Goal: Information Seeking & Learning: Learn about a topic

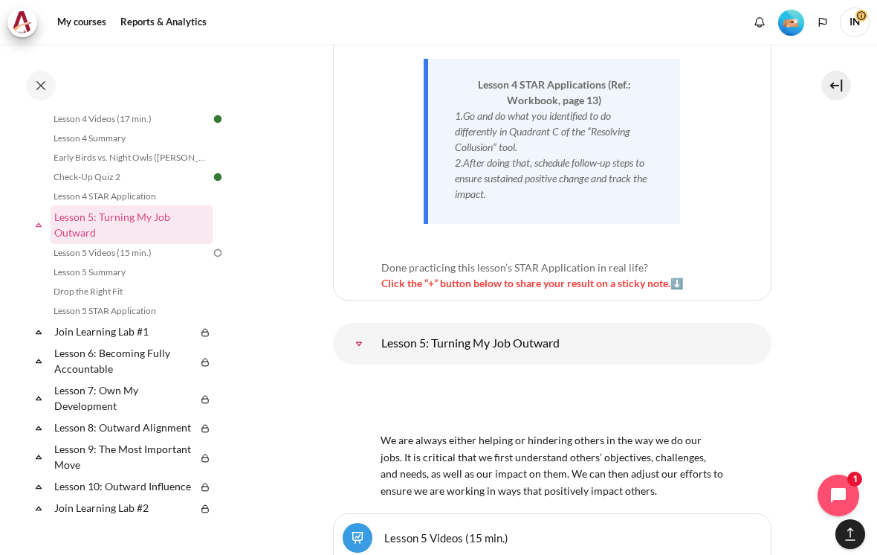
scroll to position [7538, 0]
click at [413, 275] on span "Click the “+” button below to share your result on a sticky note.⬇️" at bounding box center [532, 281] width 302 height 13
click at [400, 275] on span "Click the “+” button below to share your result on a sticky note.⬇️" at bounding box center [532, 281] width 302 height 13
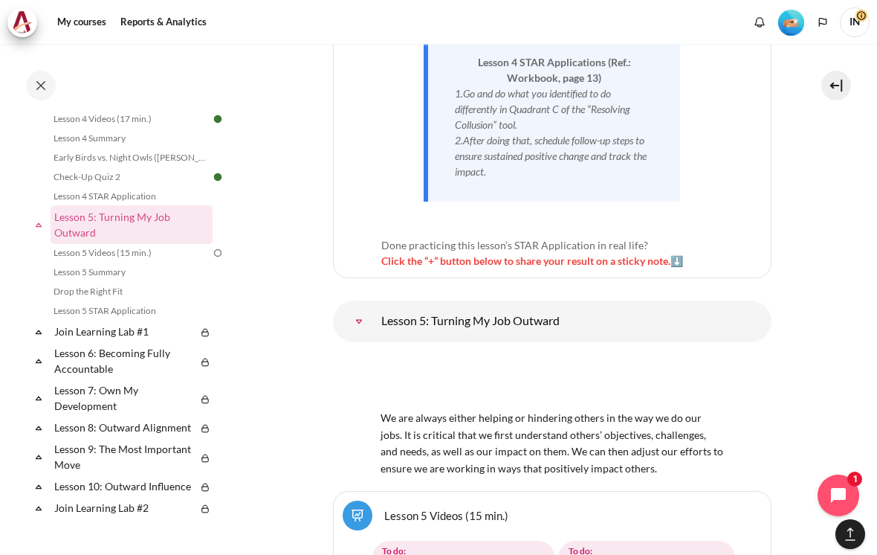
scroll to position [7579, 0]
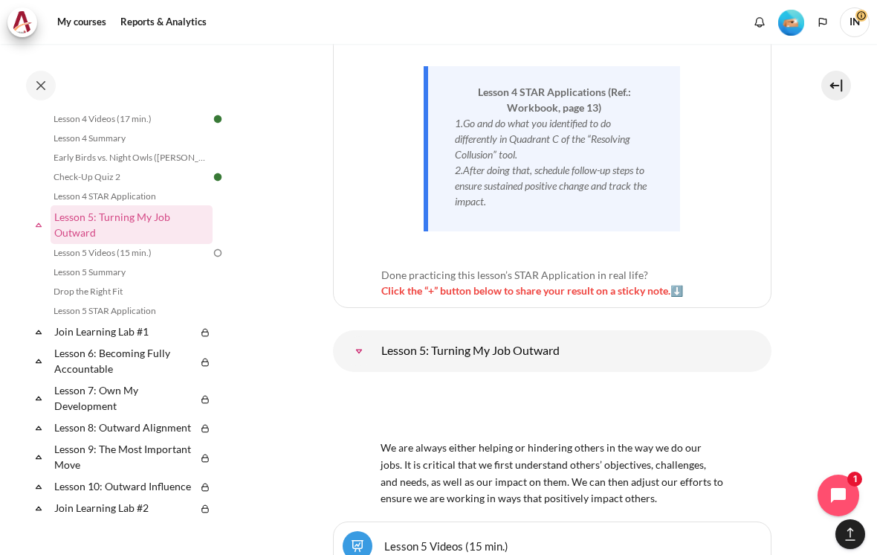
click at [517, 384] on img "Content" at bounding box center [552, 411] width 343 height 54
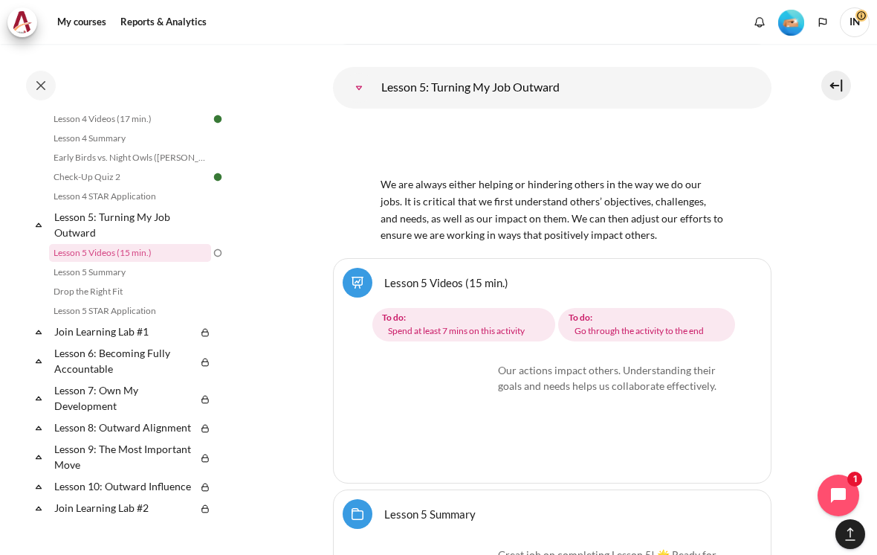
scroll to position [7855, 0]
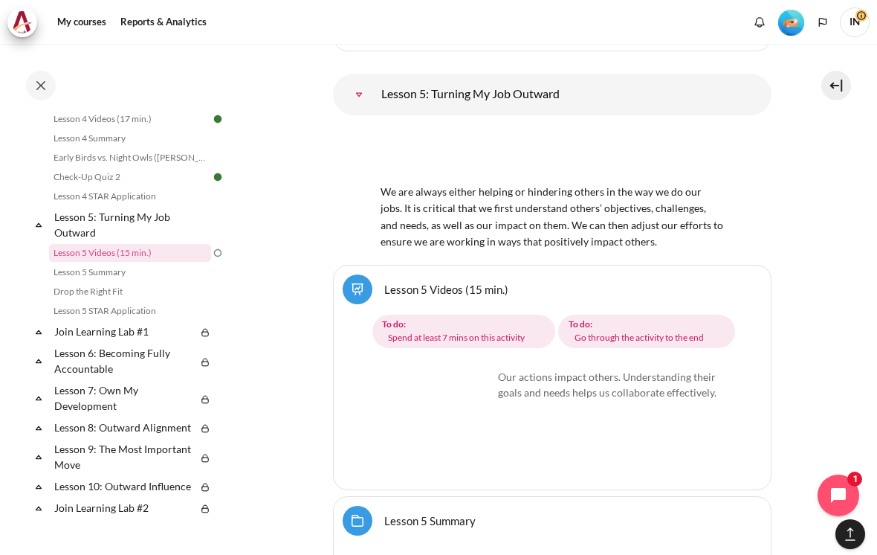
click at [471, 369] on img "Content" at bounding box center [437, 425] width 112 height 112
click at [474, 369] on img "Content" at bounding box center [437, 425] width 112 height 112
click at [428, 369] on img "Content" at bounding box center [437, 425] width 112 height 112
click at [430, 369] on img "Content" at bounding box center [437, 425] width 112 height 112
click at [425, 369] on img "Content" at bounding box center [437, 425] width 112 height 112
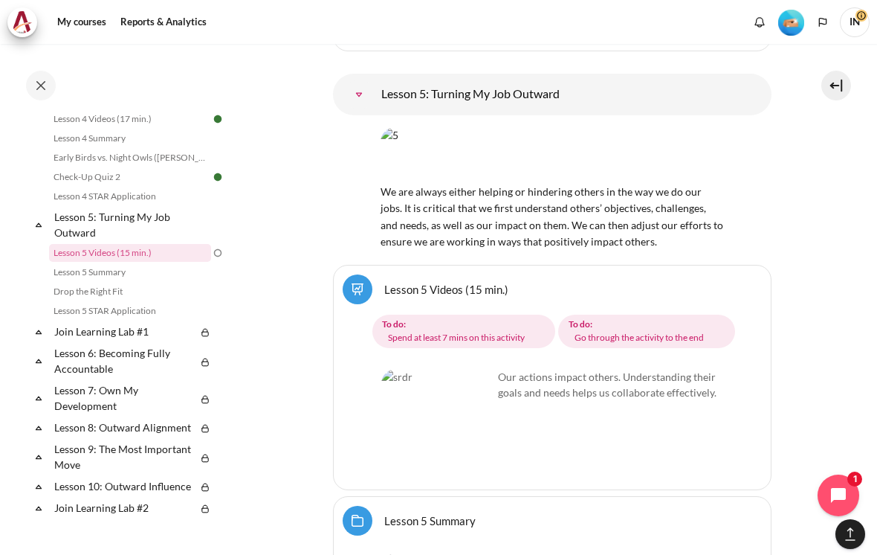
click at [438, 369] on img "Content" at bounding box center [437, 425] width 112 height 112
click at [439, 369] on img "Content" at bounding box center [437, 425] width 112 height 112
click at [95, 250] on link "Lesson 5 Videos (15 min.)" at bounding box center [130, 253] width 162 height 18
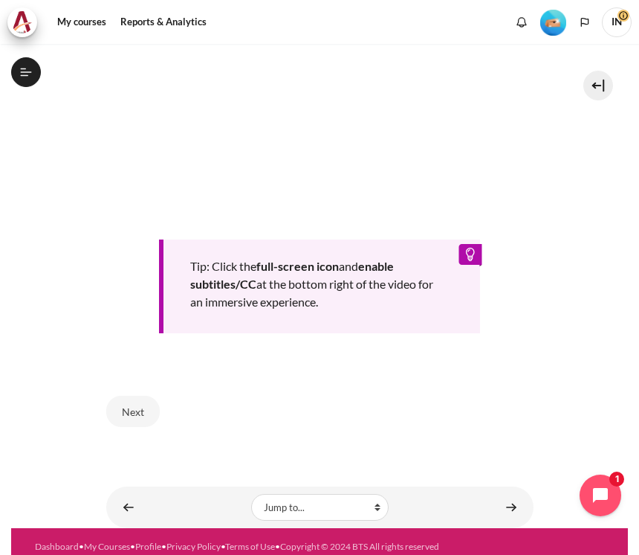
scroll to position [521, 0]
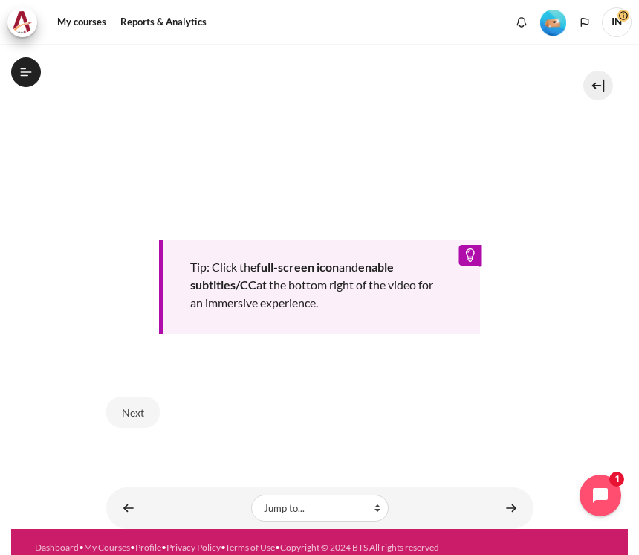
click at [132, 396] on button "Next" at bounding box center [133, 411] width 54 height 31
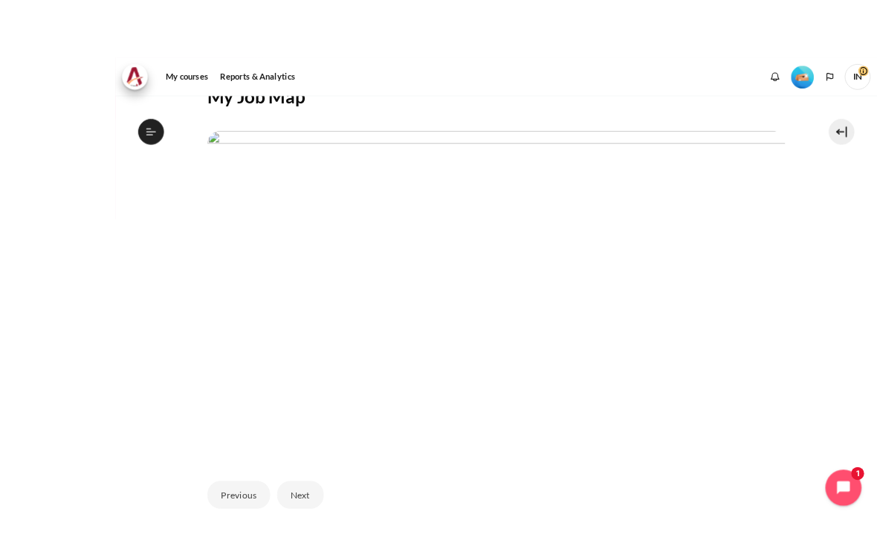
scroll to position [7, 0]
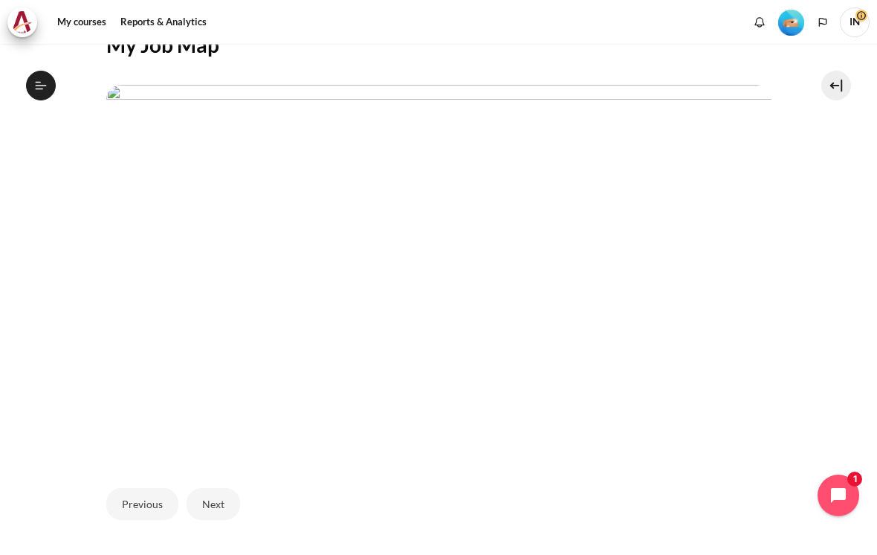
click at [213, 488] on button "Next" at bounding box center [214, 503] width 54 height 31
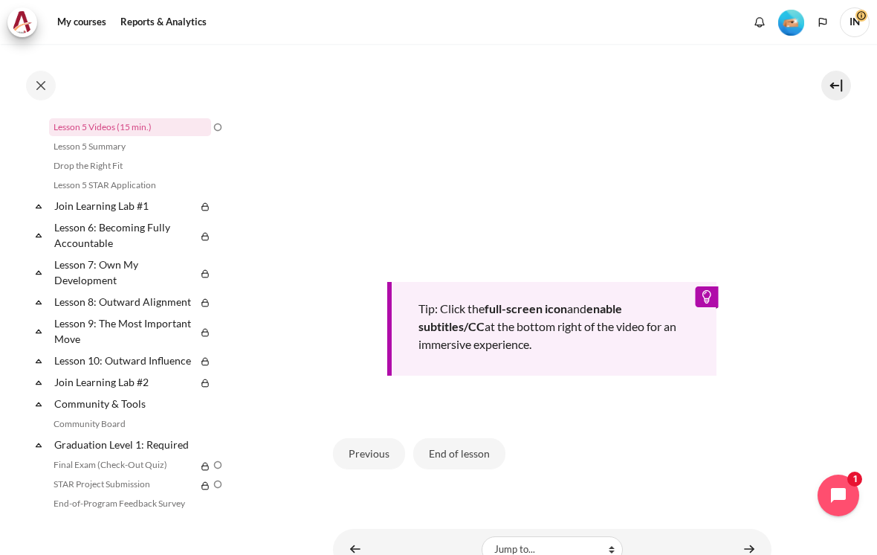
scroll to position [494, 0]
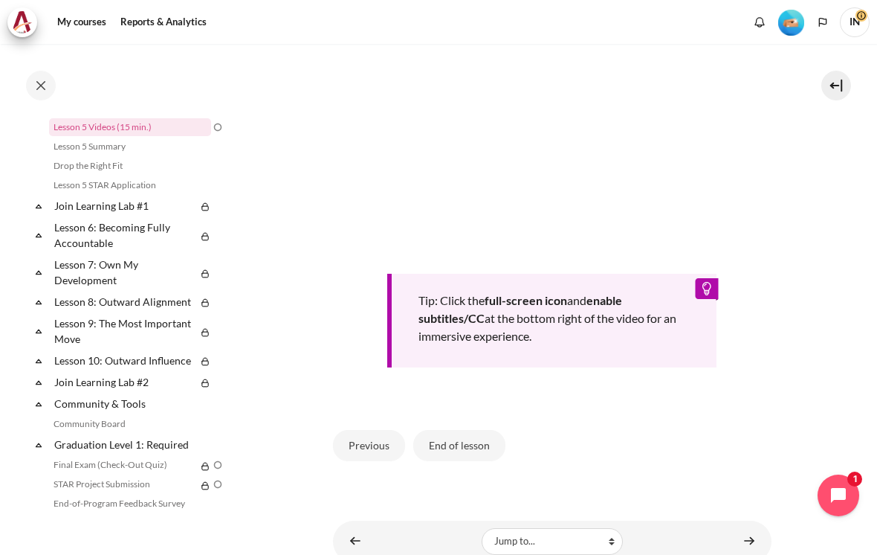
click at [466, 430] on button "End of lesson" at bounding box center [459, 445] width 92 height 31
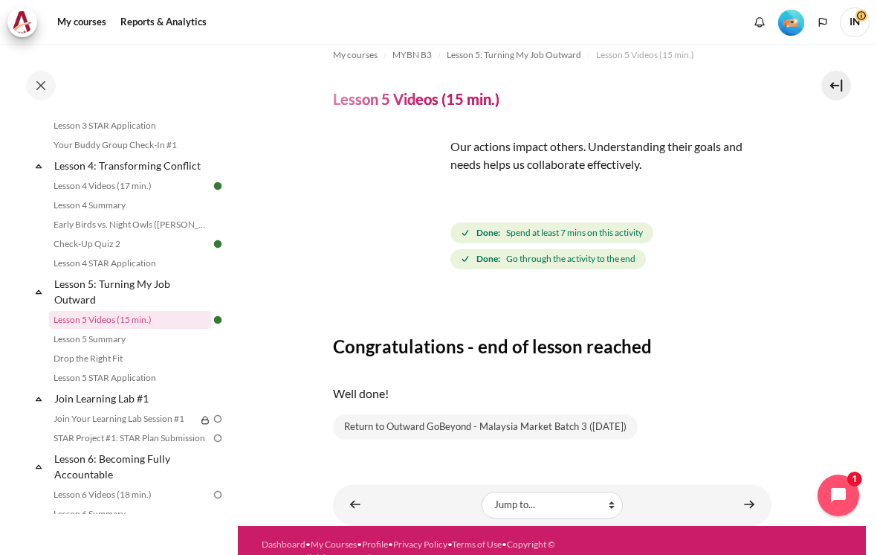
scroll to position [14, 0]
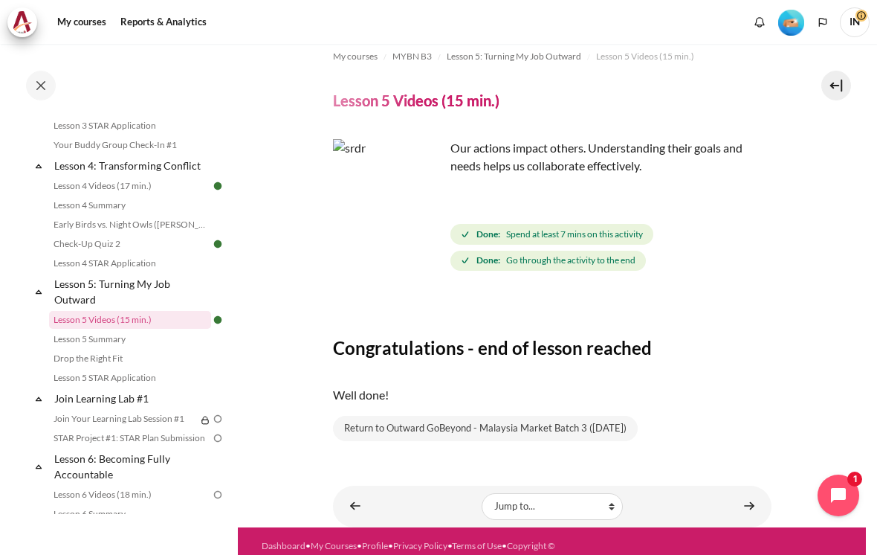
click at [431, 416] on link "Return to Outward GoBeyond - Malaysia Market Batch 3 (Sep 2025)" at bounding box center [485, 428] width 305 height 25
click at [450, 418] on link "Return to Outward GoBeyond - Malaysia Market Batch 3 (Sep 2025)" at bounding box center [485, 428] width 305 height 25
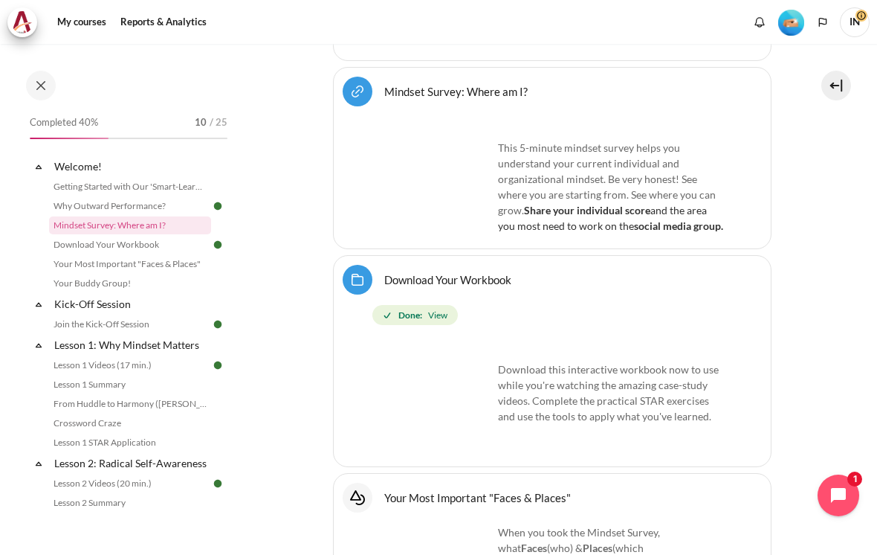
scroll to position [803, 0]
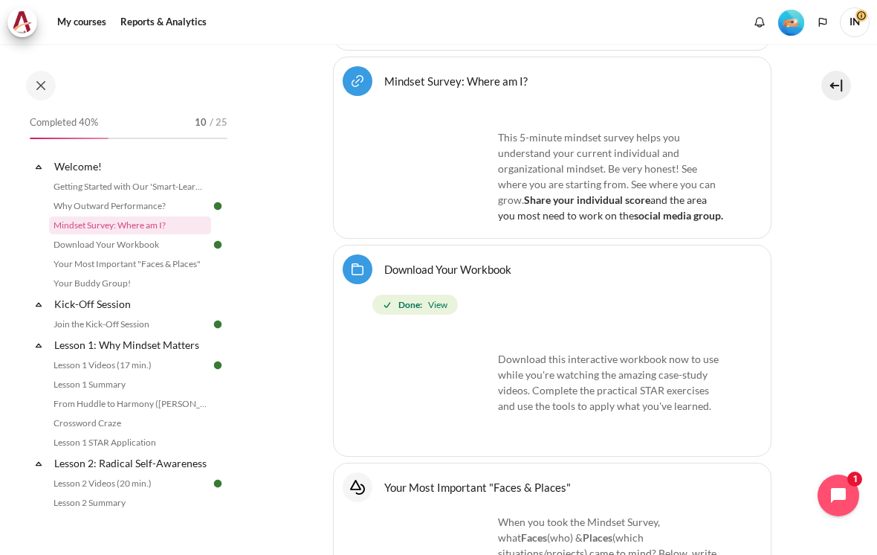
click at [422, 298] on strong "Done:" at bounding box center [410, 304] width 24 height 13
click at [433, 298] on span "View" at bounding box center [437, 304] width 19 height 13
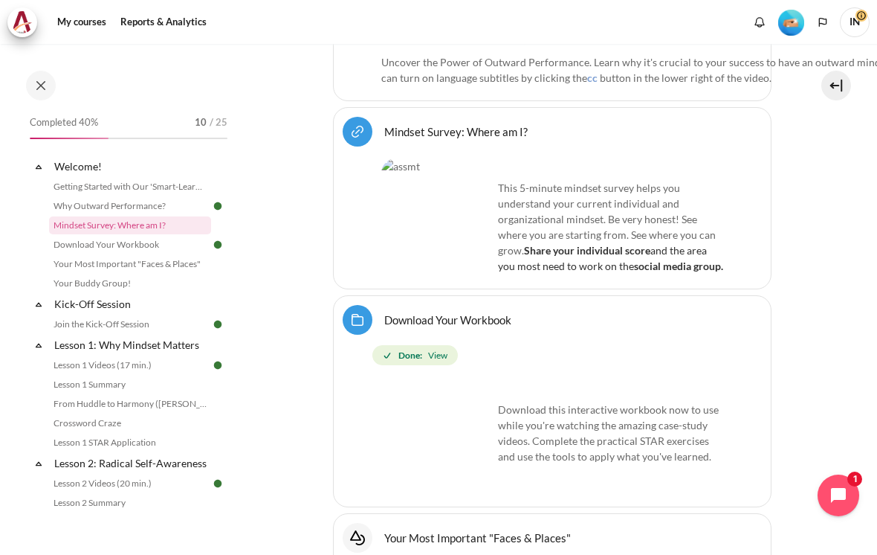
click at [397, 345] on span "Done: View" at bounding box center [414, 355] width 85 height 21
click at [413, 349] on strong "Done:" at bounding box center [410, 355] width 24 height 13
click at [437, 342] on div "Done: View" at bounding box center [555, 355] width 366 height 27
click at [439, 303] on div "Select activity Download Your Workbook Download Your Workbook Folder Done: View" at bounding box center [552, 401] width 439 height 213
click at [439, 306] on div "Select activity Download Your Workbook Download Your Workbook Folder Done: View" at bounding box center [552, 401] width 439 height 213
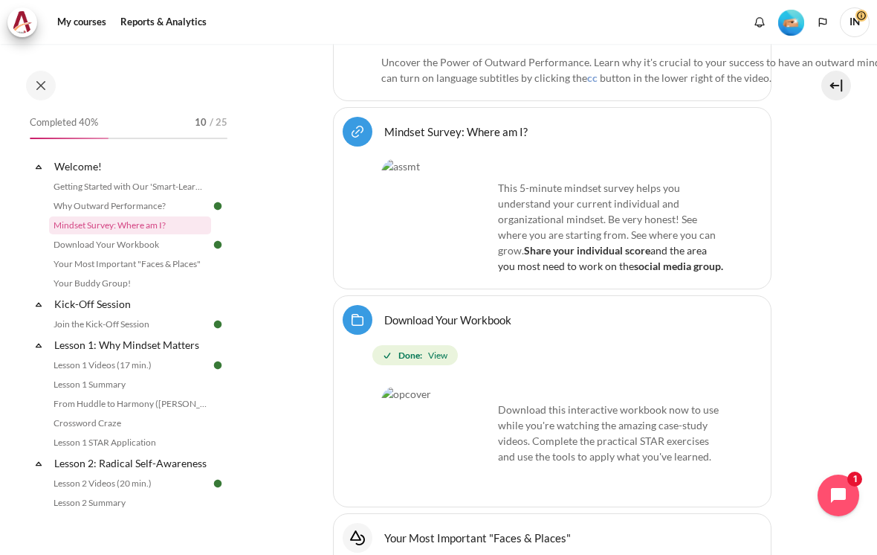
click at [419, 386] on img "Content" at bounding box center [437, 442] width 112 height 112
click at [568, 386] on p "Download this interactive workbook now to use while you're watching the amazing…" at bounding box center [552, 425] width 342 height 78
click at [438, 349] on span "View" at bounding box center [437, 355] width 19 height 13
click at [433, 345] on span "Done: View" at bounding box center [414, 355] width 85 height 21
click at [428, 349] on span "View" at bounding box center [437, 355] width 19 height 13
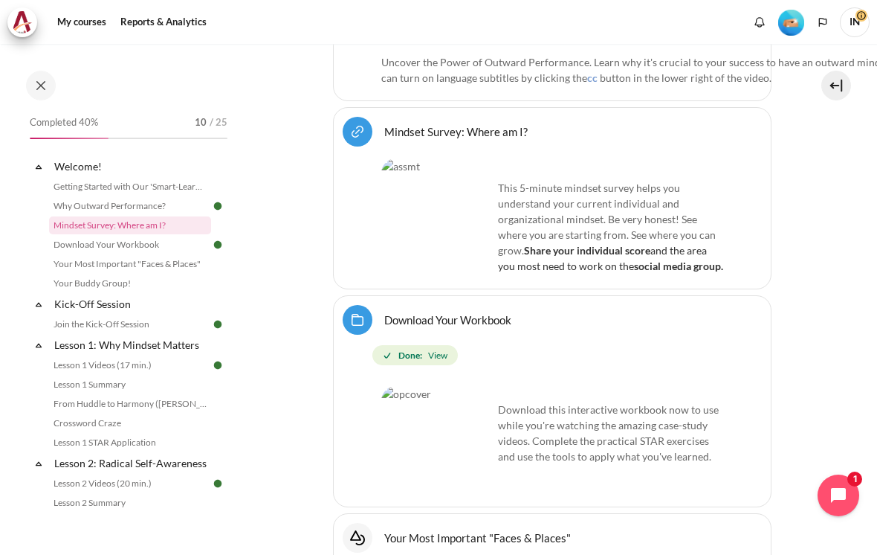
click at [425, 345] on span "Done: View" at bounding box center [414, 355] width 85 height 21
click at [418, 349] on strong "Done:" at bounding box center [410, 355] width 24 height 13
click at [412, 349] on strong "Done:" at bounding box center [410, 355] width 24 height 13
click at [413, 345] on span "Done: View" at bounding box center [414, 355] width 85 height 21
click at [414, 345] on span "Done: View" at bounding box center [414, 355] width 85 height 21
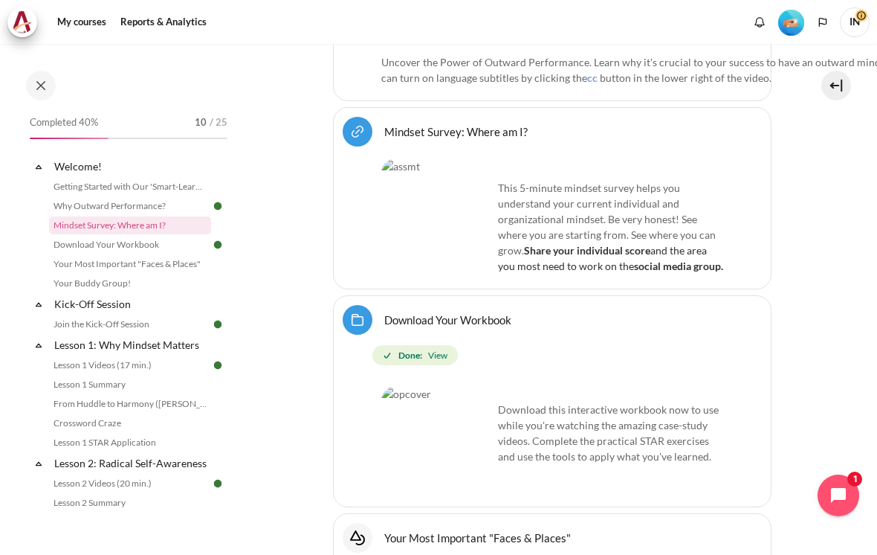
click at [414, 349] on strong "Done:" at bounding box center [410, 355] width 24 height 13
click at [412, 349] on strong "Done:" at bounding box center [410, 355] width 24 height 13
click at [417, 306] on div "Select activity Download Your Workbook Download Your Workbook Folder Done: View" at bounding box center [552, 401] width 439 height 213
click at [409, 349] on strong "Done:" at bounding box center [410, 355] width 24 height 13
click at [425, 345] on span "Done: View" at bounding box center [414, 355] width 85 height 21
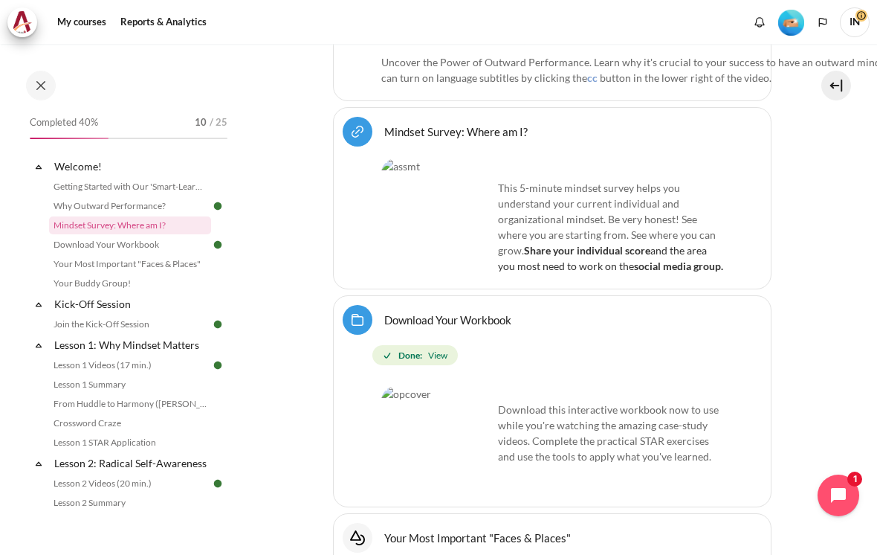
click at [427, 345] on span "Done: View" at bounding box center [414, 355] width 85 height 21
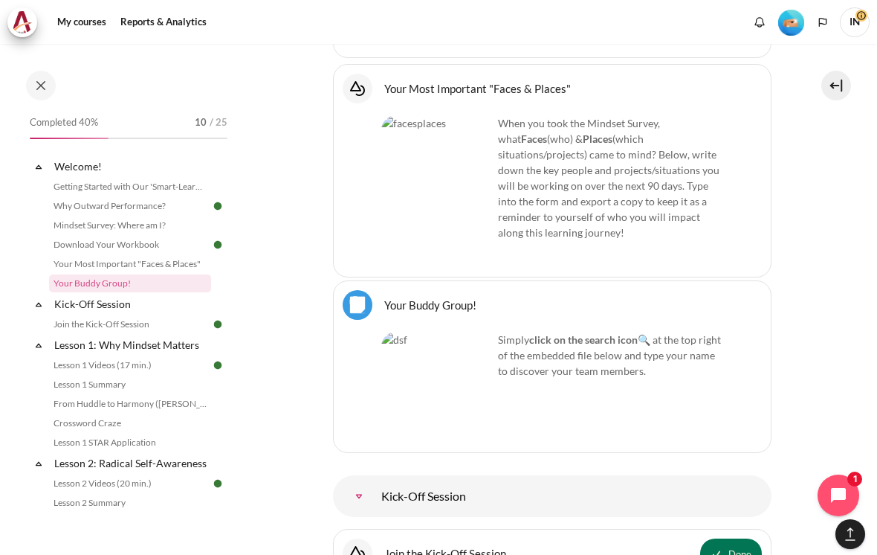
scroll to position [1257, 0]
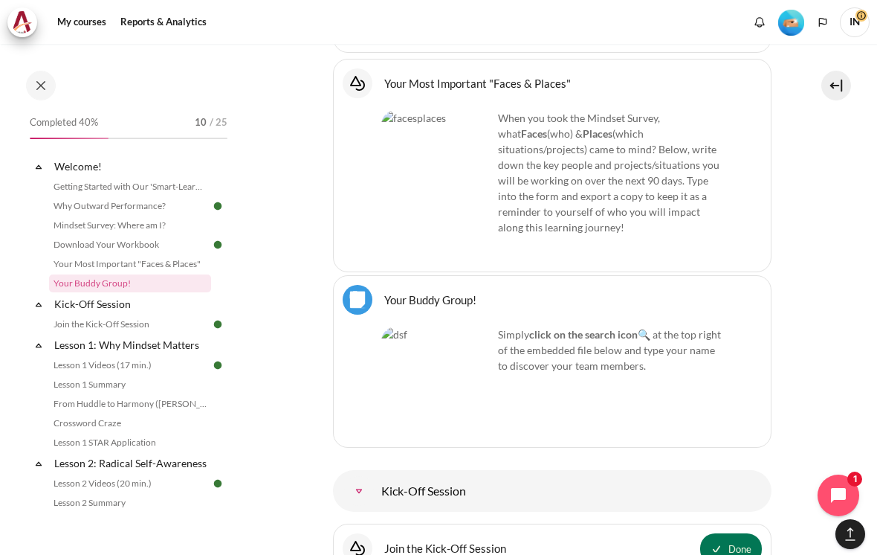
click at [374, 476] on link "Kick-Off Session" at bounding box center [359, 491] width 30 height 30
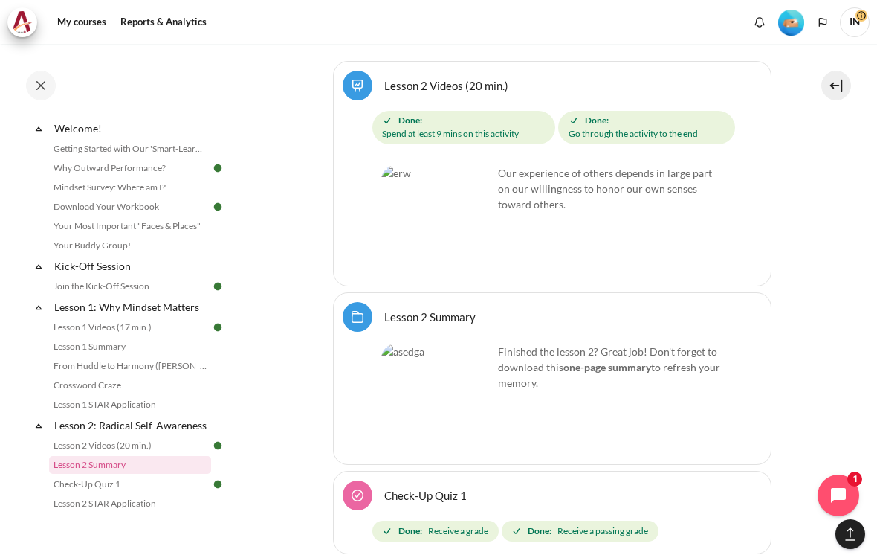
scroll to position [3447, 0]
click at [464, 343] on img "Content" at bounding box center [437, 399] width 112 height 112
click at [444, 343] on img "Content" at bounding box center [437, 399] width 112 height 112
click at [577, 360] on strong "one-page summary" at bounding box center [608, 366] width 88 height 13
click at [433, 309] on link "Lesson 2 Summary Folder" at bounding box center [429, 316] width 91 height 14
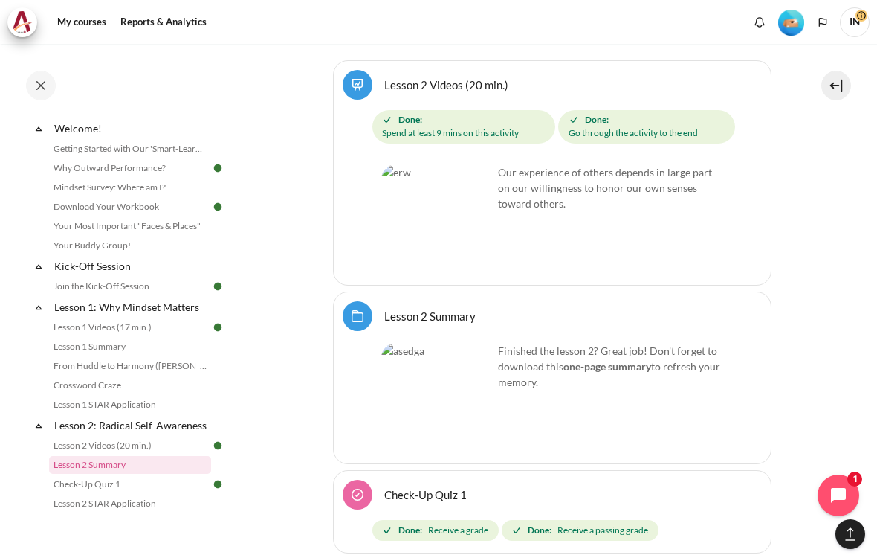
click at [425, 343] on img "Content" at bounding box center [437, 399] width 112 height 112
click at [433, 343] on img "Content" at bounding box center [437, 399] width 112 height 112
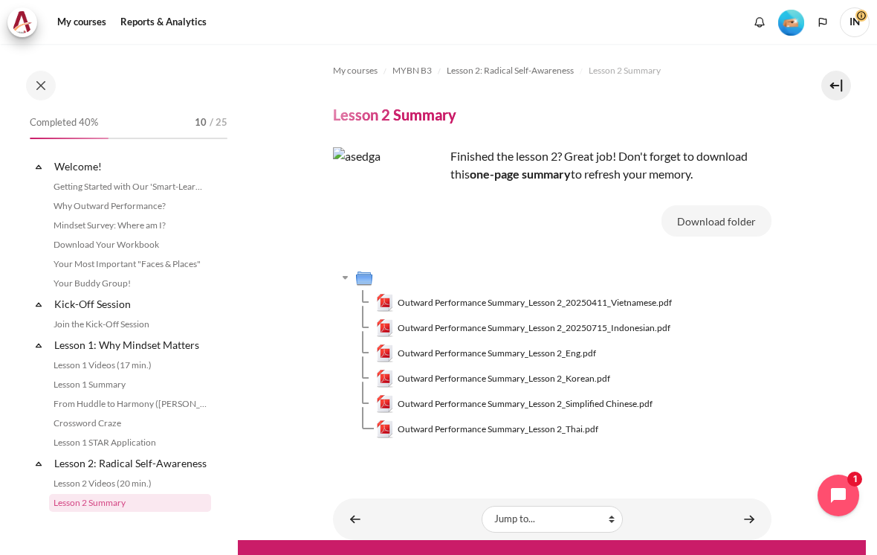
scroll to position [181, 0]
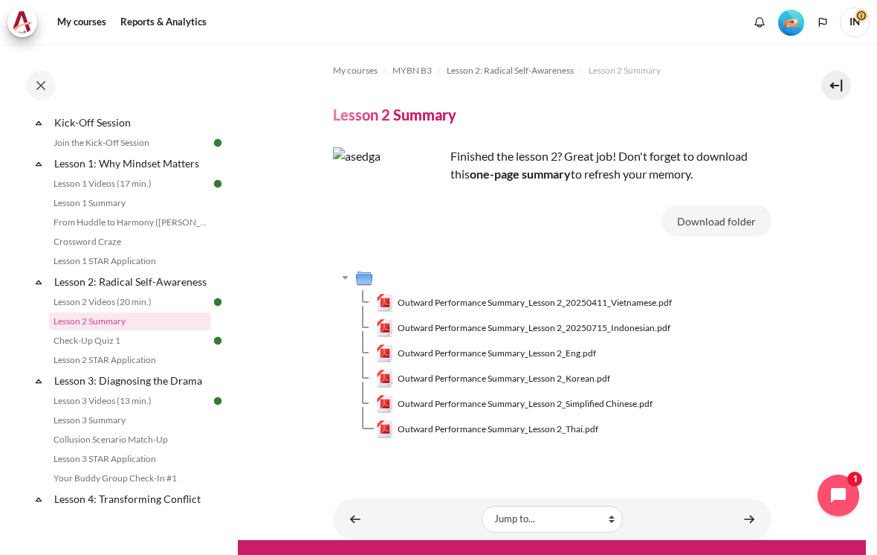
click at [465, 296] on span "Outward Performance Summary_Lesson 2_20250411_Vietnamese.pdf" at bounding box center [535, 302] width 274 height 13
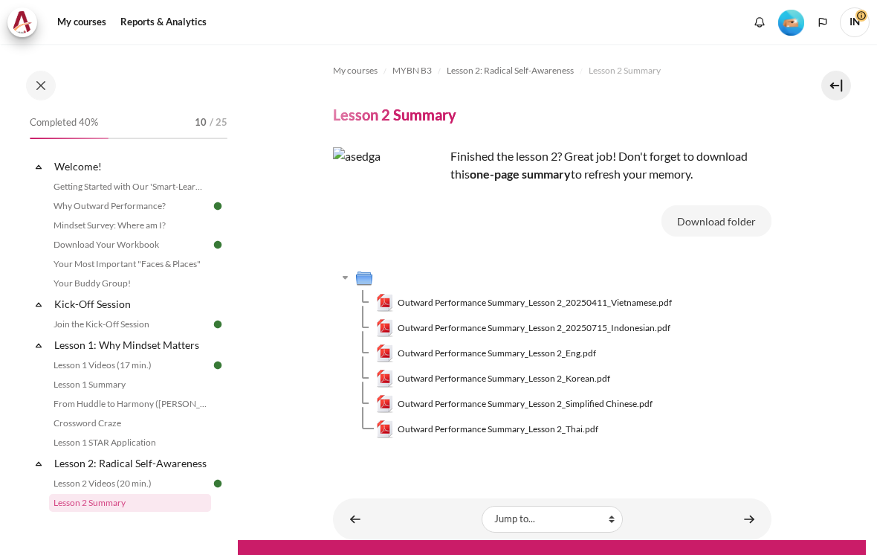
scroll to position [181, 0]
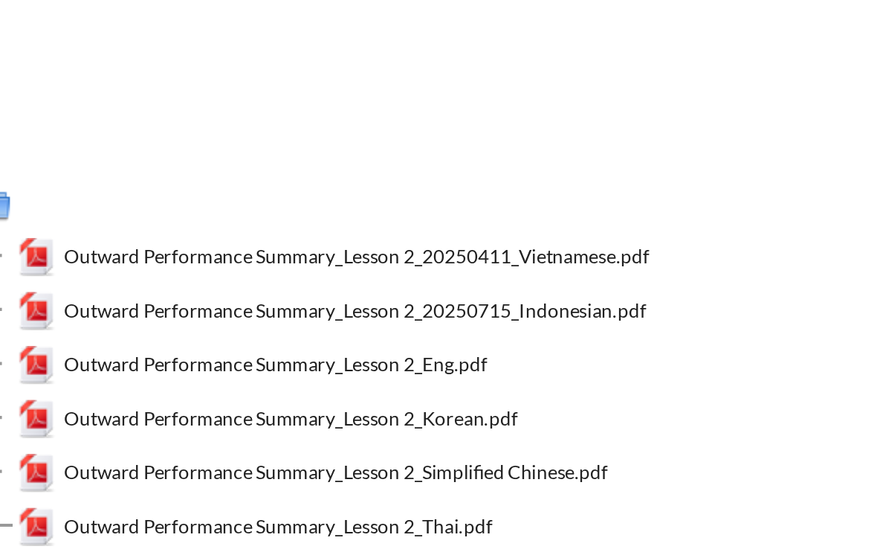
click at [171, 346] on span "Outward Performance Summary_Lesson 2_Eng.pdf" at bounding box center [270, 352] width 199 height 13
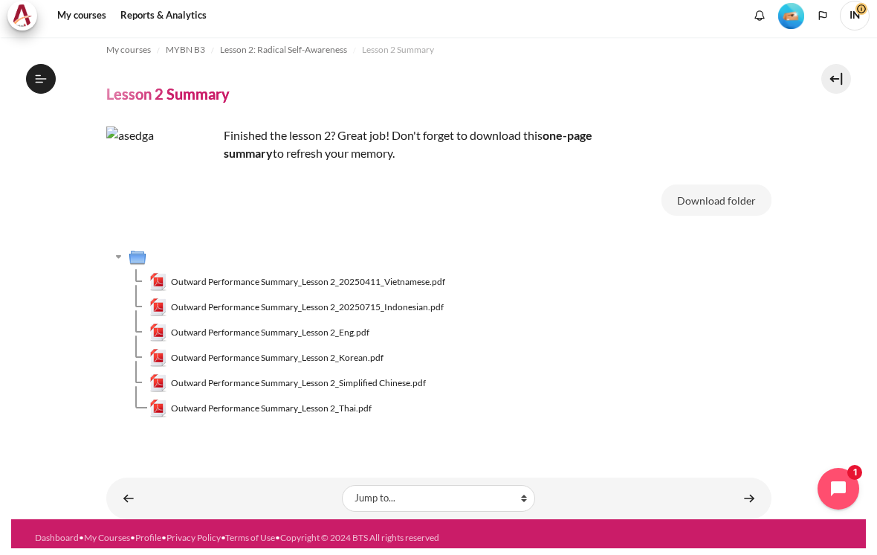
scroll to position [13, 0]
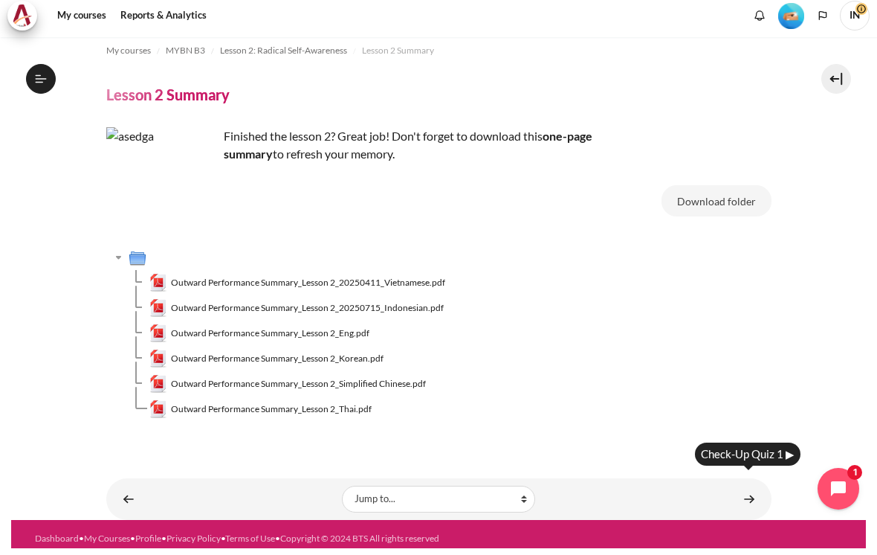
click at [750, 491] on link "Content" at bounding box center [750, 505] width 30 height 29
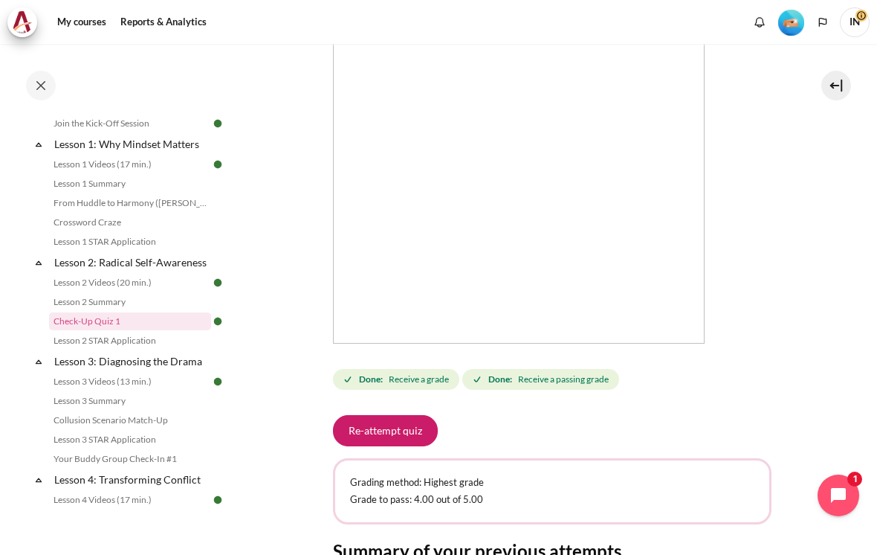
scroll to position [288, 0]
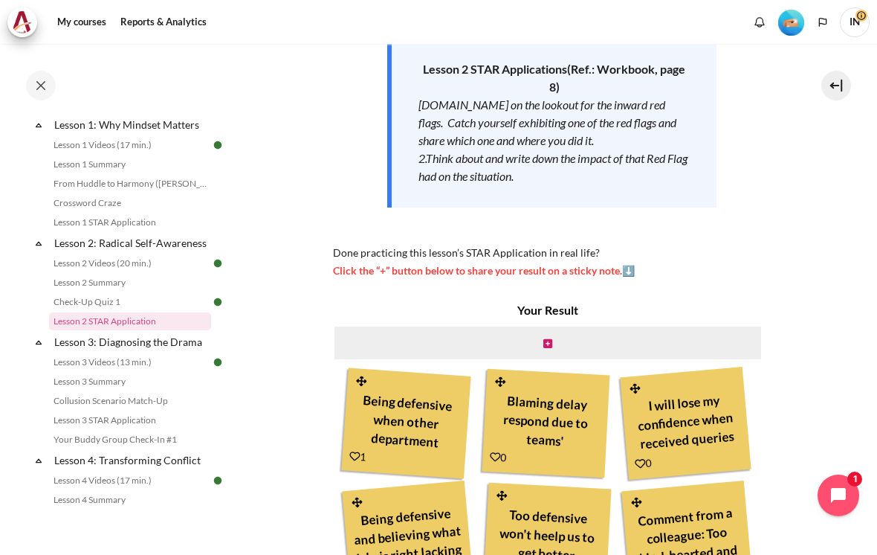
scroll to position [227, 0]
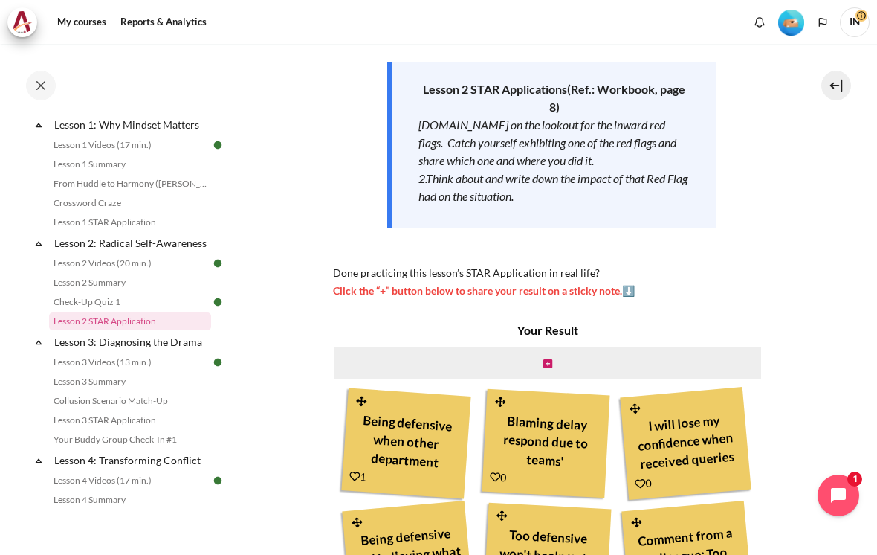
click at [552, 358] on icon "Content" at bounding box center [547, 363] width 9 height 10
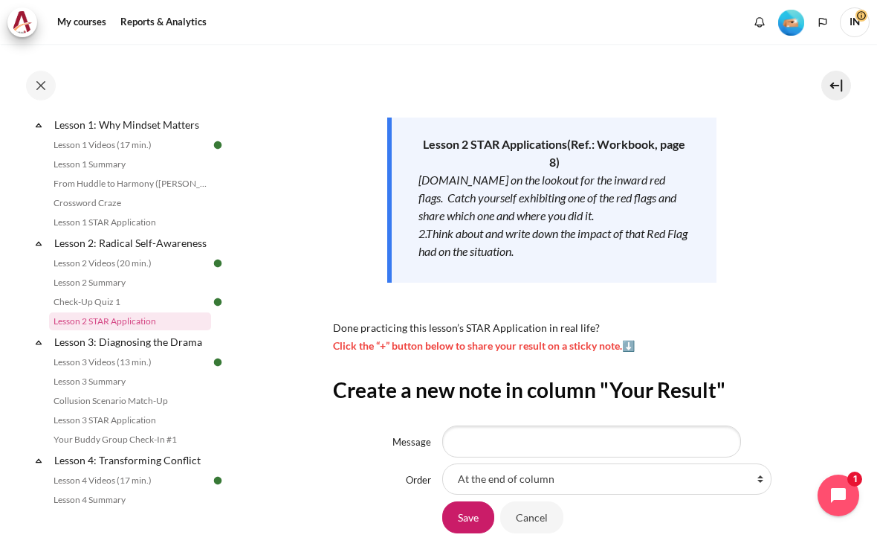
scroll to position [177, 0]
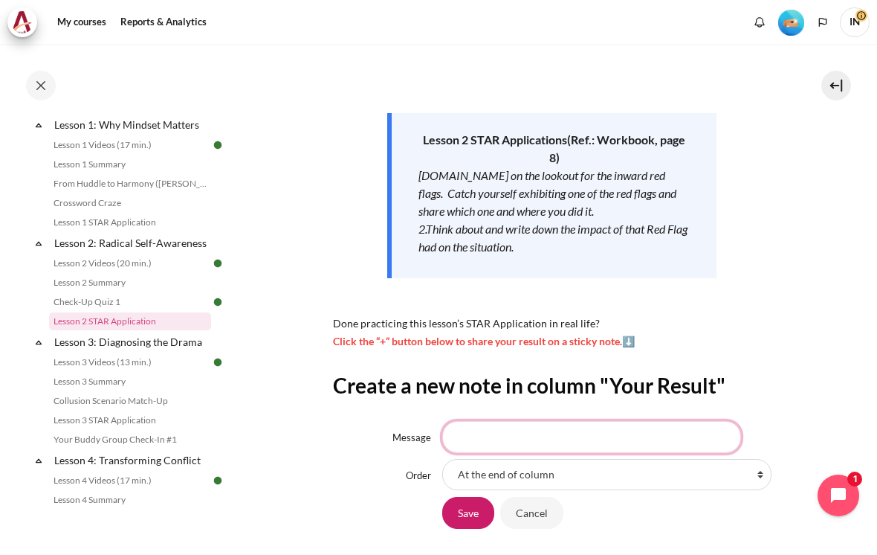
click at [619, 421] on input "Message" at bounding box center [591, 436] width 299 height 31
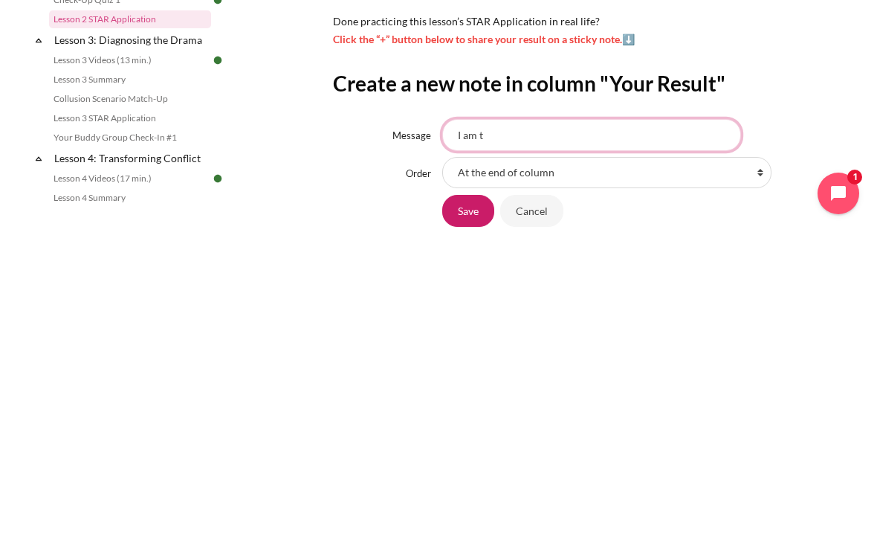
type input "I am t"
click at [468, 497] on input "Save" at bounding box center [468, 512] width 52 height 31
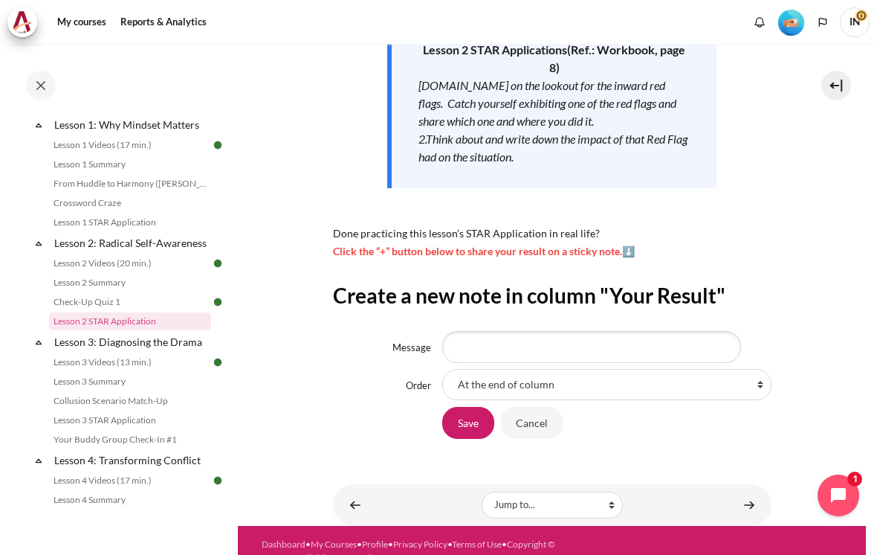
scroll to position [266, 0]
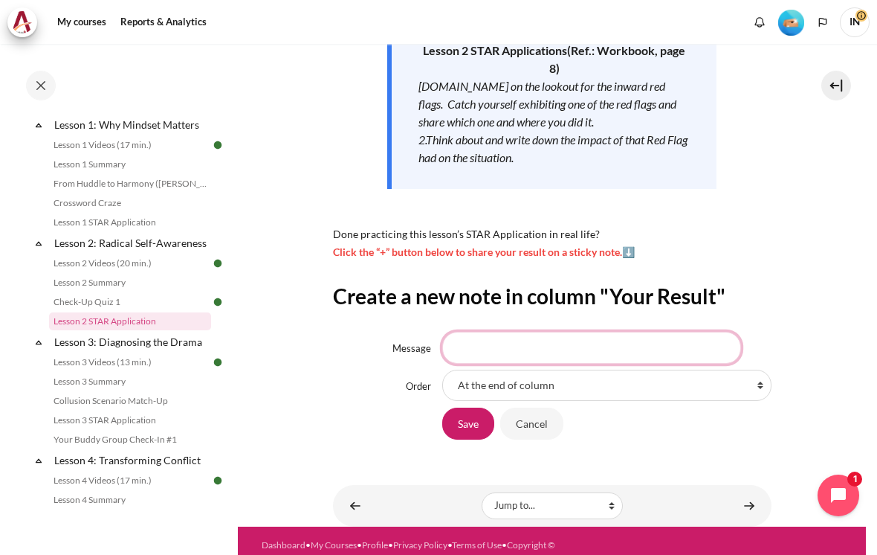
click at [484, 332] on input "Message" at bounding box center [591, 347] width 299 height 31
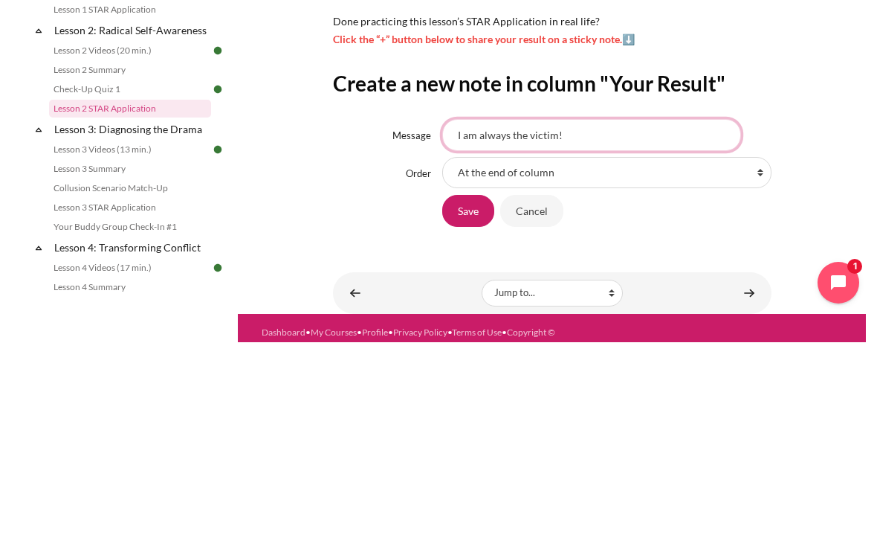
type input "I am always the victim!"
click at [755, 369] on select "At the end of column First place in column After 'Being defensive when other de…" at bounding box center [606, 384] width 329 height 31
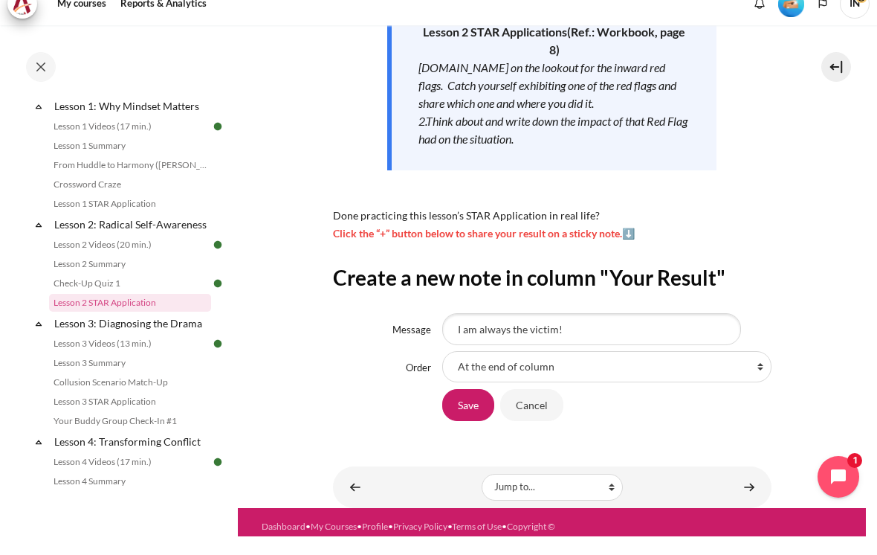
click at [470, 407] on input "Save" at bounding box center [468, 422] width 52 height 31
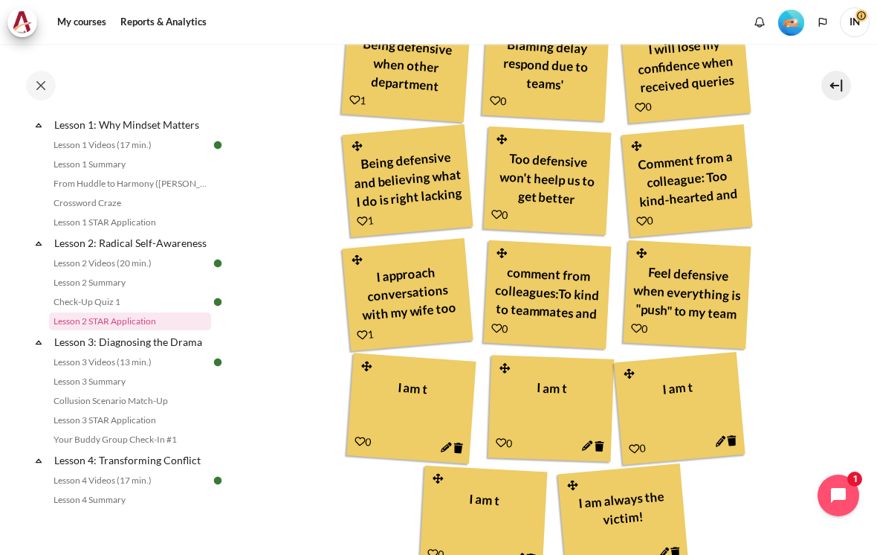
scroll to position [610, 0]
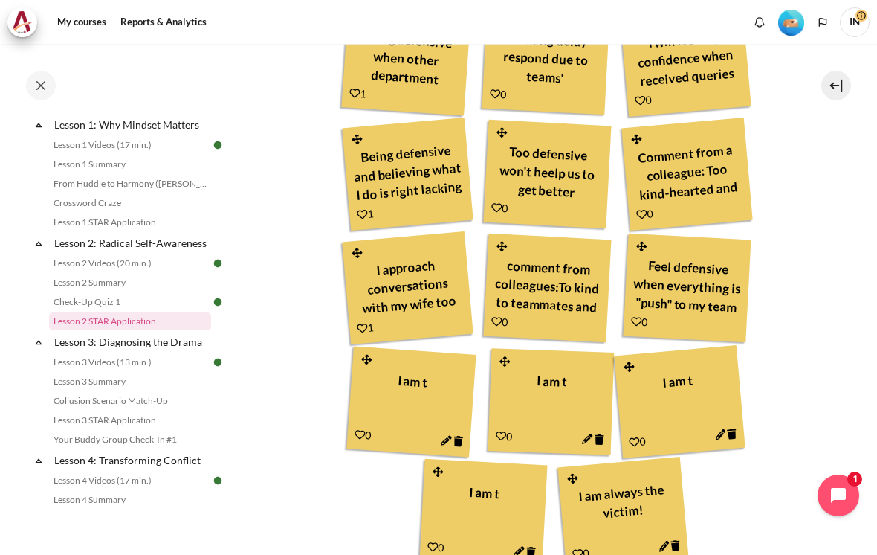
click at [732, 428] on icon "Content" at bounding box center [733, 433] width 10 height 11
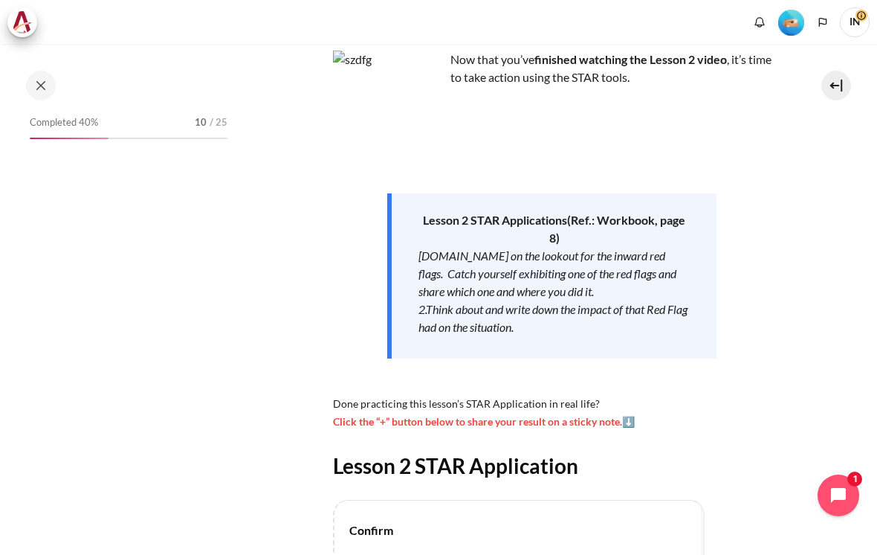
scroll to position [220, 0]
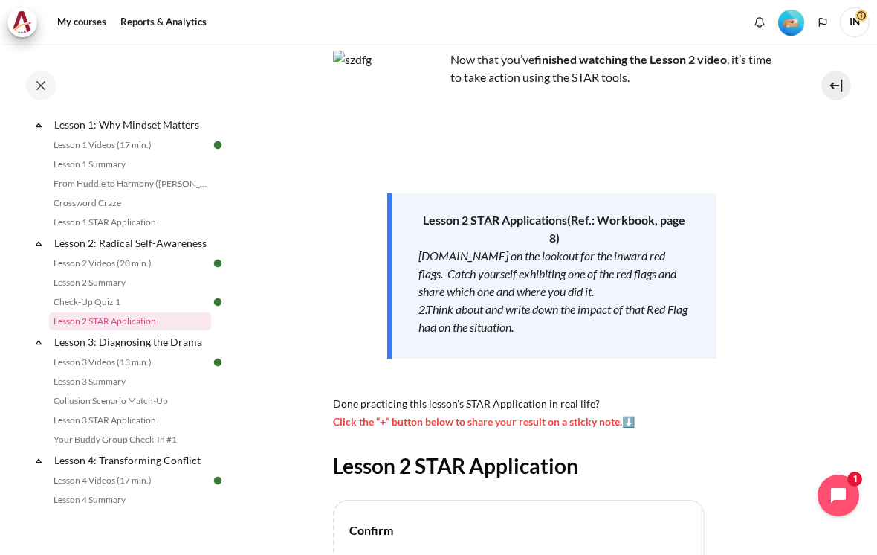
click at [393, 415] on span "Click the “+” button below to share your result on a sticky note.⬇️" at bounding box center [484, 421] width 302 height 13
click at [871, 433] on div "My courses MYBN B3 Lesson 2: Radical Self-Awareness Lesson 2 STAR Application D…" at bounding box center [438, 299] width 877 height 511
click at [633, 415] on span "Click the “+” button below to share your result on a sticky note.⬇️" at bounding box center [484, 421] width 302 height 13
click at [631, 415] on span "Click the “+” button below to share your result on a sticky note.⬇️" at bounding box center [484, 421] width 302 height 13
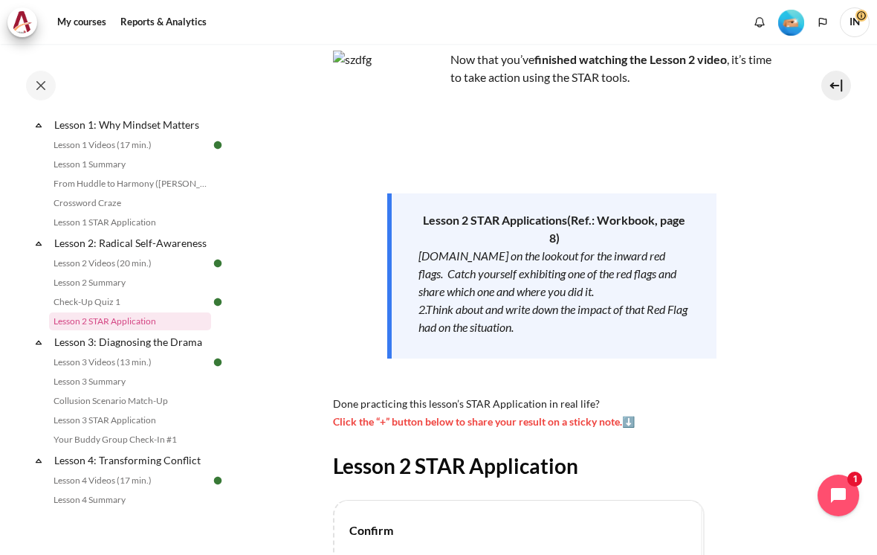
click at [631, 415] on span "Click the “+” button below to share your result on a sticky note.⬇️" at bounding box center [484, 421] width 302 height 13
click at [630, 415] on span "Click the “+” button below to share your result on a sticky note.⬇️" at bounding box center [484, 421] width 302 height 13
click at [629, 396] on div "Now that you’ve finished watching the Lesson 2 video , it’s time to take action…" at bounding box center [552, 240] width 439 height 379
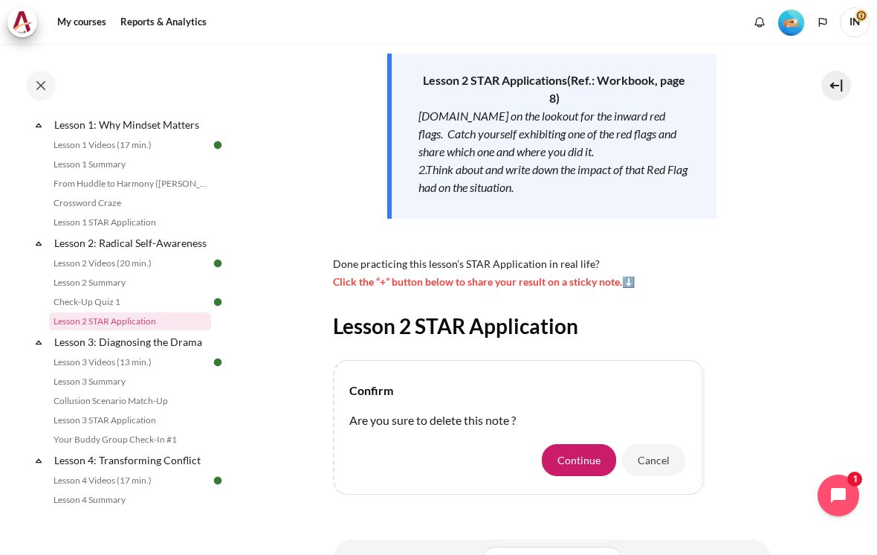
scroll to position [275, 0]
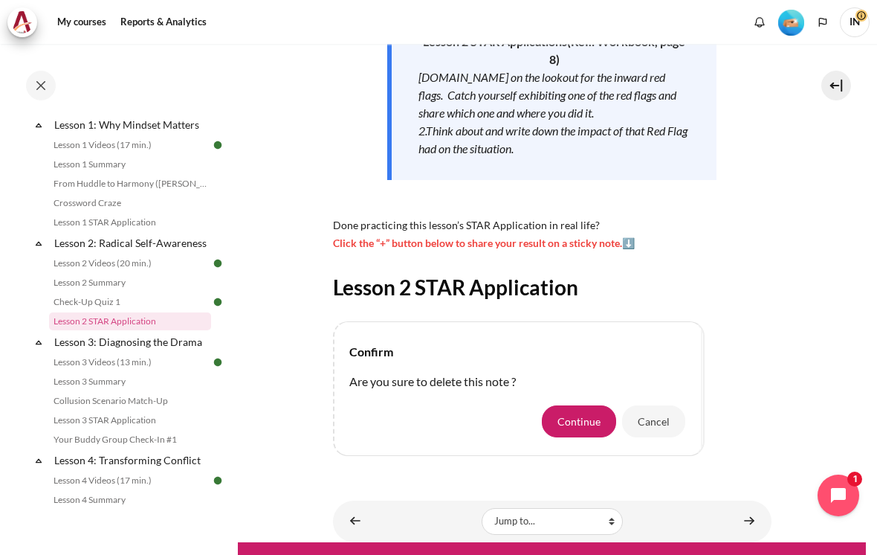
click at [569, 405] on button "Continue" at bounding box center [579, 420] width 74 height 31
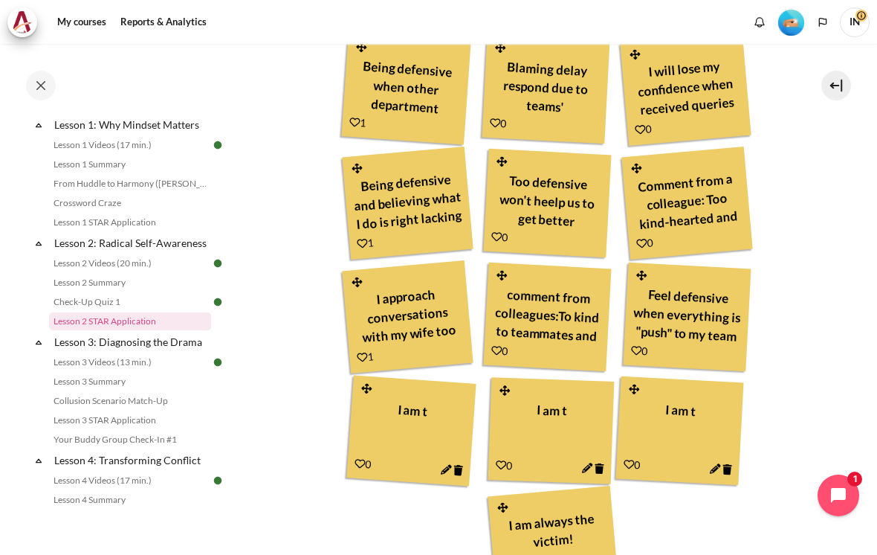
scroll to position [601, 0]
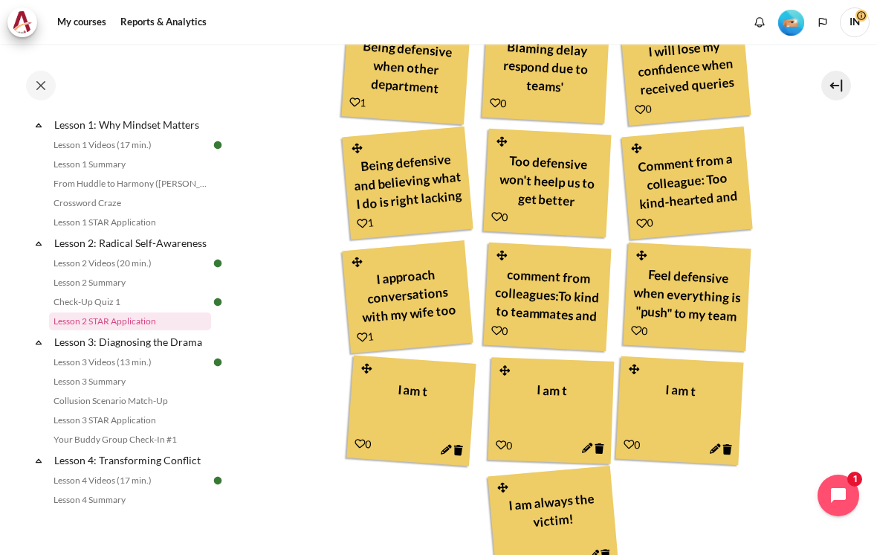
click at [729, 444] on icon "Content" at bounding box center [728, 449] width 10 height 11
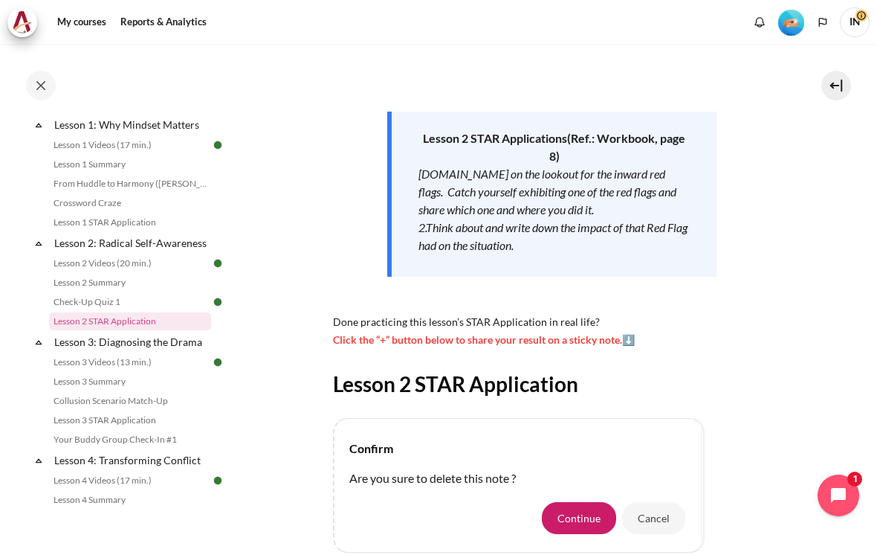
scroll to position [178, 0]
click at [573, 503] on button "Continue" at bounding box center [579, 518] width 74 height 31
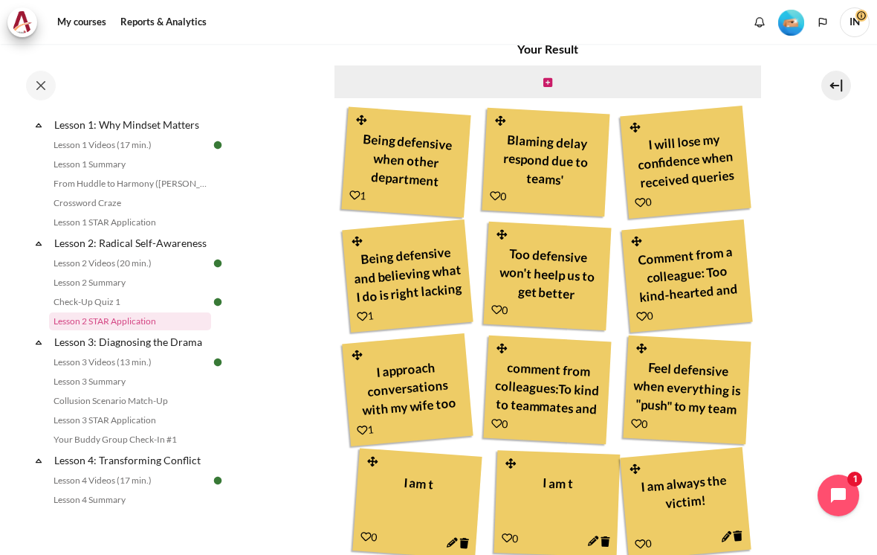
scroll to position [515, 0]
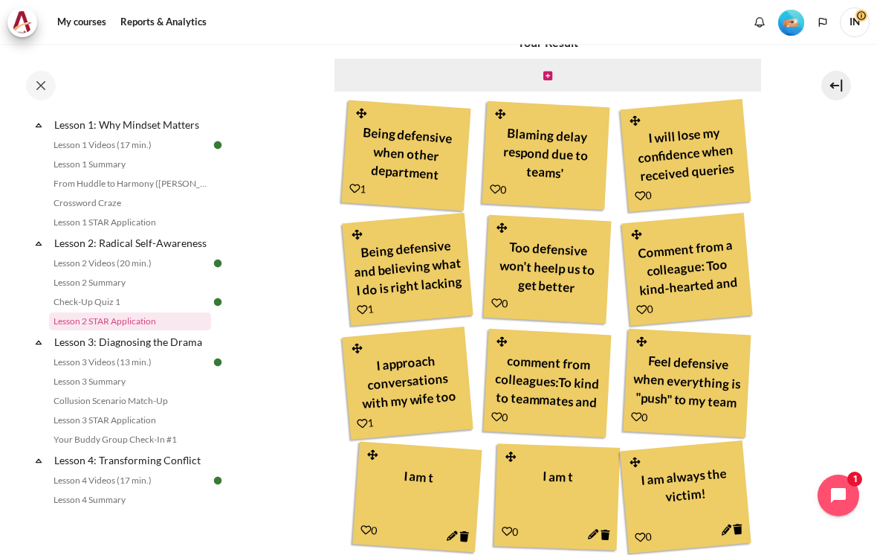
click at [607, 529] on icon "Content" at bounding box center [605, 534] width 9 height 10
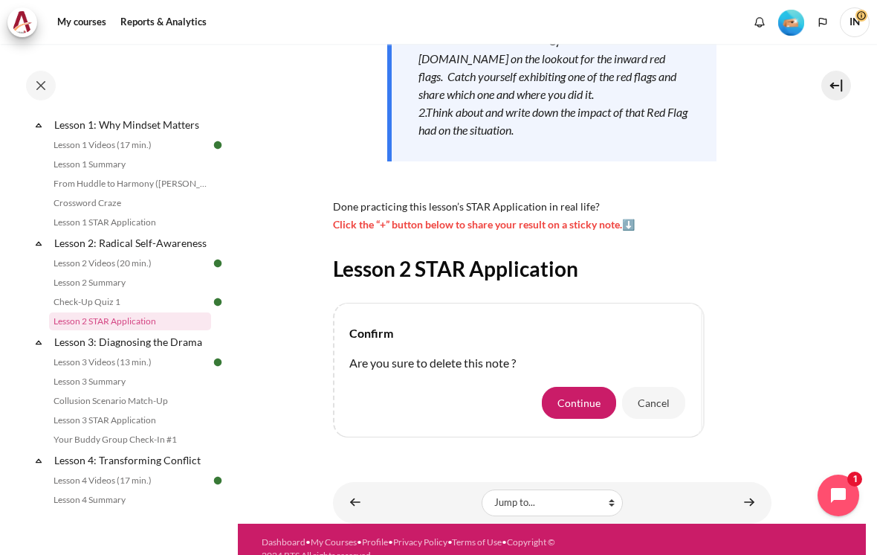
scroll to position [290, 0]
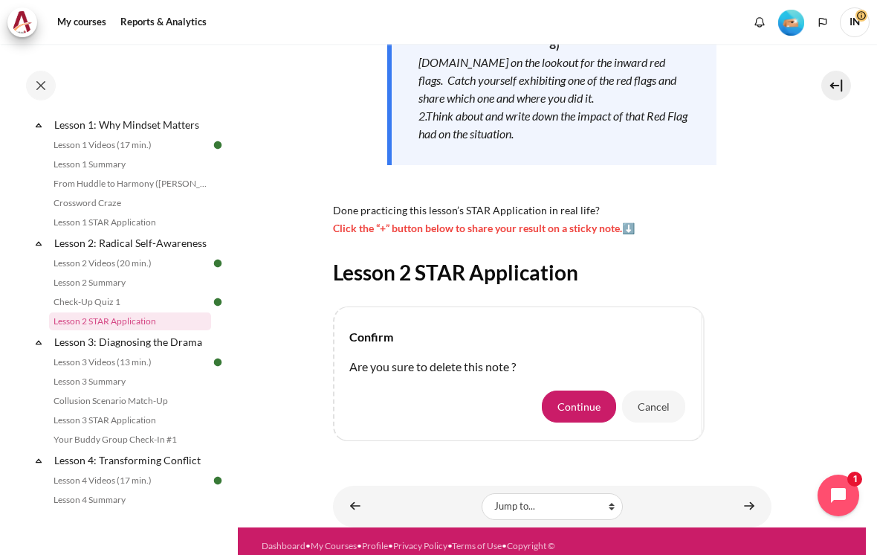
click at [578, 390] on button "Continue" at bounding box center [579, 405] width 74 height 31
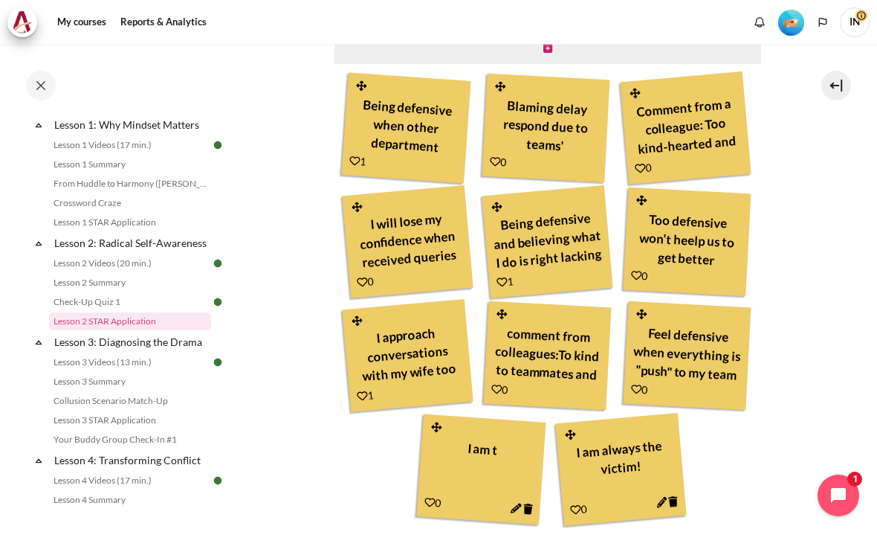
scroll to position [544, 0]
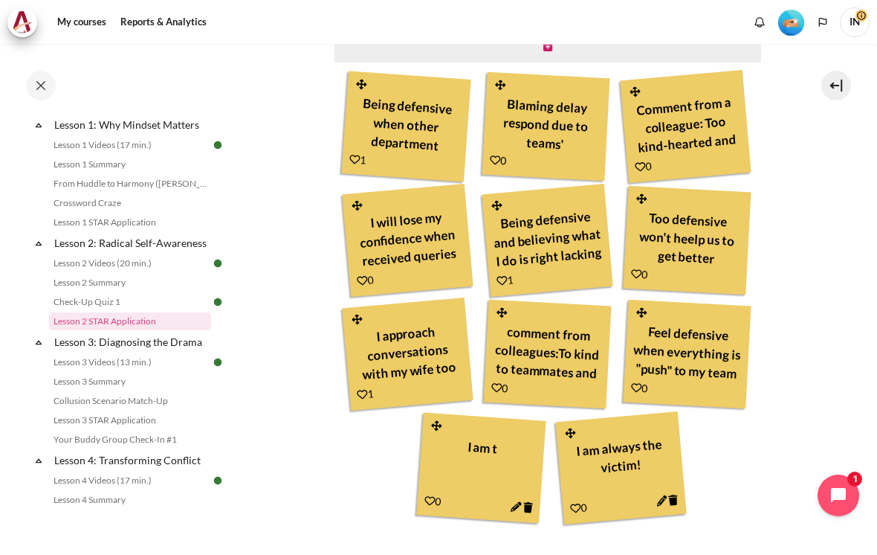
click at [531, 502] on icon "Content" at bounding box center [528, 507] width 10 height 11
click at [529, 502] on icon "Content" at bounding box center [528, 507] width 10 height 11
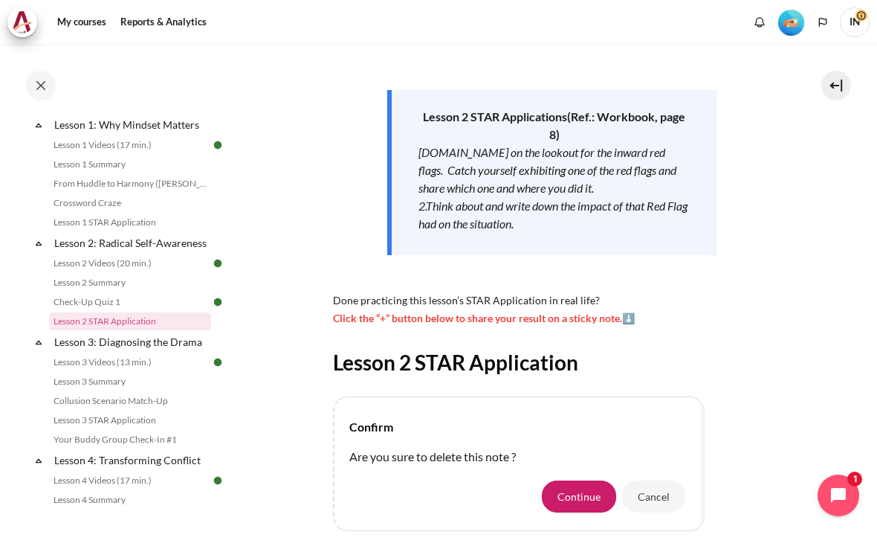
scroll to position [200, 0]
click at [575, 485] on button "Continue" at bounding box center [579, 495] width 74 height 31
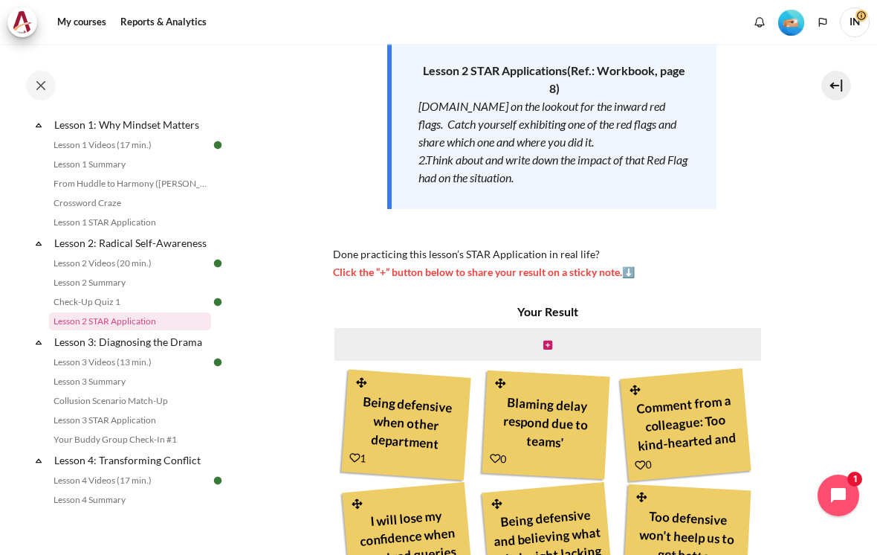
scroll to position [243, 0]
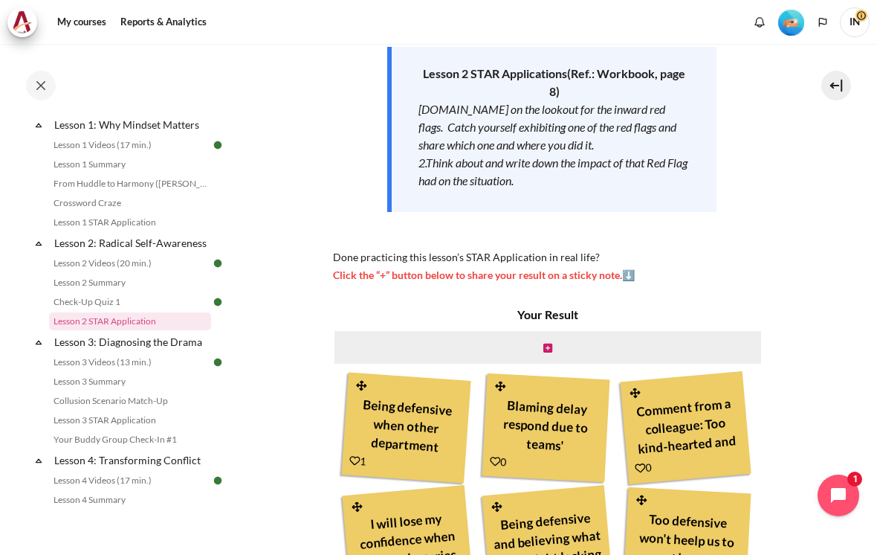
click at [550, 343] on icon "Content" at bounding box center [547, 348] width 9 height 10
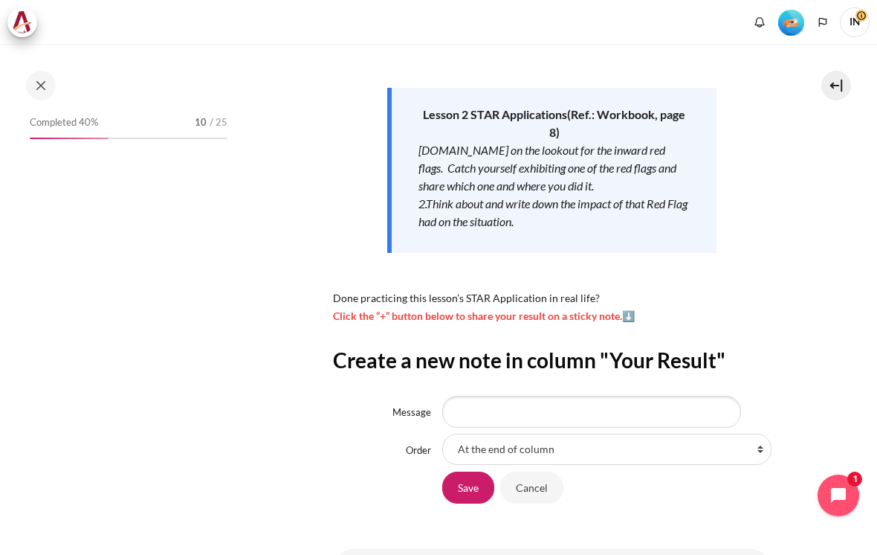
scroll to position [211, 0]
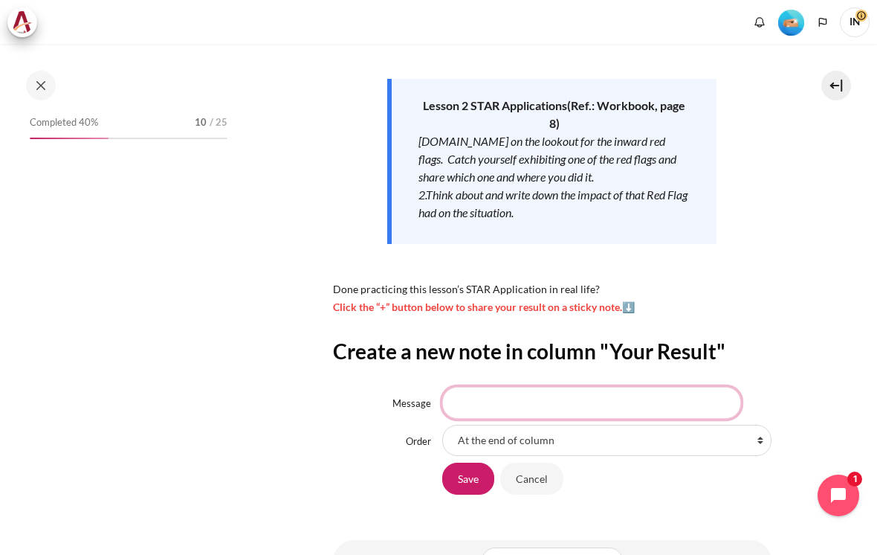
click at [475, 387] on input "Message" at bounding box center [591, 402] width 299 height 31
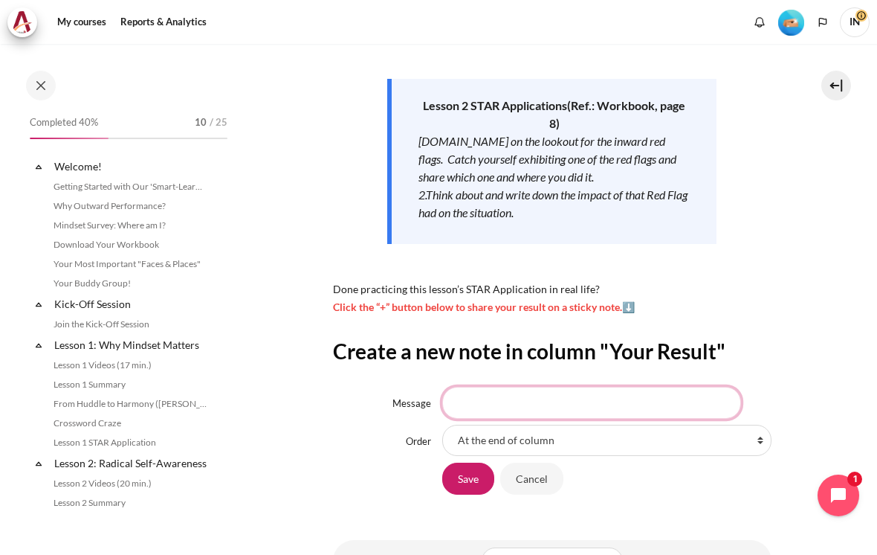
scroll to position [220, 0]
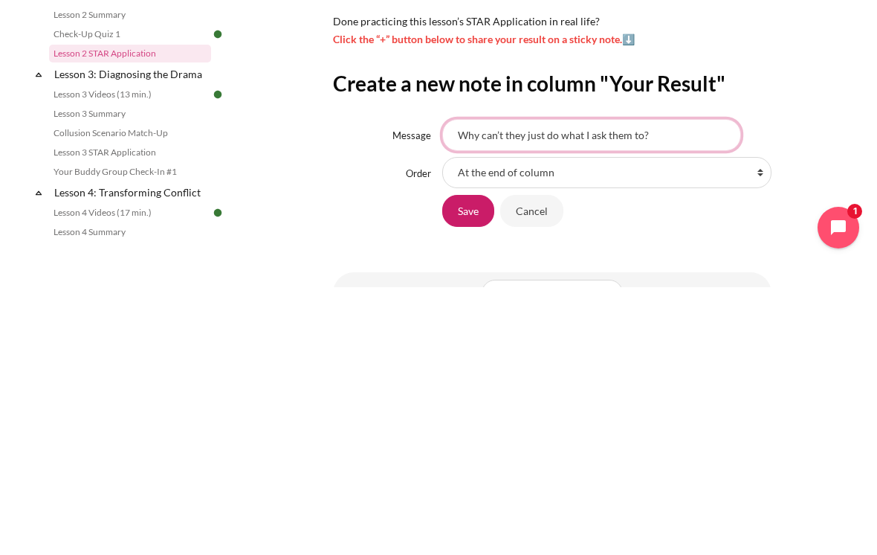
type input "Why can’t they just do what I ask them to?"
click at [459, 462] on input "Save" at bounding box center [468, 477] width 52 height 31
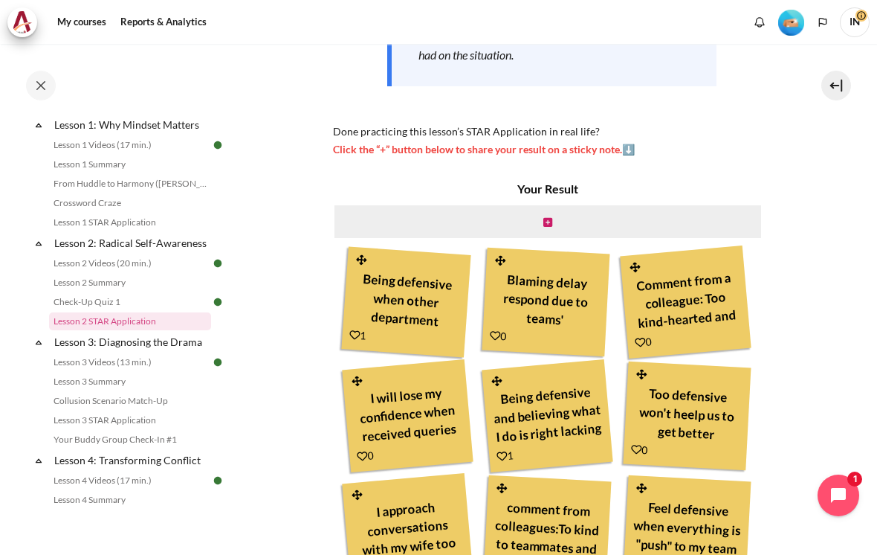
scroll to position [369, 0]
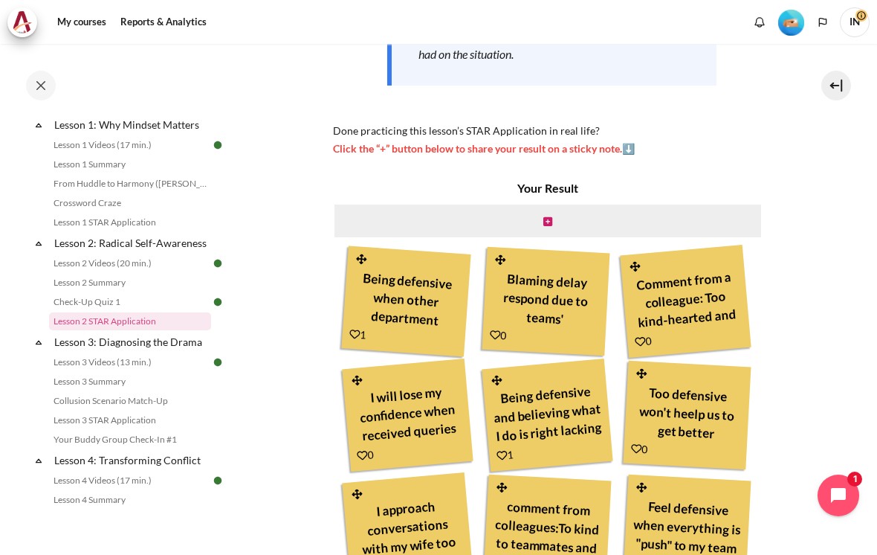
click at [539, 204] on div "Content" at bounding box center [548, 221] width 430 height 36
click at [543, 216] on icon "Content" at bounding box center [547, 221] width 9 height 10
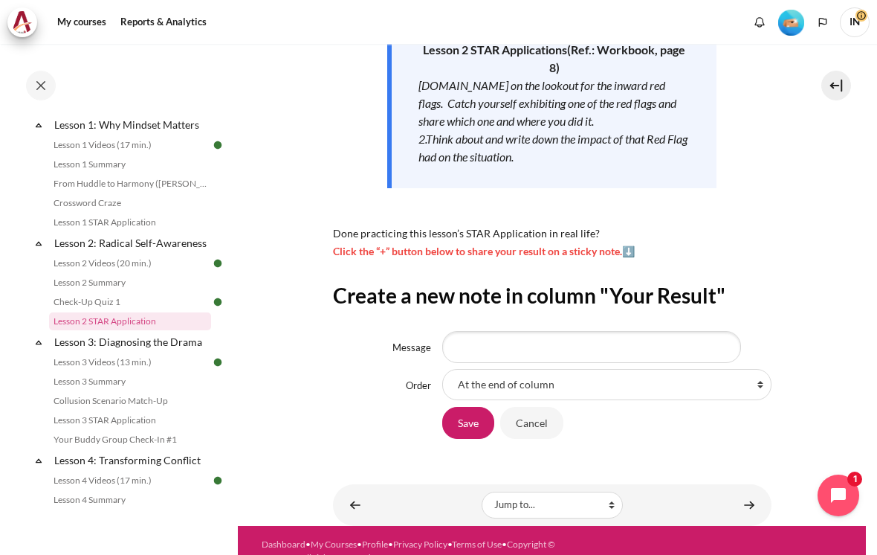
scroll to position [266, 0]
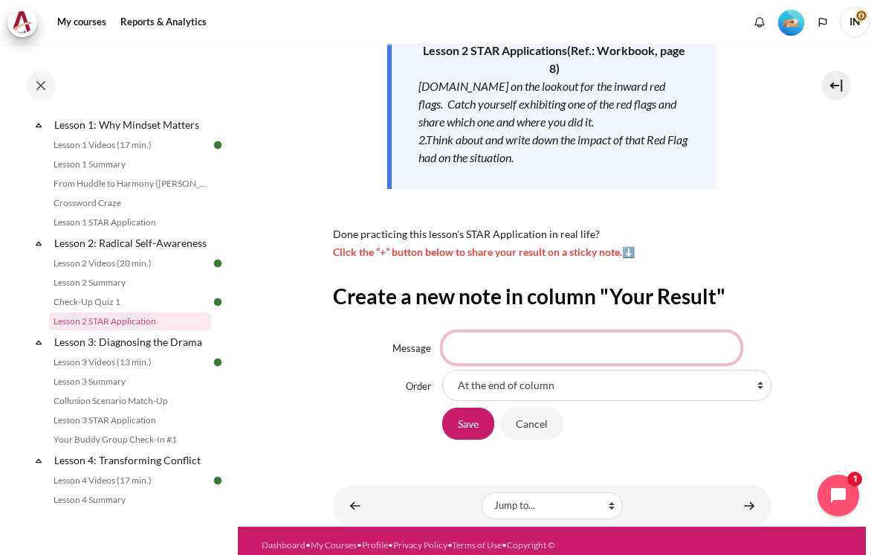
click at [488, 332] on input "Message" at bounding box center [591, 347] width 299 height 31
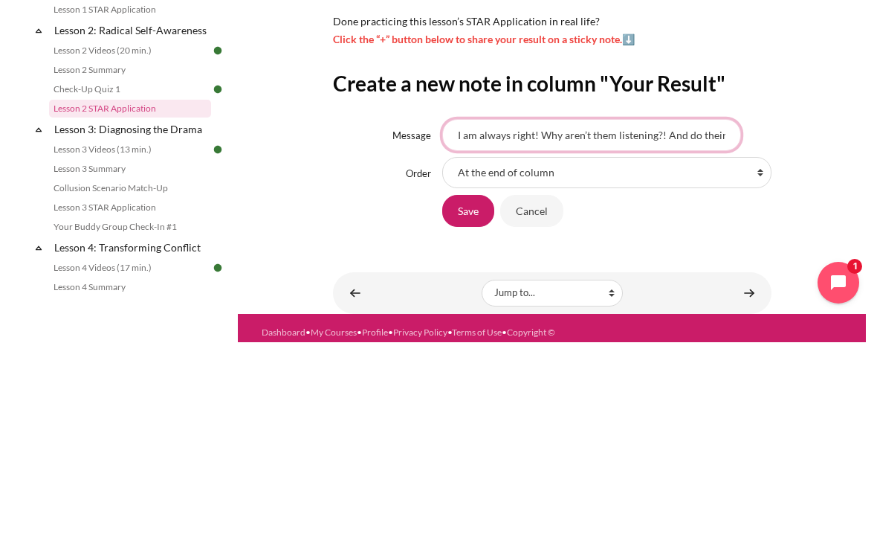
type input "I am always right! Why aren’t them listening?! And do their job!"
click at [465, 407] on input "Save" at bounding box center [468, 422] width 52 height 31
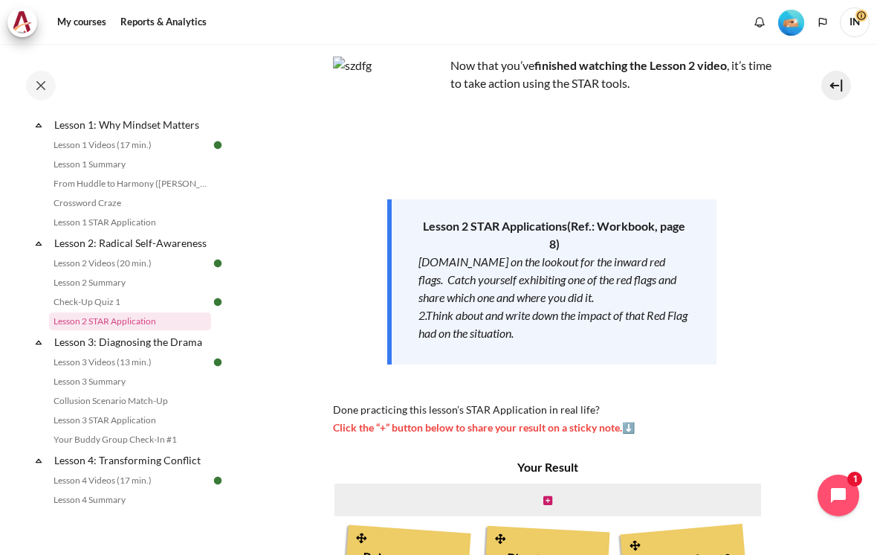
scroll to position [92, 0]
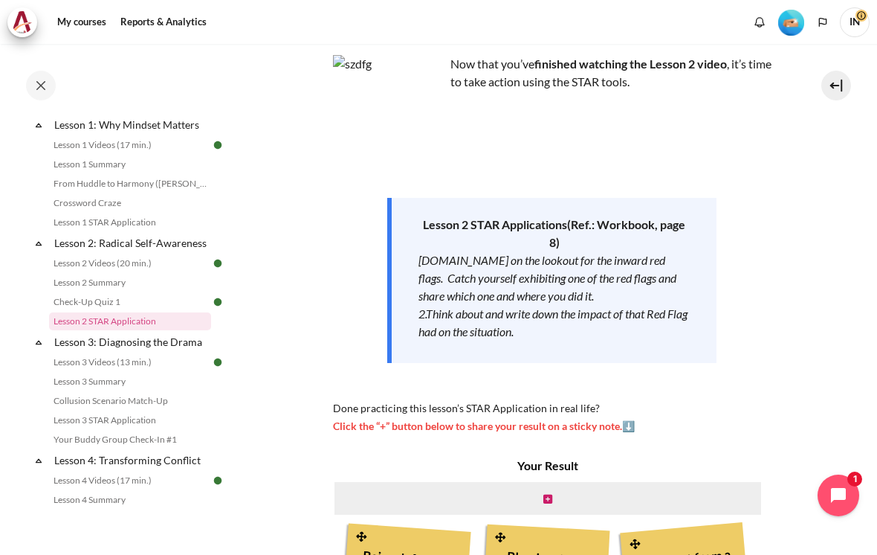
click at [540, 480] on div "Content" at bounding box center [548, 498] width 430 height 36
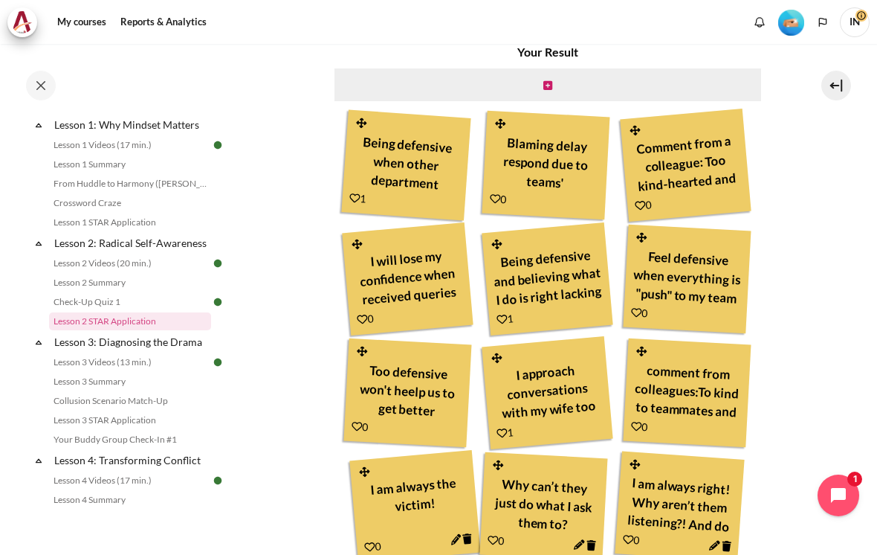
scroll to position [504, 0]
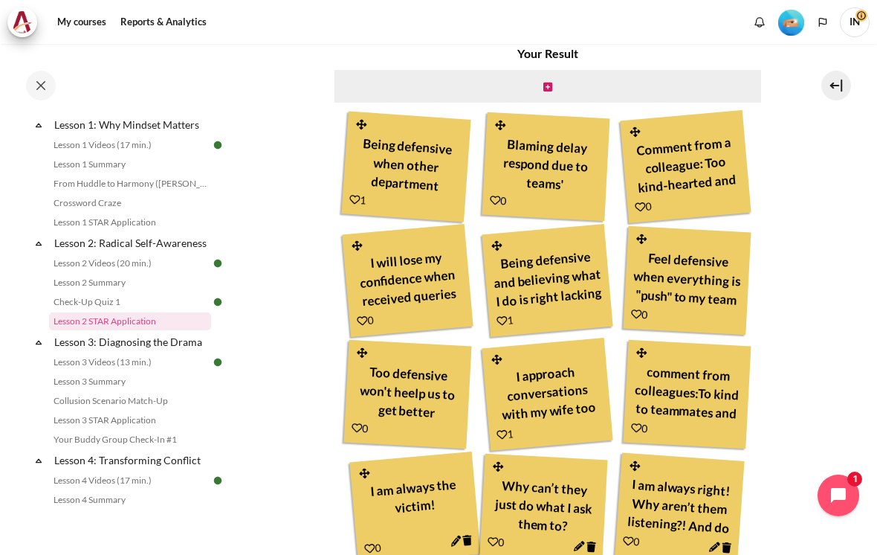
click at [543, 82] on icon "Content" at bounding box center [547, 87] width 9 height 10
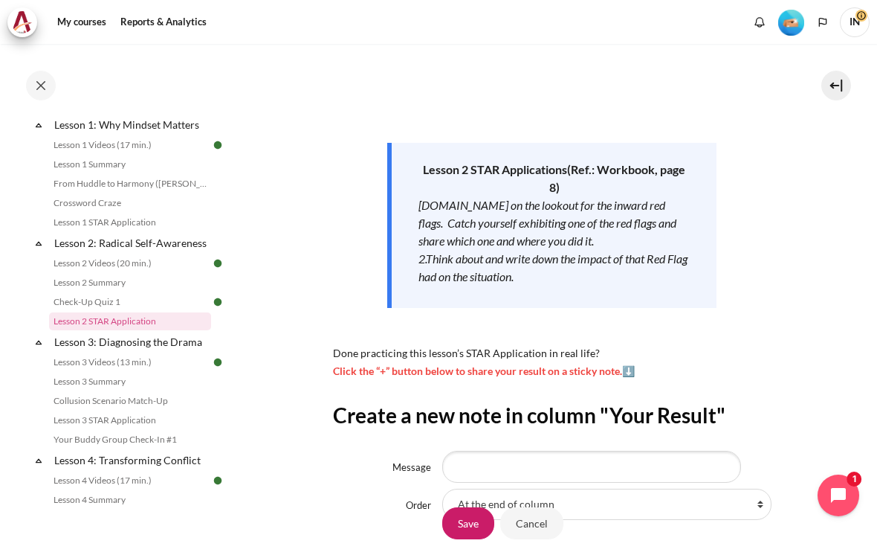
scroll to position [154, 0]
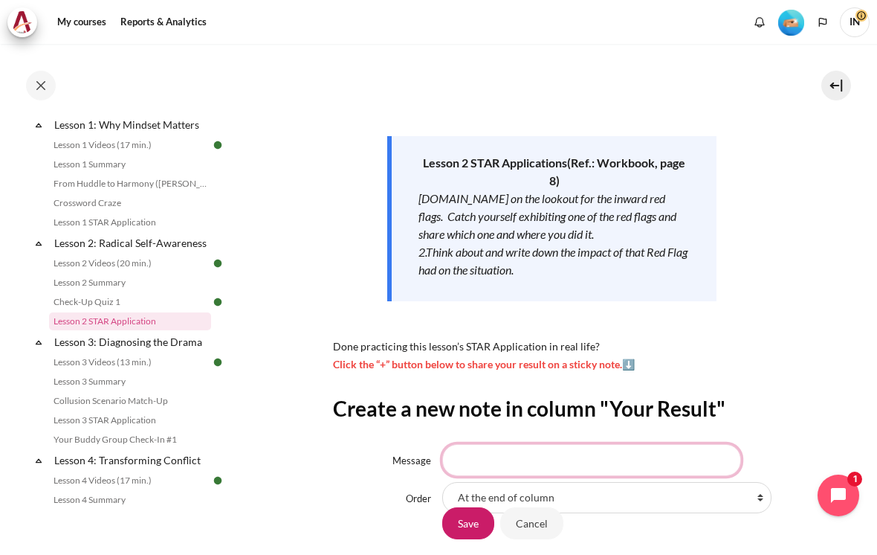
click at [488, 444] on input "Message" at bounding box center [591, 459] width 299 height 31
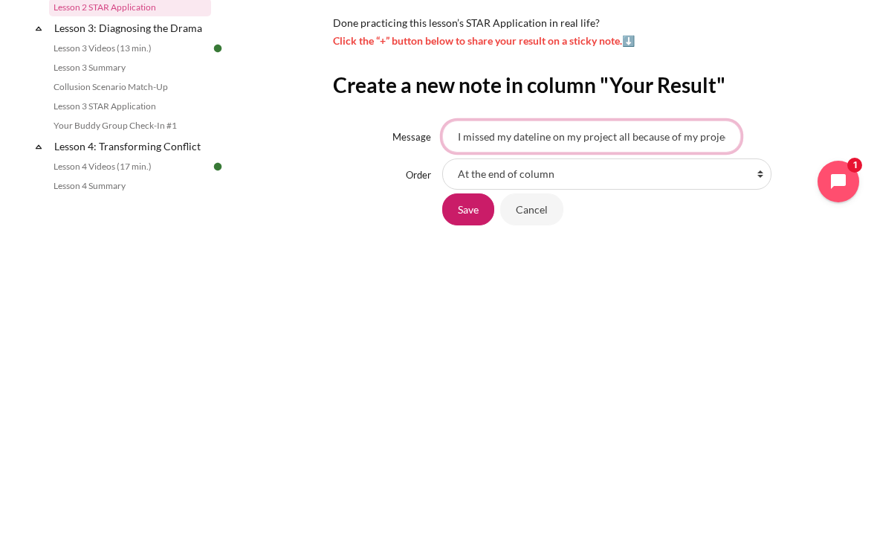
scroll to position [164, 0]
type input "I missed my dateline on my project all because of my project members..they keep…"
click at [467, 507] on input "Save" at bounding box center [468, 522] width 52 height 31
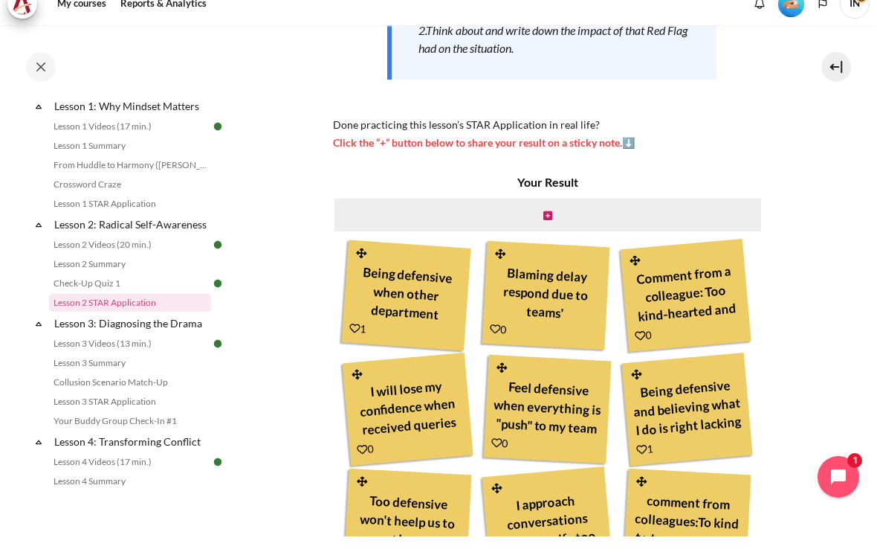
scroll to position [326, 0]
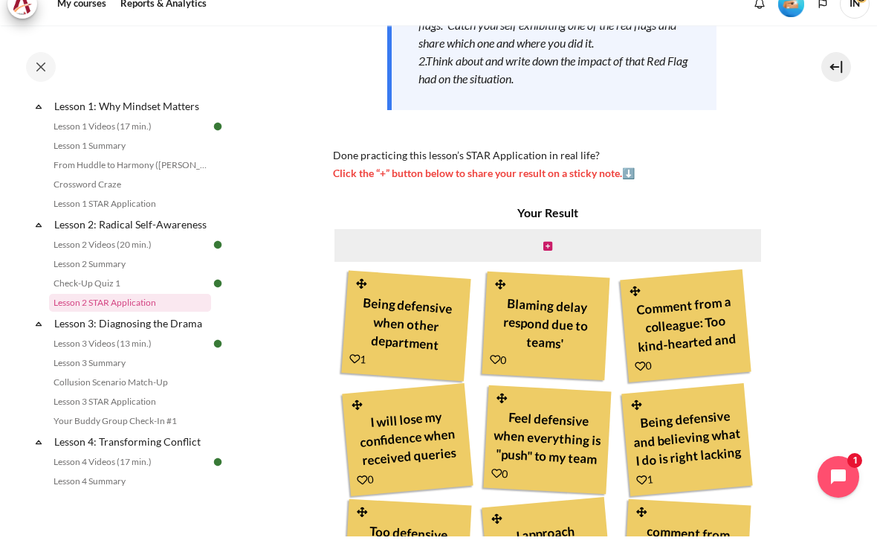
click at [352, 370] on link "Content" at bounding box center [354, 376] width 11 height 13
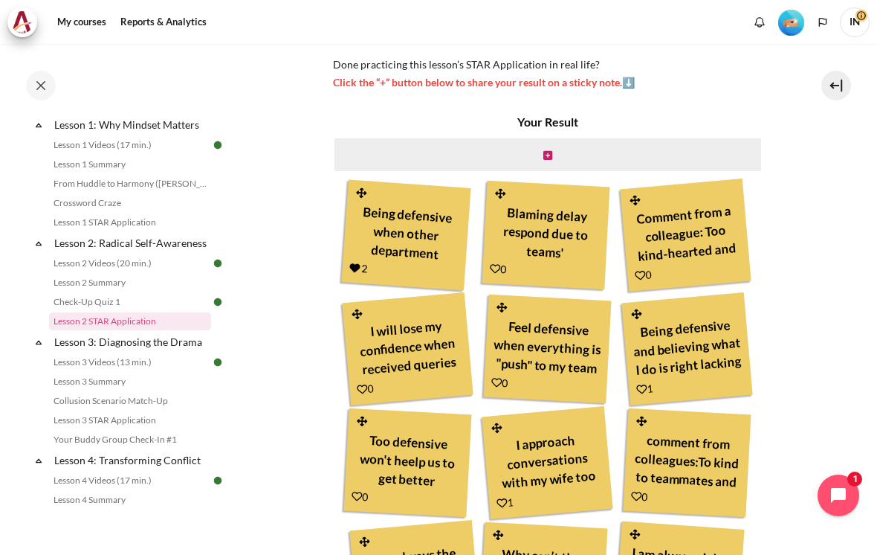
scroll to position [436, 0]
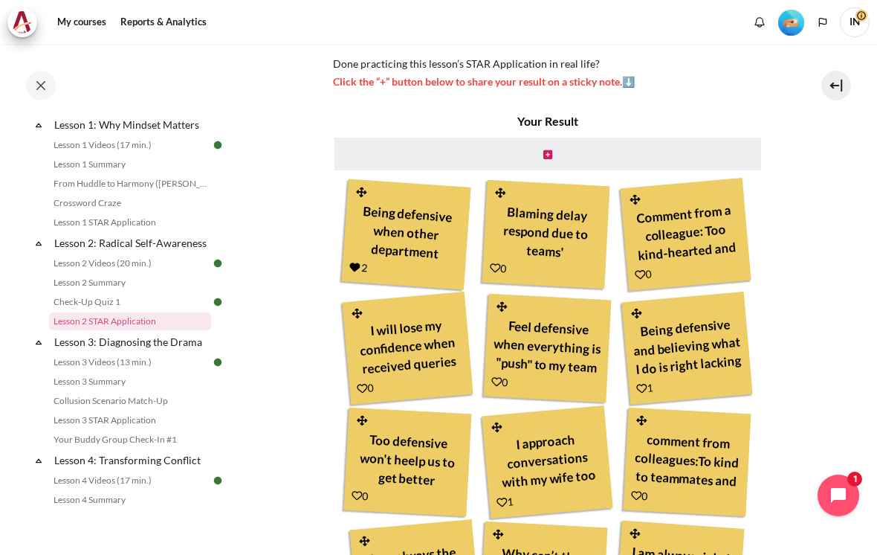
click at [355, 368] on div "I will lose my confidence when received queries when i thought i have fully pre…" at bounding box center [407, 347] width 131 height 113
click at [369, 379] on div "0" at bounding box center [366, 387] width 18 height 17
click at [365, 383] on icon "Content" at bounding box center [362, 388] width 11 height 11
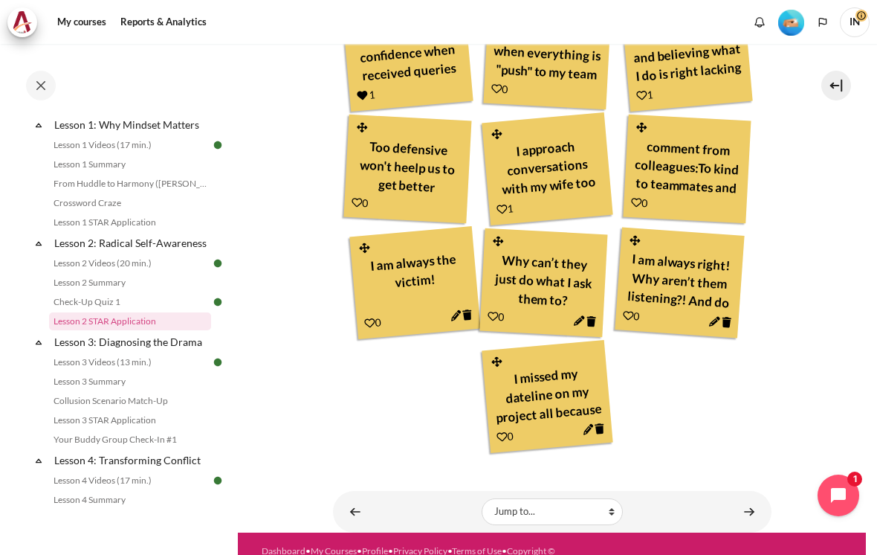
scroll to position [730, 0]
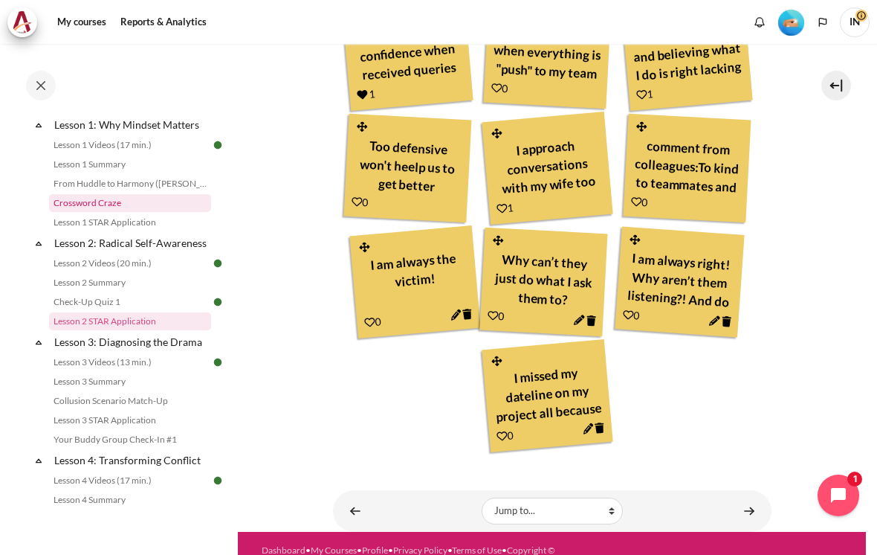
click at [81, 212] on link "Crossword Craze" at bounding box center [130, 203] width 162 height 18
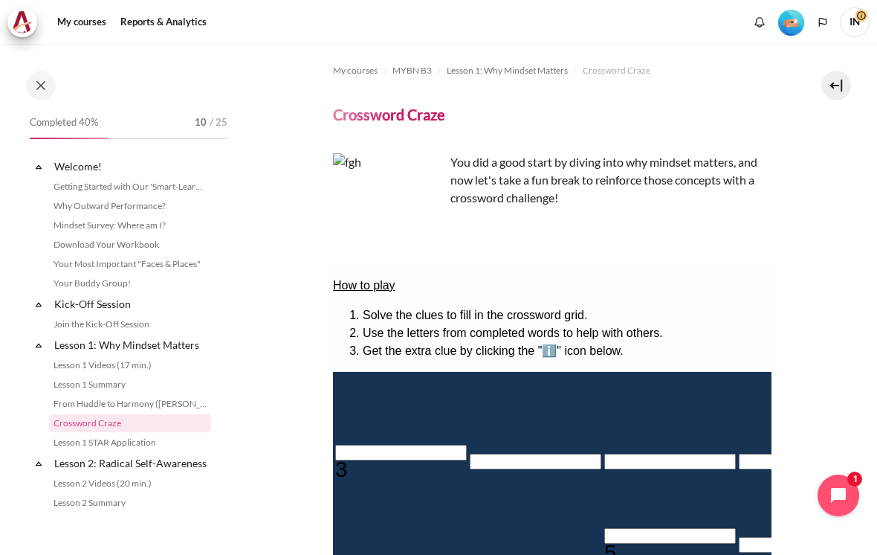
scroll to position [101, 0]
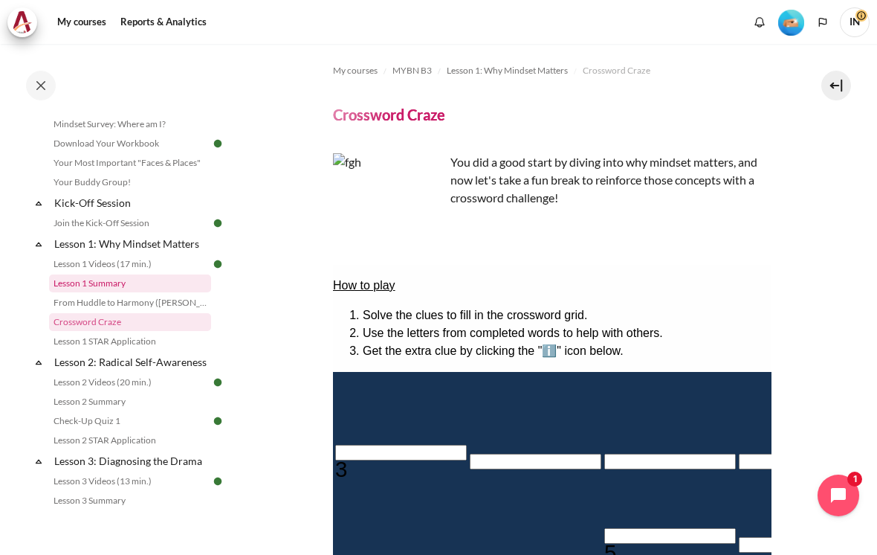
click at [94, 280] on link "Lesson 1 Summary" at bounding box center [130, 283] width 162 height 18
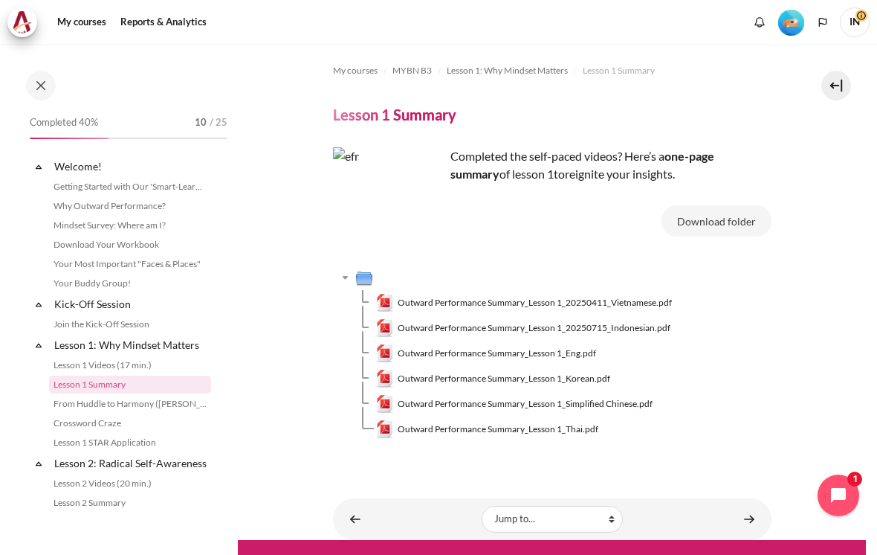
scroll to position [62, 0]
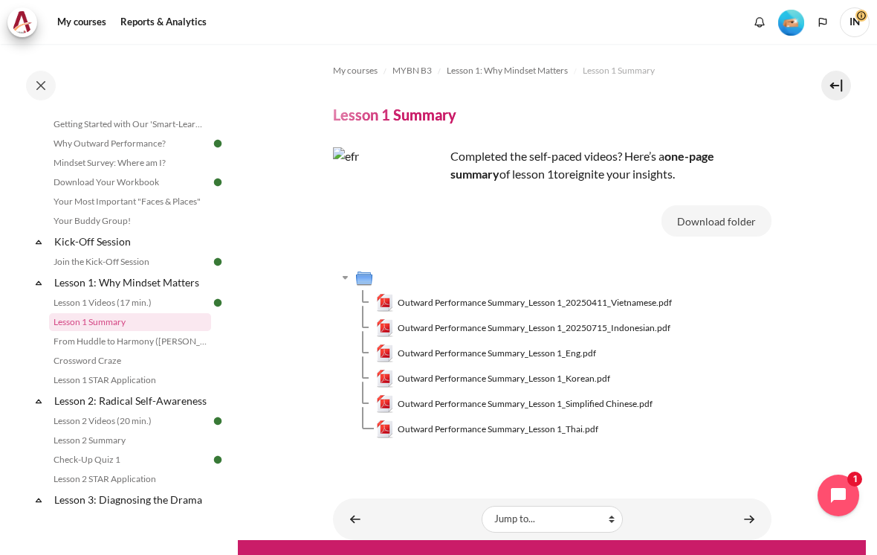
click at [578, 346] on span "Outward Performance Summary_Lesson 1_Eng.pdf" at bounding box center [497, 352] width 199 height 13
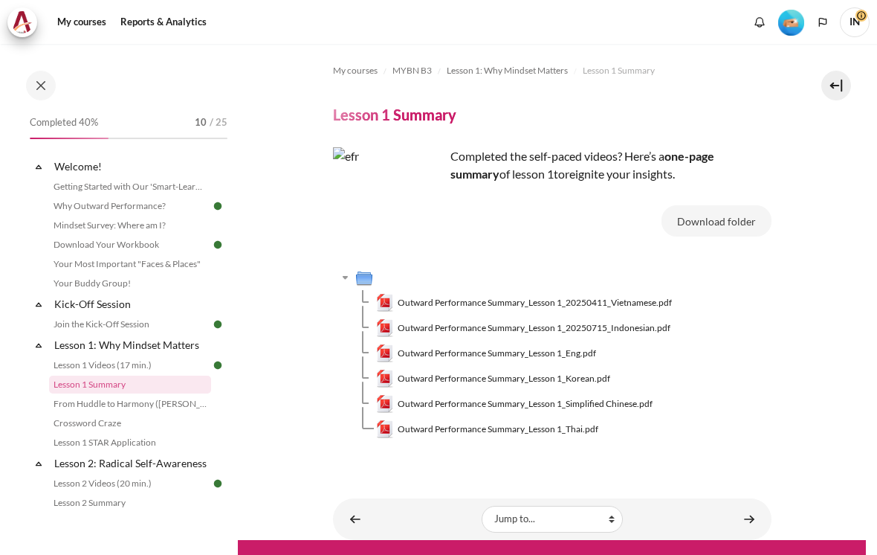
scroll to position [62, 0]
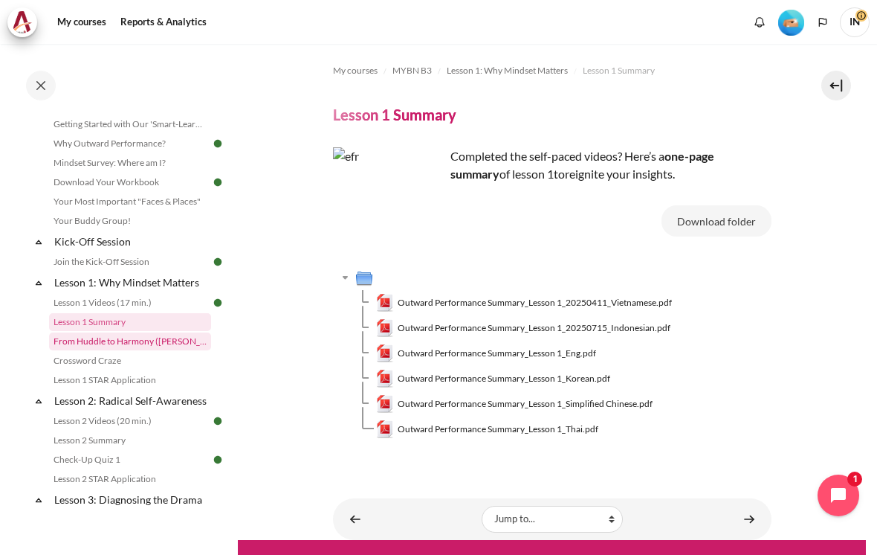
click at [89, 339] on link "From Huddle to Harmony ([PERSON_NAME]'s Story)" at bounding box center [130, 341] width 162 height 18
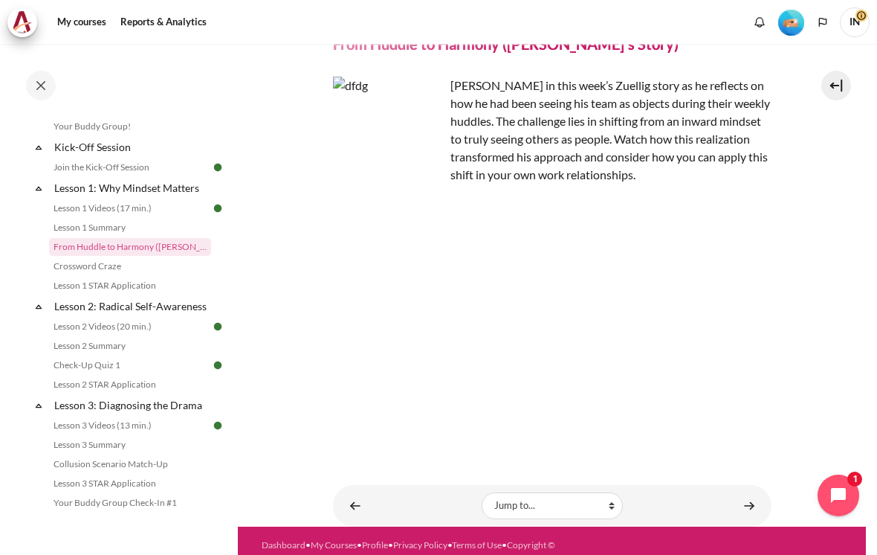
scroll to position [158, 0]
click at [80, 266] on link "Crossword Craze" at bounding box center [130, 265] width 162 height 18
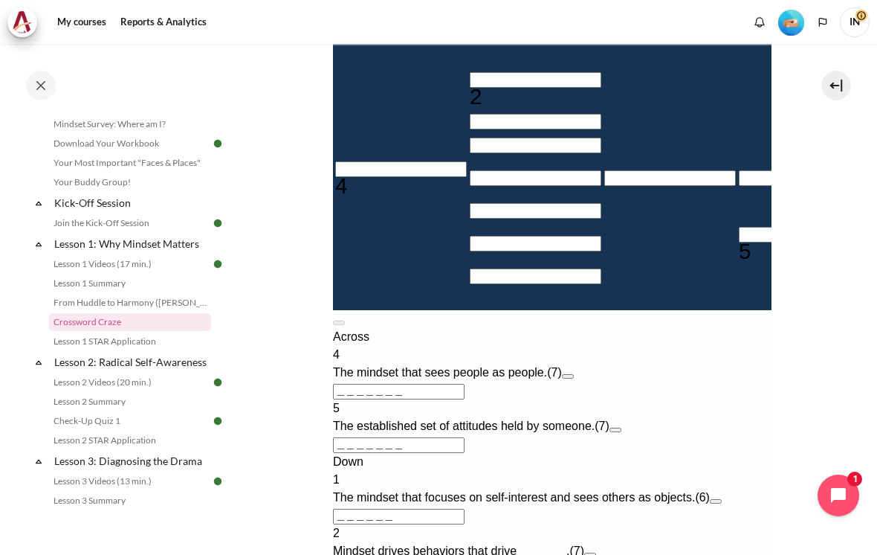
scroll to position [372, 0]
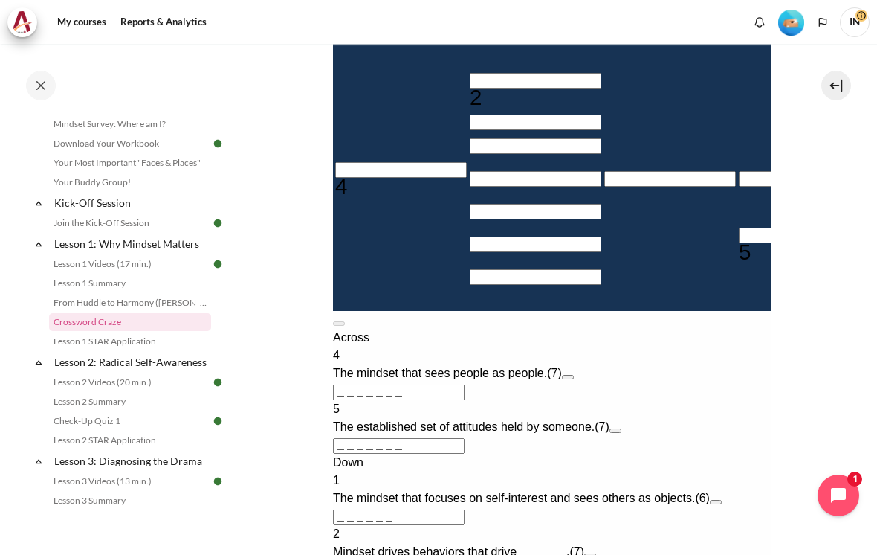
click at [349, 178] on input "Crossword grid. Use arrow keys to navigate and the keyboard to enter characters…" at bounding box center [401, 170] width 132 height 16
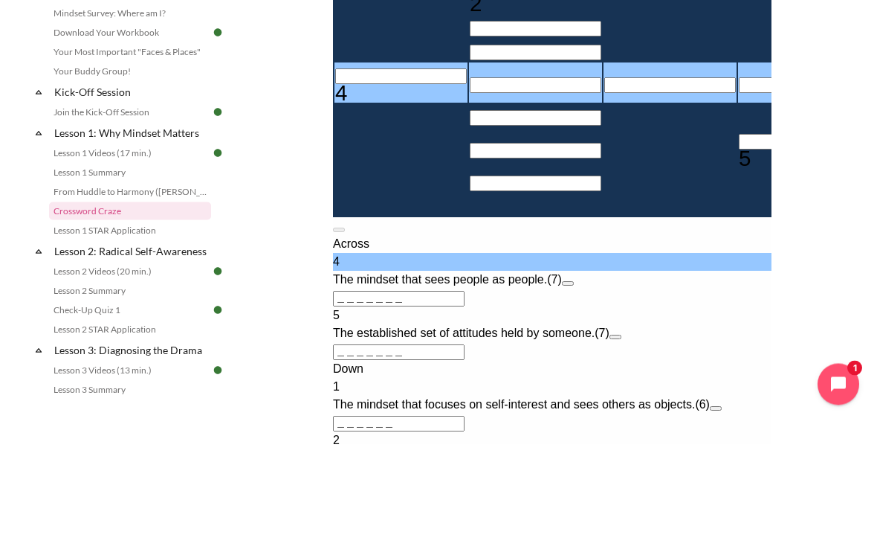
type input "O＿＿＿＿＿＿"
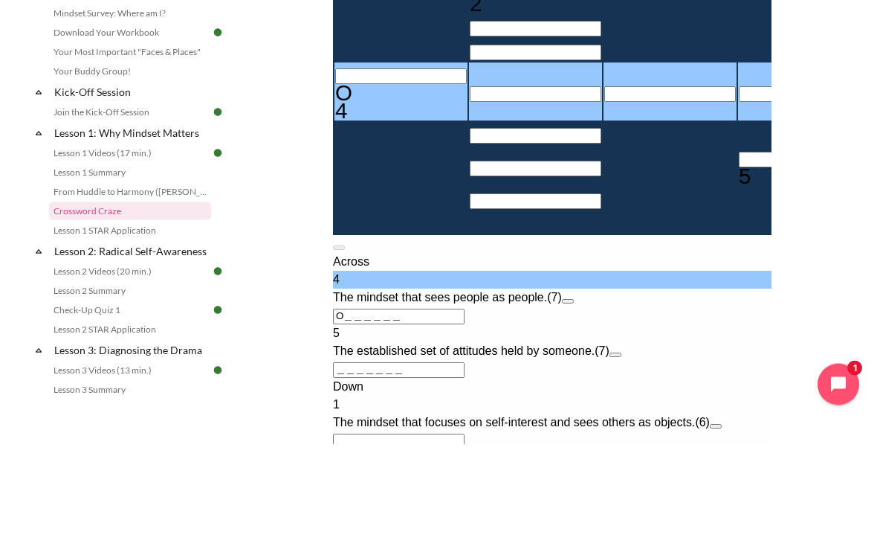
type input "OU＿＿＿＿＿"
type input "＿＿＿U＿＿＿"
type input "OUT＿＿＿＿"
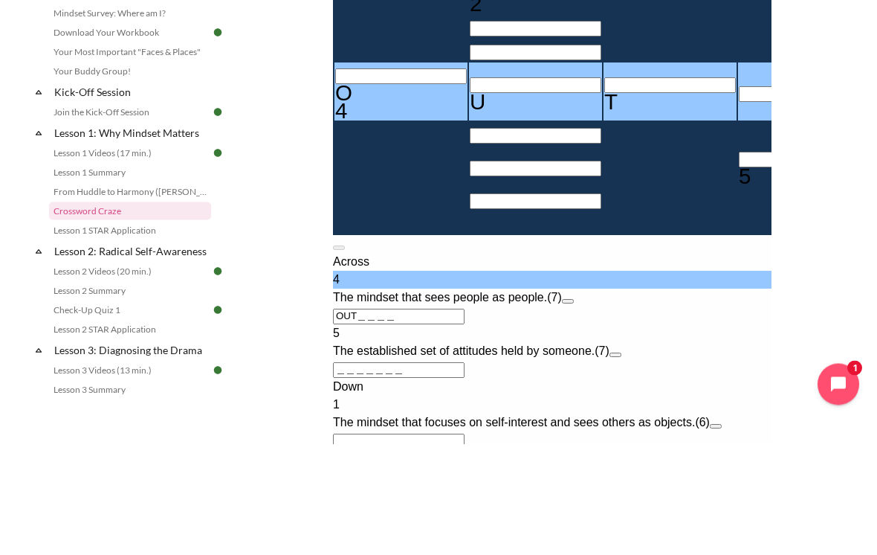
type input "OUTW＿＿＿"
type input "OUTWA＿＿"
type input "＿＿＿A＿＿＿＿"
type input "OUTWAR＿"
type input "OUTWARD"
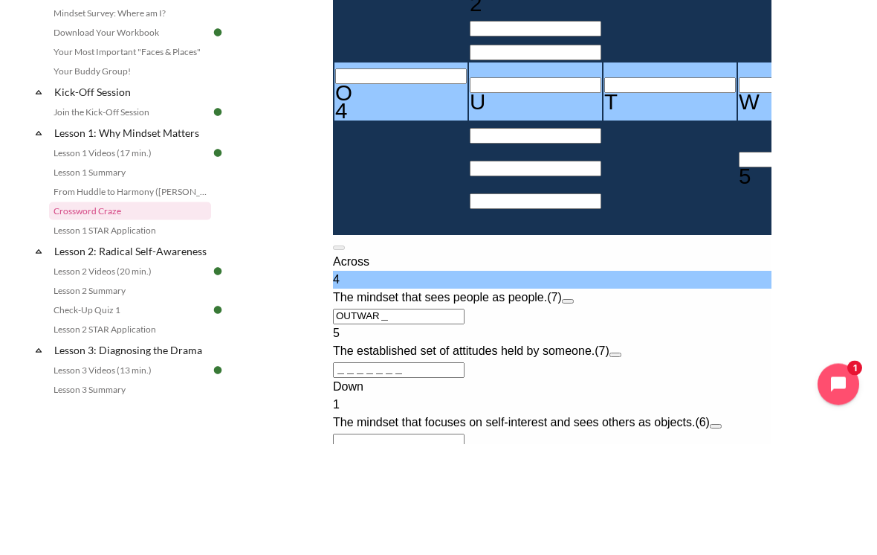
type input "＿＿＿＿＿D"
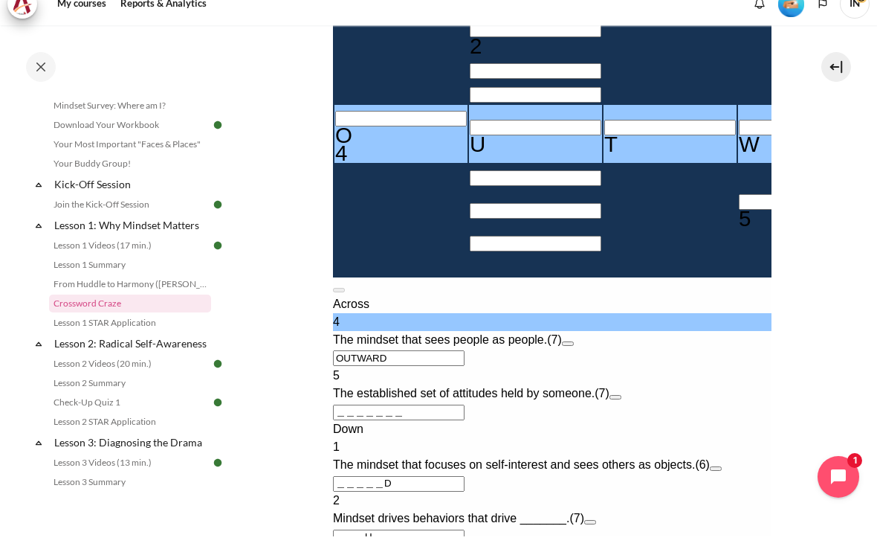
scroll to position [427, 0]
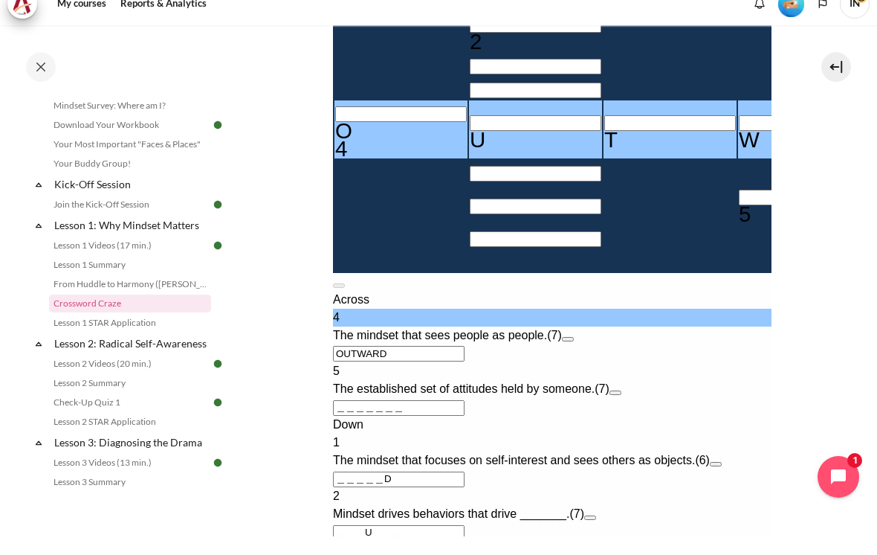
click at [738, 205] on input "Crossword grid. Use arrow keys to navigate and the keyboard to enter characters…" at bounding box center [804, 198] width 132 height 16
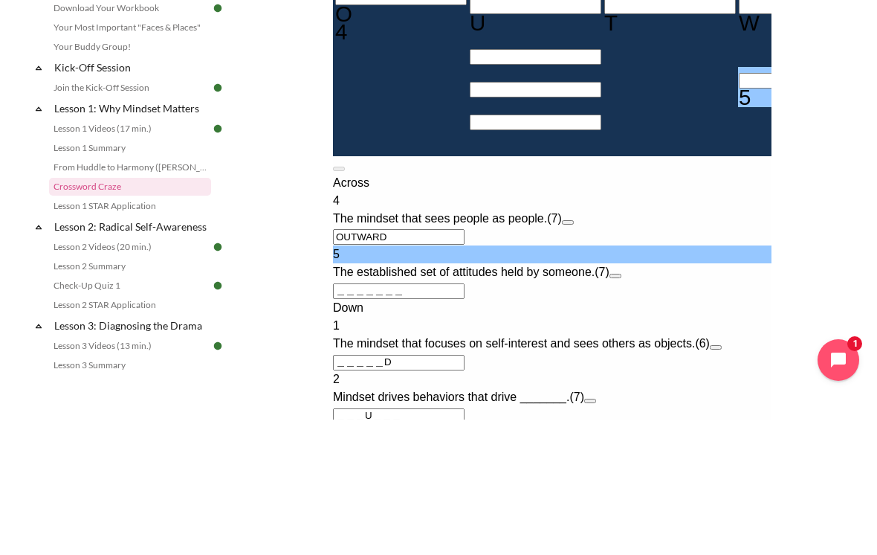
type input "B＿＿＿＿＿＿"
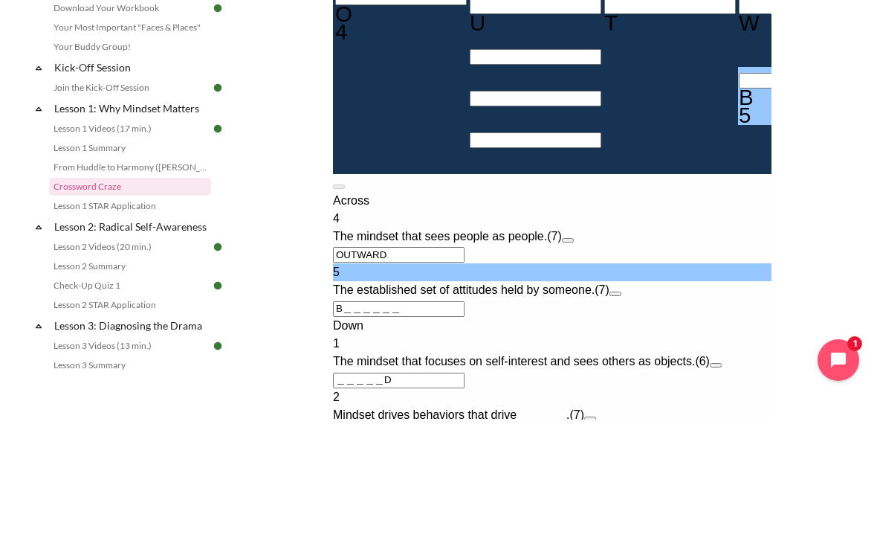
type input "BE＿＿＿＿＿"
type input "＿＿＿A＿E＿＿"
type input "BEH＿＿＿＿"
type input "BEHA＿＿＿"
type input "BEHAV＿＿"
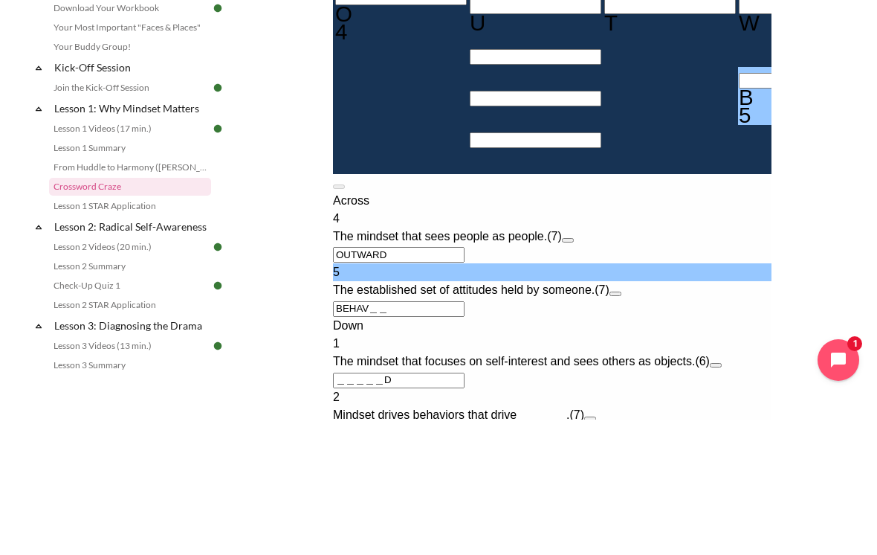
type input "BEHAVI＿"
type input "B＿＿＿＿＿＿"
type input "＿＿＿A＿＿＿＿"
type input "＿＿＿＿＿＿＿"
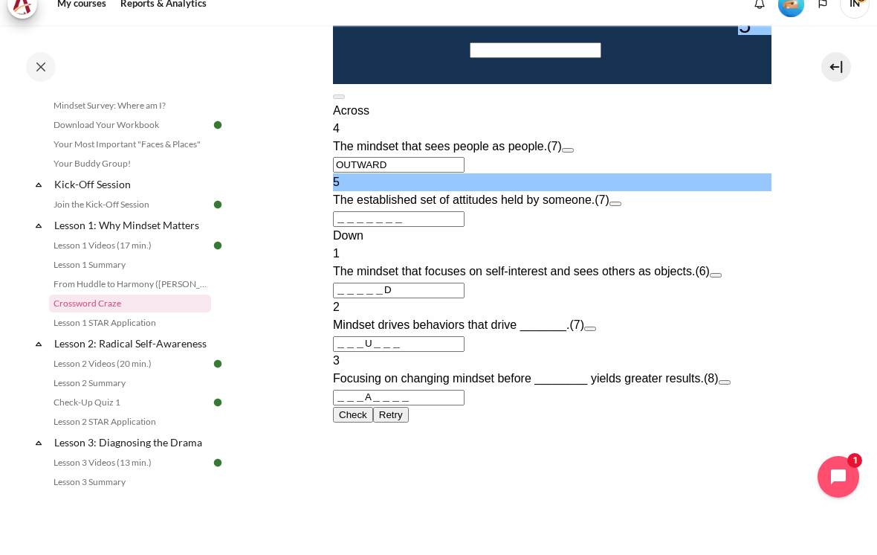
scroll to position [619, 0]
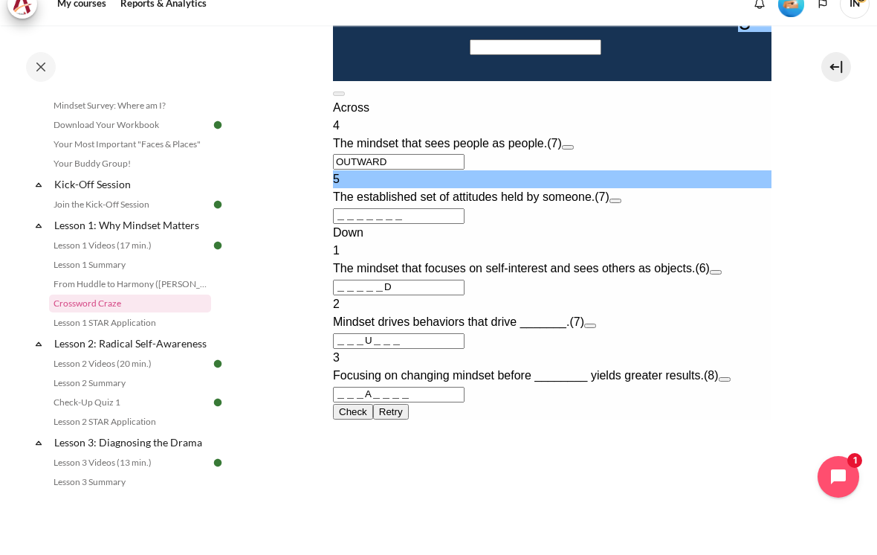
click at [621, 203] on button "Open extra clue for 5 Across. The established set of attitudes held by someone." at bounding box center [615, 201] width 12 height 4
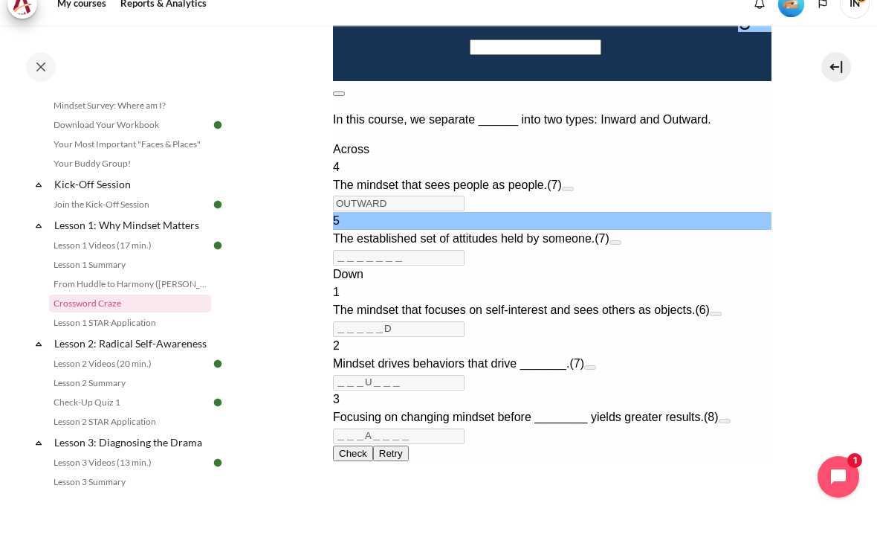
click at [344, 91] on button at bounding box center [338, 93] width 12 height 4
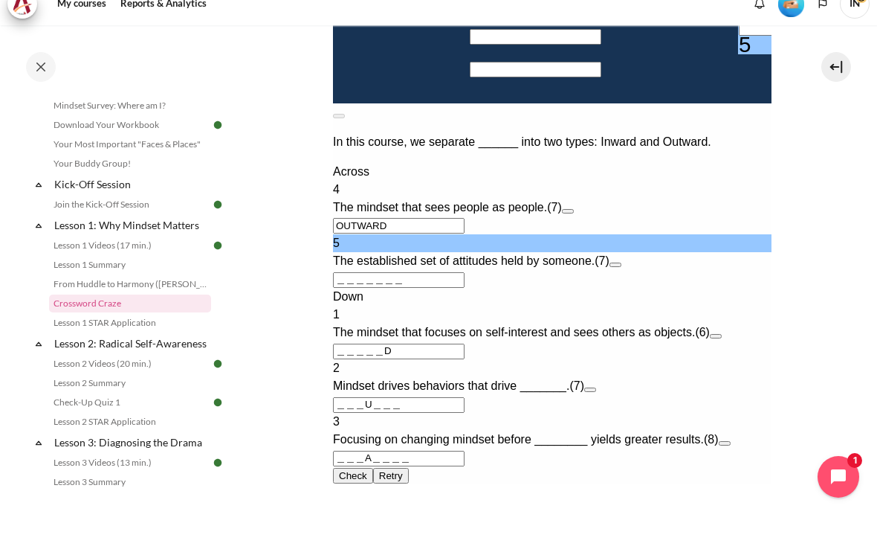
click at [364, 288] on input "＿＿＿＿＿＿＿" at bounding box center [398, 280] width 132 height 16
click at [738, 36] on input "Row 8, Column 4. 5 Across. The established set of attitudes held by someone., L…" at bounding box center [804, 28] width 132 height 16
type input "M＿＿＿＿＿＿"
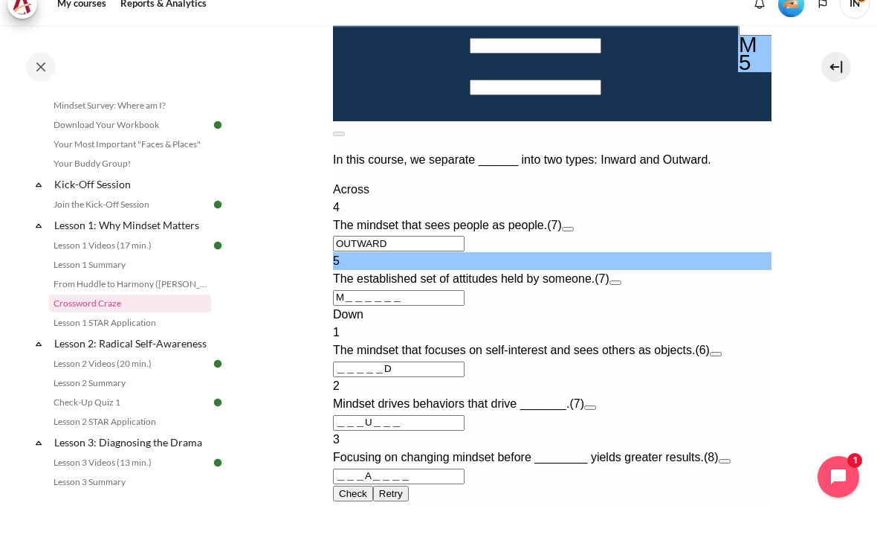
type input "MI＿＿＿＿＿"
type input "＿＿＿A＿I＿＿"
type input "MIN＿＿＿＿"
type input "MIND＿＿＿"
type input "MINDS＿＿"
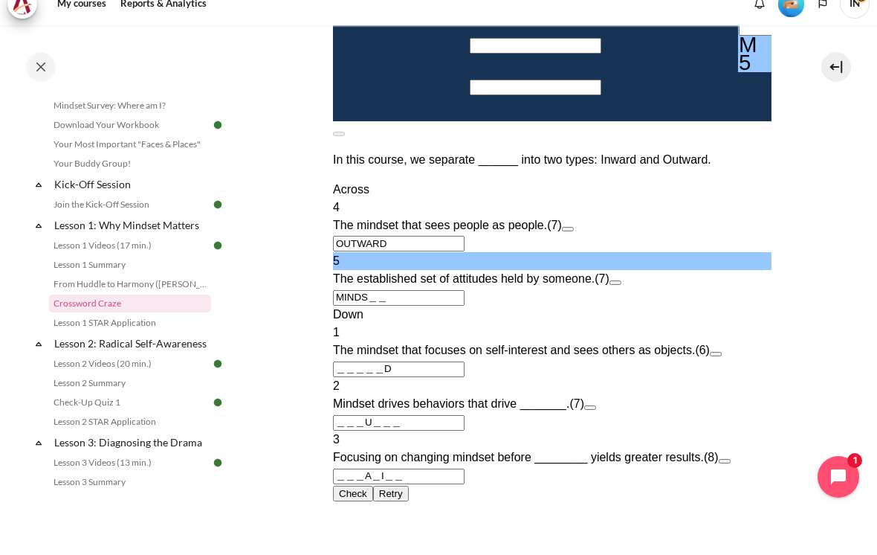
type input "MINDSE＿"
type input "MINDSET"
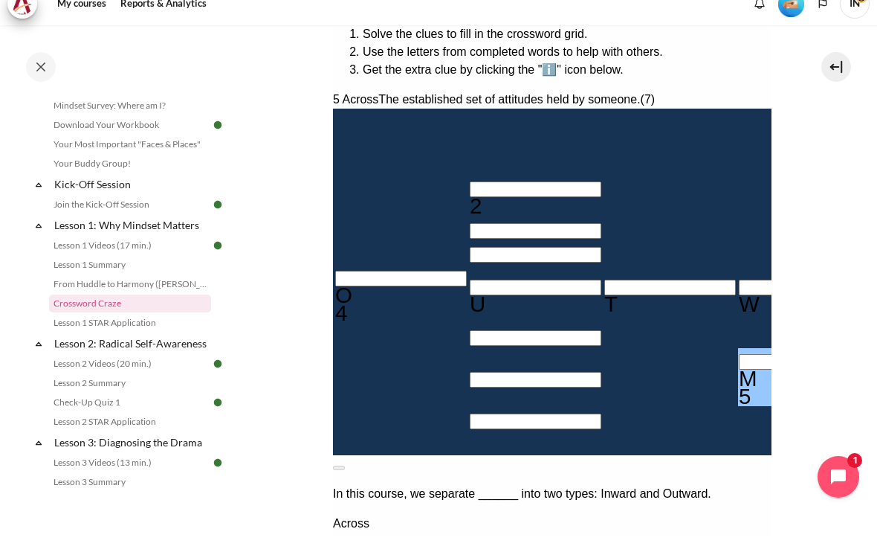
scroll to position [261, 0]
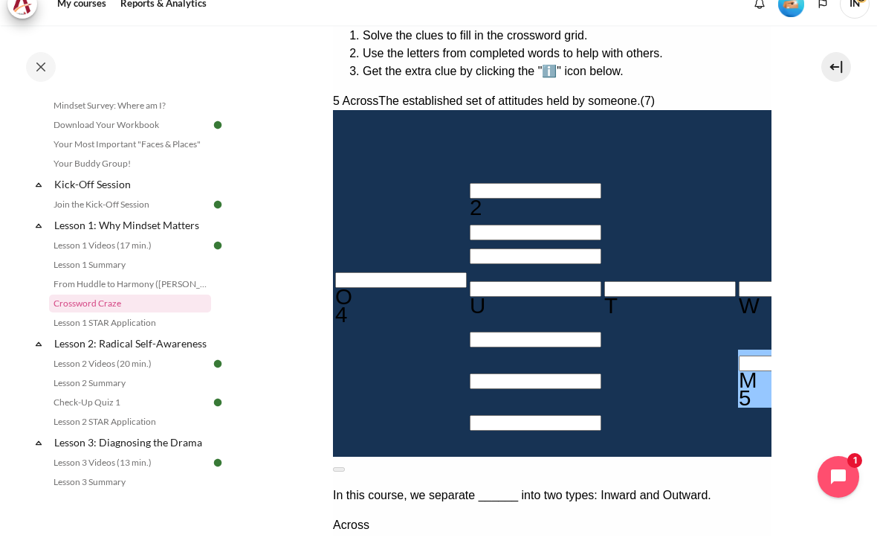
type input "I＿＿＿＿D"
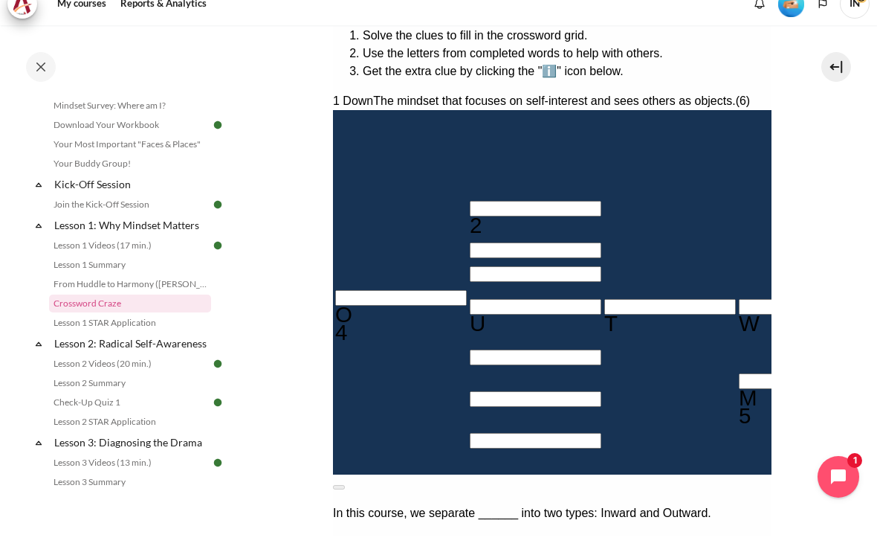
type input "IN＿＿＿D"
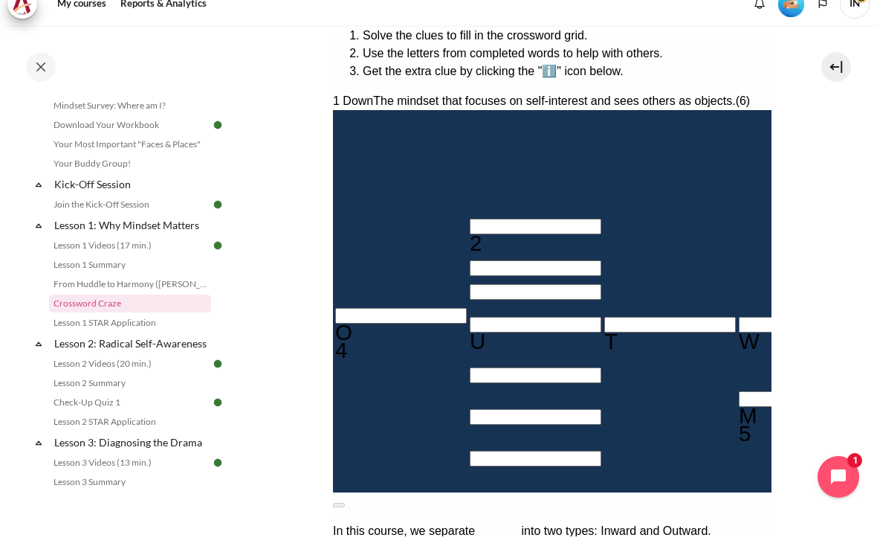
type input "INW＿＿D"
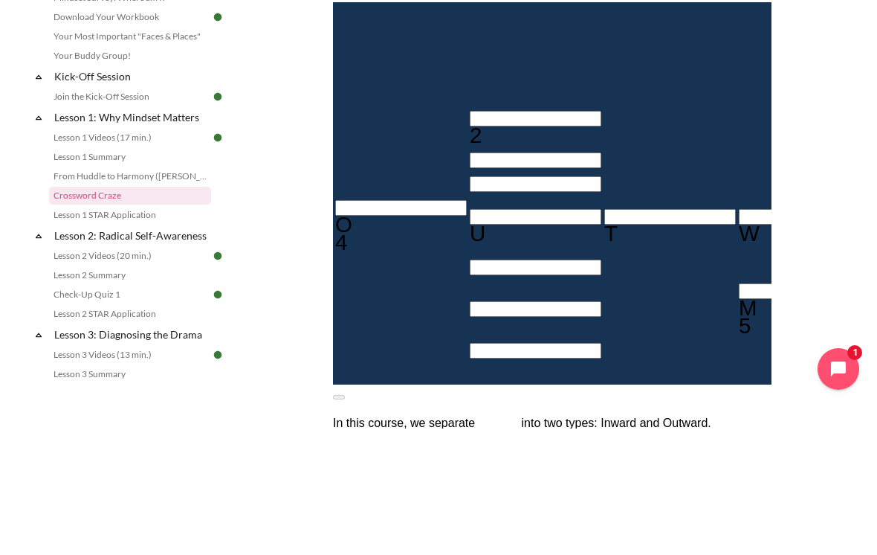
type input "INWA＿D"
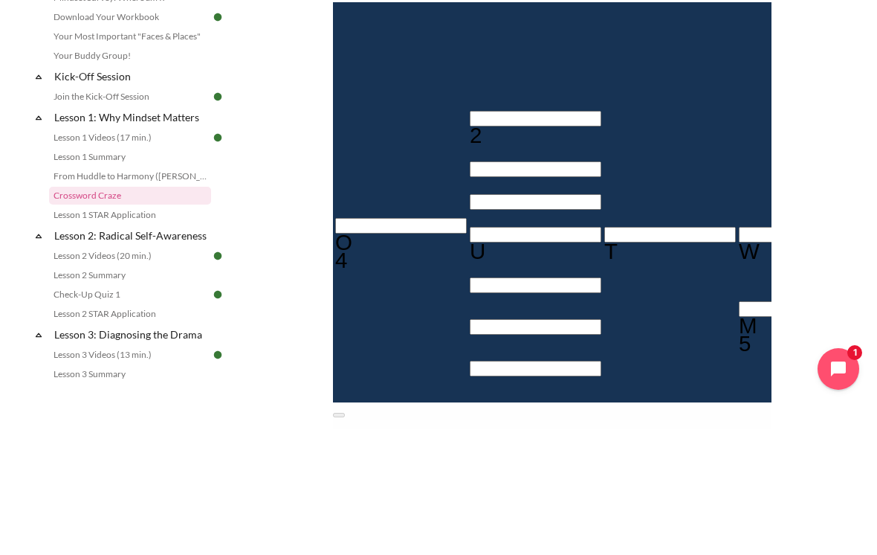
type input "INWARD"
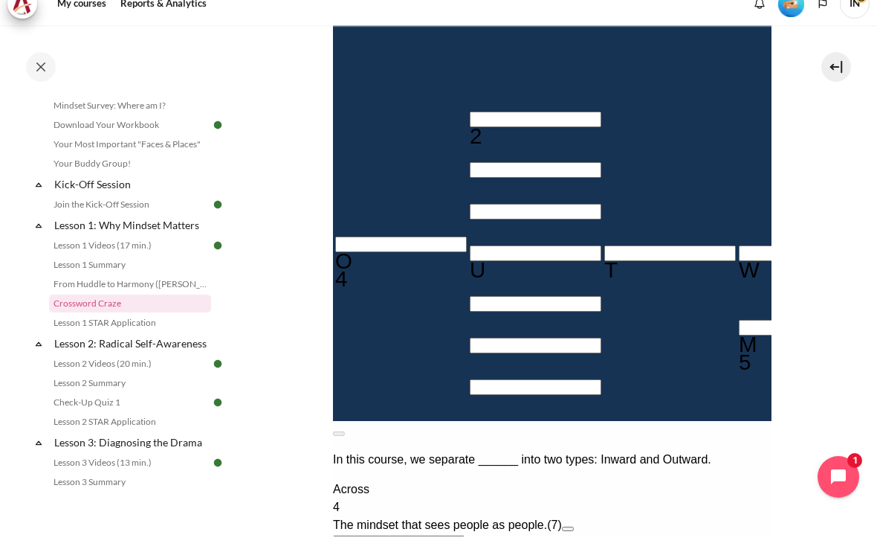
scroll to position [361, 0]
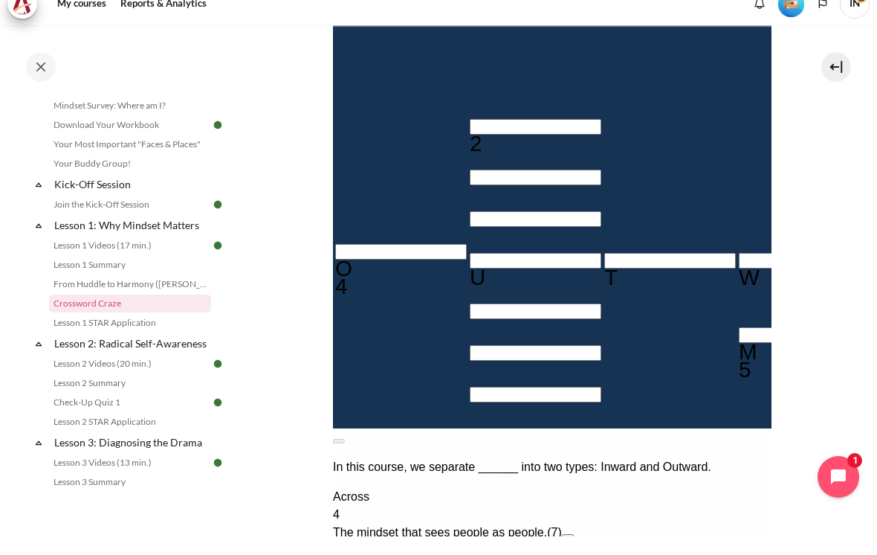
click at [469, 119] on input "Crossword grid. Use arrow keys to navigate and the keyboard to enter characters…" at bounding box center [535, 127] width 132 height 16
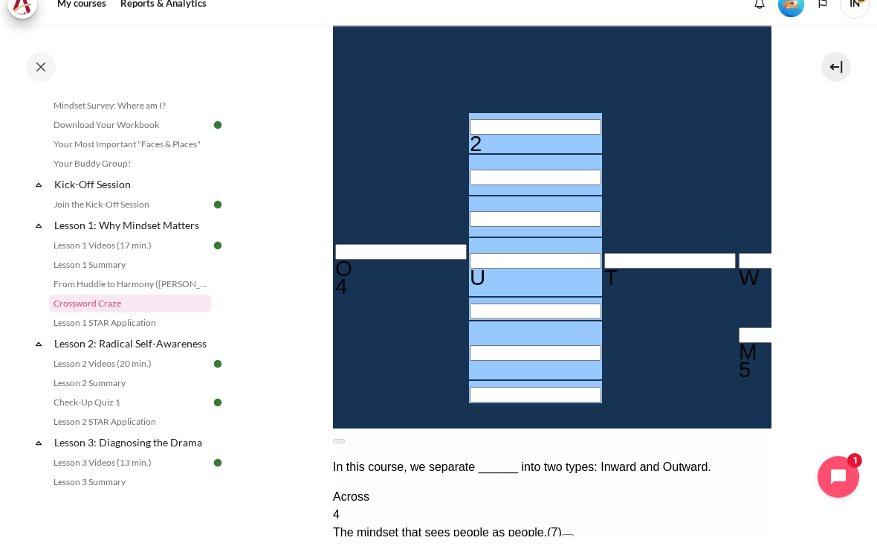
type input "R＿＿U＿＿＿"
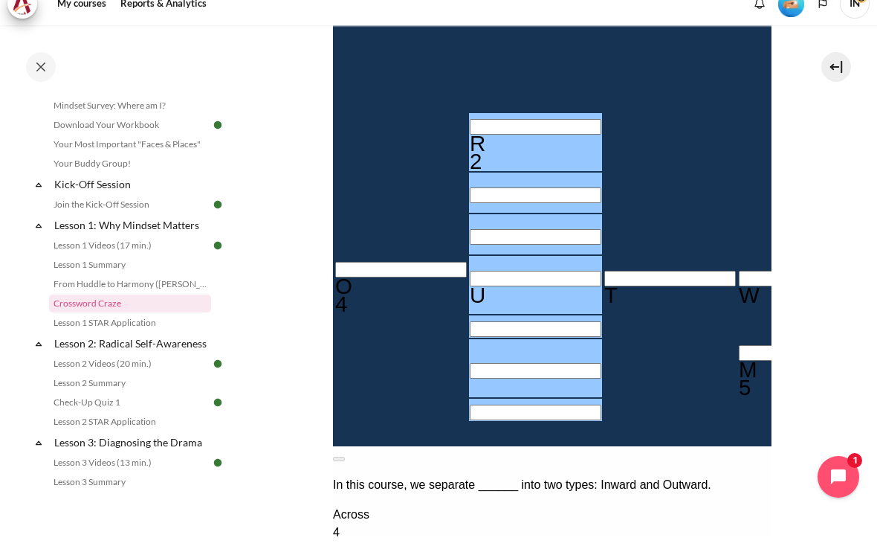
type input "RE＿U＿＿＿"
type input "RESU＿＿＿"
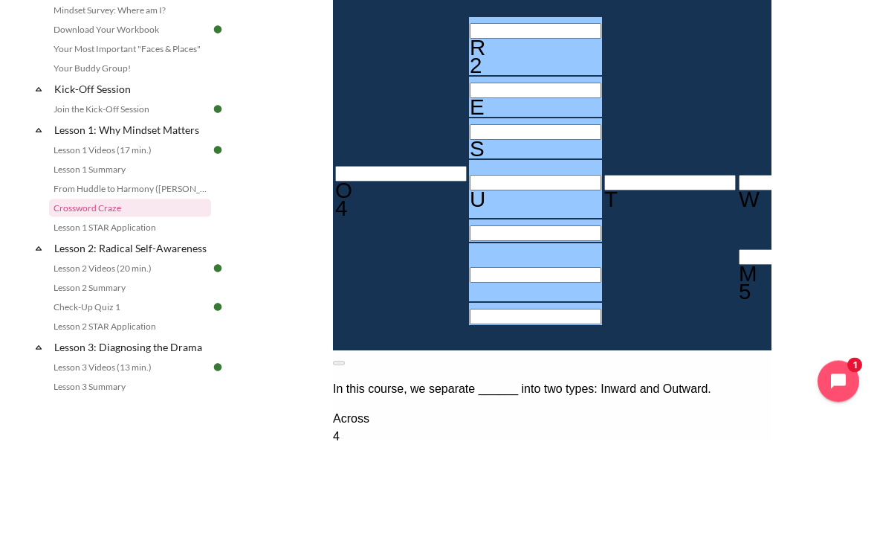
type input "RESUL＿＿"
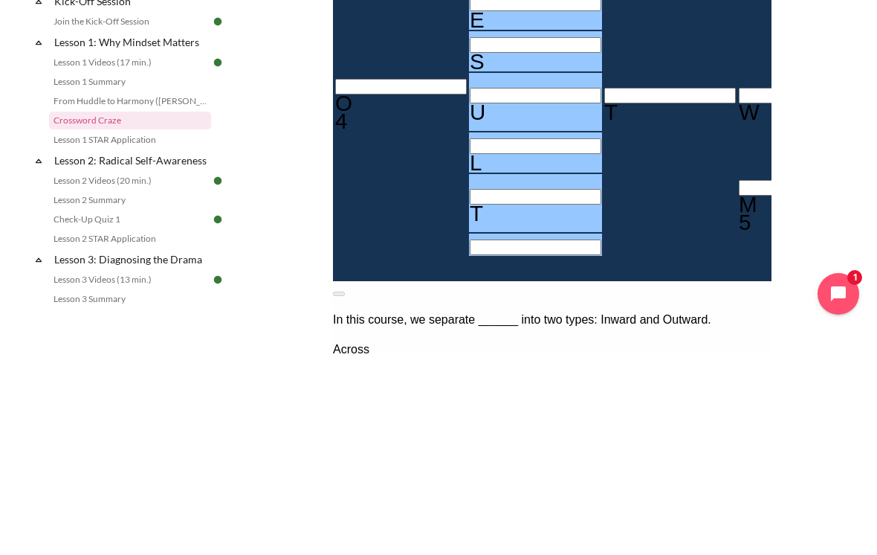
type input "RESULT＿"
type input "RESULTS"
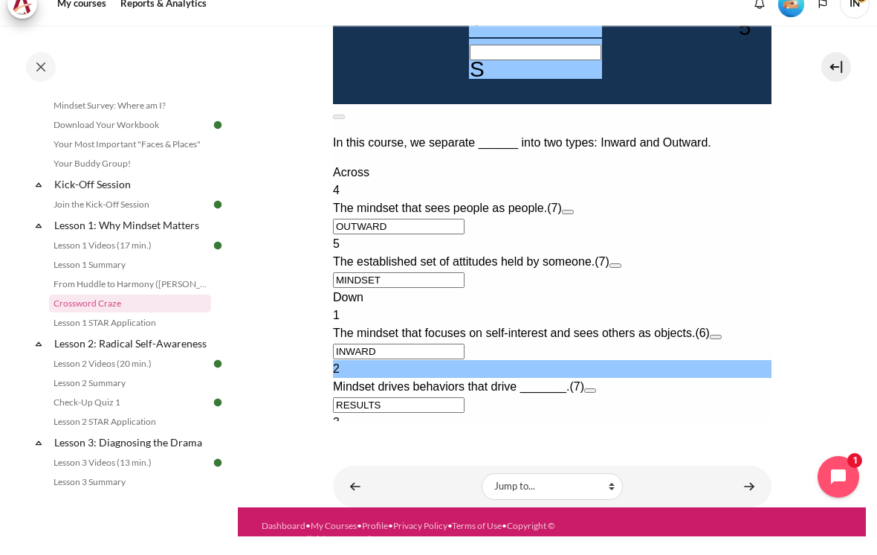
scroll to position [738, 0]
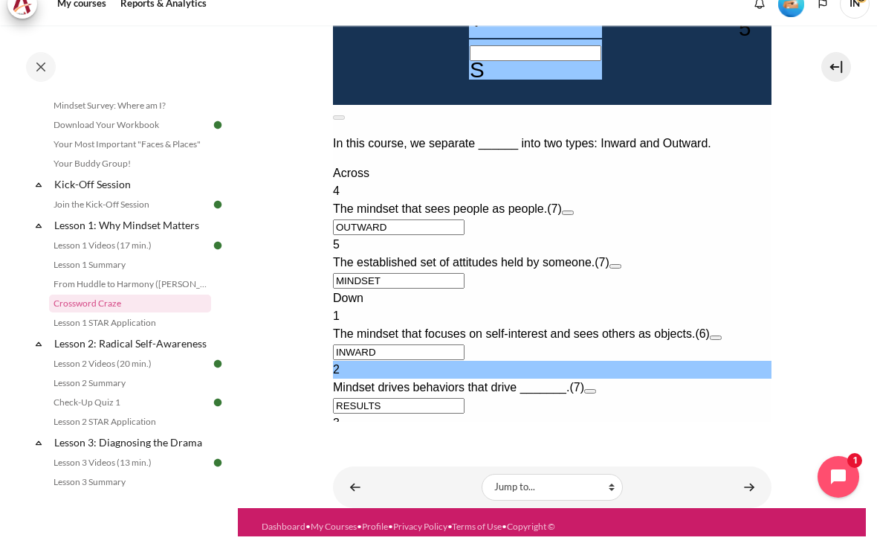
click at [747, 320] on div "Down 1 The mindset that focuses on self-interest and sees others as objects. (6…" at bounding box center [551, 378] width 439 height 178
click at [730, 442] on button "Open extra clue for 3 Down. Focusing on changing mindset before ________ yields…" at bounding box center [724, 444] width 12 height 4
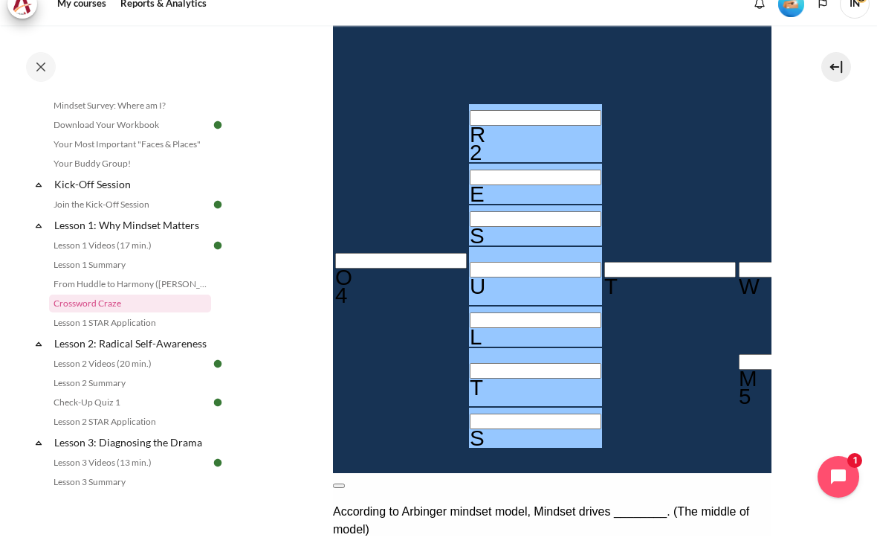
click at [301, 345] on section "My courses MYBN B3 Lesson 1: Why Mindset Matters Crossword Craze Crossword Craze" at bounding box center [552, 284] width 628 height 1220
click at [344, 483] on button at bounding box center [338, 485] width 12 height 4
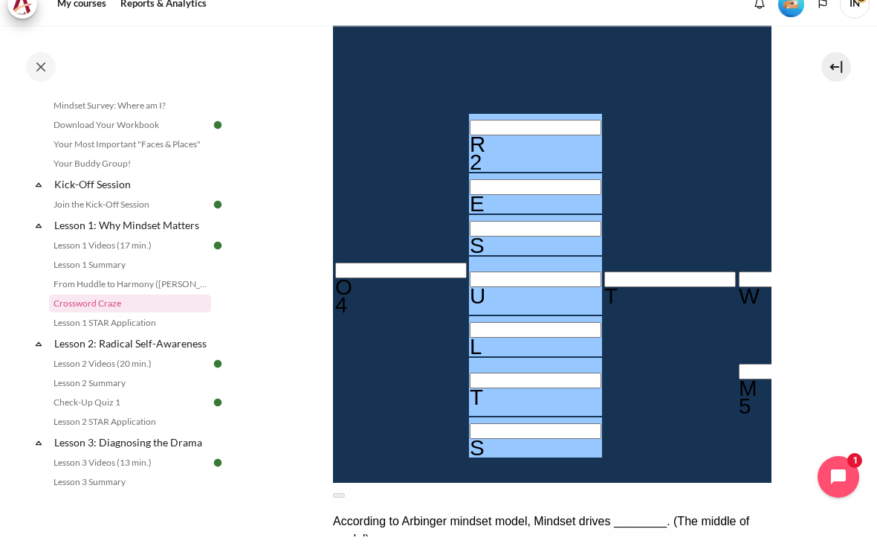
scroll to position [360, 0]
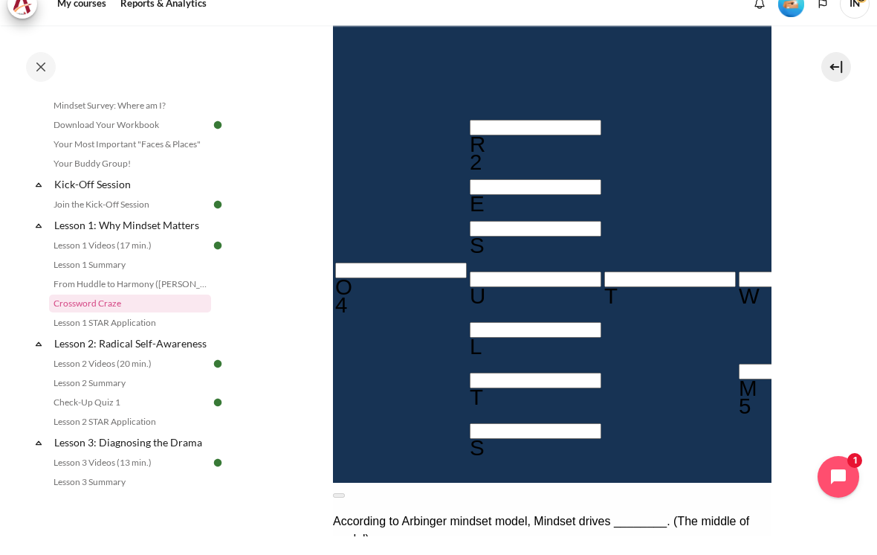
type input "B＿＿A＿I＿＿"
type input "BE＿A＿I＿＿"
type input "BEHA＿I＿＿"
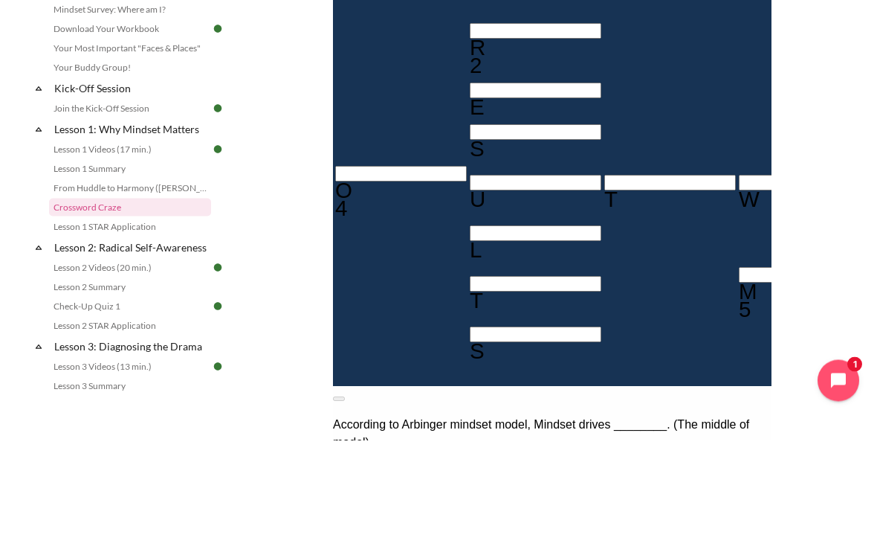
type input "BEHAVI＿＿"
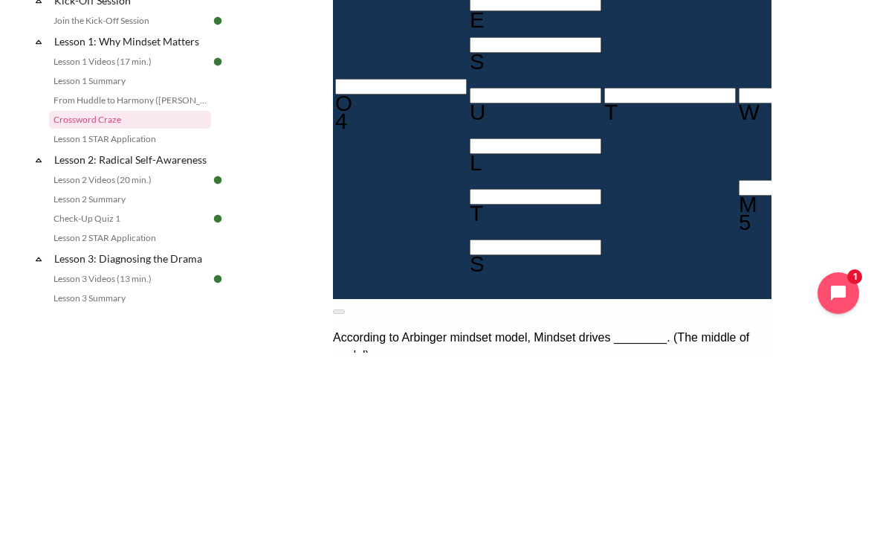
type input "BEHAVIO＿"
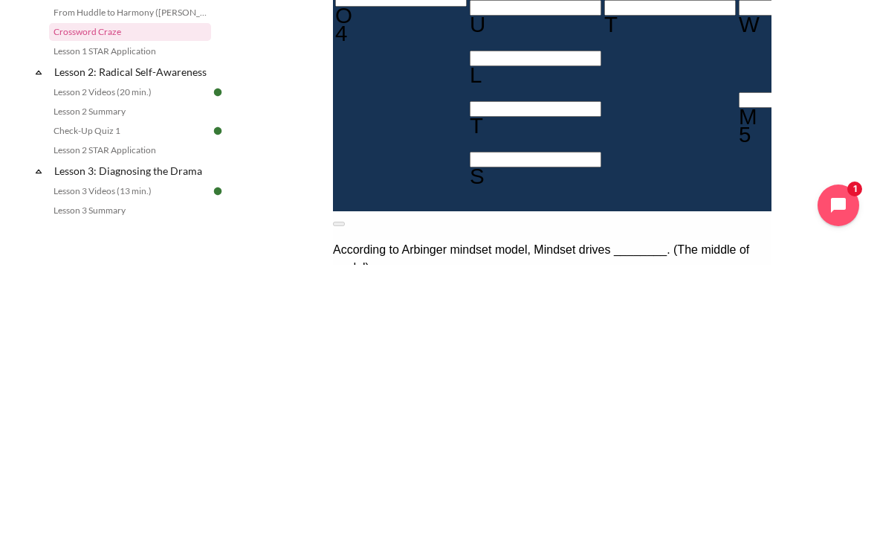
type input "BEHAVIOU"
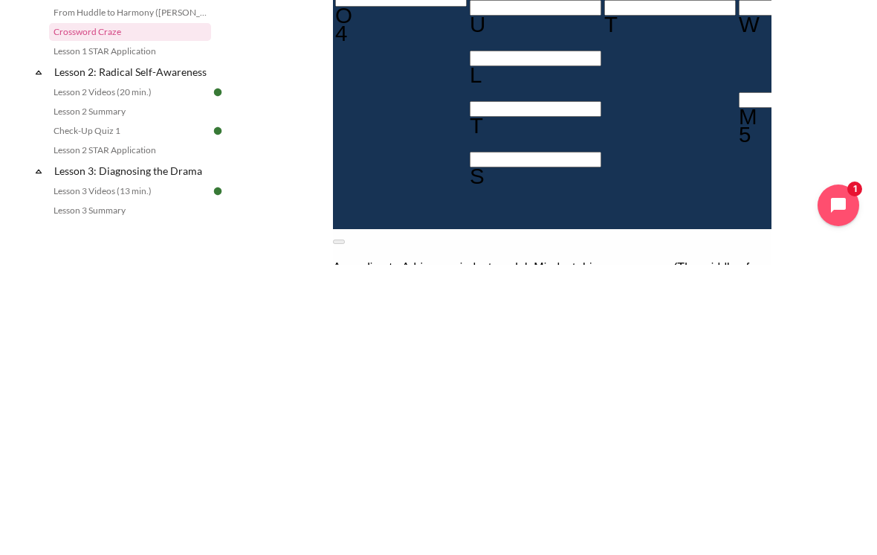
type input "BEHAVIOR"
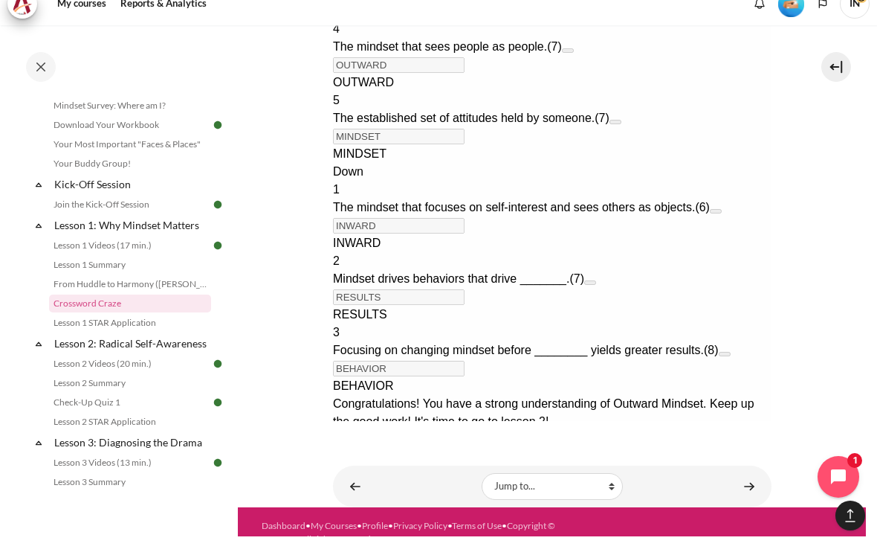
scroll to position [917, 0]
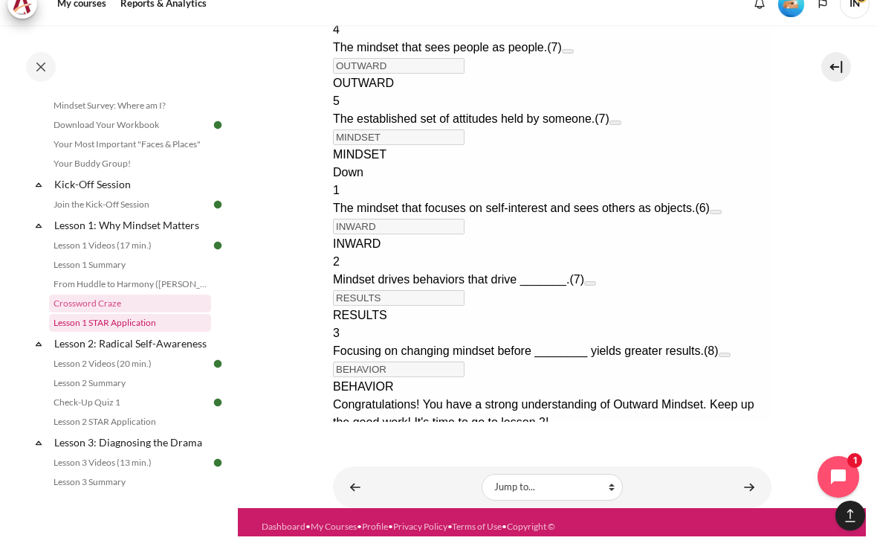
click at [88, 332] on link "Lesson 1 STAR Application" at bounding box center [130, 341] width 162 height 18
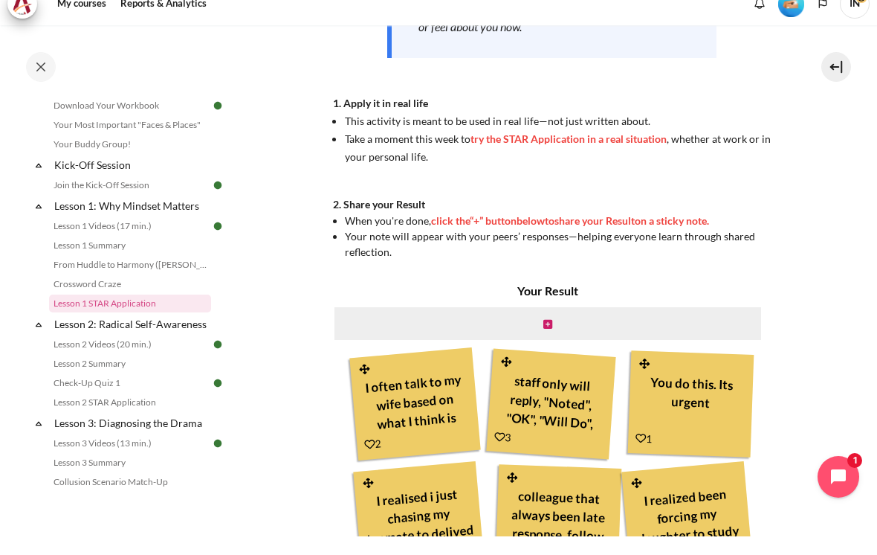
scroll to position [379, 0]
click at [551, 337] on icon "Content" at bounding box center [547, 342] width 9 height 10
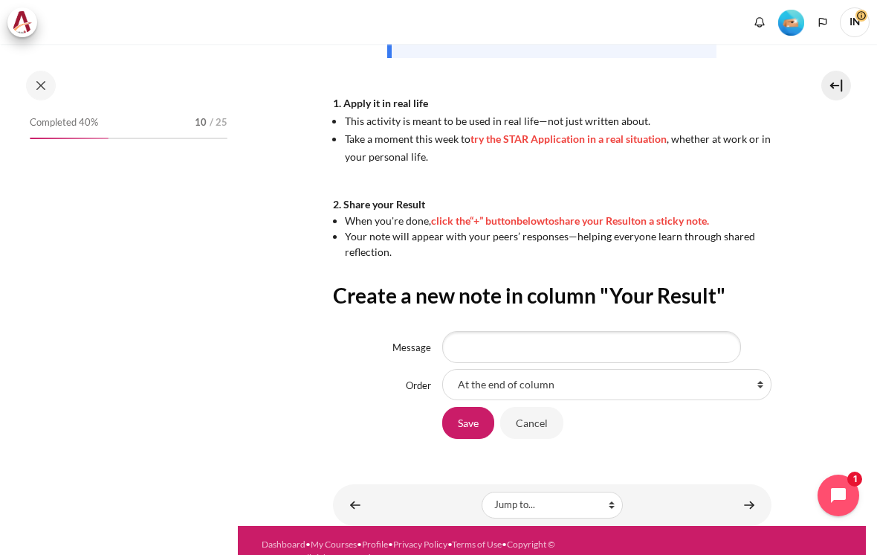
scroll to position [396, 0]
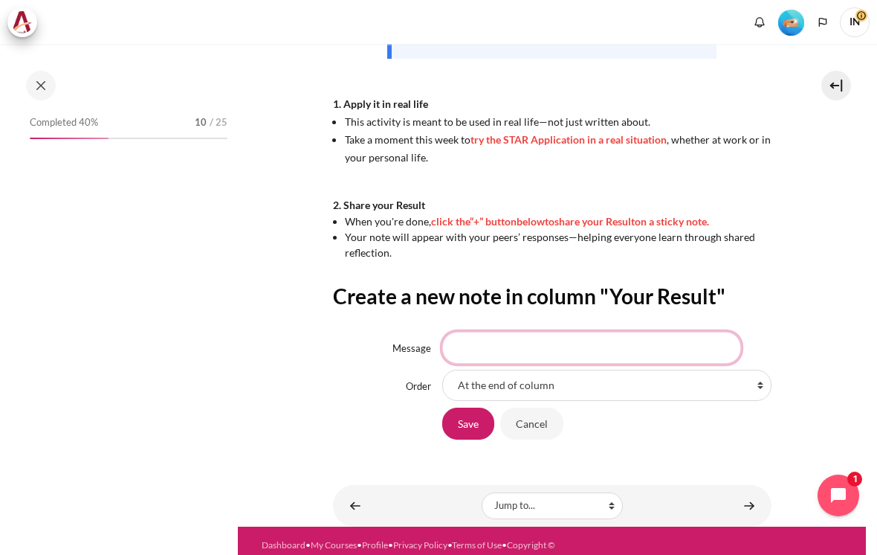
click at [474, 332] on input "Message" at bounding box center [591, 347] width 299 height 31
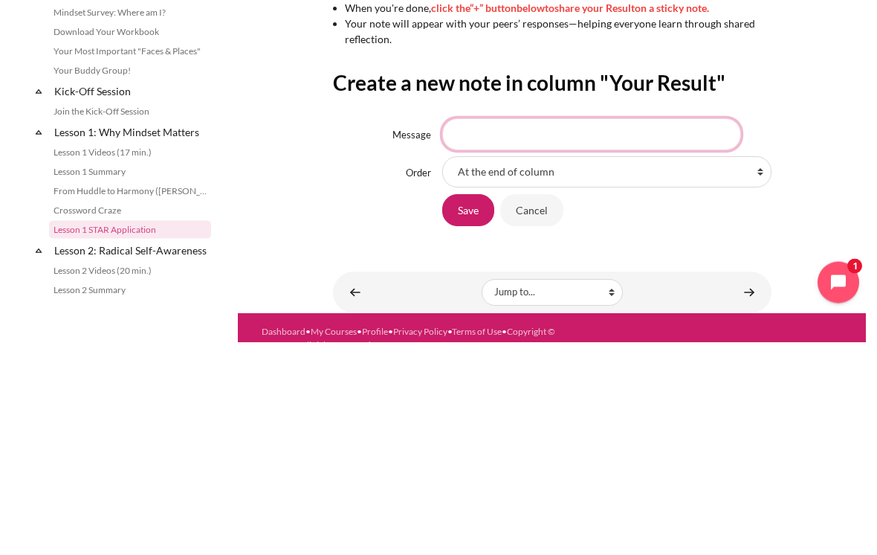
scroll to position [120, 0]
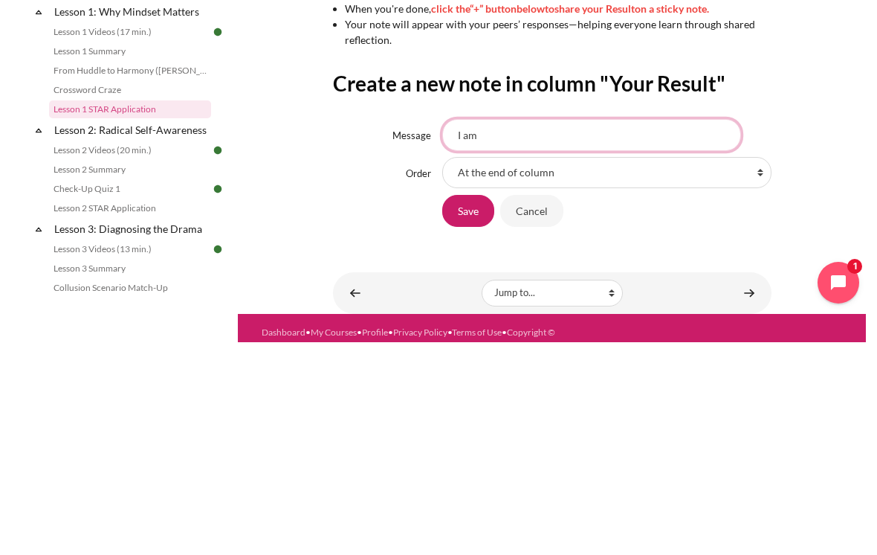
type input "I a"
type input "See me as unfriendly and rude"
click at [469, 407] on input "Save" at bounding box center [468, 422] width 52 height 31
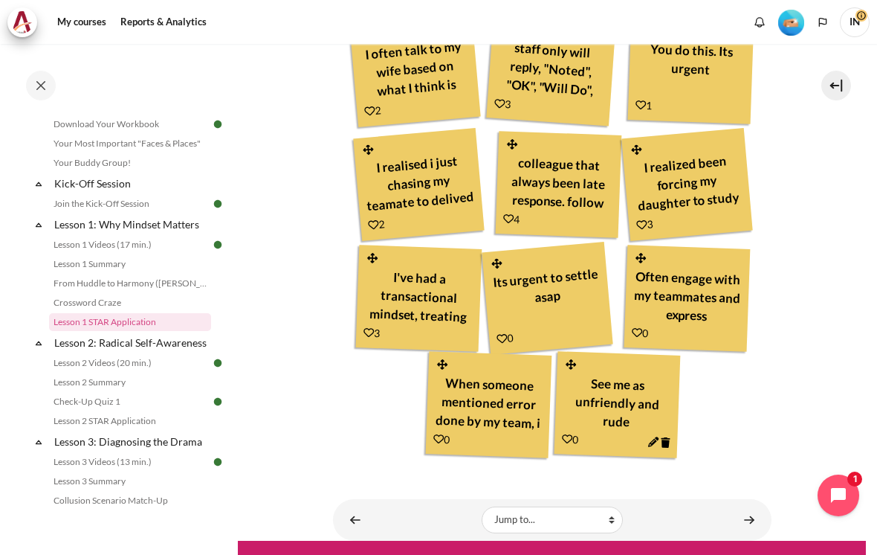
scroll to position [731, 0]
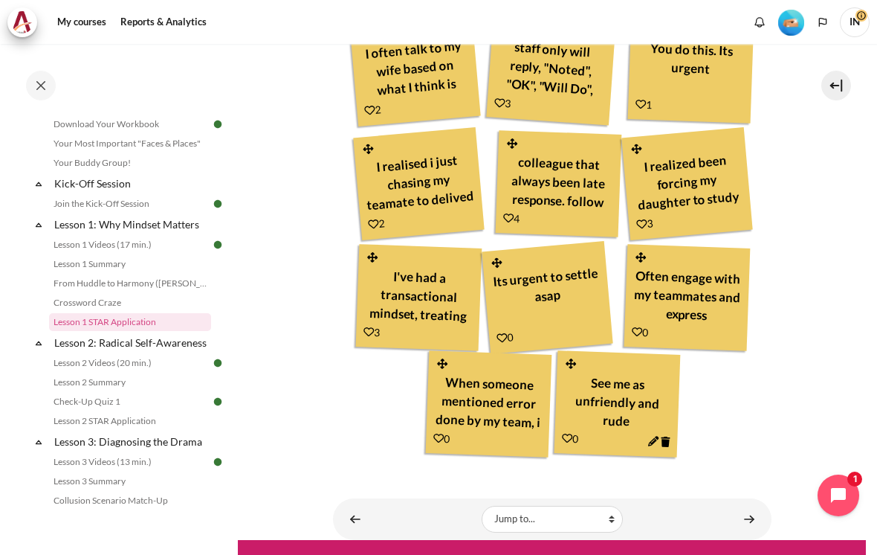
click at [438, 358] on icon "Content" at bounding box center [442, 363] width 13 height 11
click at [511, 385] on div "When someone mentioned error done by my team, i always assume it's the same per…" at bounding box center [489, 400] width 110 height 65
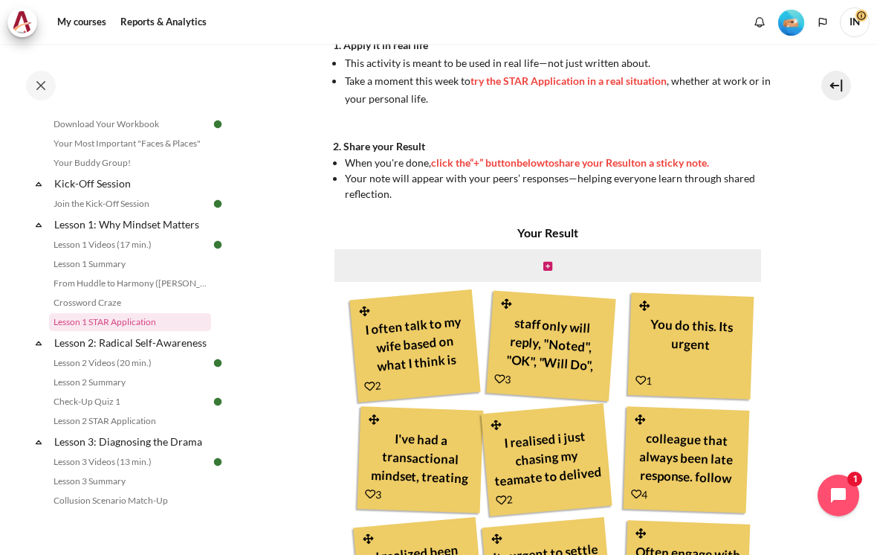
scroll to position [420, 0]
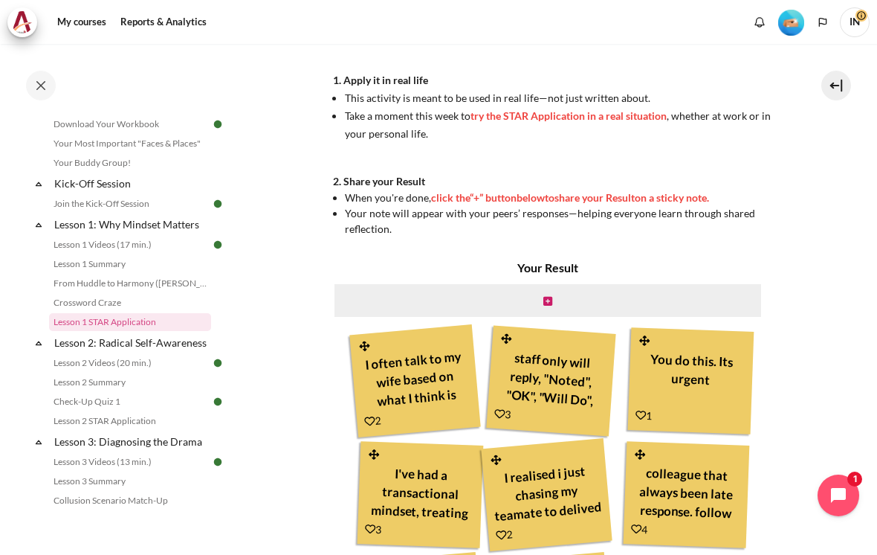
click at [543, 296] on icon "Content" at bounding box center [547, 301] width 9 height 10
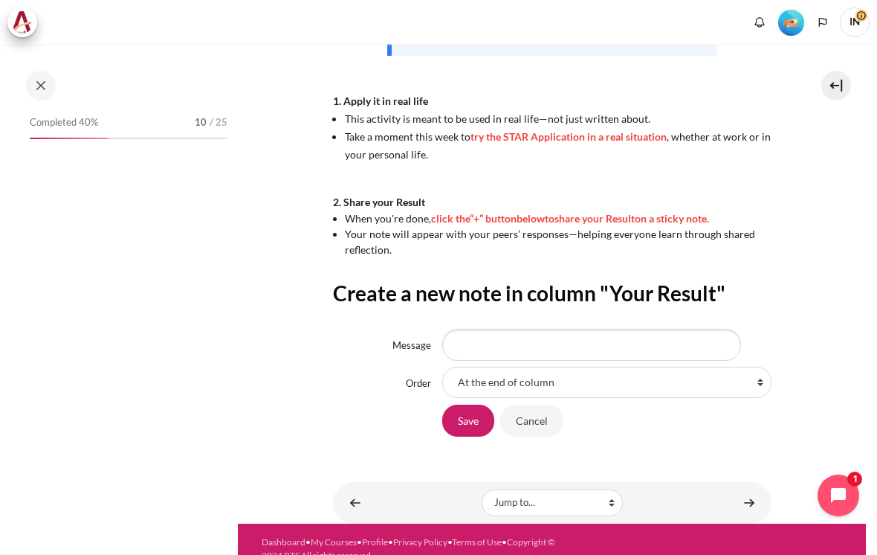
scroll to position [396, 0]
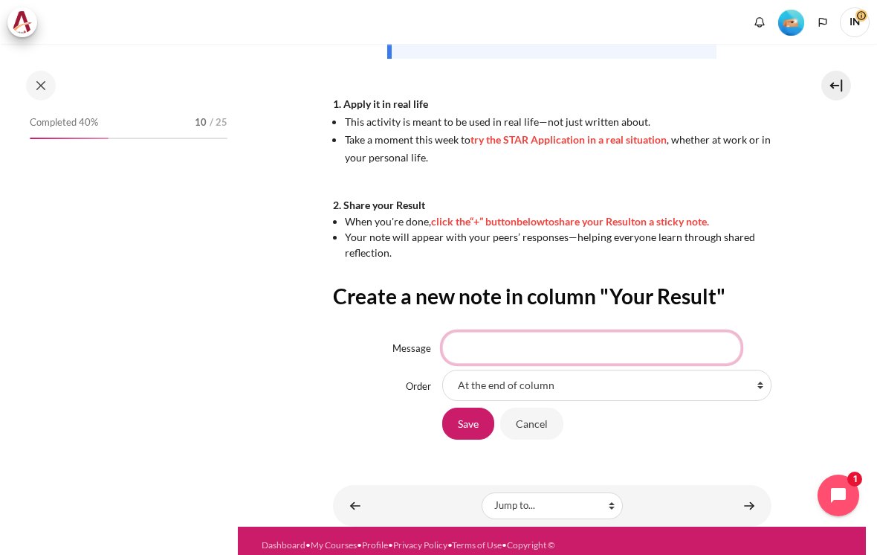
click at [479, 332] on input "Message" at bounding box center [591, 347] width 299 height 31
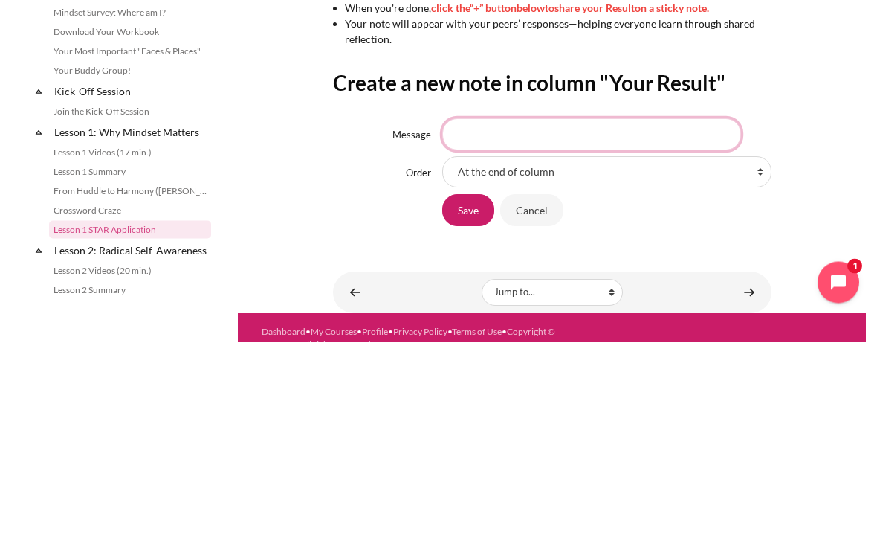
scroll to position [120, 0]
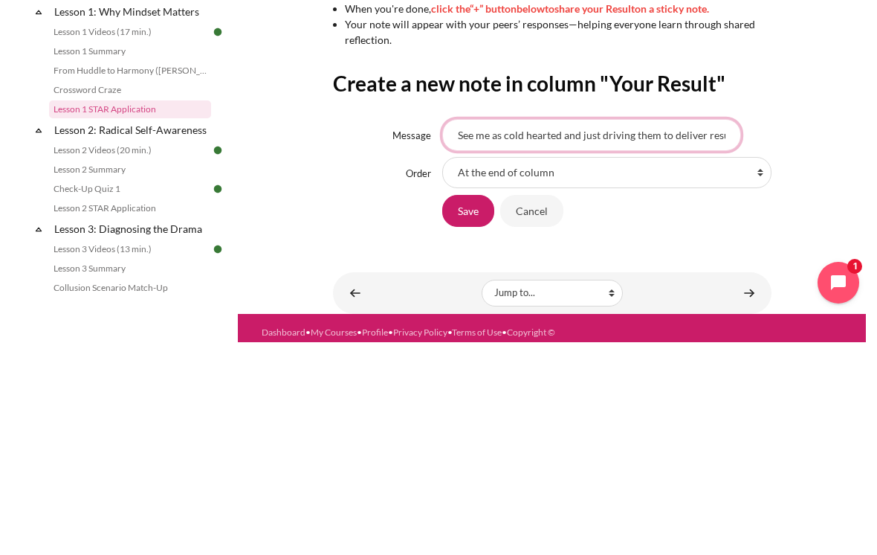
type input "See me as cold hearted and just driving them to deliver results without human t…"
click at [472, 407] on input "Save" at bounding box center [468, 422] width 52 height 31
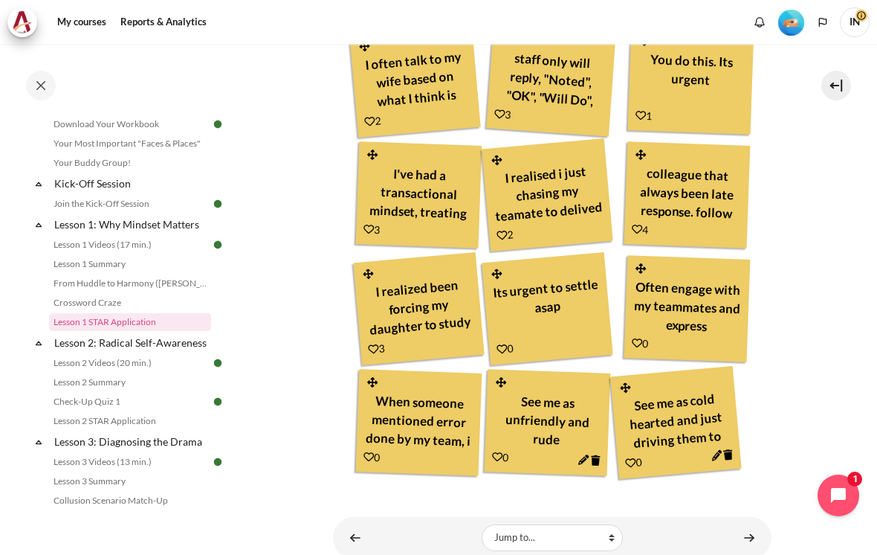
scroll to position [719, 0]
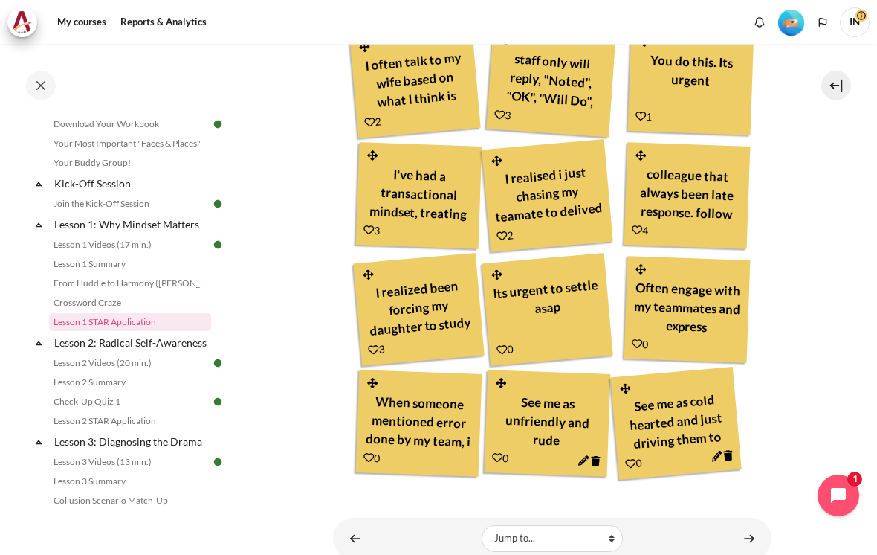
click at [638, 225] on icon "Content" at bounding box center [637, 230] width 10 height 10
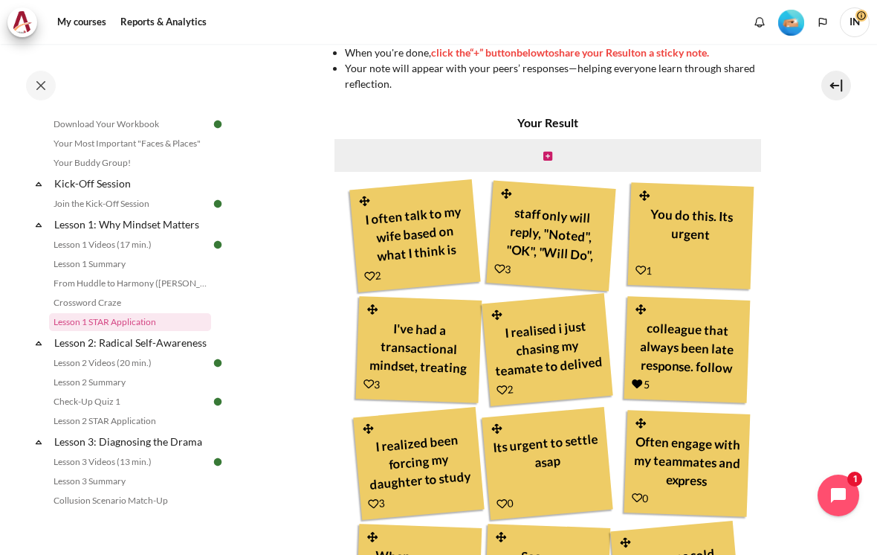
scroll to position [566, 0]
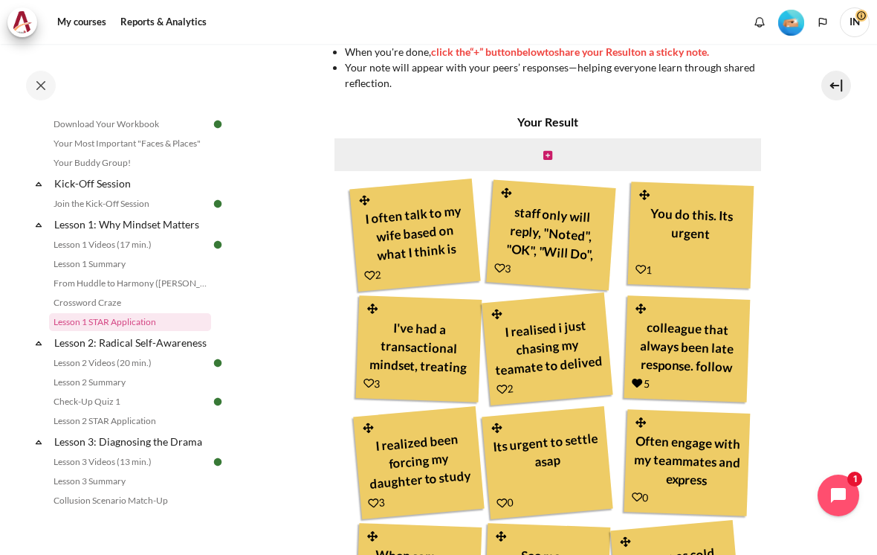
click at [501, 261] on link "Content" at bounding box center [499, 267] width 11 height 13
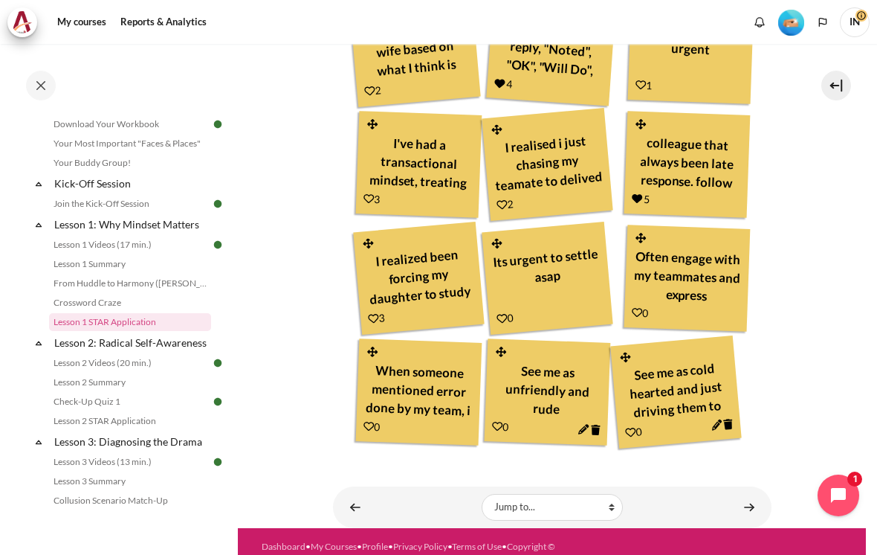
scroll to position [693, 0]
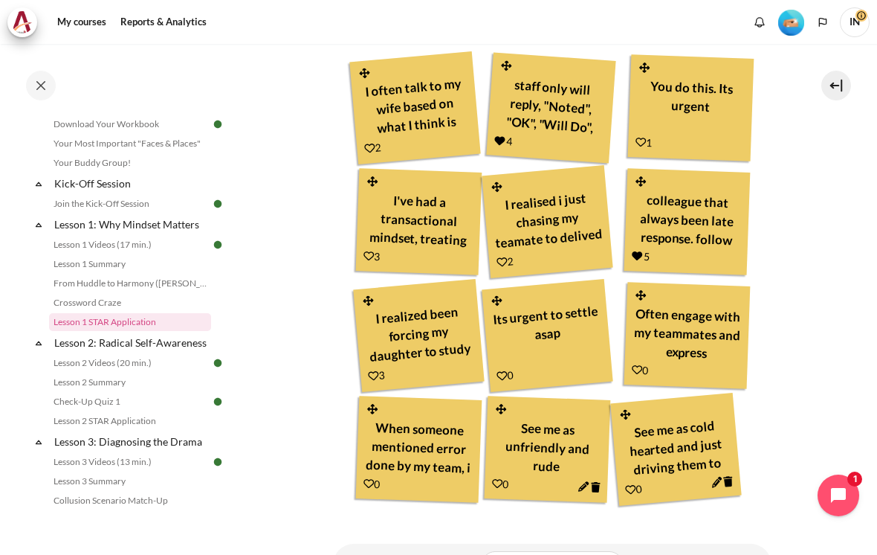
click at [646, 135] on link "Content" at bounding box center [641, 141] width 11 height 13
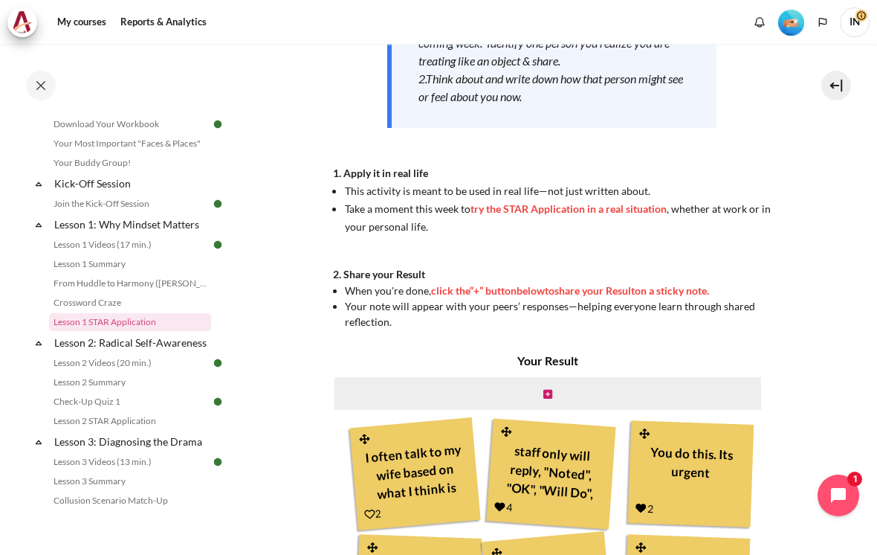
scroll to position [325, 0]
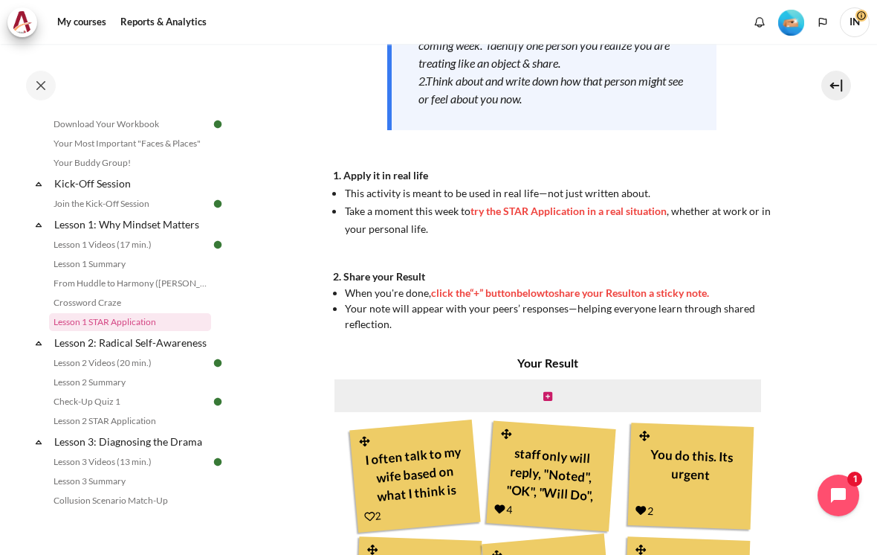
click at [548, 391] on icon "Content" at bounding box center [547, 396] width 9 height 10
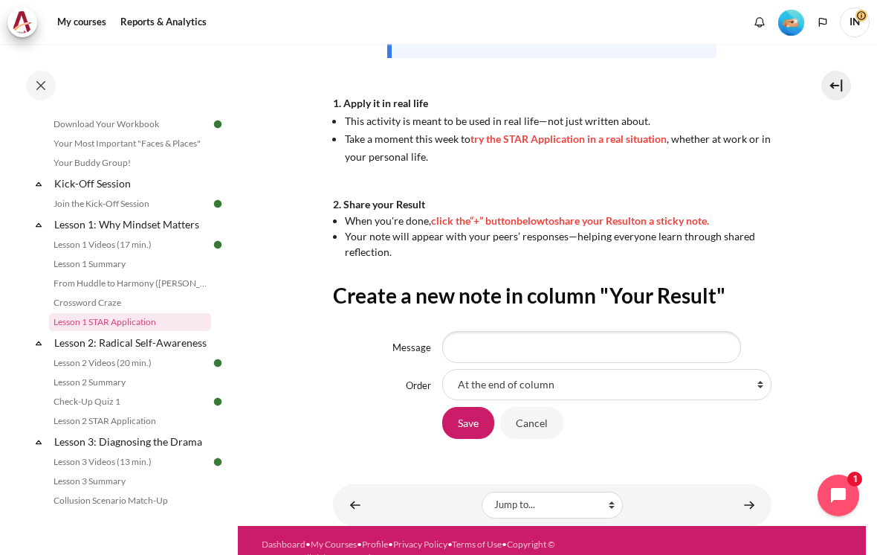
scroll to position [396, 0]
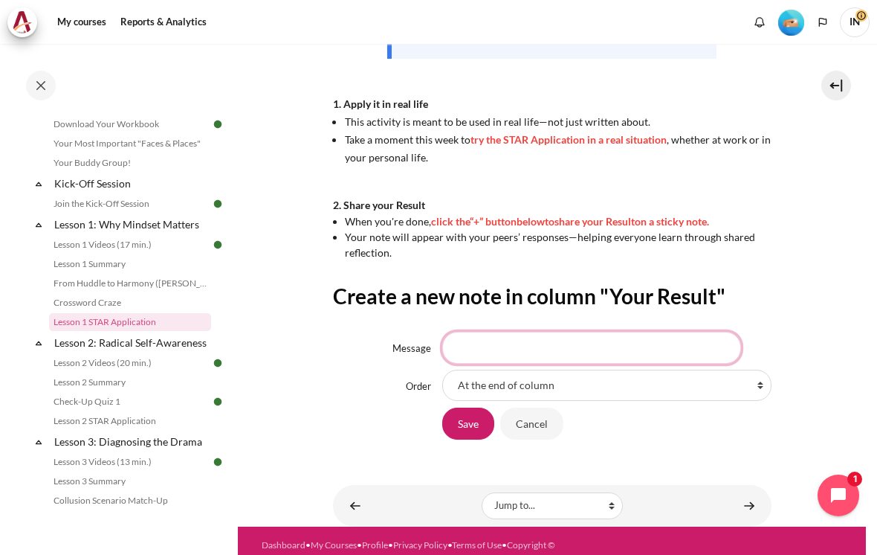
click at [471, 332] on input "Message" at bounding box center [591, 347] width 299 height 31
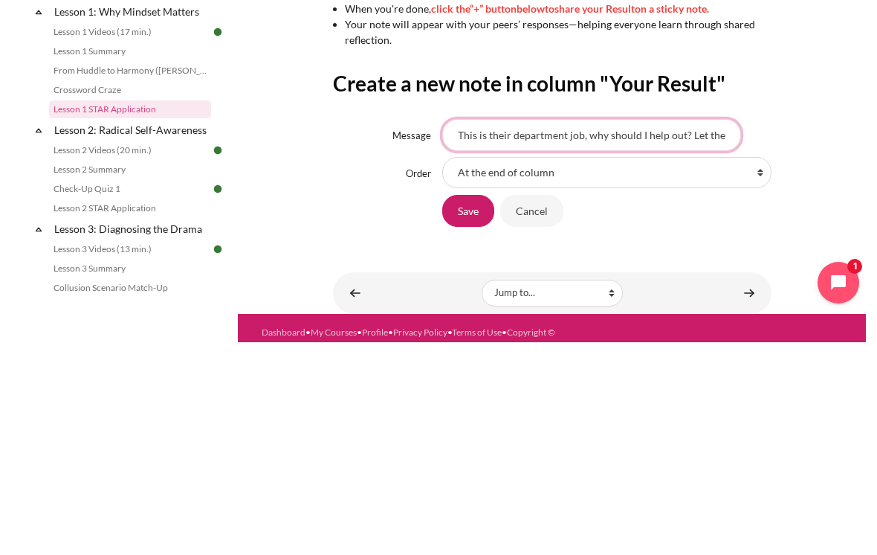
type input "This is their department job, why should I help out? Let them figure it out!"
click at [465, 407] on input "Save" at bounding box center [468, 422] width 52 height 31
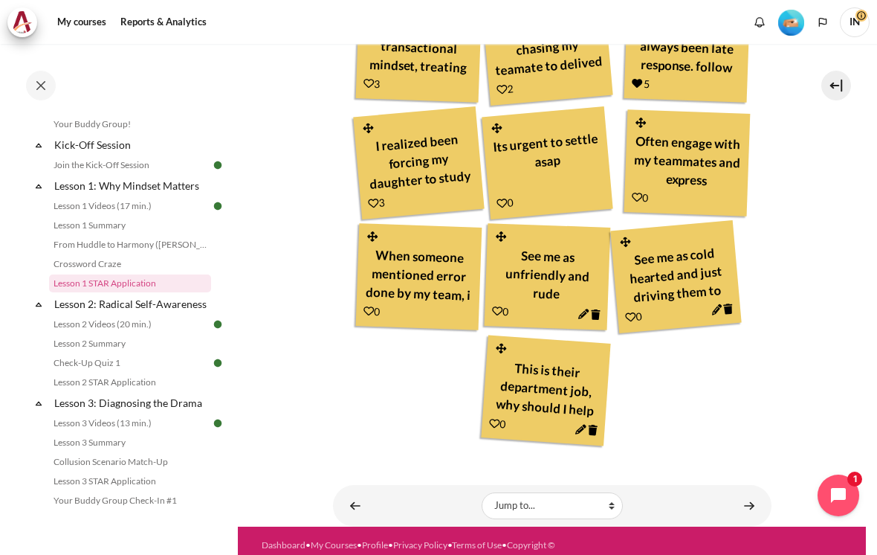
scroll to position [164, 0]
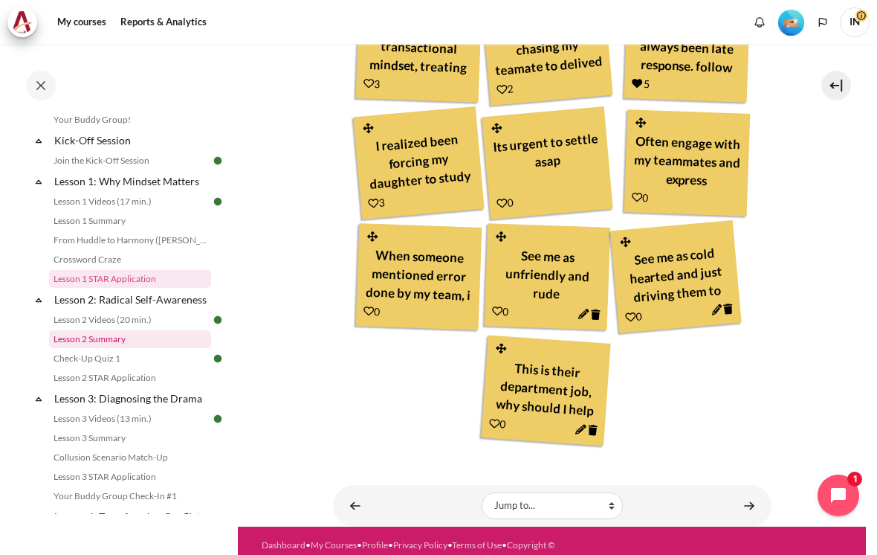
click at [83, 345] on link "Lesson 2 Summary" at bounding box center [130, 339] width 162 height 18
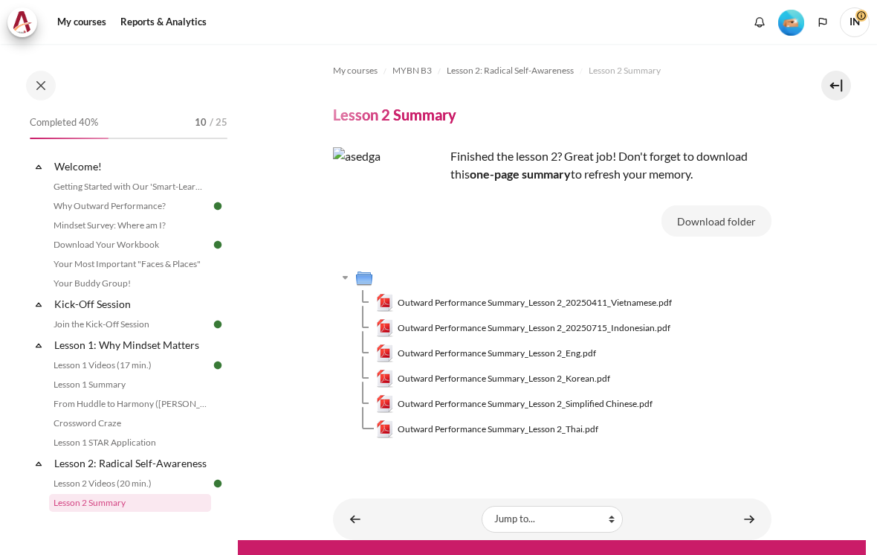
scroll to position [181, 0]
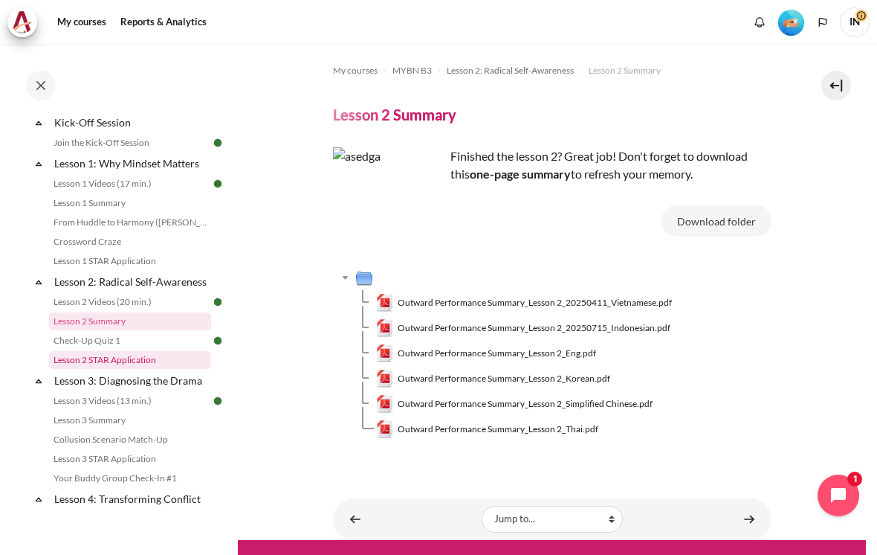
click at [91, 361] on link "Lesson 2 STAR Application" at bounding box center [130, 360] width 162 height 18
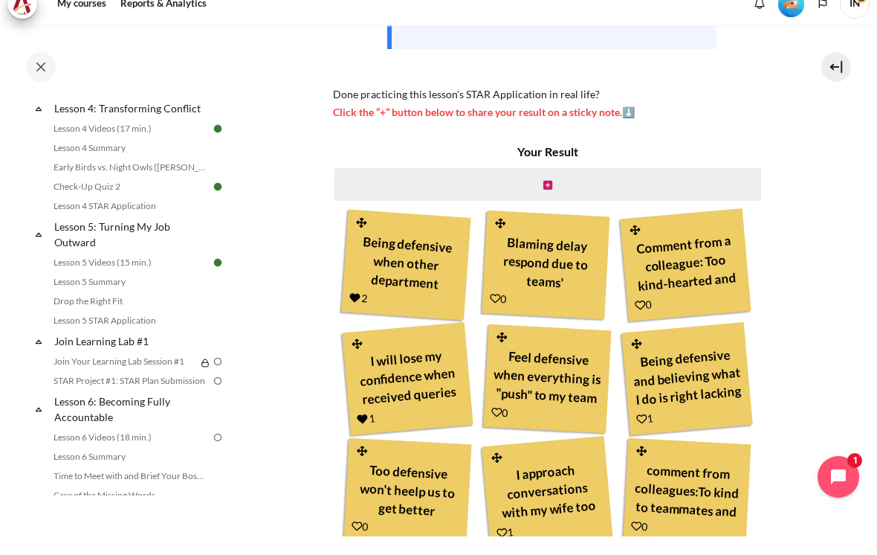
scroll to position [390, 0]
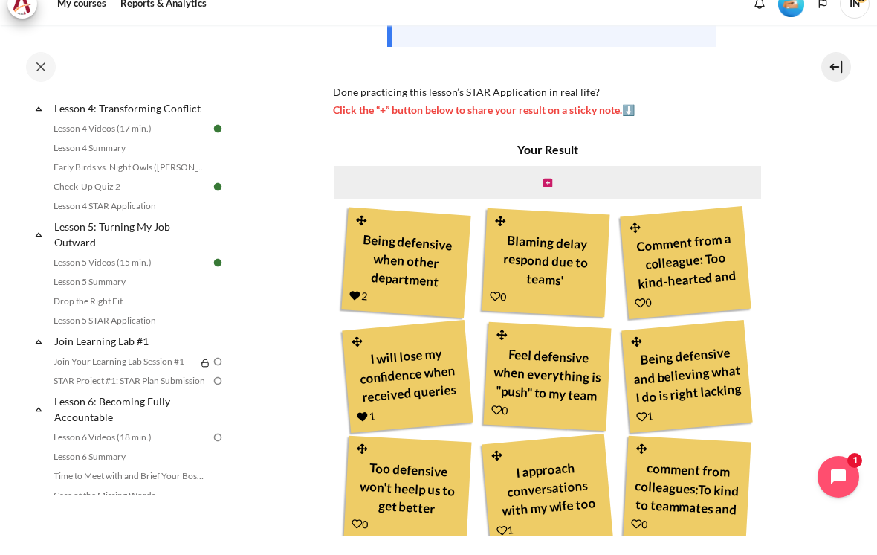
click at [543, 196] on icon "Content" at bounding box center [547, 201] width 9 height 10
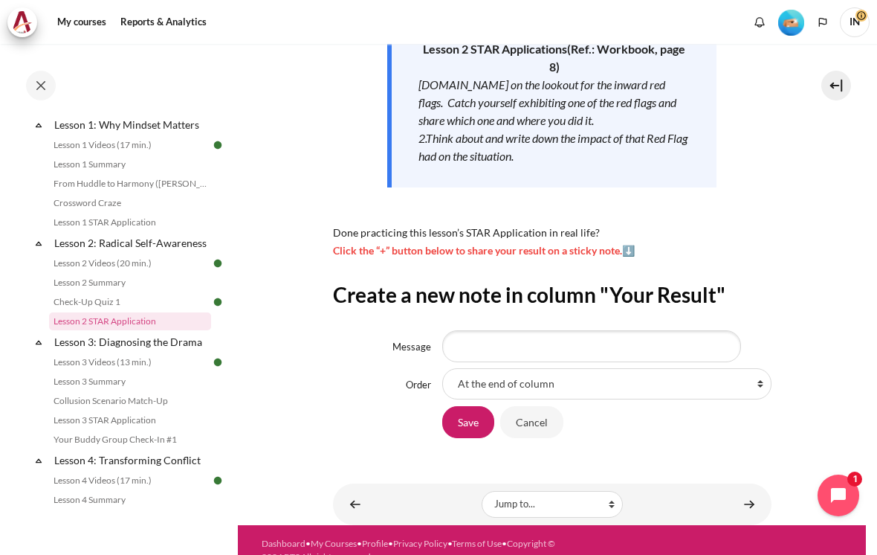
scroll to position [266, 0]
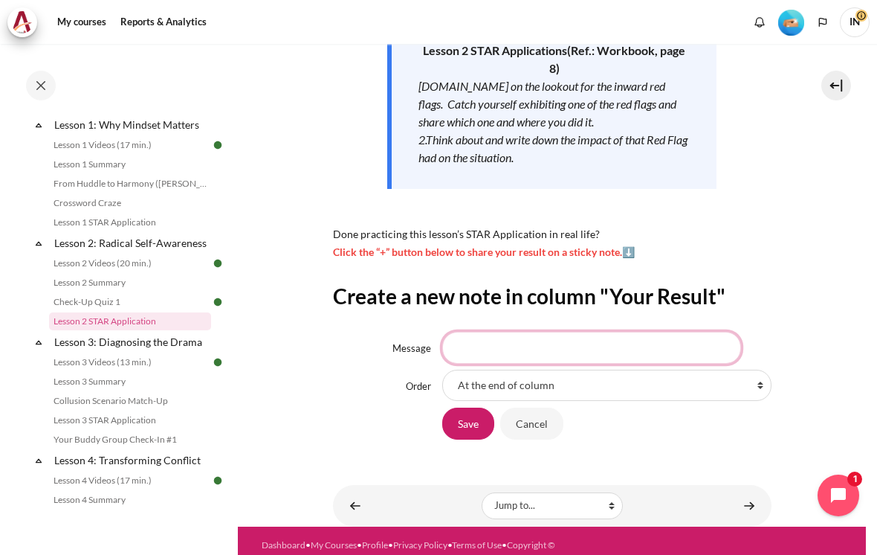
click at [566, 334] on input "Message" at bounding box center [591, 347] width 299 height 31
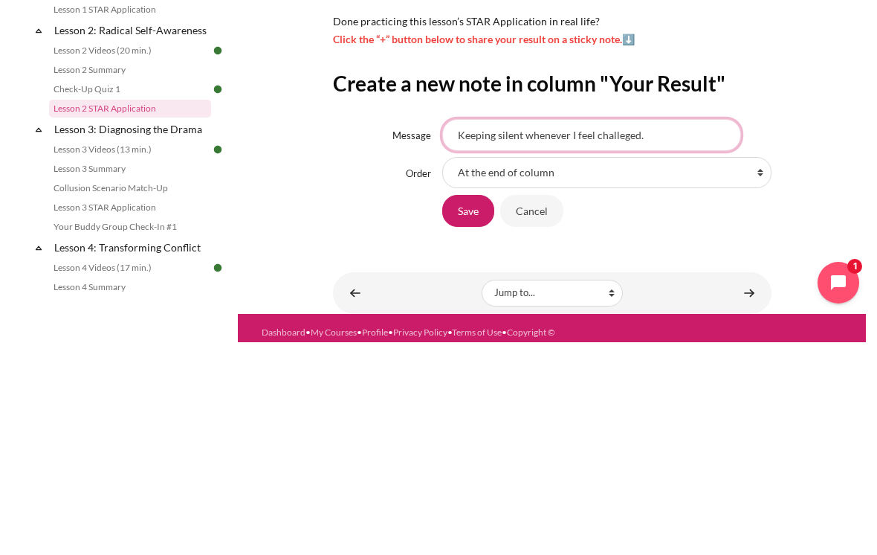
type input "Keeping silent whenever I feel challeged."
click at [477, 407] on input "Save" at bounding box center [468, 422] width 52 height 31
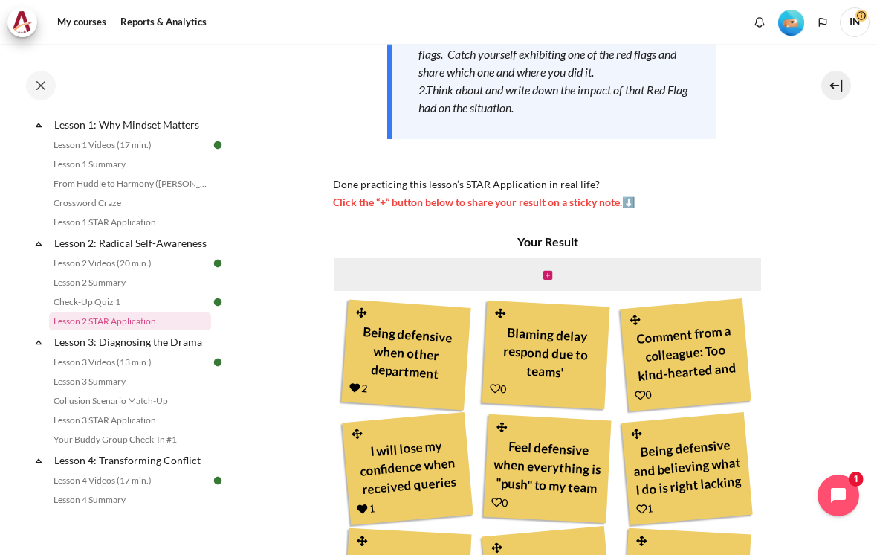
scroll to position [342, 0]
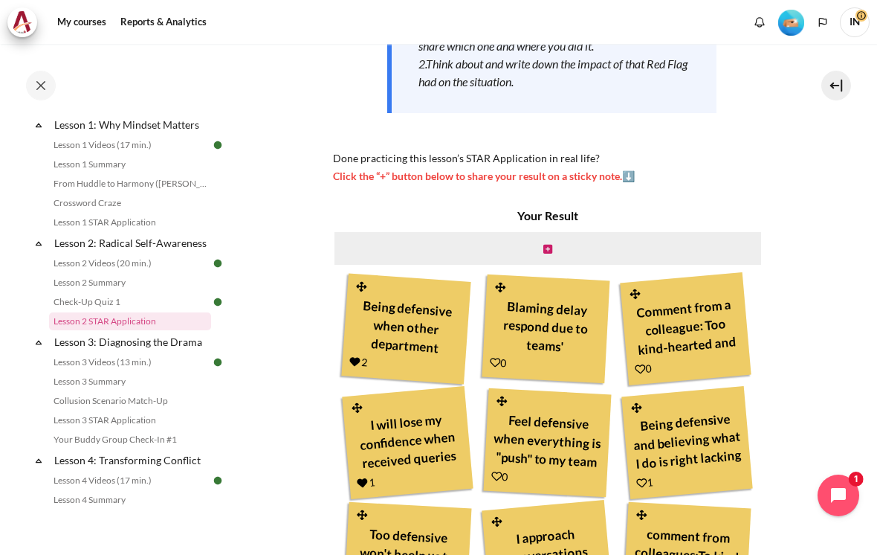
click at [549, 241] on link "Content" at bounding box center [547, 248] width 9 height 14
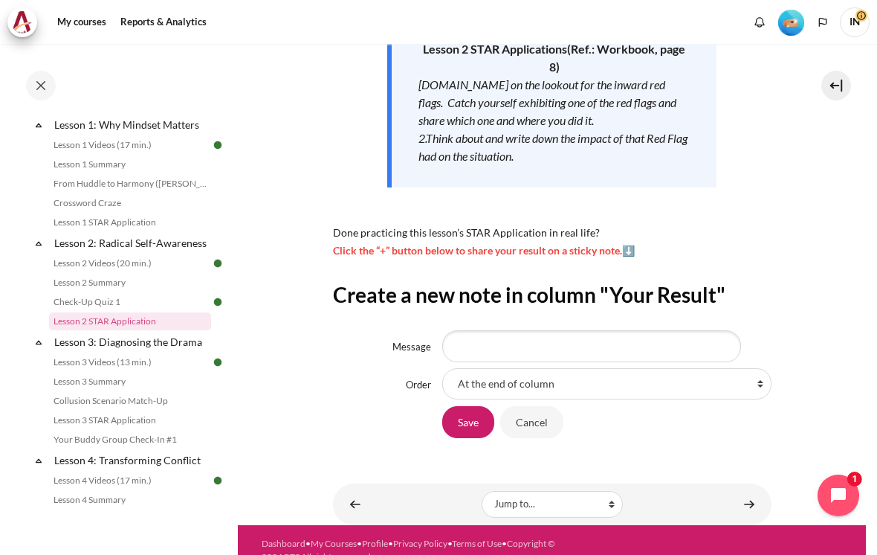
scroll to position [266, 0]
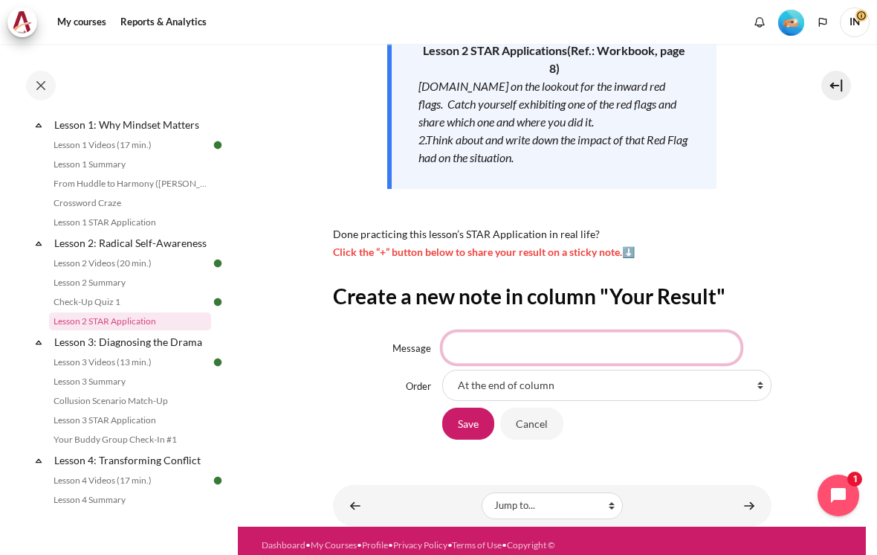
click at [484, 332] on input "Message" at bounding box center [591, 347] width 299 height 31
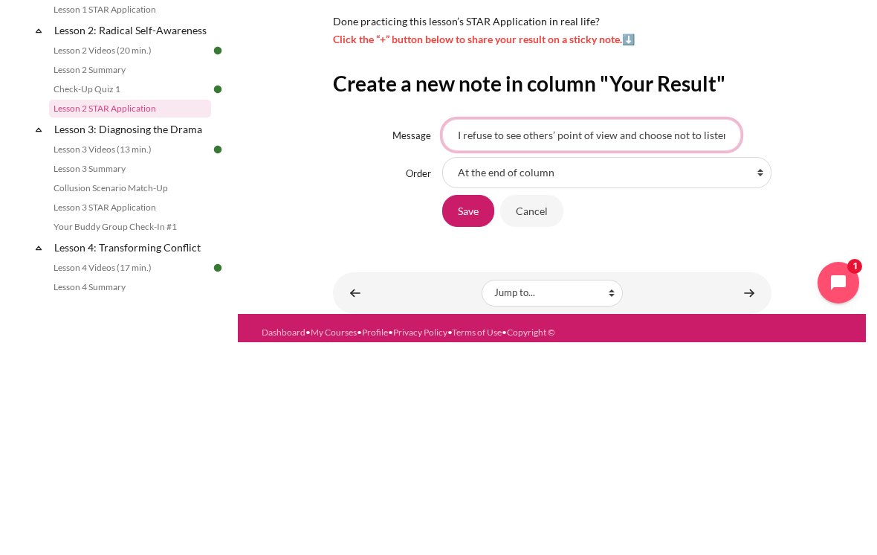
type input "I refuse to see others’ point of view and choose not to listen and to understan…"
click at [468, 407] on input "Save" at bounding box center [468, 422] width 52 height 31
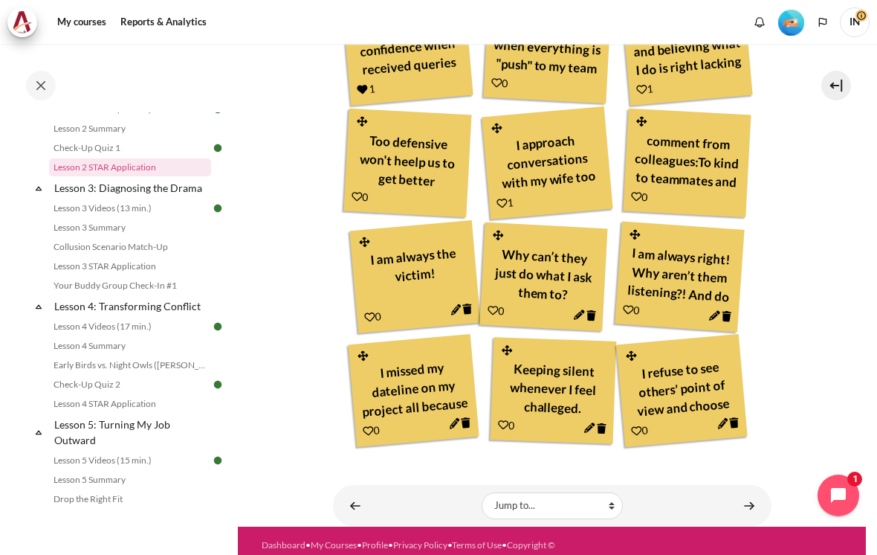
scroll to position [375, 0]
click at [84, 249] on link "Collusion Scenario Match-Up" at bounding box center [130, 246] width 162 height 18
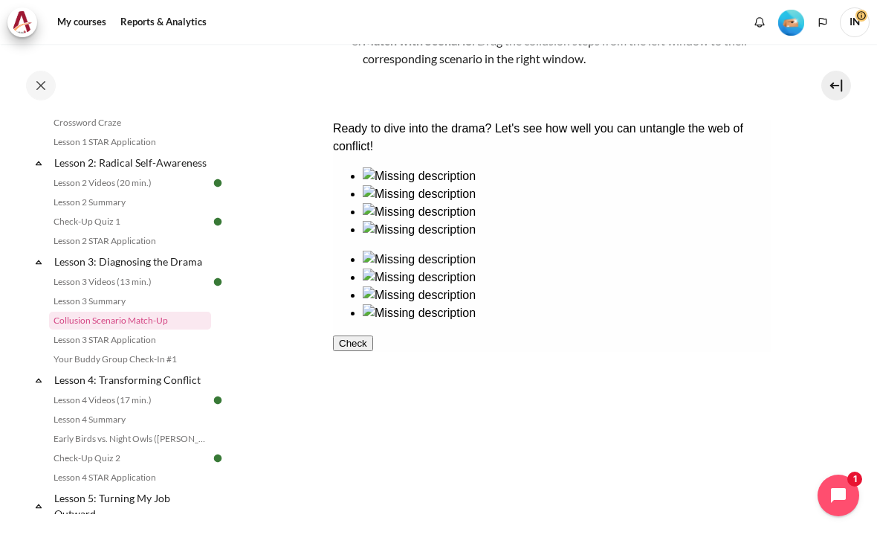
scroll to position [275, 0]
click at [93, 338] on link "Lesson 3 STAR Application" at bounding box center [130, 340] width 162 height 18
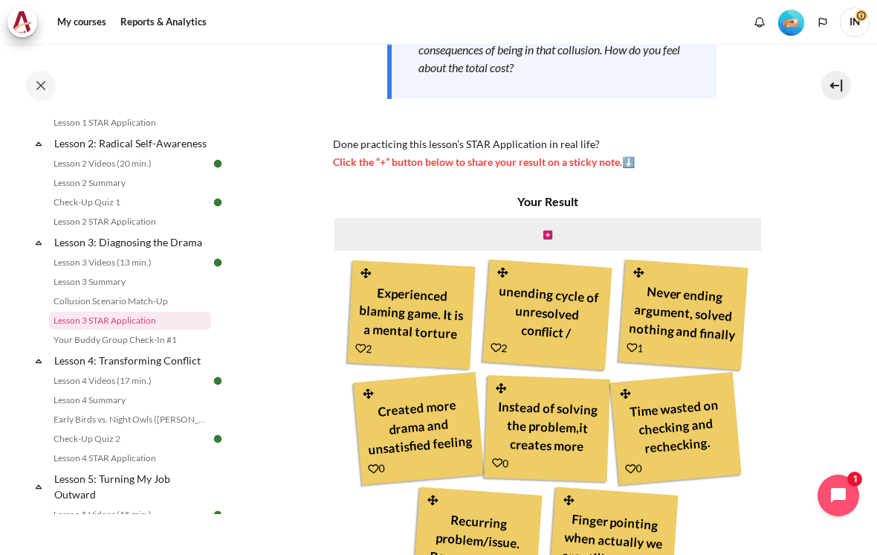
scroll to position [355, 0]
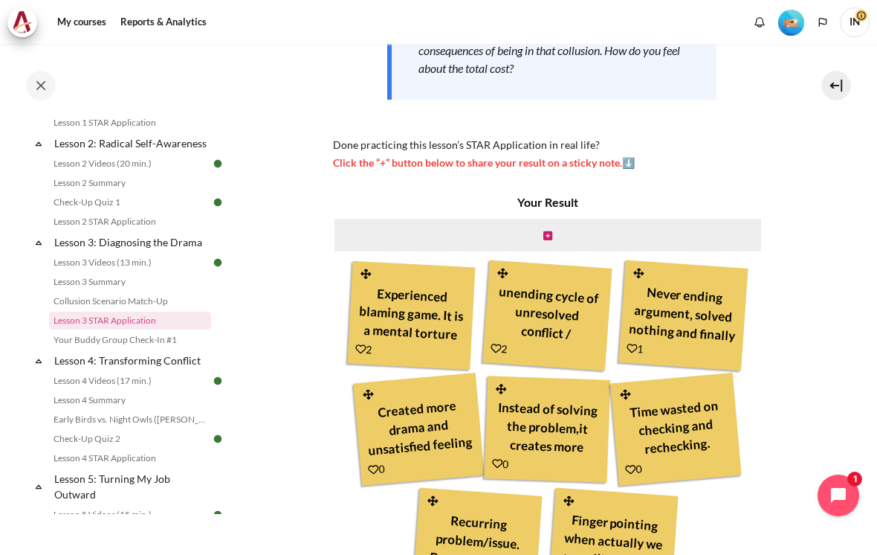
click at [545, 230] on icon "Content" at bounding box center [547, 235] width 9 height 10
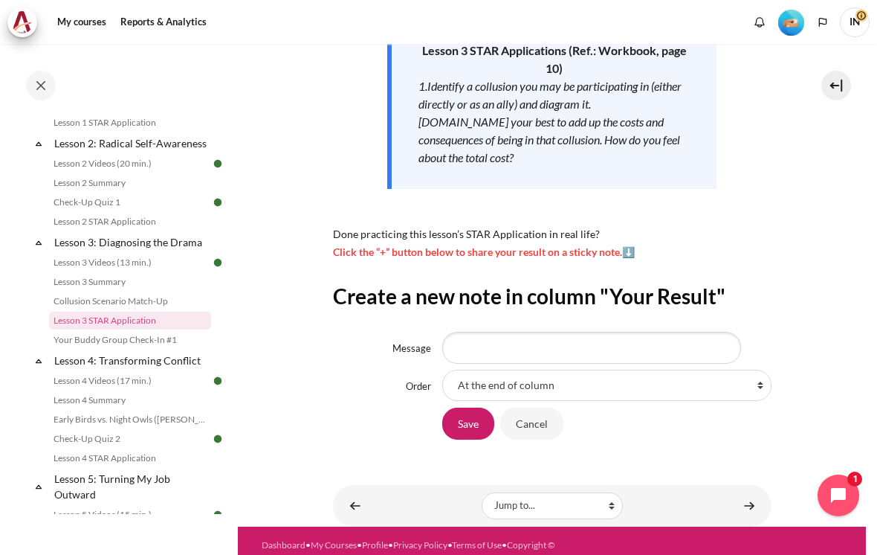
scroll to position [266, 0]
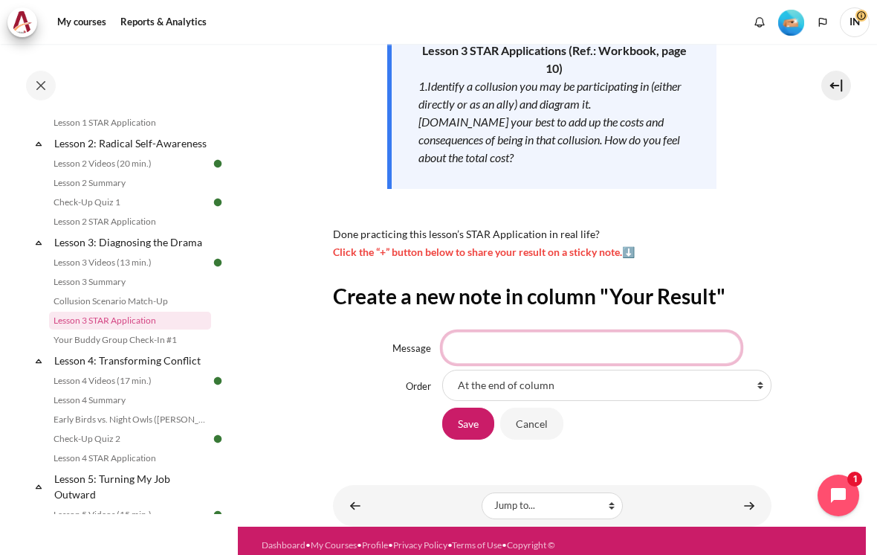
click at [538, 332] on input "Message" at bounding box center [591, 347] width 299 height 31
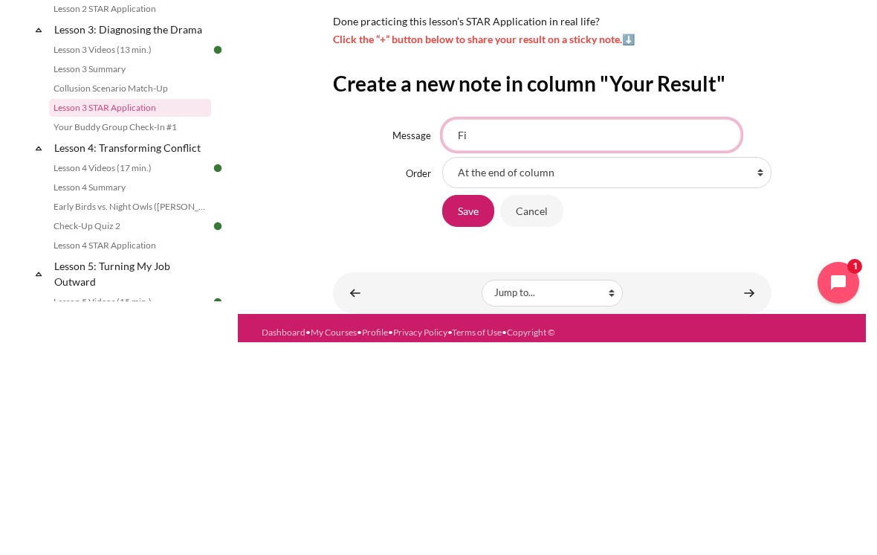
type input "F"
type input "L"
type input "Forming allies to go against an object is self torturing"
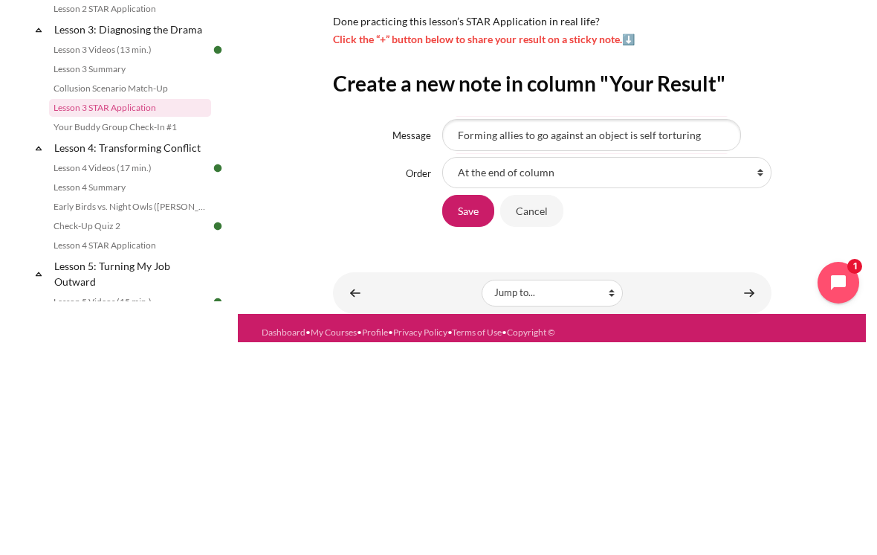
click at [471, 407] on input "Save" at bounding box center [468, 422] width 52 height 31
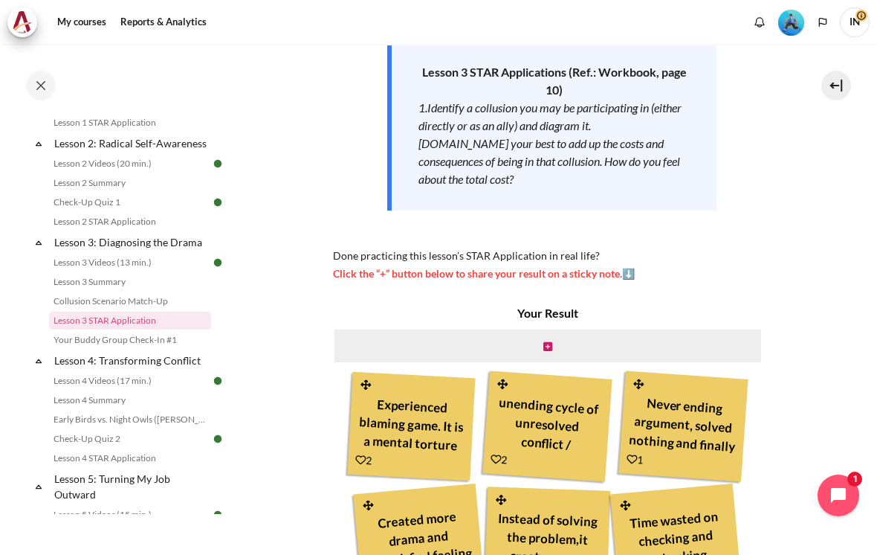
scroll to position [238, 0]
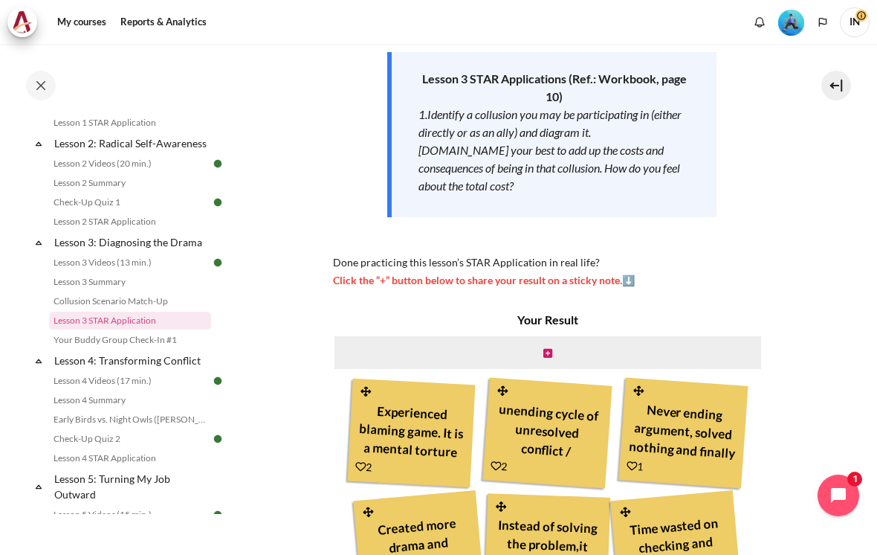
click at [544, 348] on icon "Content" at bounding box center [547, 353] width 9 height 10
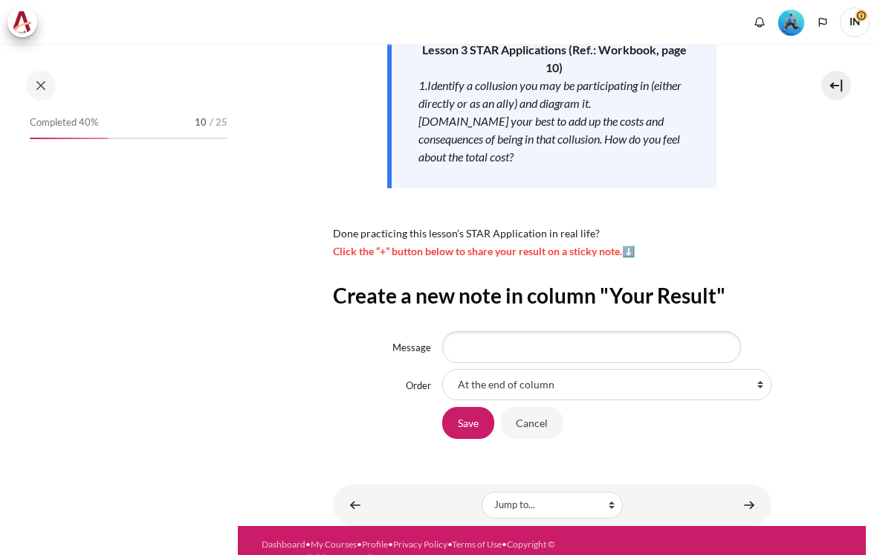
scroll to position [266, 0]
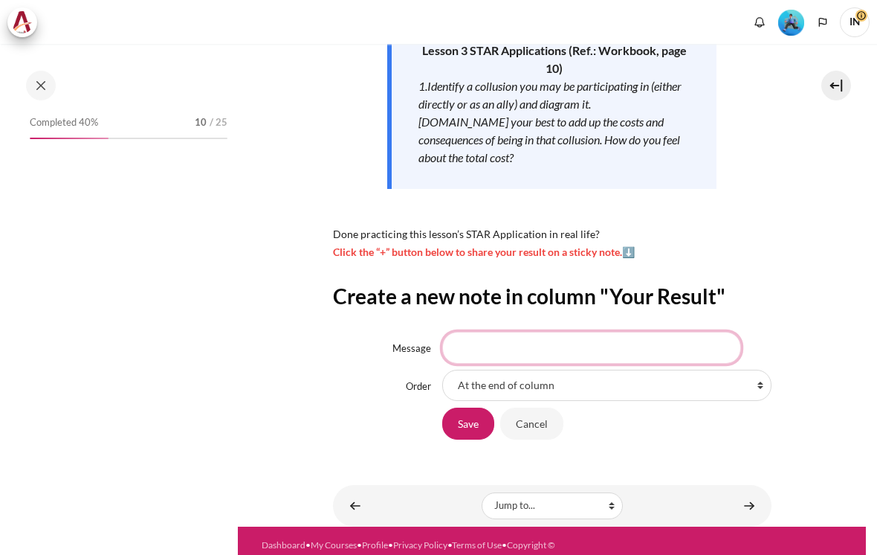
click at [476, 332] on input "Message" at bounding box center [591, 347] width 299 height 31
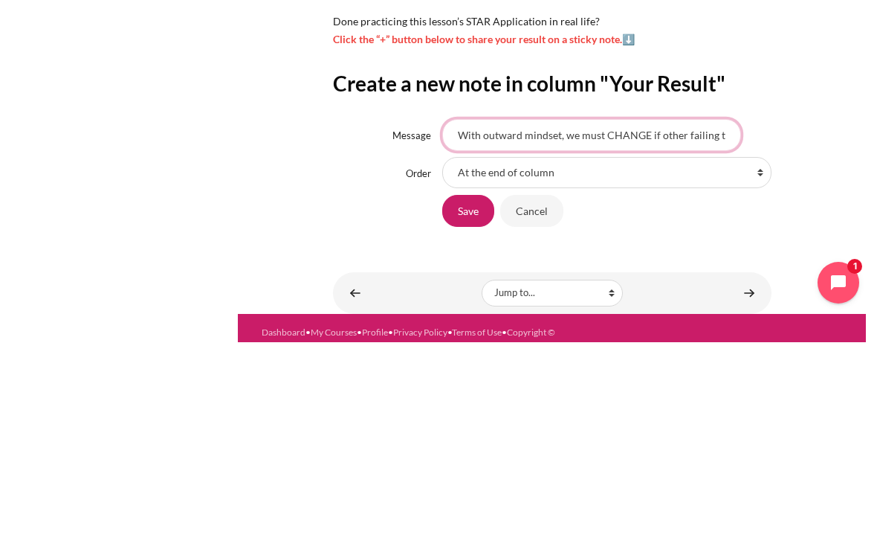
type input "With outward mindset, we must CHANGE if other failing to change"
click at [472, 407] on input "Save" at bounding box center [468, 422] width 52 height 31
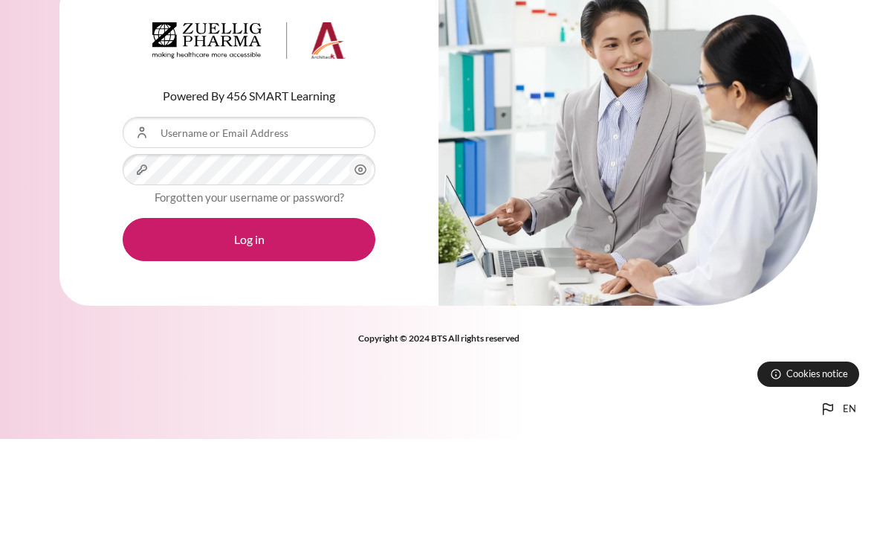
scroll to position [116, 0]
click at [191, 233] on input "Username or Email Address" at bounding box center [249, 248] width 253 height 31
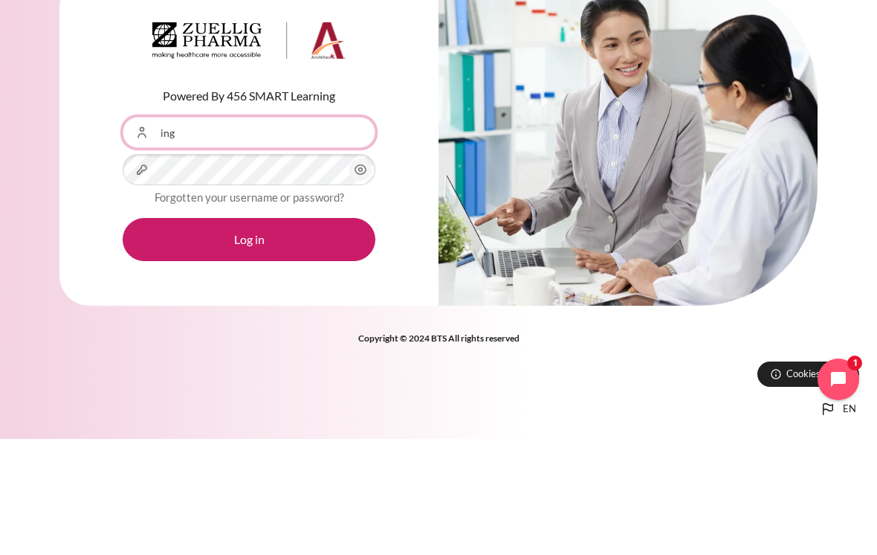
type input "[EMAIL_ADDRESS][DOMAIN_NAME]"
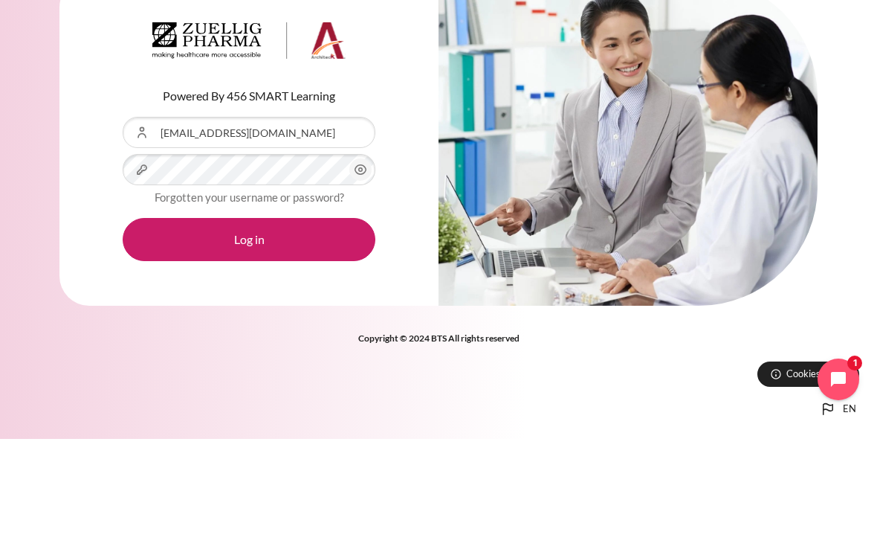
scroll to position [23, 0]
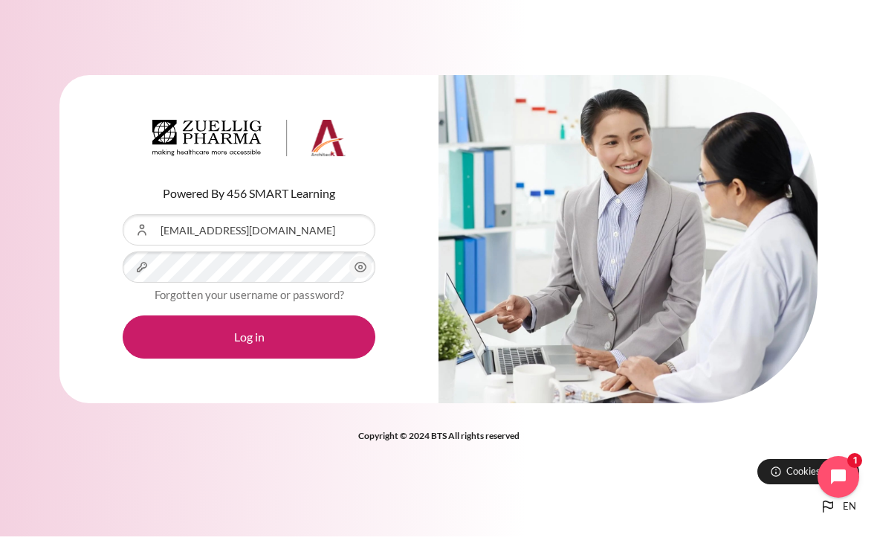
click at [213, 334] on button "Log in" at bounding box center [249, 355] width 253 height 43
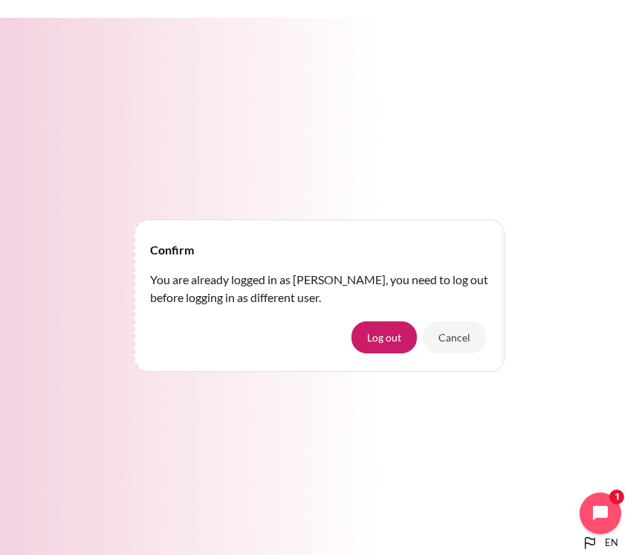
click at [454, 335] on button "Cancel" at bounding box center [454, 318] width 63 height 31
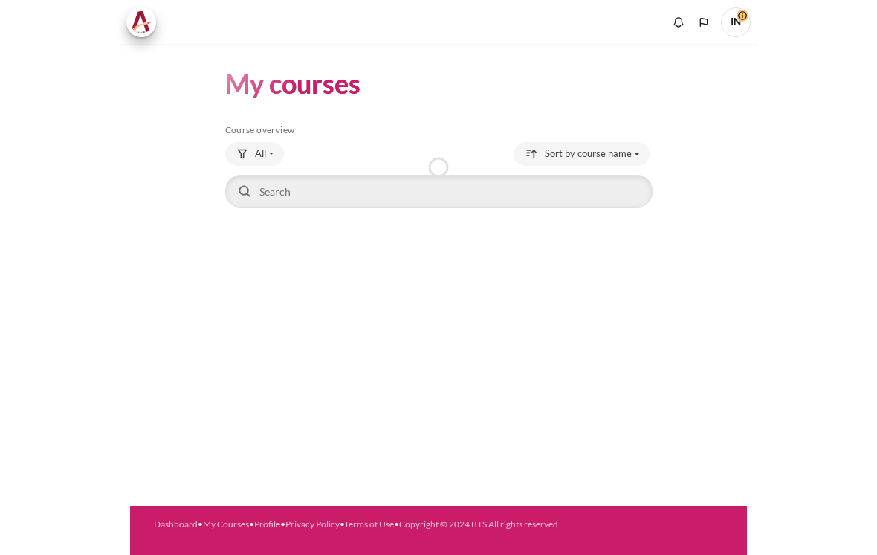
scroll to position [-18, 0]
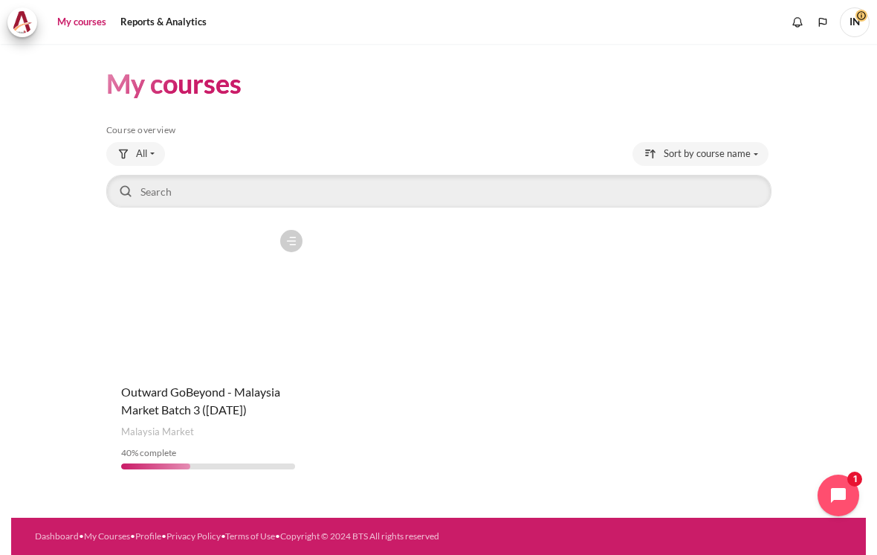
click at [178, 325] on figure "Content" at bounding box center [208, 296] width 204 height 149
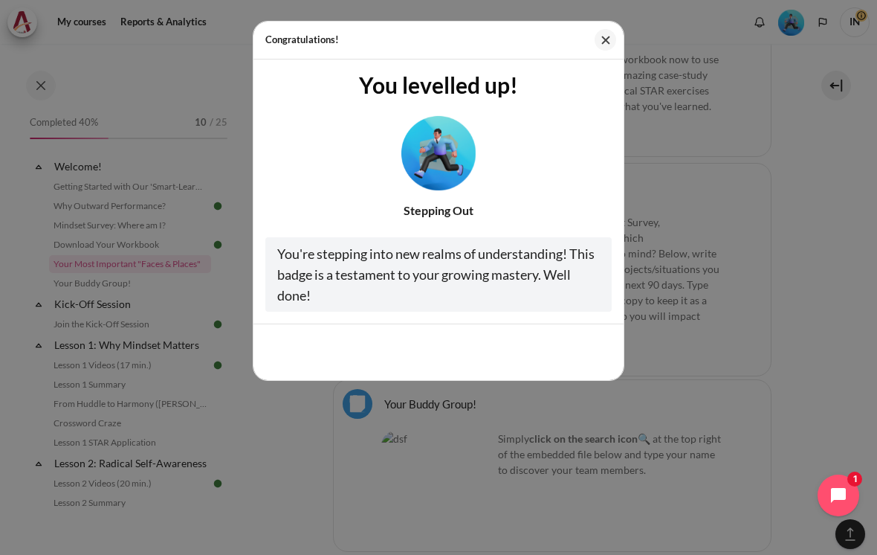
scroll to position [1155, 0]
click at [575, 349] on button "Cool, thanks!" at bounding box center [566, 351] width 92 height 31
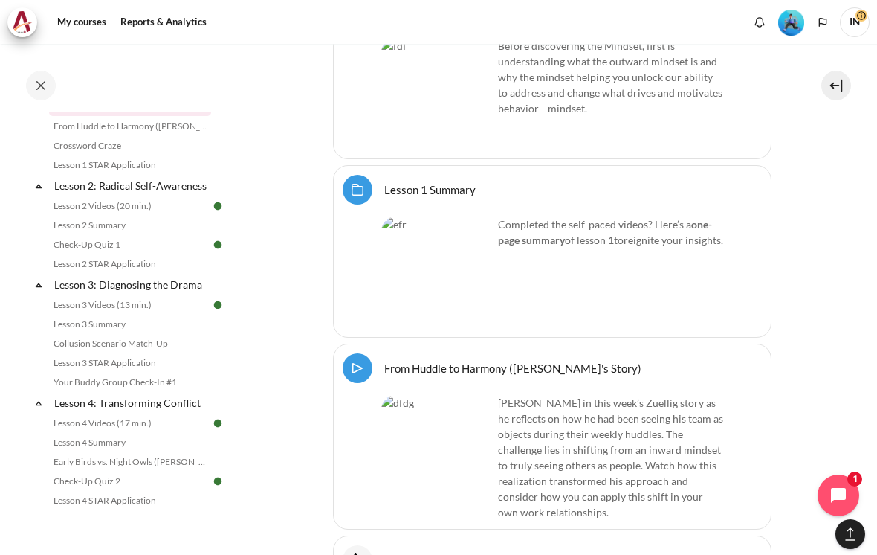
scroll to position [284, 0]
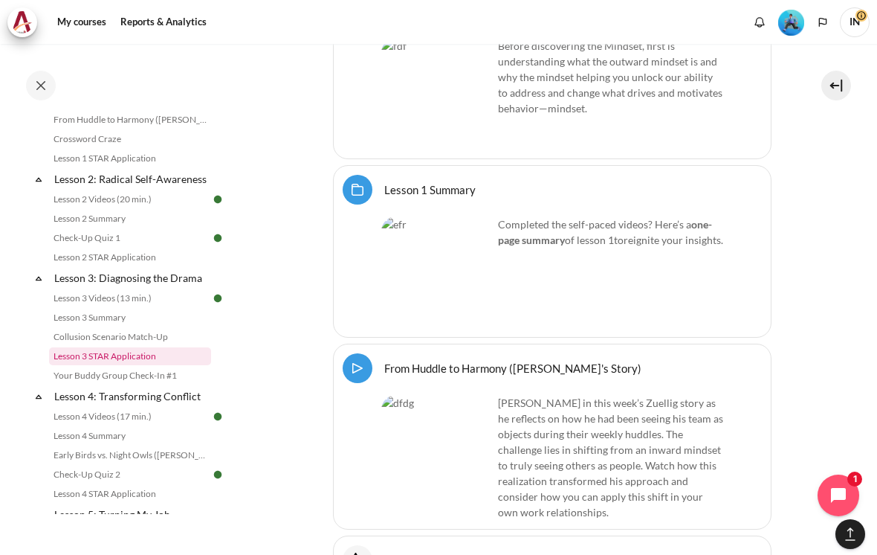
click at [91, 354] on link "Lesson 3 STAR Application" at bounding box center [130, 356] width 162 height 18
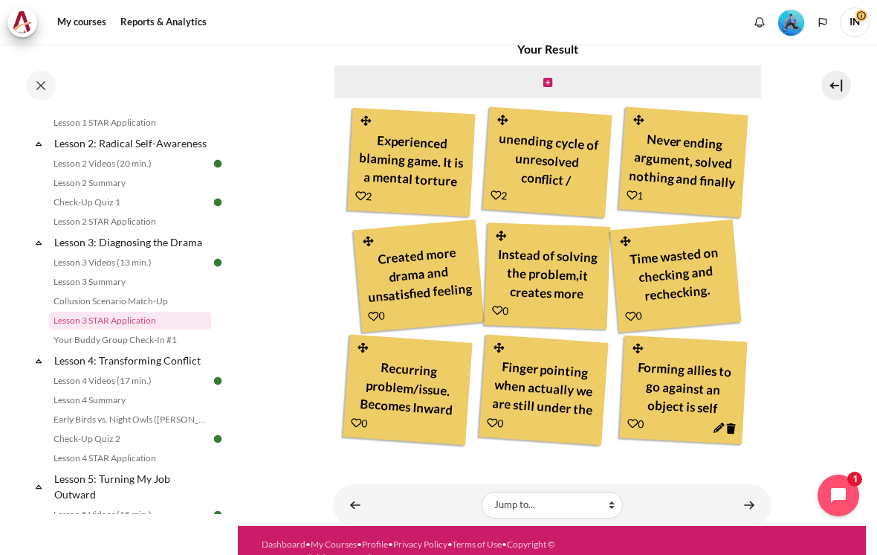
scroll to position [508, 0]
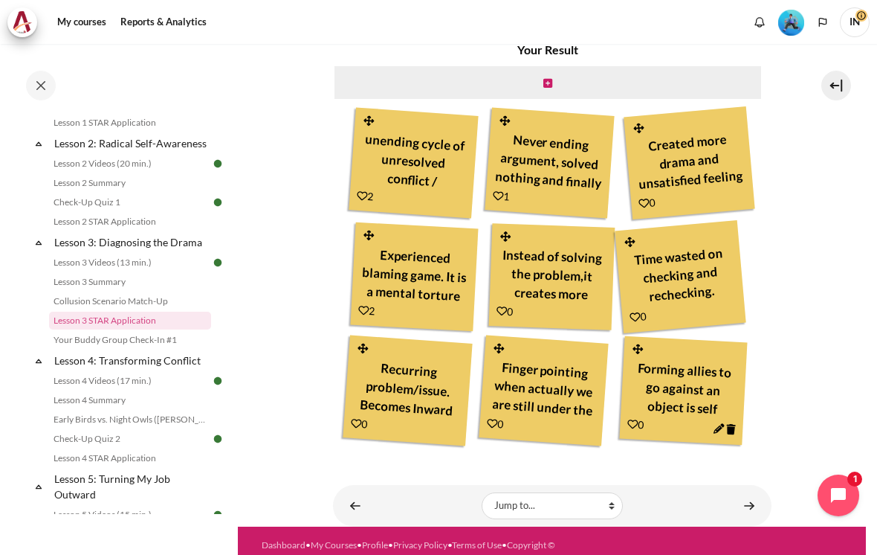
click at [550, 78] on icon "Content" at bounding box center [547, 83] width 9 height 10
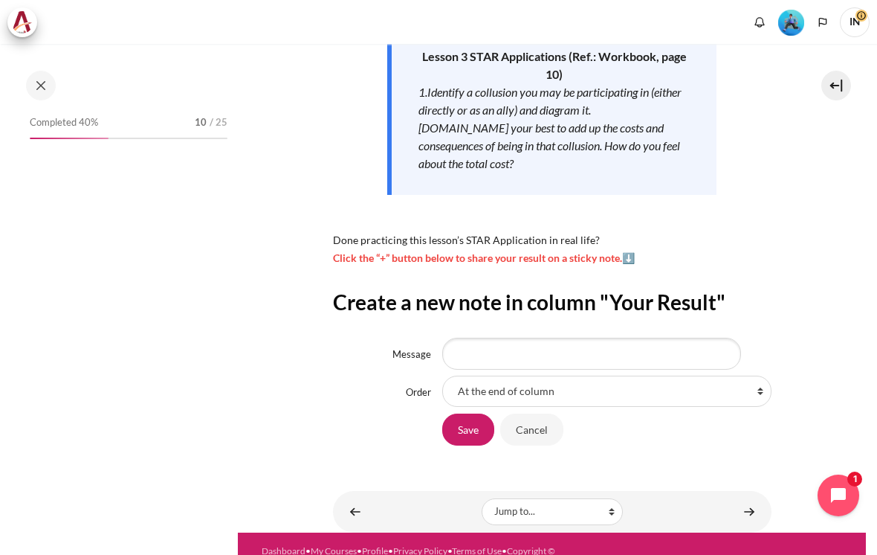
scroll to position [320, 0]
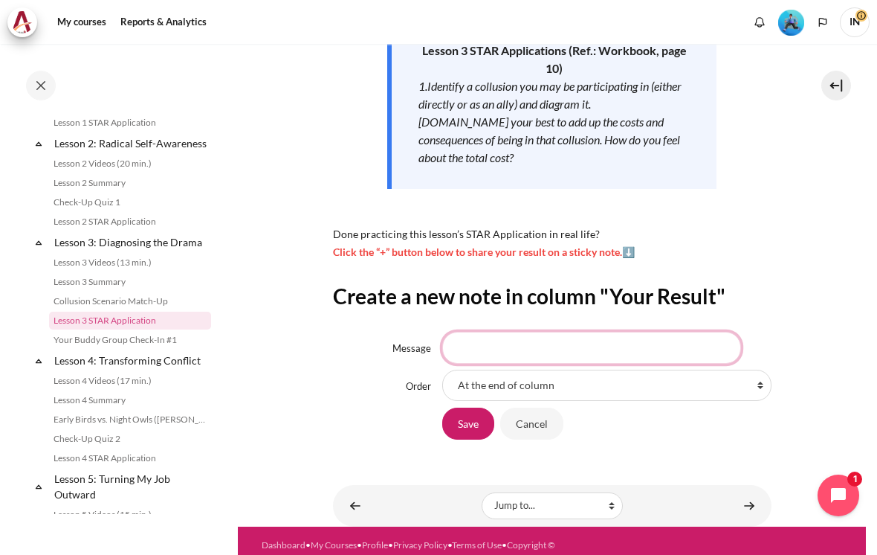
click at [490, 332] on input "Message" at bounding box center [591, 347] width 299 height 31
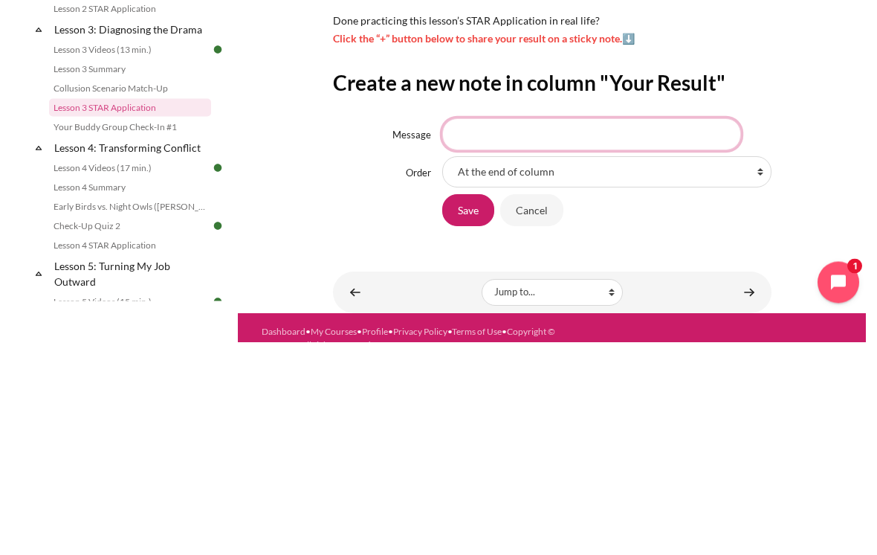
scroll to position [266, 0]
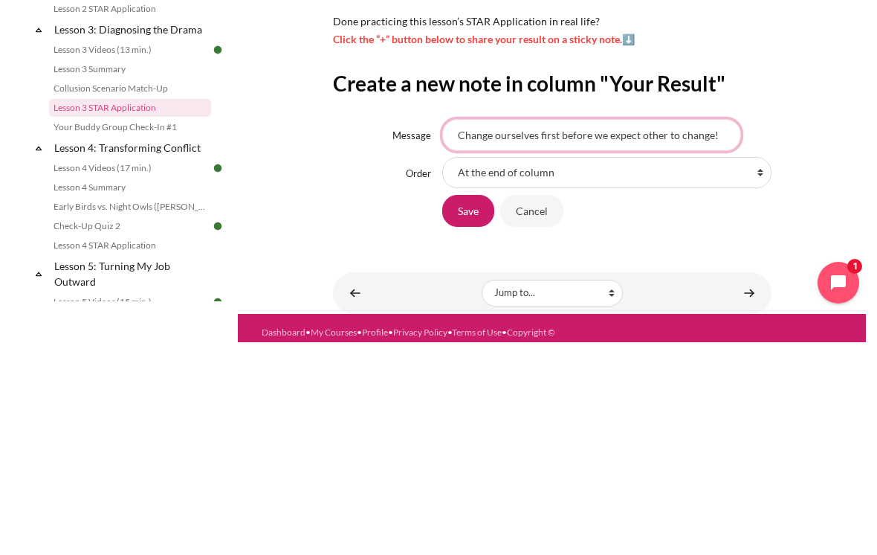
type input "Change ourselves first before we expect other to change!"
click at [464, 407] on input "Save" at bounding box center [468, 422] width 52 height 31
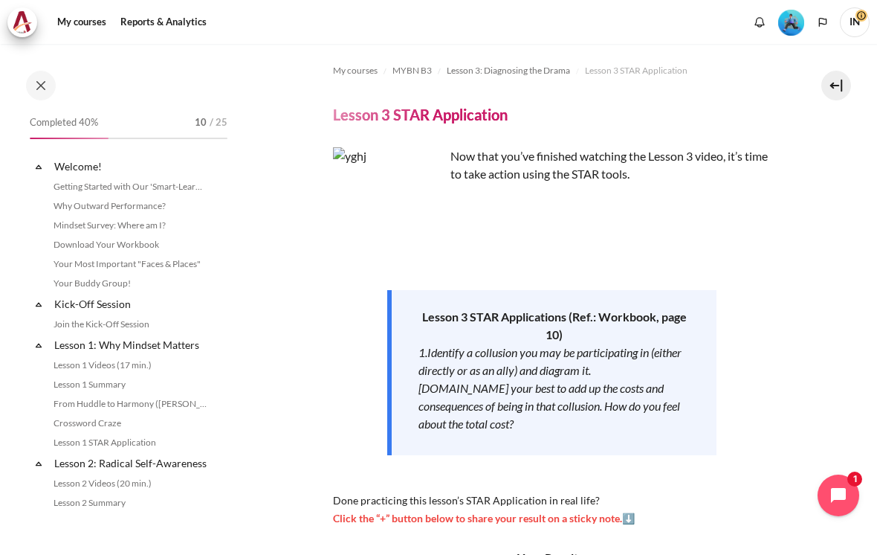
scroll to position [320, 0]
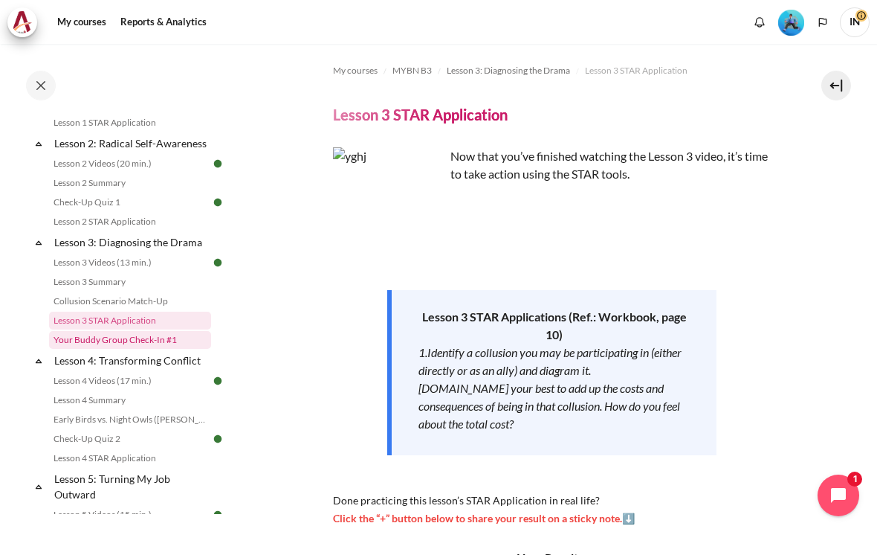
click at [101, 343] on link "Your Buddy Group Check-In #1" at bounding box center [130, 340] width 162 height 18
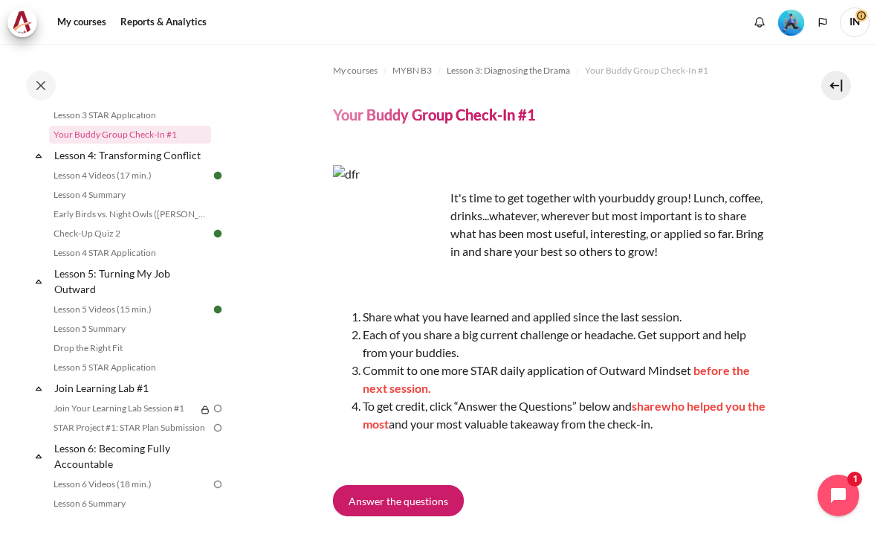
scroll to position [526, 0]
click at [87, 196] on link "Lesson 4 Summary" at bounding box center [130, 193] width 162 height 18
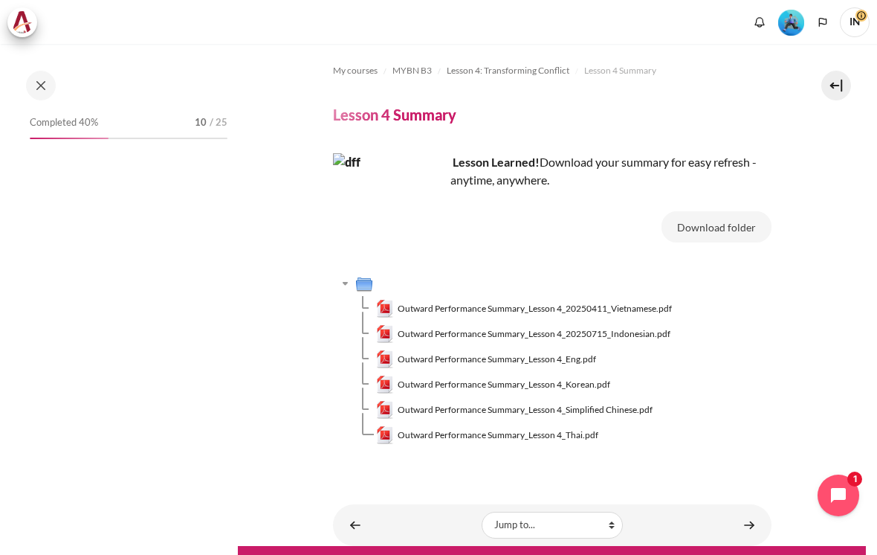
scroll to position [400, 0]
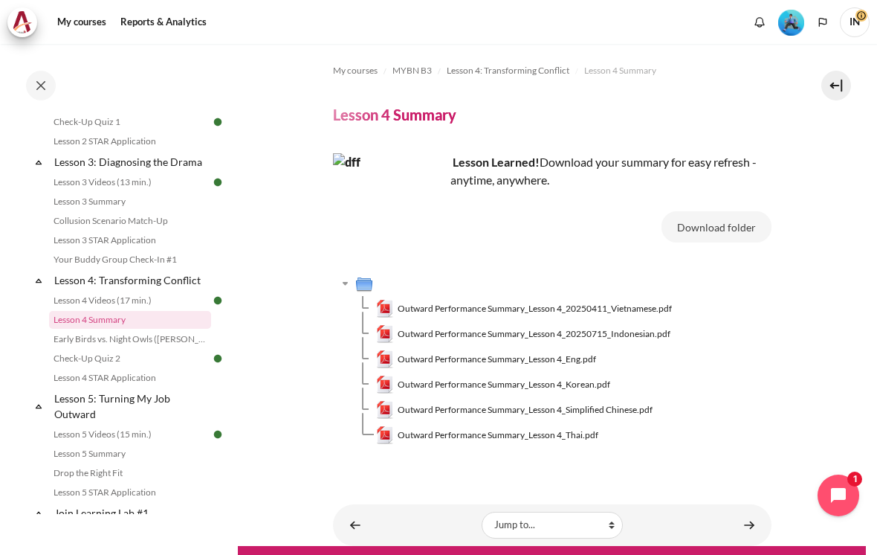
click at [477, 352] on span "Outward Performance Summary_Lesson 4_Eng.pdf" at bounding box center [497, 358] width 199 height 13
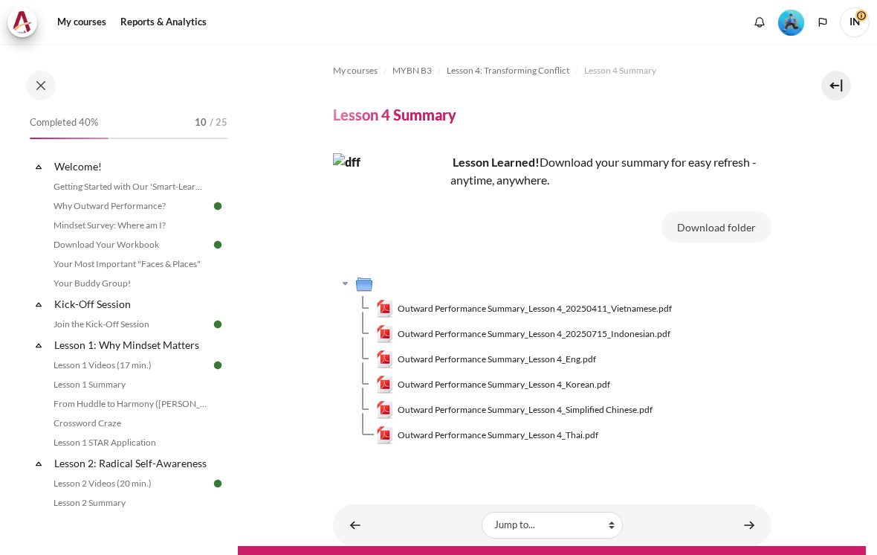
scroll to position [400, 0]
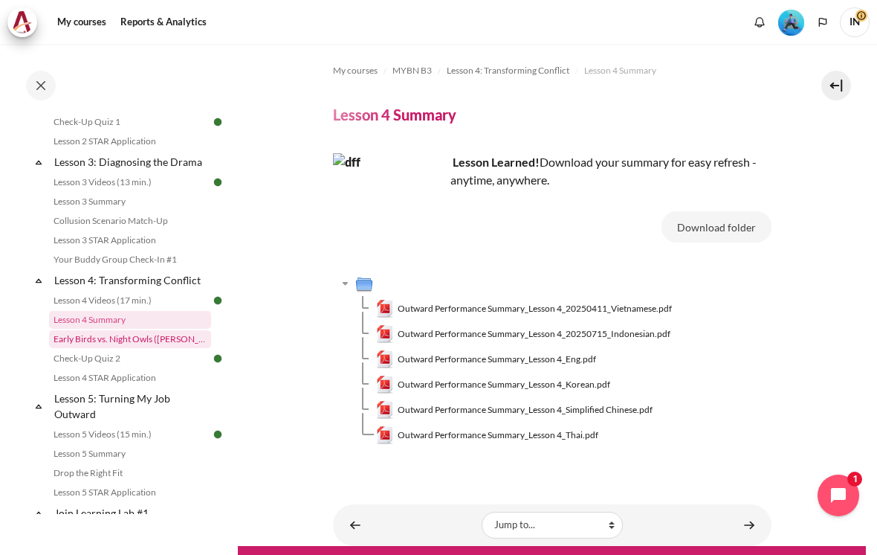
click at [83, 337] on link "Early Birds vs. Night Owls ([PERSON_NAME]'s Story)" at bounding box center [130, 339] width 162 height 18
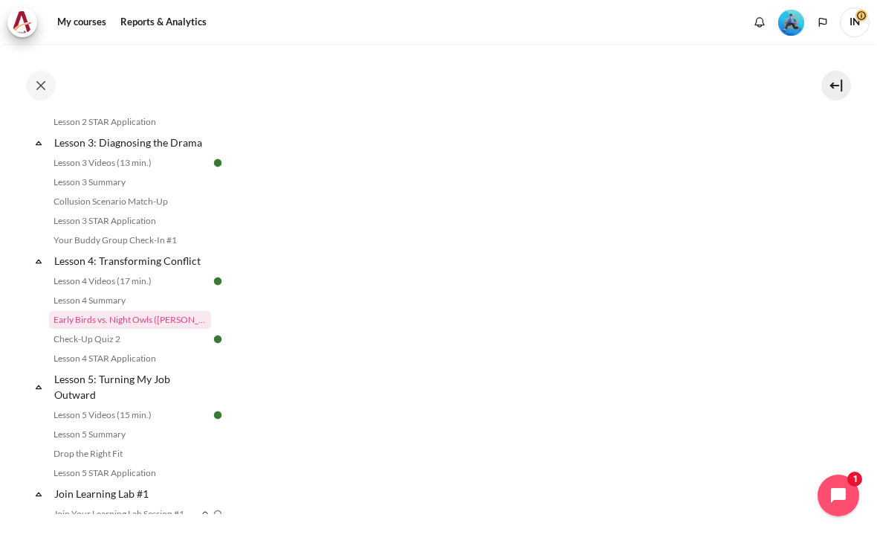
scroll to position [511, 0]
click at [68, 344] on link "Check-Up Quiz 2" at bounding box center [130, 339] width 162 height 18
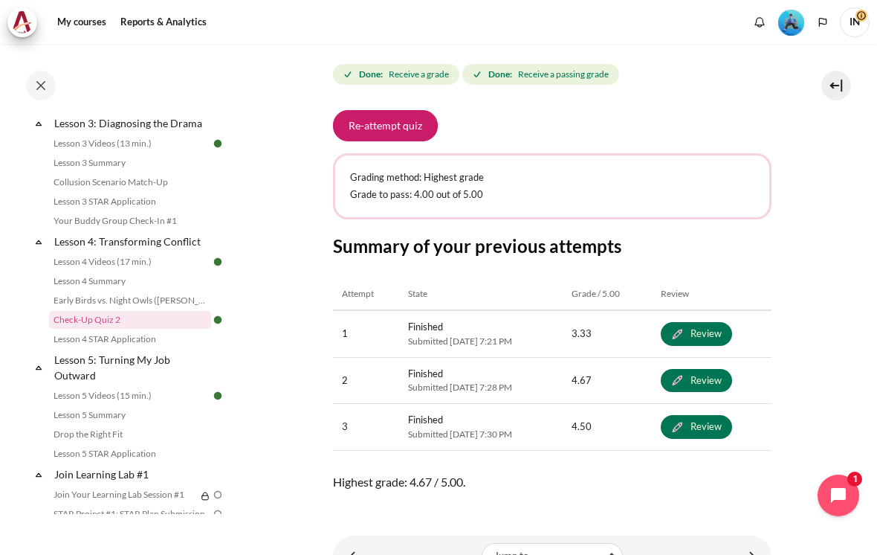
scroll to position [216, 0]
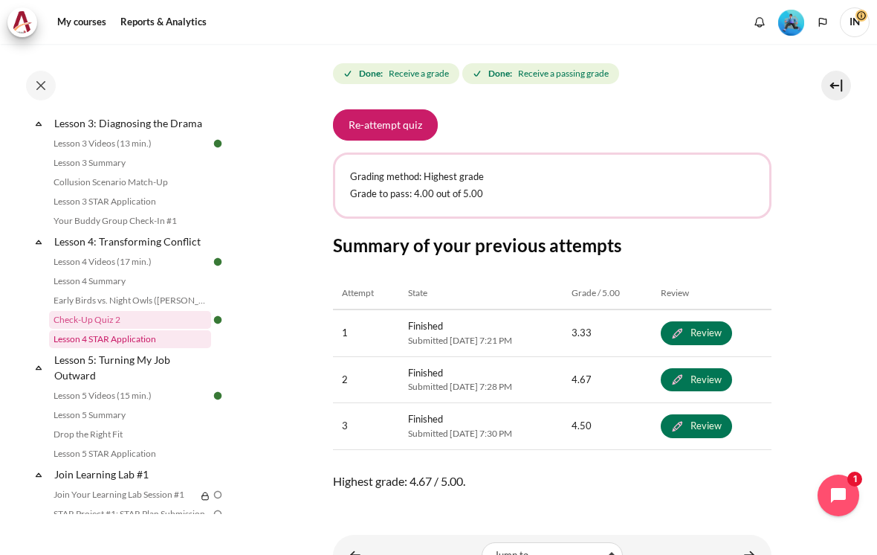
click at [77, 343] on link "Lesson 4 STAR Application" at bounding box center [130, 339] width 162 height 18
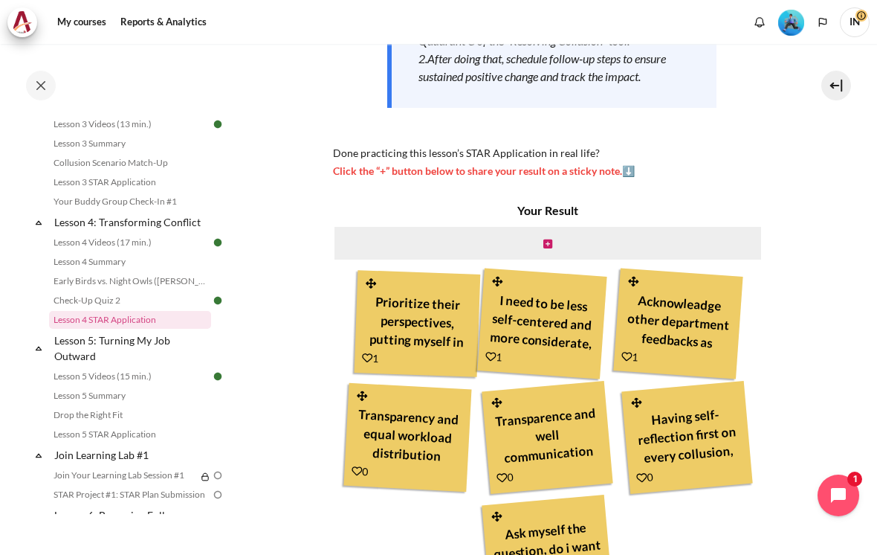
scroll to position [330, 0]
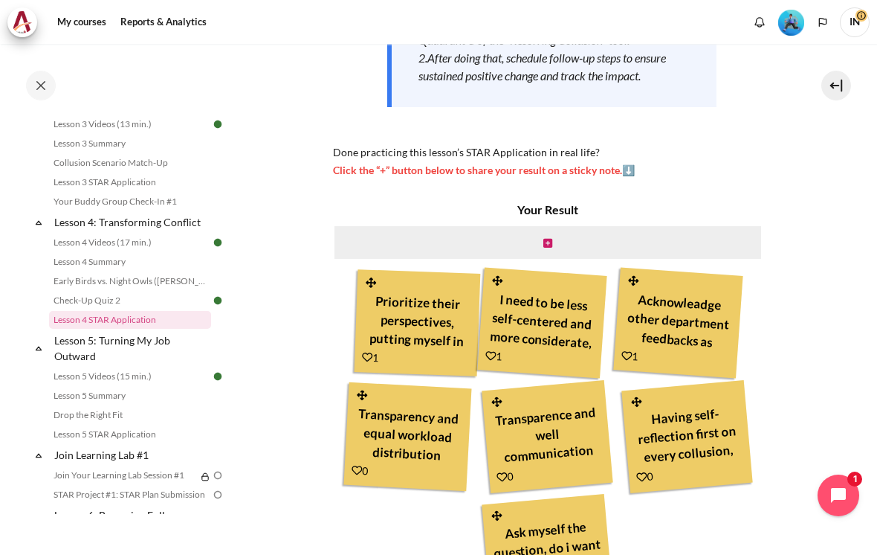
click at [550, 238] on icon "Content" at bounding box center [547, 243] width 9 height 10
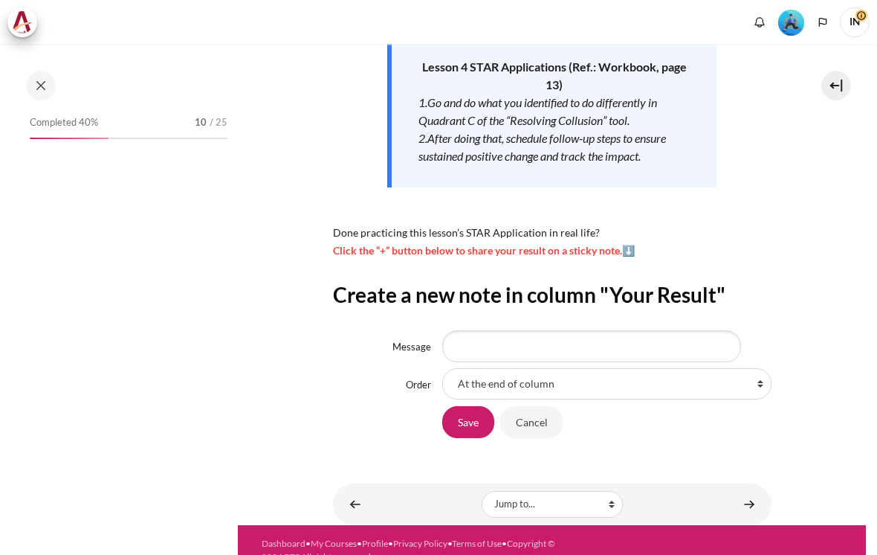
scroll to position [248, 0]
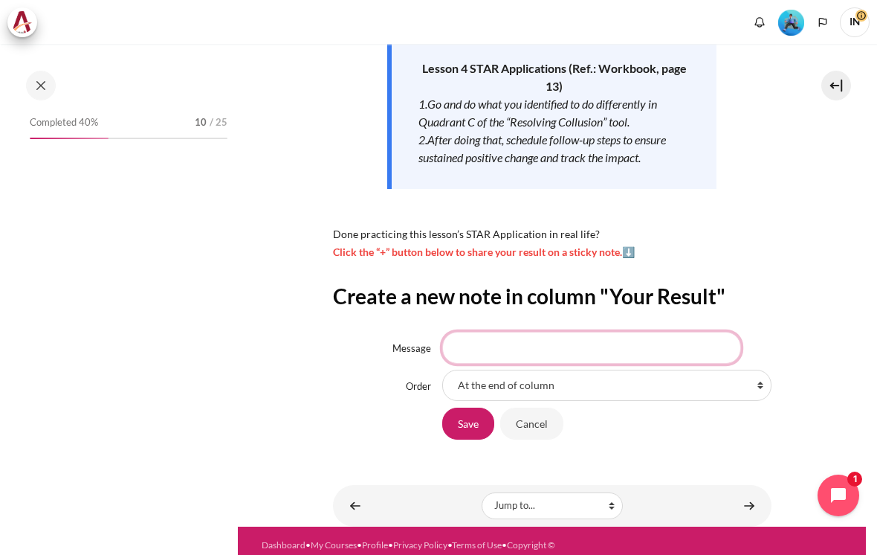
click at [496, 332] on input "Message" at bounding box center [591, 347] width 299 height 31
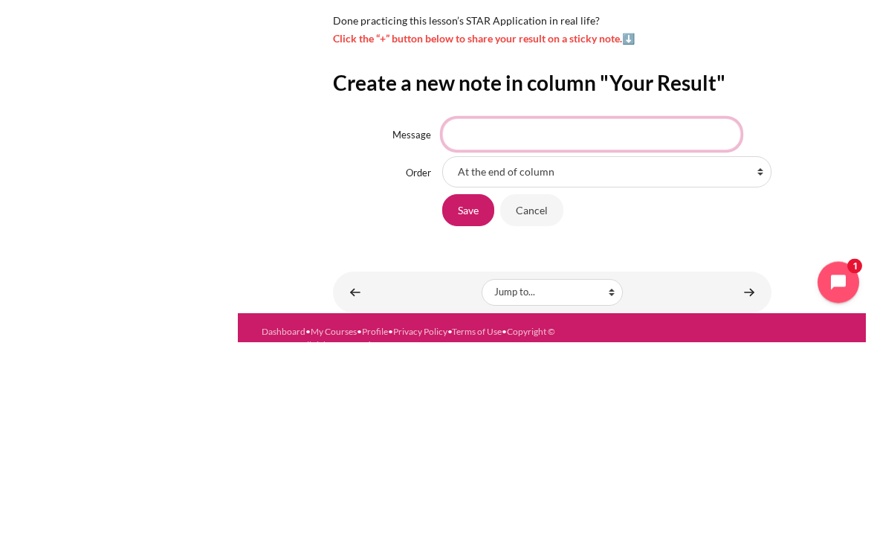
scroll to position [458, 0]
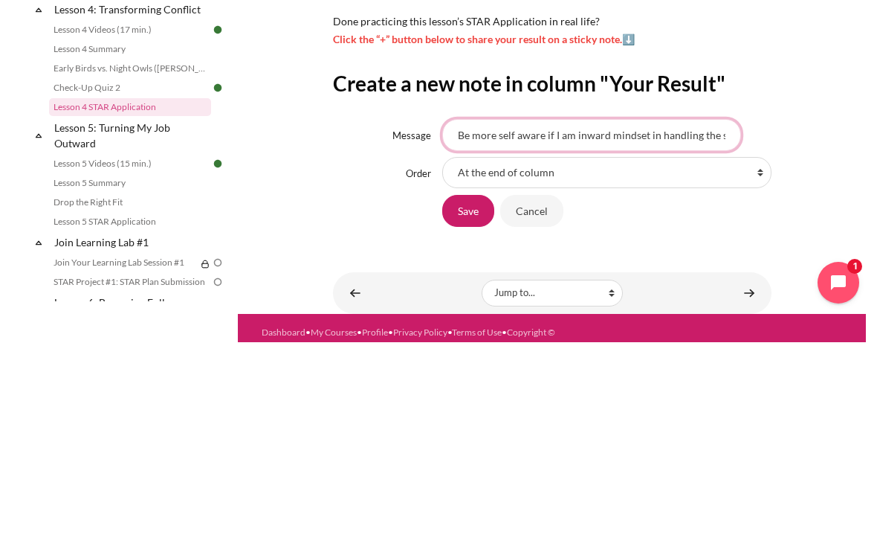
type input "Be more self aware if I am inward mindset in handling the situation"
click at [472, 407] on input "Save" at bounding box center [468, 422] width 52 height 31
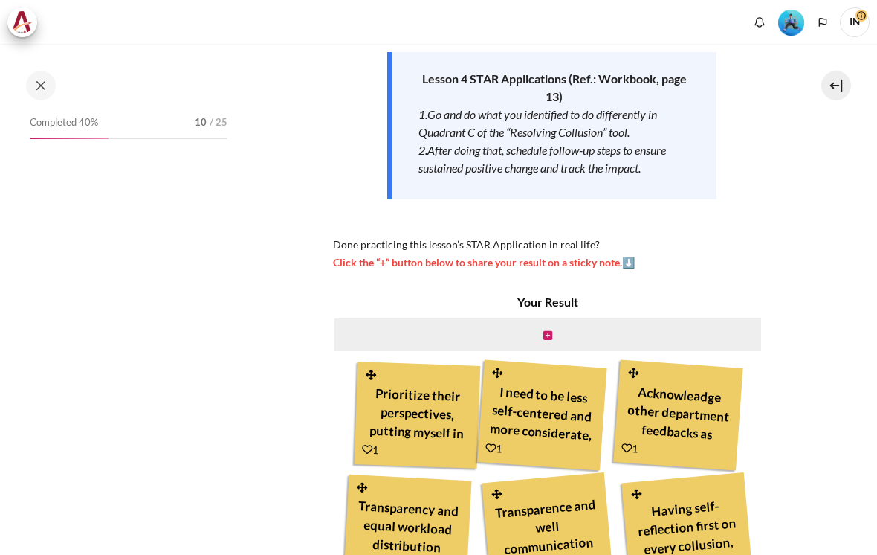
scroll to position [240, 0]
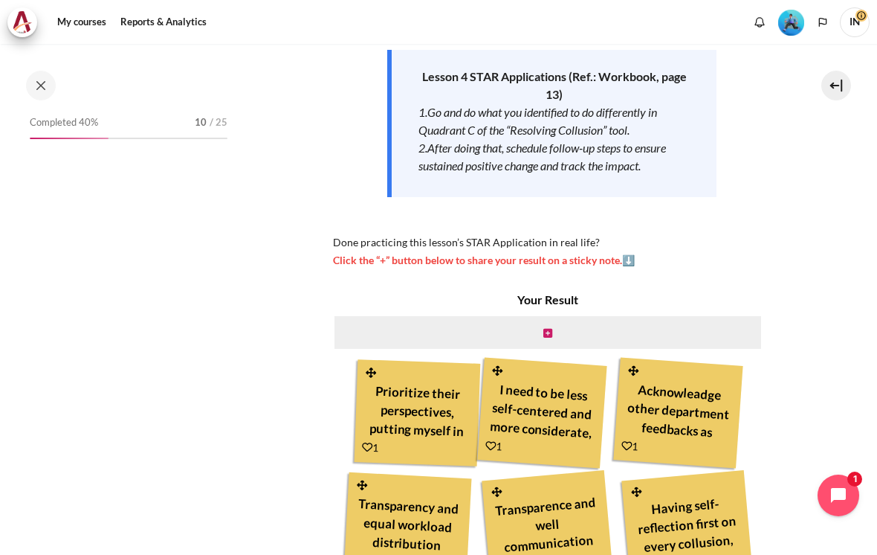
click at [553, 314] on div "Content" at bounding box center [548, 332] width 430 height 36
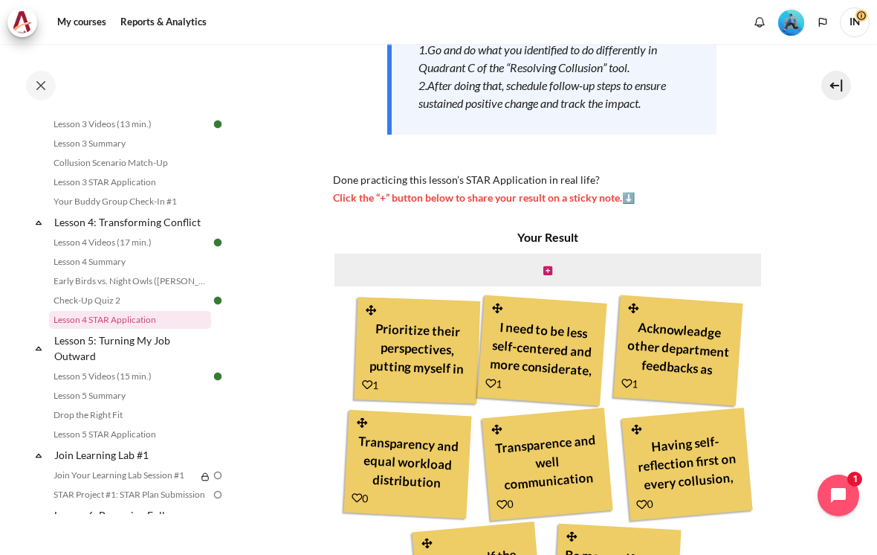
scroll to position [355, 0]
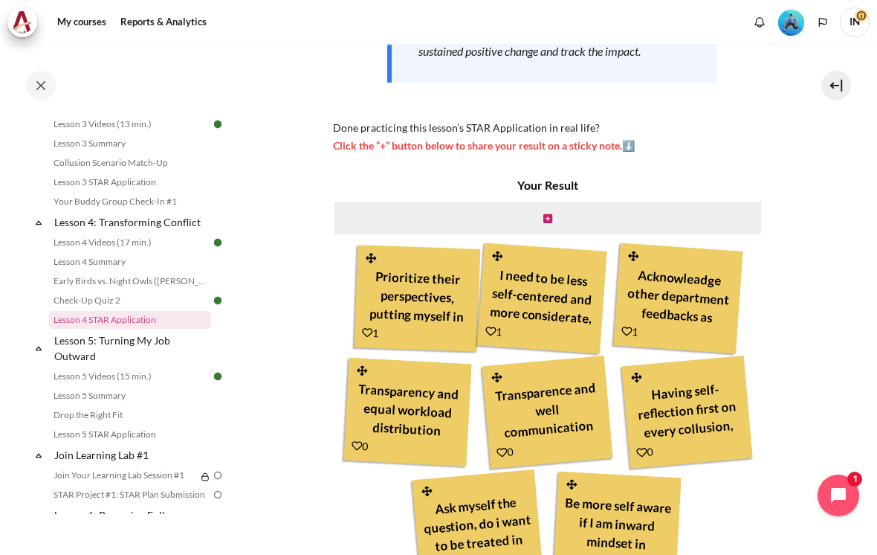
click at [550, 210] on link "Content" at bounding box center [547, 217] width 9 height 14
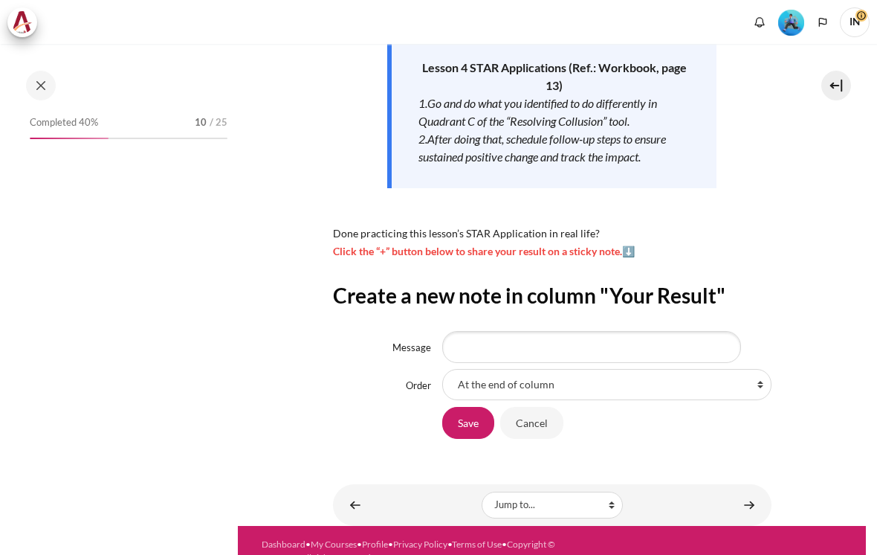
scroll to position [248, 0]
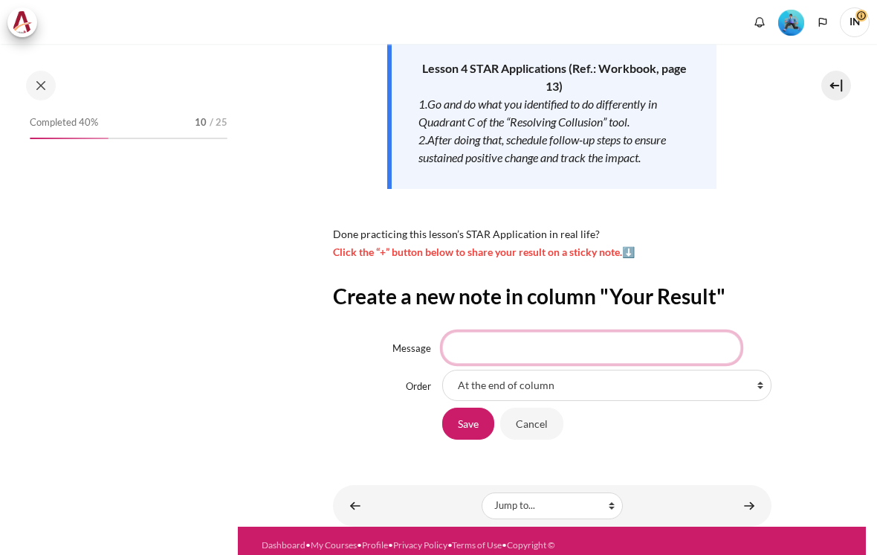
click at [517, 332] on input "Message" at bounding box center [591, 347] width 299 height 31
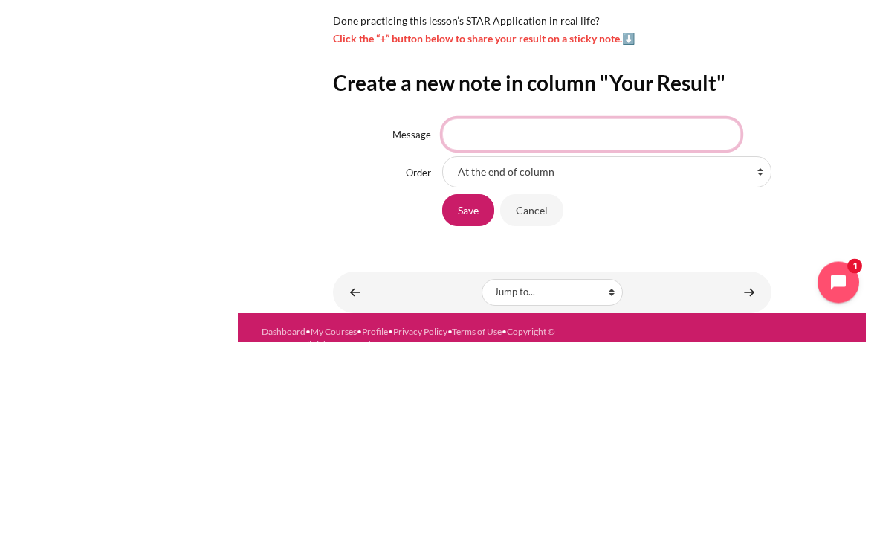
scroll to position [458, 0]
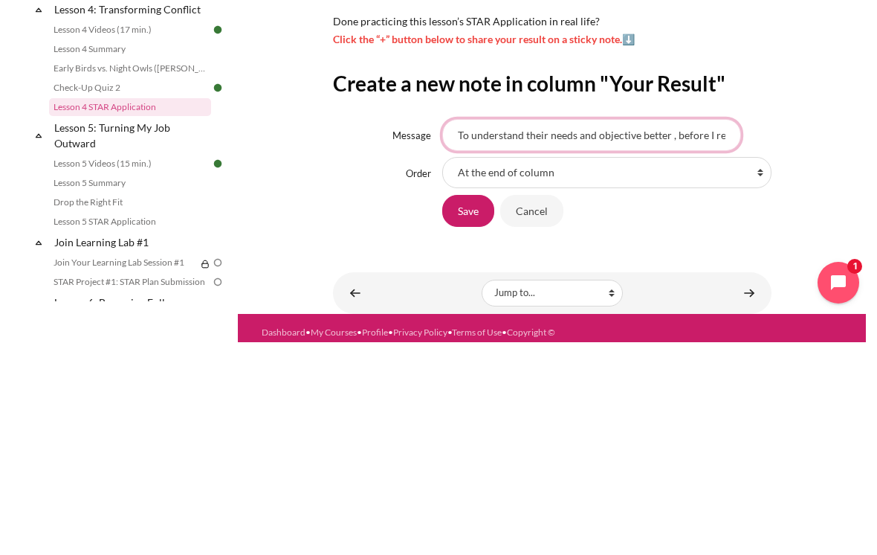
type input "To understand their needs and objective better , before I react"
click at [468, 407] on input "Save" at bounding box center [468, 422] width 52 height 31
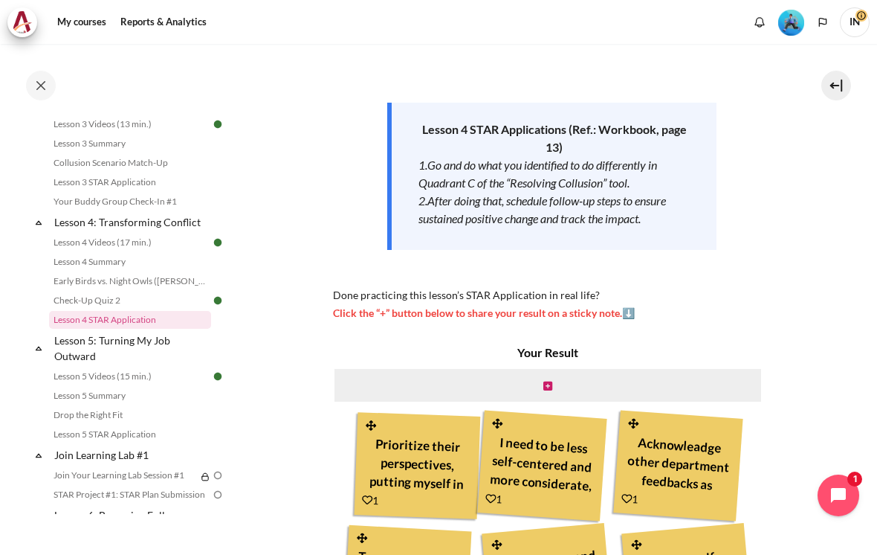
scroll to position [164, 0]
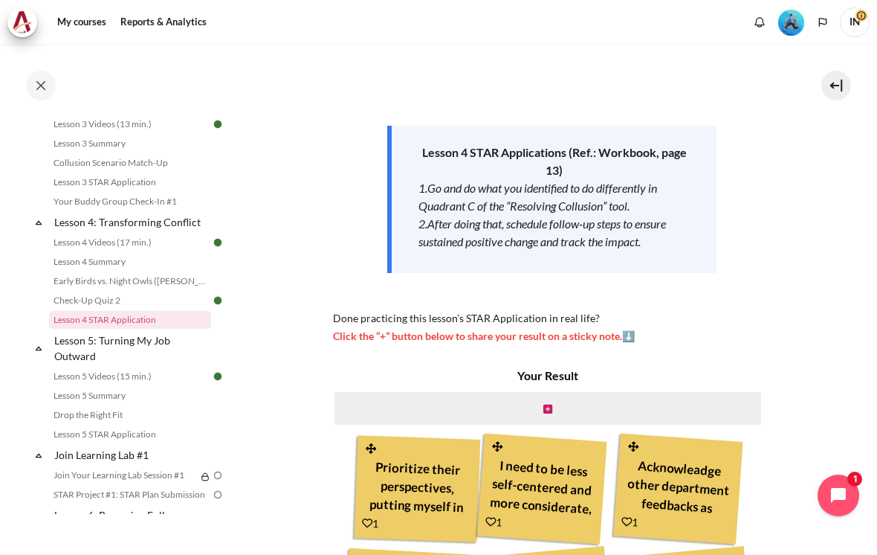
click at [550, 404] on icon "Content" at bounding box center [547, 409] width 9 height 10
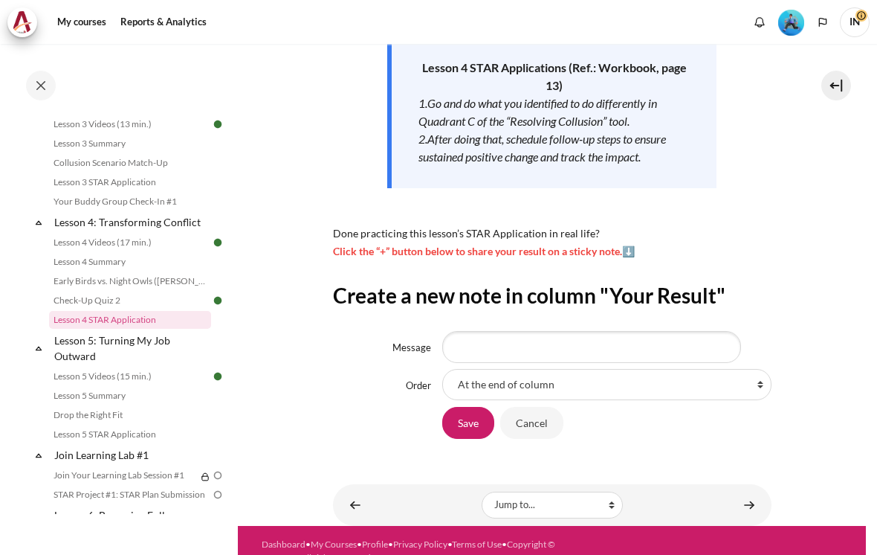
scroll to position [248, 0]
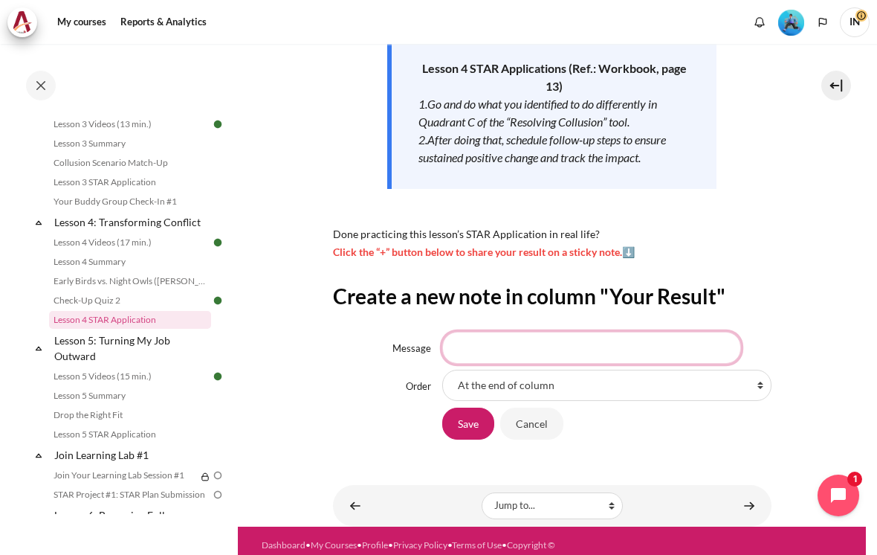
click at [491, 332] on input "Message" at bounding box center [591, 347] width 299 height 31
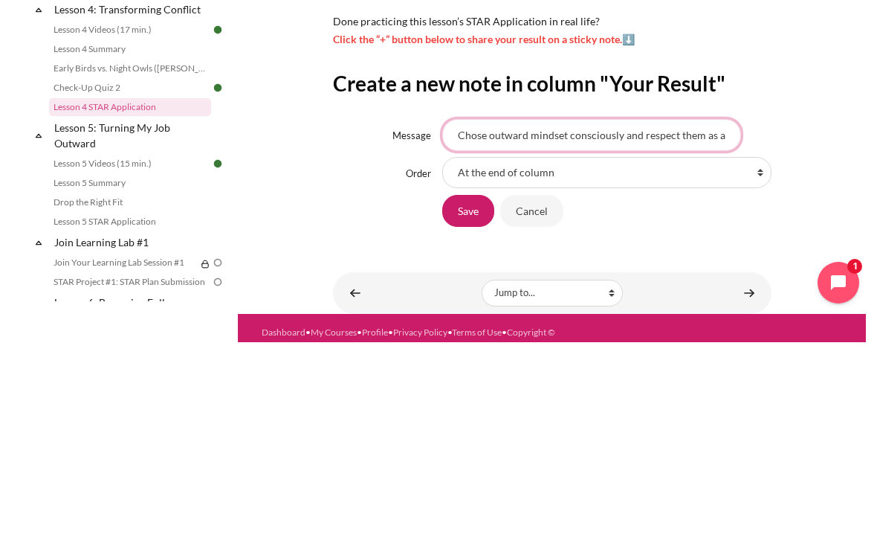
type input "Chose outward mindset consciously and respect them as a person/ people and NOT …"
click at [462, 407] on input "Save" at bounding box center [468, 422] width 52 height 31
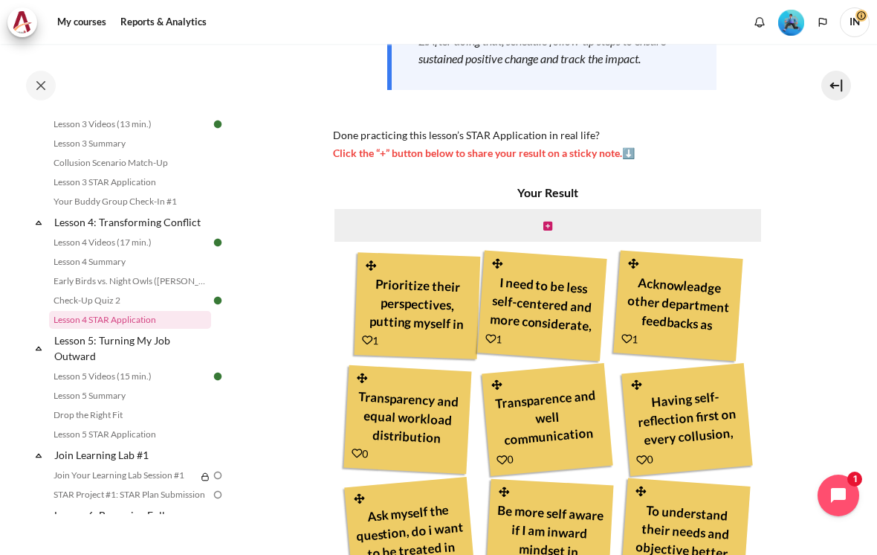
scroll to position [349, 0]
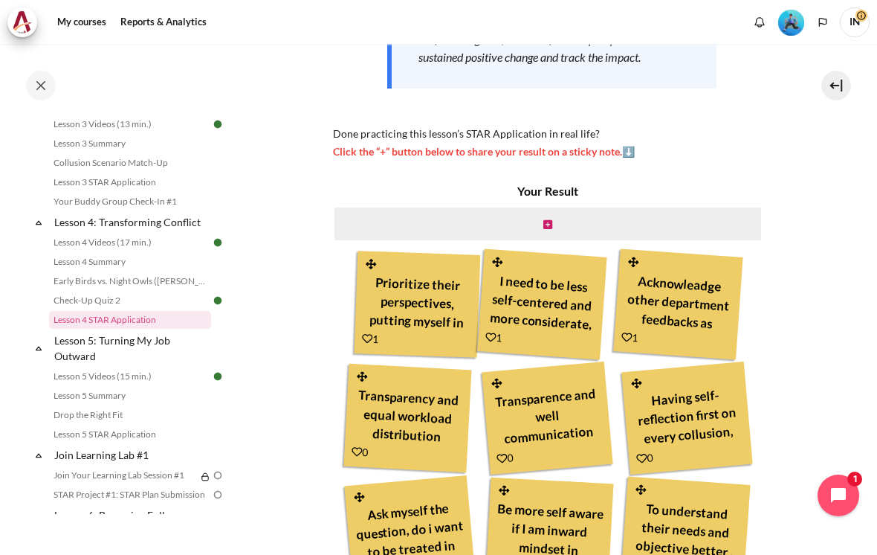
click at [552, 206] on div "Content" at bounding box center [548, 224] width 430 height 36
click at [543, 219] on icon "Content" at bounding box center [547, 224] width 9 height 10
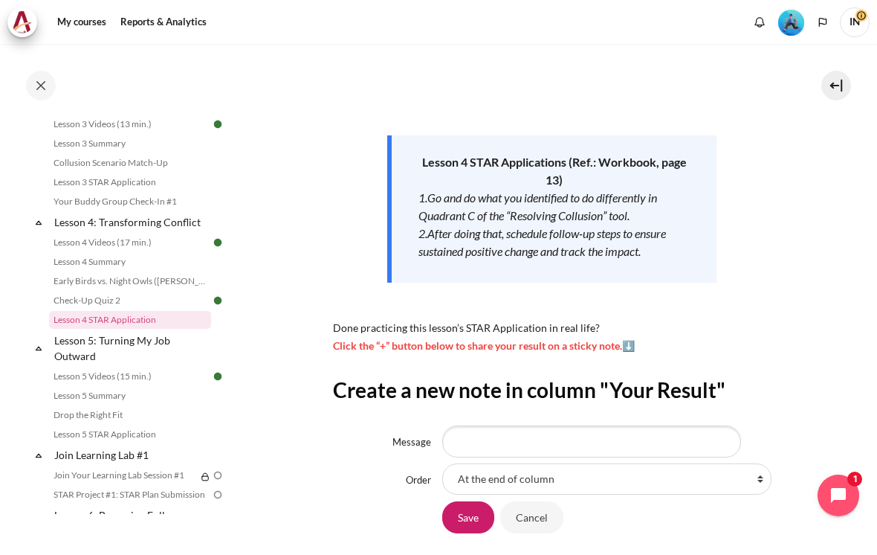
scroll to position [218, 0]
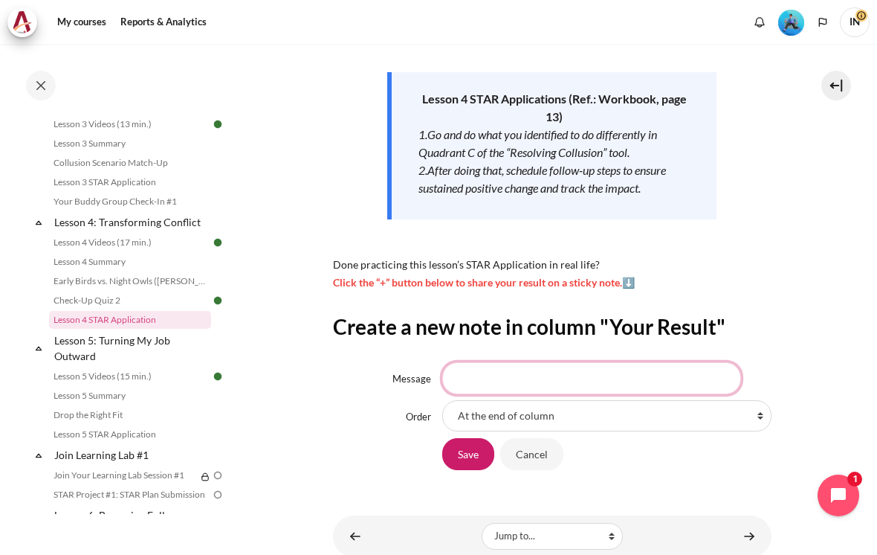
click at [491, 362] on input "Message" at bounding box center [591, 377] width 299 height 31
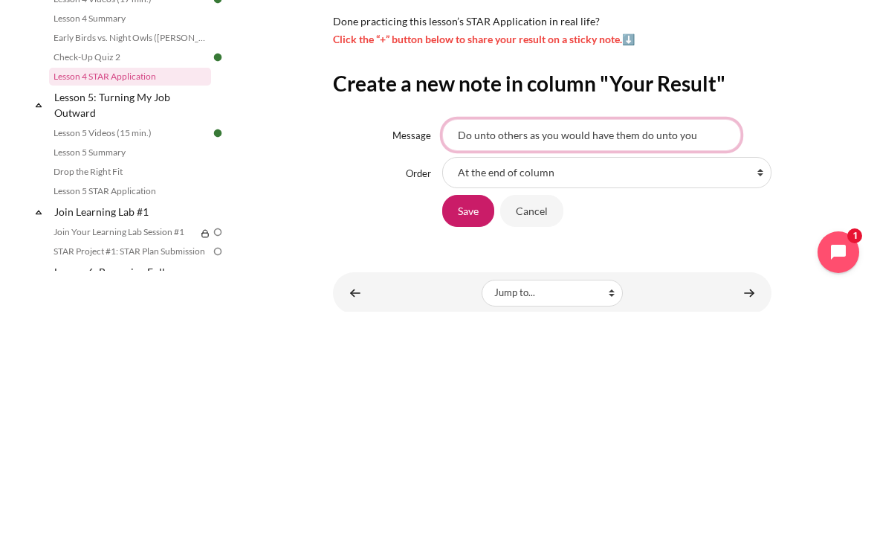
type input "Do unto others as you would have them do unto you"
click at [474, 438] on input "Save" at bounding box center [468, 453] width 52 height 31
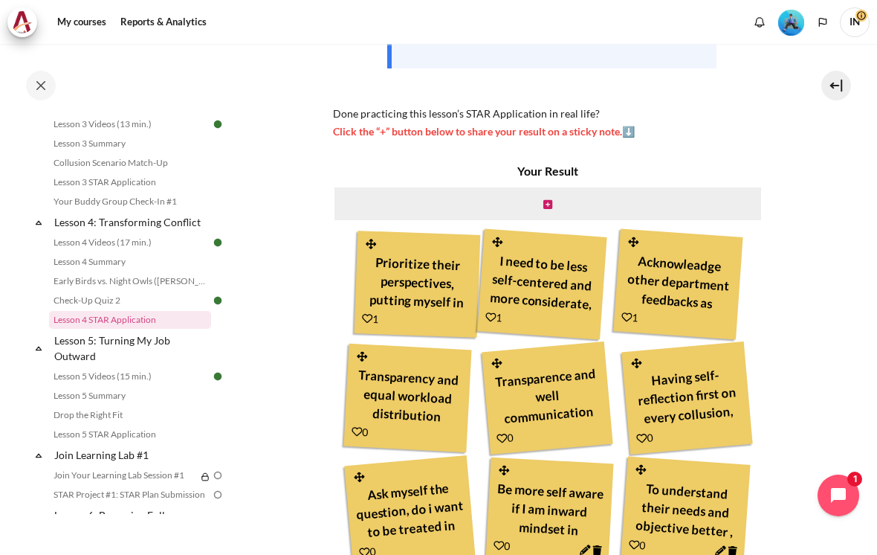
scroll to position [365, 0]
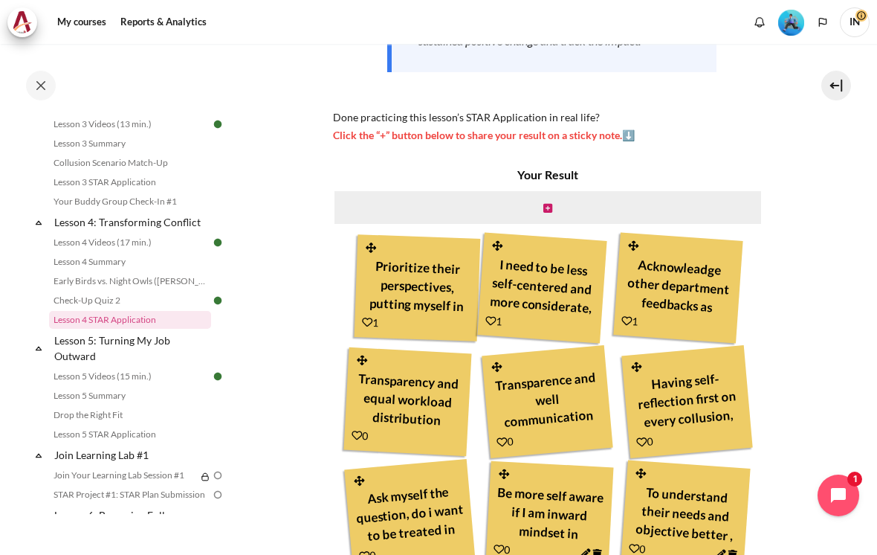
click at [552, 203] on icon "Content" at bounding box center [547, 208] width 9 height 10
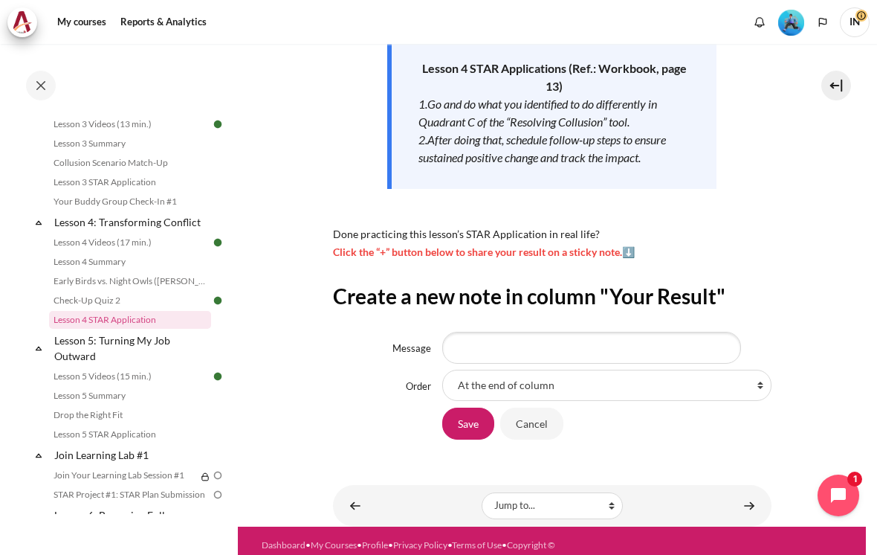
scroll to position [248, 0]
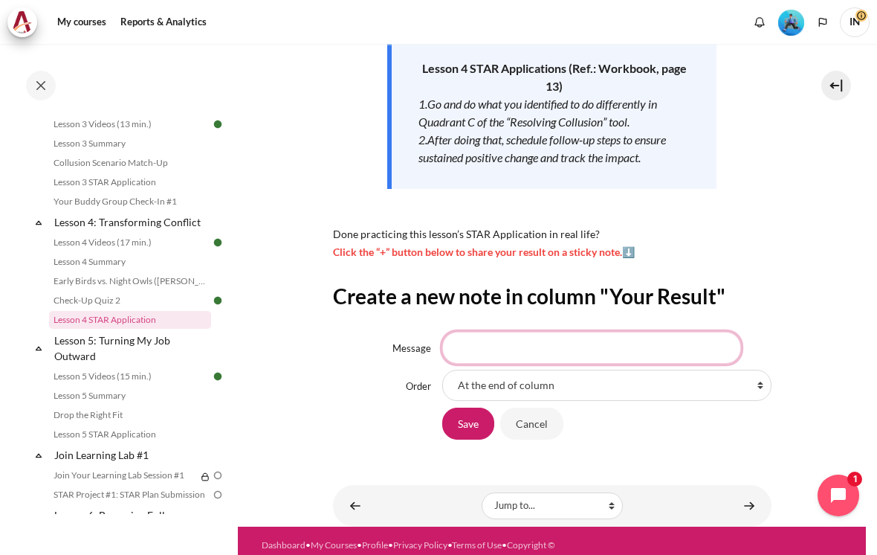
click at [480, 332] on input "Message" at bounding box center [591, 347] width 299 height 31
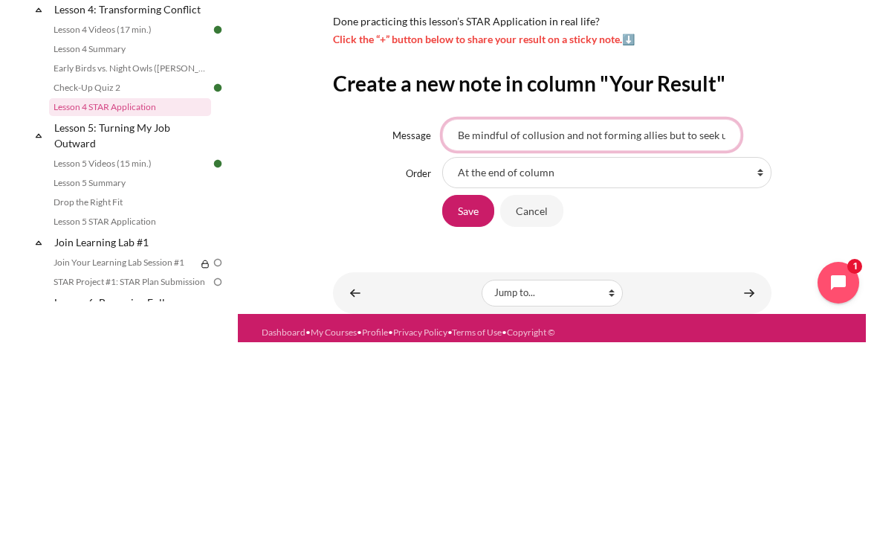
type input "Be mindful of collusion and not forming allies but to seek understanding"
click at [474, 407] on input "Save" at bounding box center [468, 422] width 52 height 31
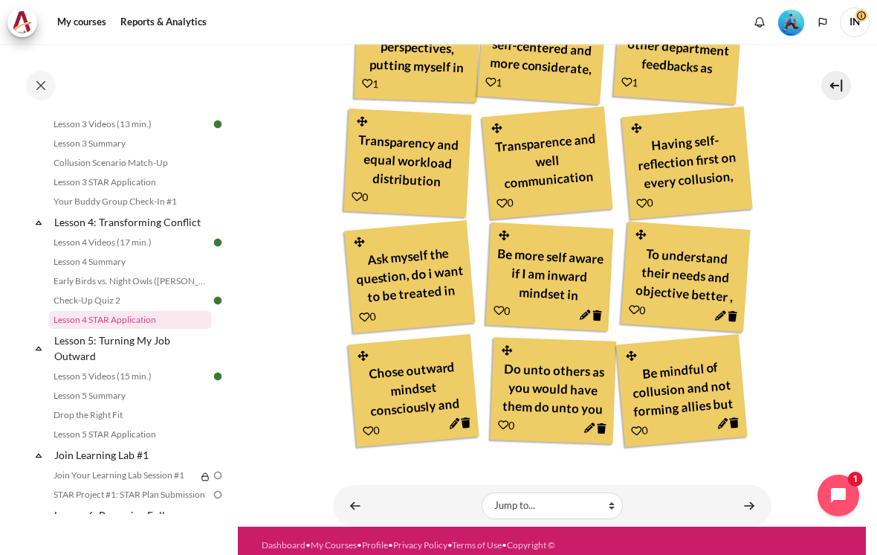
scroll to position [8, 0]
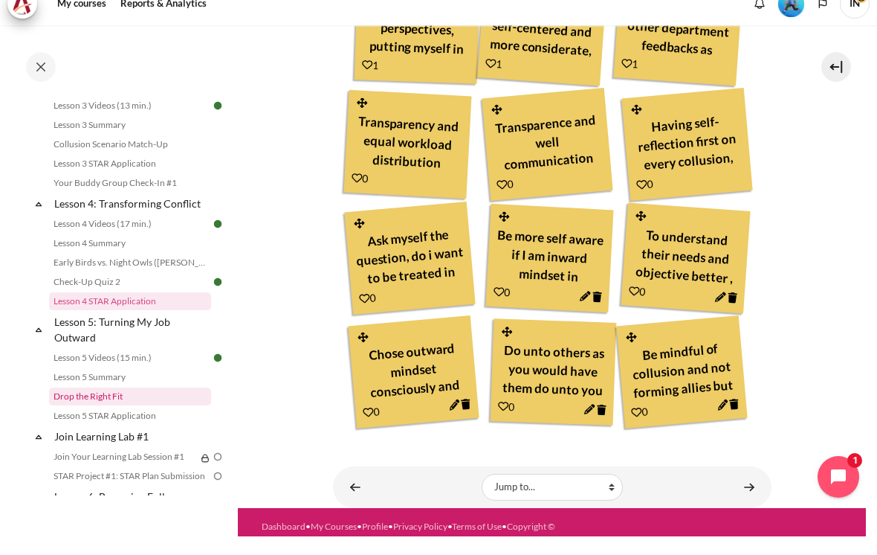
click at [121, 406] on link "Drop the Right Fit" at bounding box center [130, 415] width 162 height 18
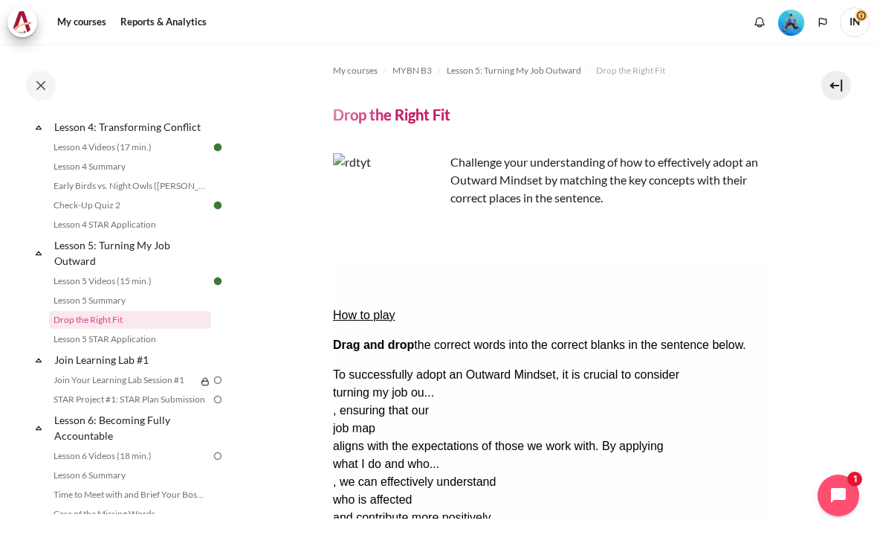
click at [372, 546] on button "Check Check the answers. The responses will be marked as correct, incorrect, or…" at bounding box center [352, 554] width 40 height 16
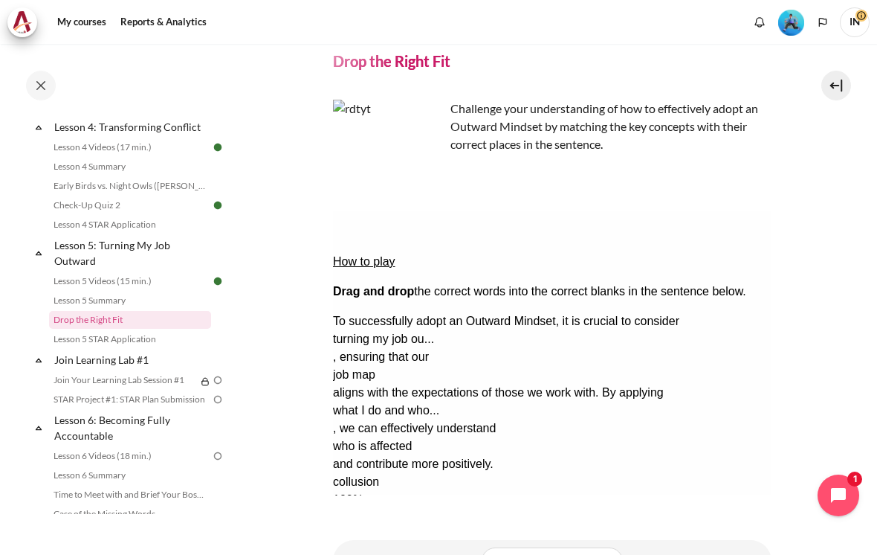
scroll to position [55, 0]
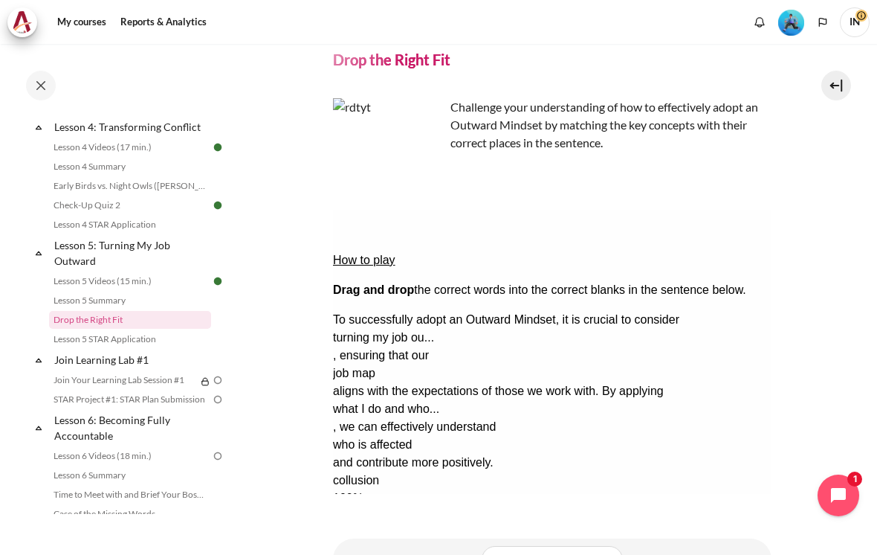
click at [442, 536] on button "Retry Retry the task. Reset all responses and start the task over again." at bounding box center [424, 544] width 36 height 16
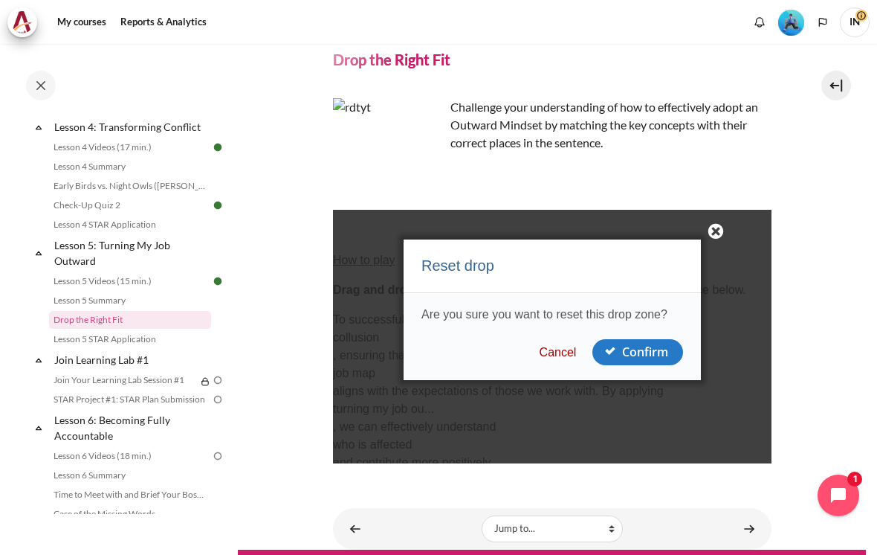
click at [560, 360] on button "Cancel" at bounding box center [558, 352] width 46 height 15
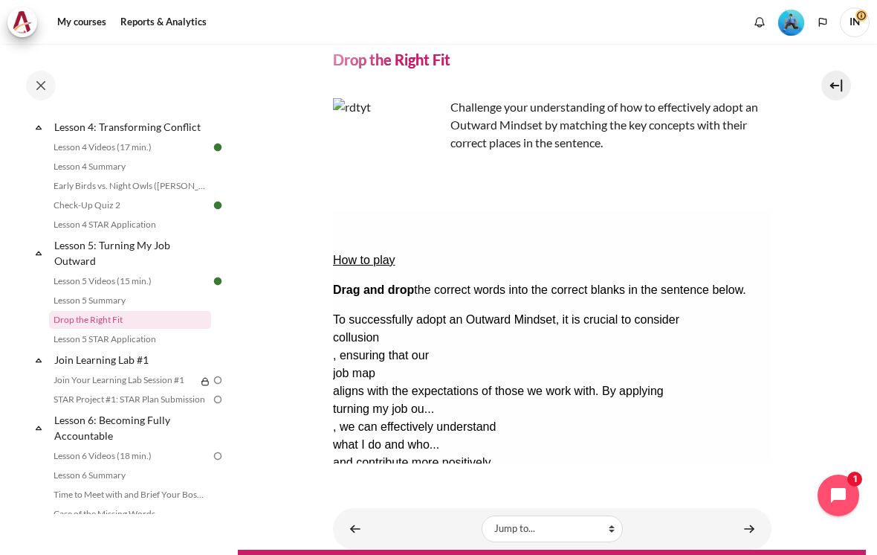
click at [372, 491] on button "Check Check the answers. The responses will be marked as correct, incorrect, or…" at bounding box center [352, 499] width 40 height 16
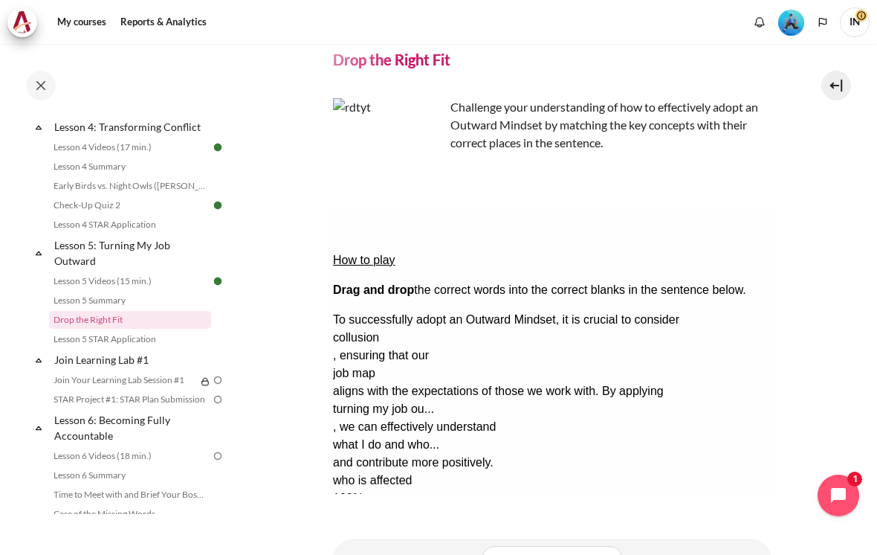
click at [748, 411] on div "To successfully adopt an Outward Mindset, it is crucial to consider collusion ,…" at bounding box center [551, 400] width 439 height 178
click at [442, 536] on button "Retry Retry the task. Reset all responses and start the task over again." at bounding box center [424, 544] width 36 height 16
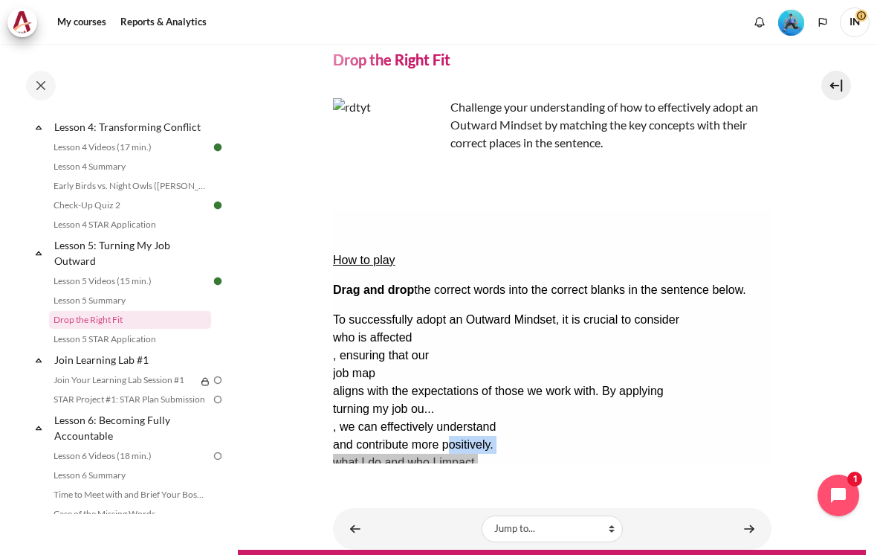
click at [790, 282] on section "My courses MYBN B3 Lesson 5: Turning My Job Outward Drop the Right Fit Drop the…" at bounding box center [552, 269] width 628 height 561
click at [491, 462] on div "My courses MYBN B3 Lesson 5: Turning My Job Outward Drop the Right Fit Drop the…" at bounding box center [552, 237] width 439 height 497
click at [807, 259] on section "My courses MYBN B3 Lesson 5: Turning My Job Outward Drop the Right Fit Drop the…" at bounding box center [552, 269] width 628 height 561
click at [372, 491] on button "Check Check the answers. The responses will be marked as correct, incorrect, or…" at bounding box center [352, 499] width 40 height 16
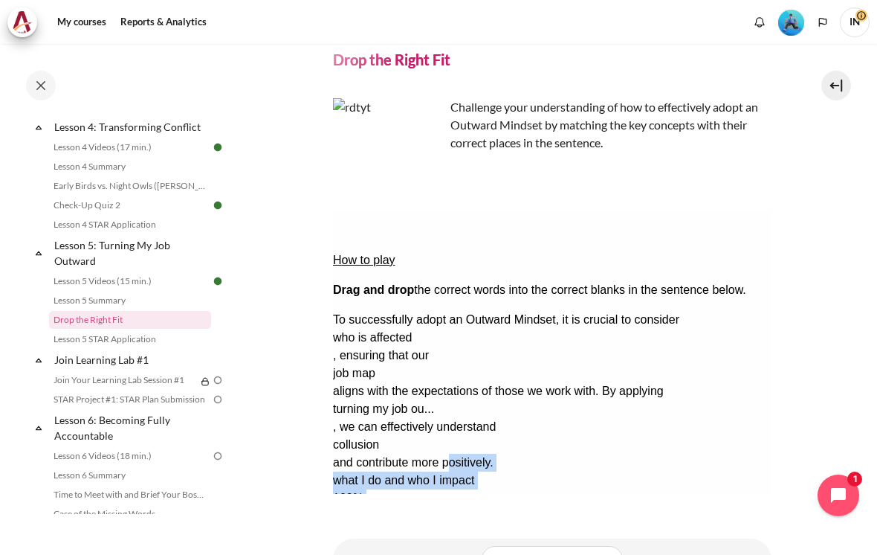
click at [713, 413] on div "To successfully adopt an Outward Mindset, it is crucial to consider who is affe…" at bounding box center [551, 400] width 439 height 178
click at [707, 423] on div "How to play Drag and drop the correct words into the correct blanks in the sent…" at bounding box center [551, 381] width 439 height 343
click at [442, 536] on button "Retry Retry the task. Reset all responses and start the task over again." at bounding box center [424, 544] width 36 height 16
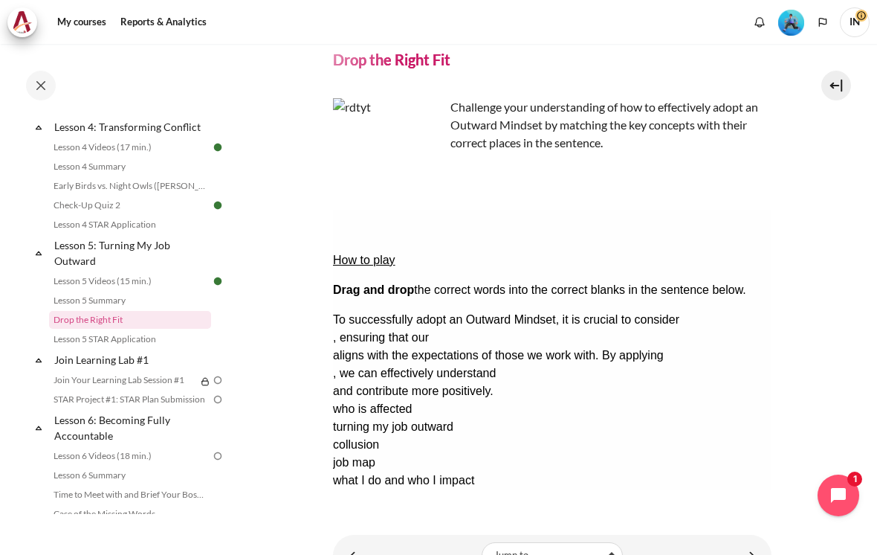
click at [372, 491] on button "Check Check the answers. The responses will be marked as correct, incorrect, or…" at bounding box center [352, 499] width 40 height 16
click at [593, 441] on div "How to play Drag and drop the correct words into the correct blanks in the sent…" at bounding box center [551, 381] width 439 height 343
click at [692, 454] on div "job map" at bounding box center [551, 463] width 439 height 18
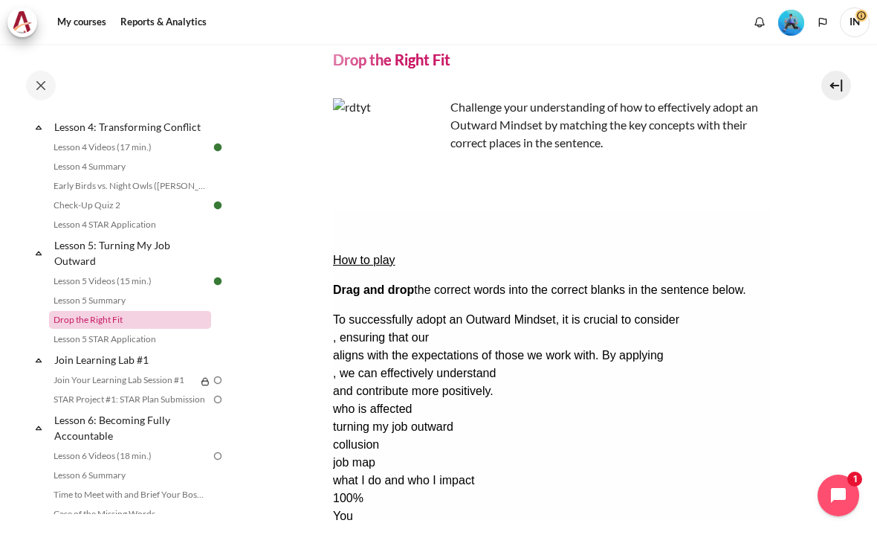
click at [102, 323] on link "Drop the Right Fit" at bounding box center [130, 320] width 162 height 18
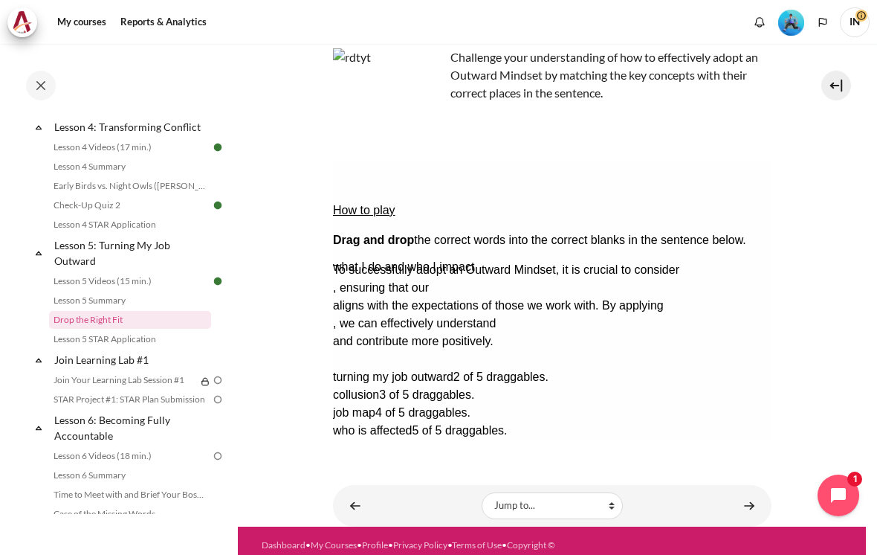
scroll to position [78, 0]
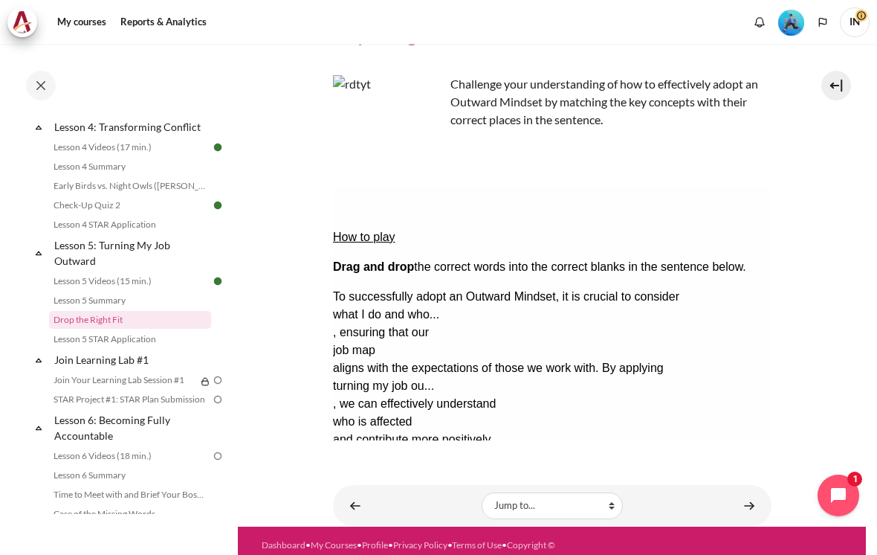
click at [372, 468] on button "Check Check the answers. The responses will be marked as correct, incorrect, or…" at bounding box center [352, 476] width 40 height 16
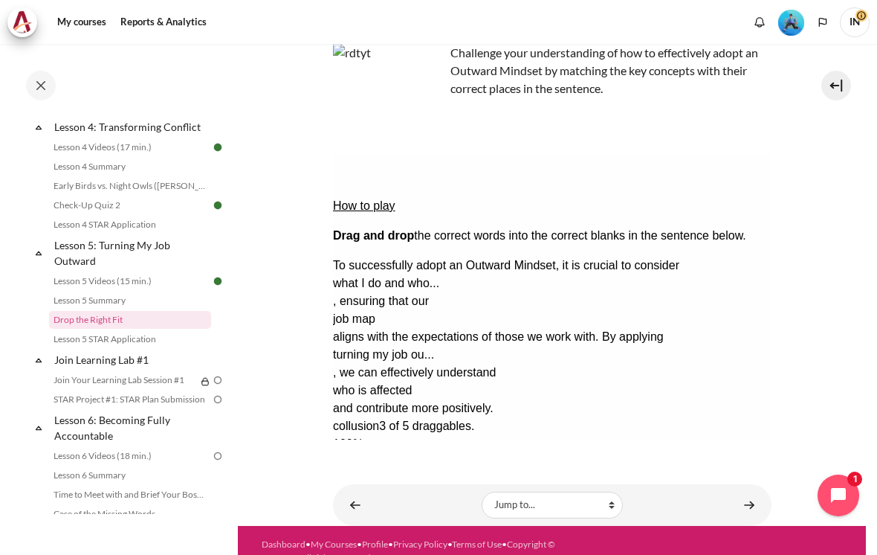
scroll to position [109, 0]
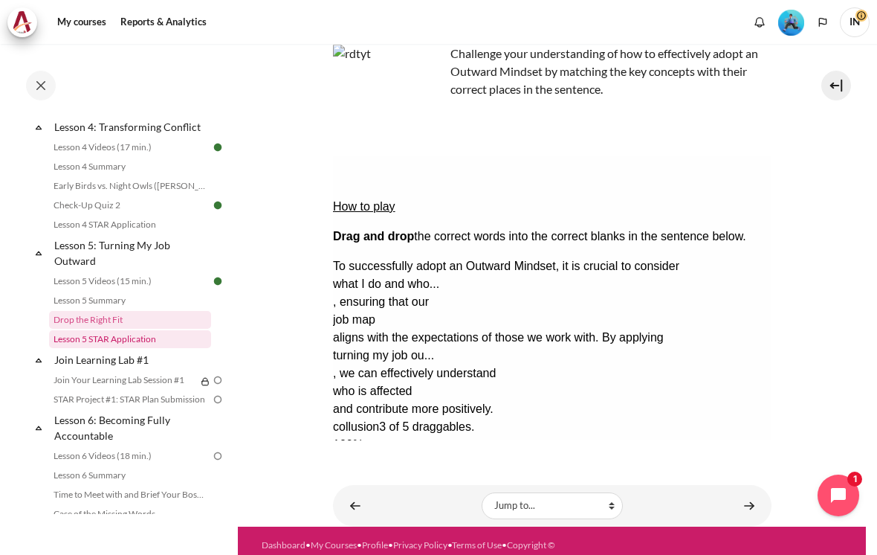
click at [90, 341] on link "Lesson 5 STAR Application" at bounding box center [130, 339] width 162 height 18
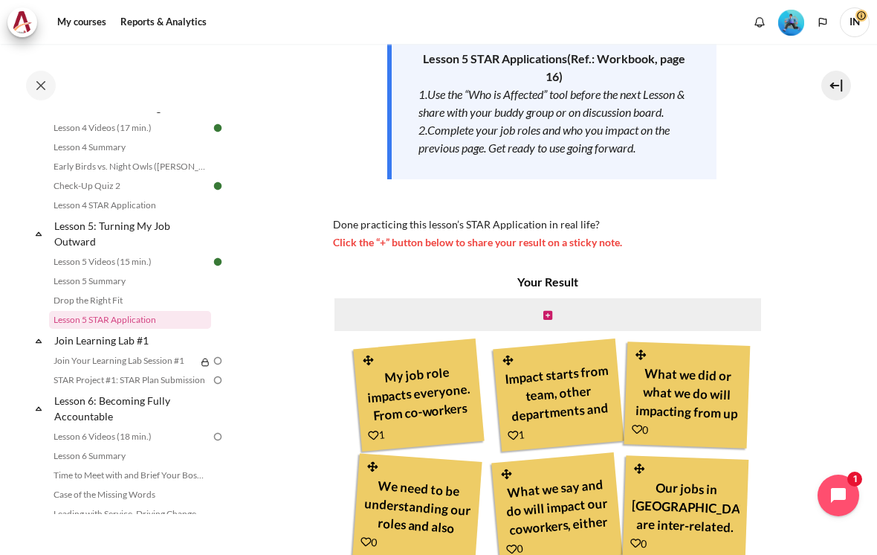
scroll to position [259, 0]
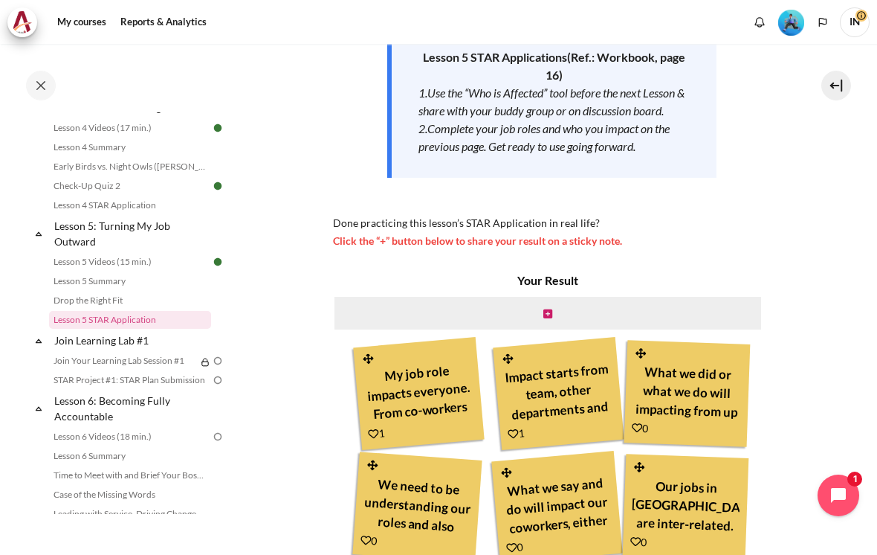
click at [550, 306] on link "Content" at bounding box center [547, 313] width 9 height 14
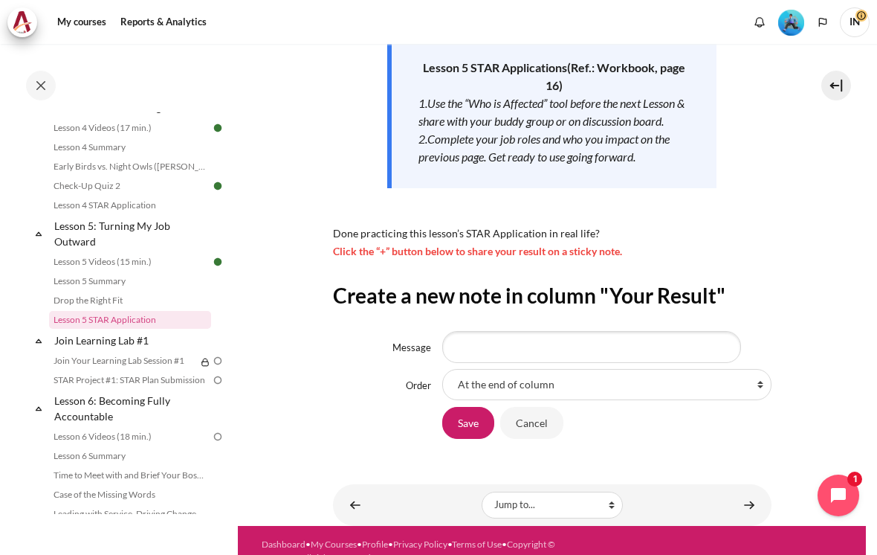
scroll to position [248, 0]
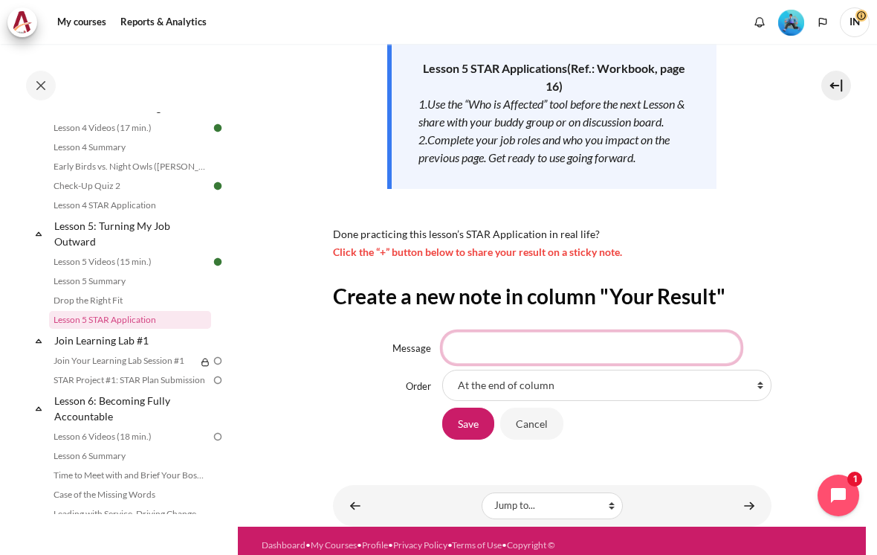
click at [482, 332] on input "Message" at bounding box center [591, 347] width 299 height 31
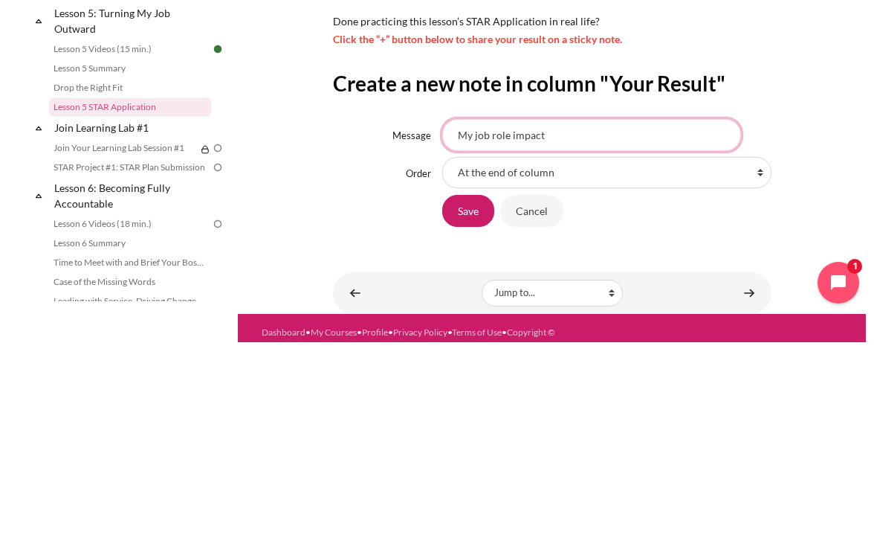
click at [500, 332] on input "My job role impact" at bounding box center [591, 347] width 299 height 31
click at [569, 332] on input "My job roles impact" at bounding box center [591, 347] width 299 height 31
type input "My job roles impact crossfunctionally"
click at [470, 407] on input "Save" at bounding box center [468, 422] width 52 height 31
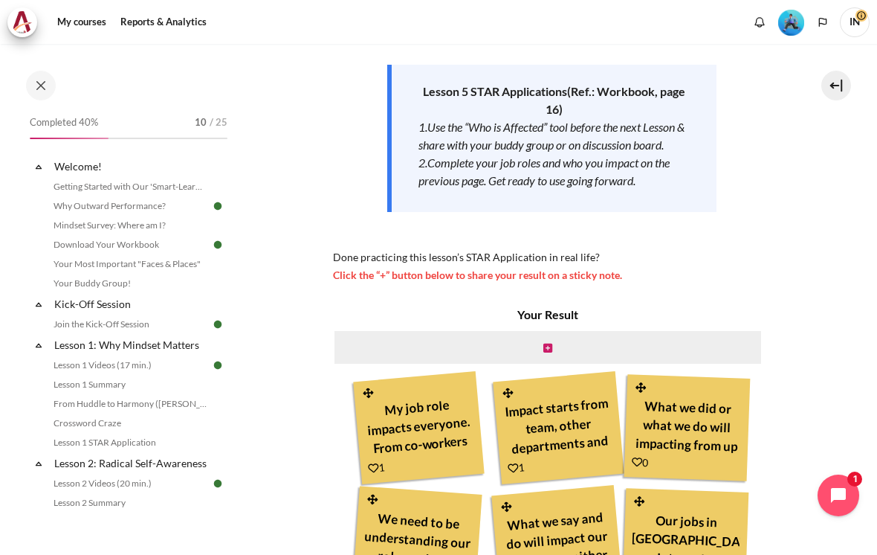
click at [794, 16] on img "Level #3" at bounding box center [791, 23] width 26 height 26
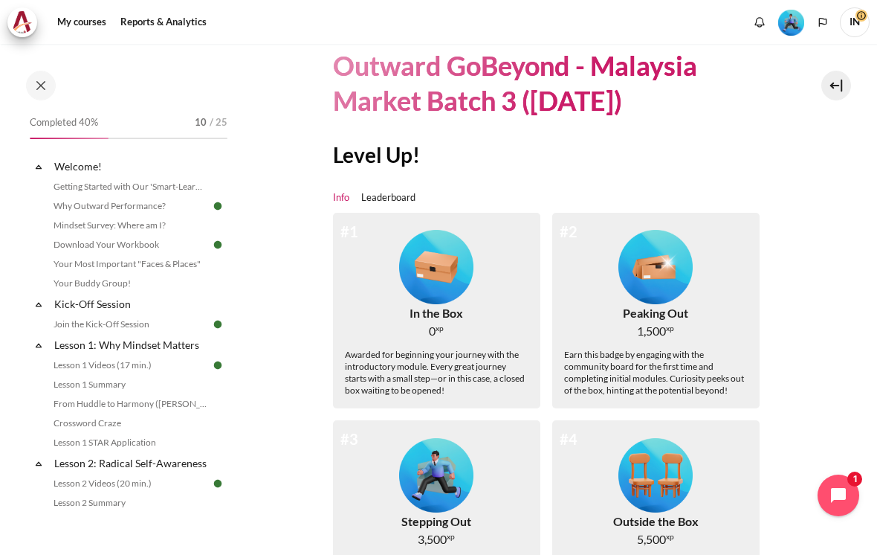
scroll to position [71, 0]
click at [675, 252] on img "Level #2" at bounding box center [656, 267] width 74 height 74
click at [628, 349] on div "Earn this badge by engaging with the community board for the first time and com…" at bounding box center [656, 373] width 184 height 48
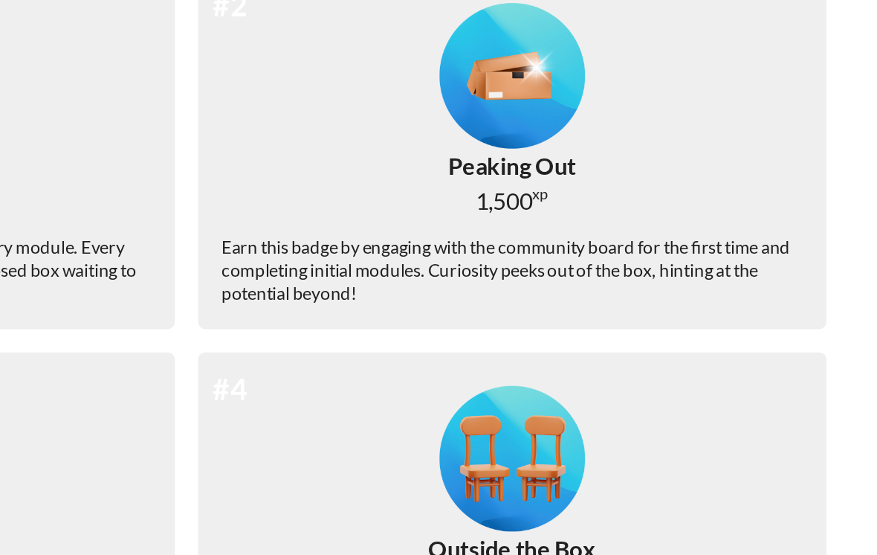
click at [581, 288] on span "1,500" at bounding box center [595, 297] width 29 height 18
click at [562, 196] on img "Level #2" at bounding box center [599, 233] width 74 height 74
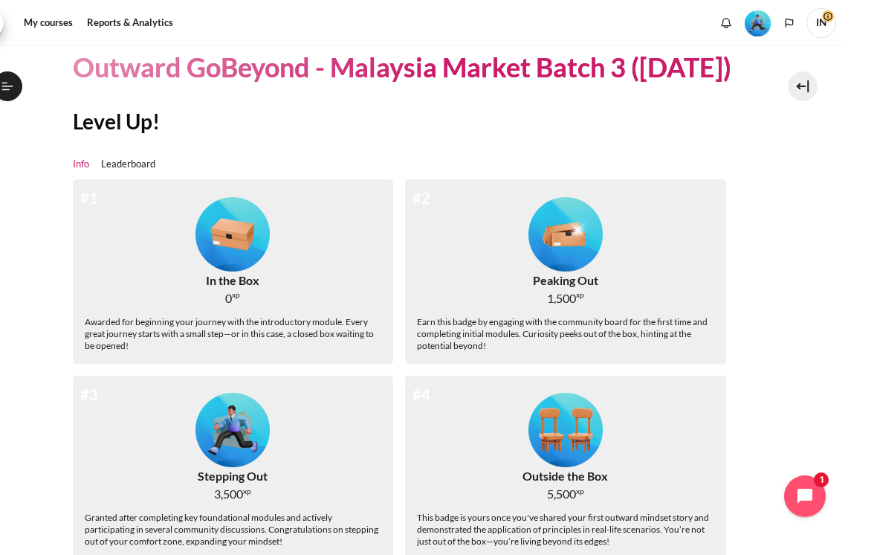
scroll to position [8, 0]
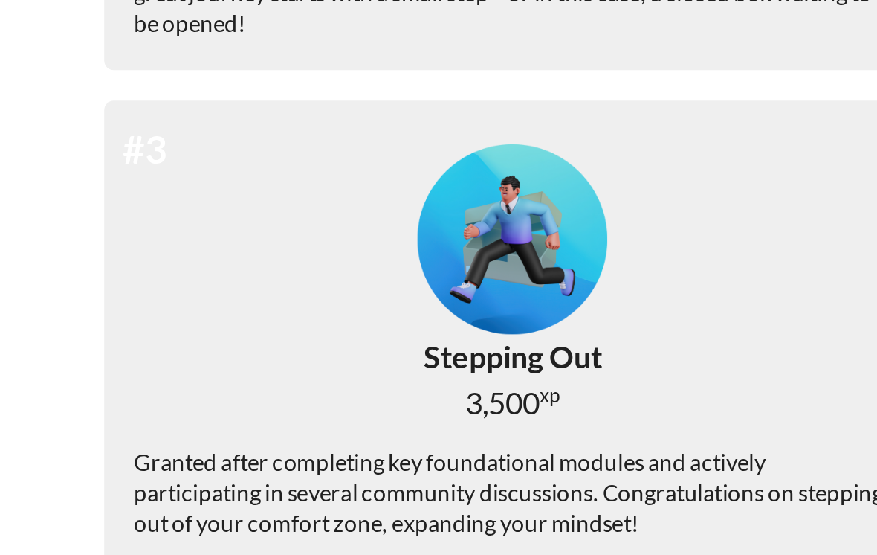
click at [106, 375] on div "#3 Stepping Out 3,500 xp Granted after completing key foundational modules and …" at bounding box center [266, 467] width 321 height 184
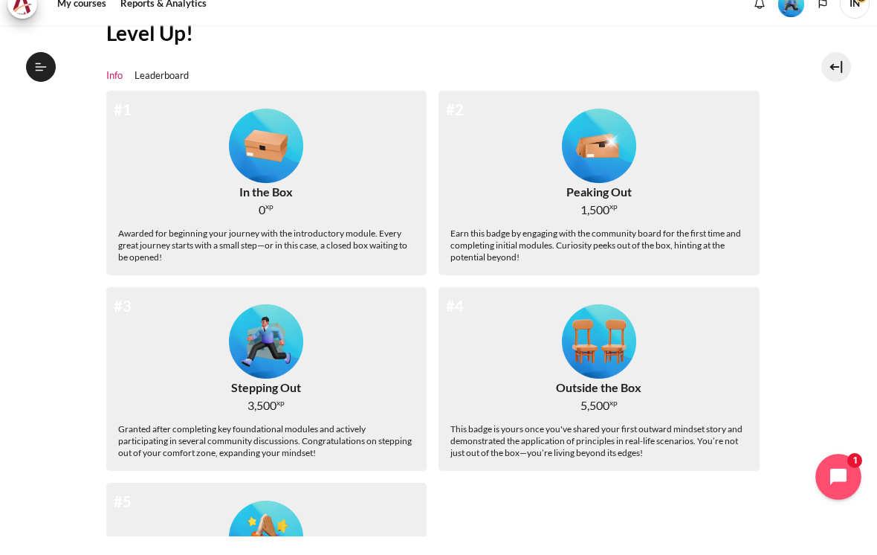
click at [835, 487] on icon "Open chat widget" at bounding box center [838, 495] width 16 height 16
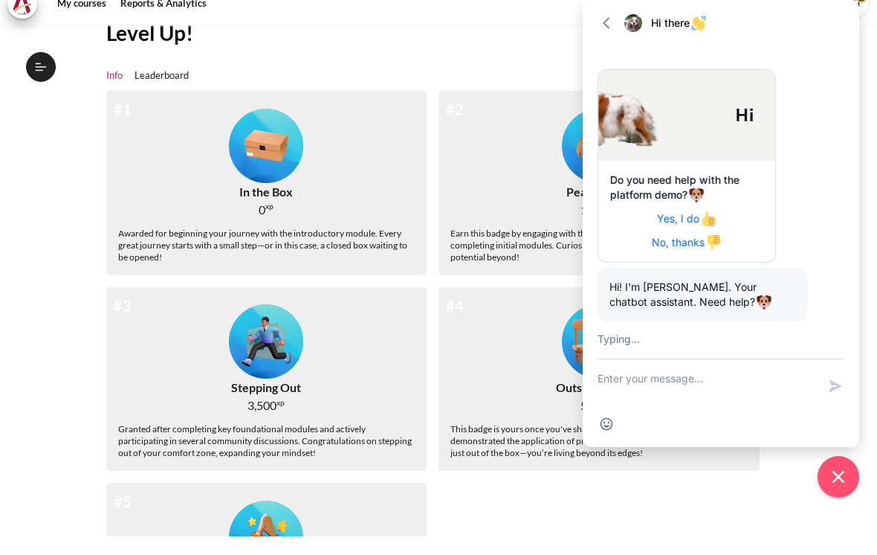
scroll to position [143, 0]
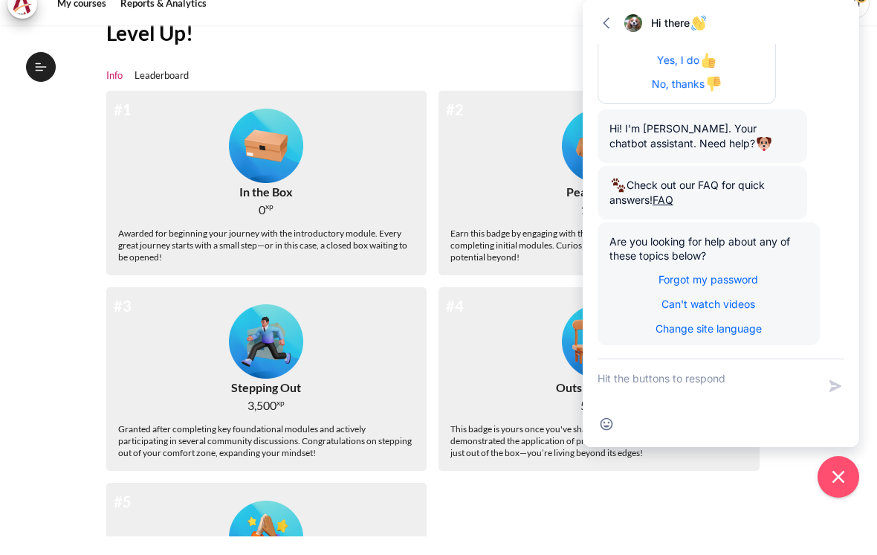
click at [83, 320] on section "My courses MYBN B3 Outward GoBeyond - Malaysia Market Batch 3 (Sep 2025) Level …" at bounding box center [438, 317] width 855 height 827
click at [732, 514] on div "#1 In the Box 0 xp Awarded for beginning your journey with the introductory mod…" at bounding box center [438, 409] width 665 height 600
click at [834, 484] on icon "Close chat widget" at bounding box center [838, 495] width 23 height 23
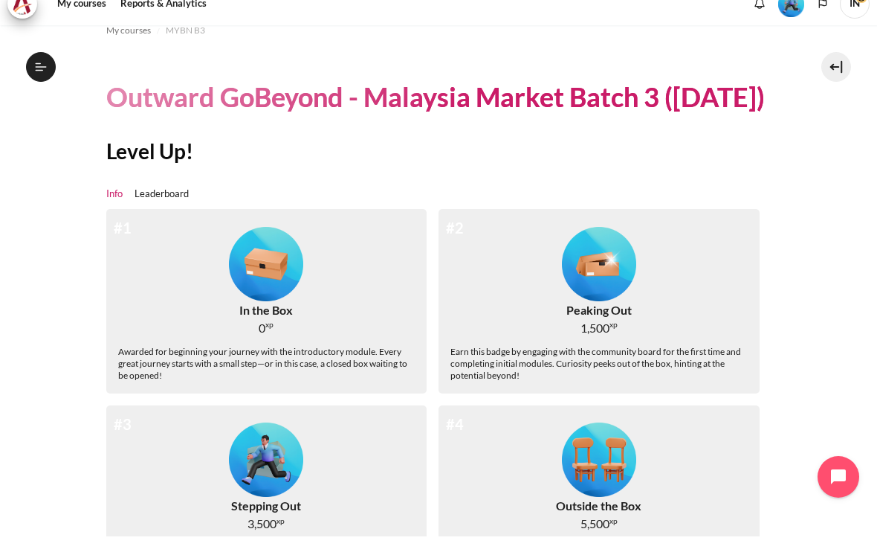
scroll to position [26, 0]
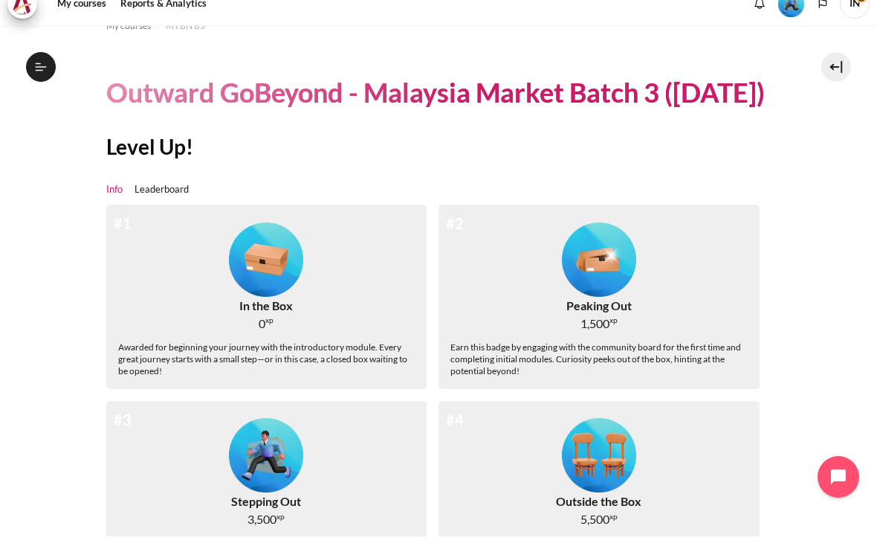
click at [164, 201] on link "Leaderboard" at bounding box center [162, 208] width 54 height 15
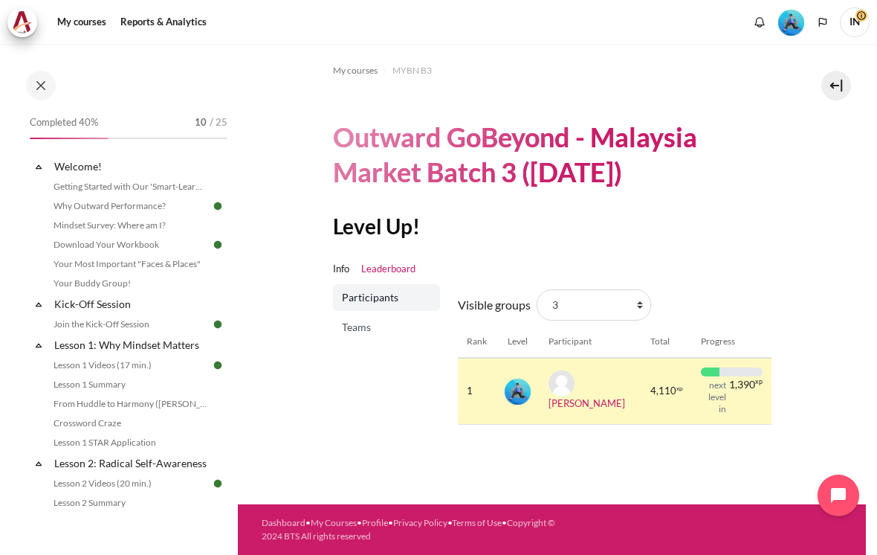
click at [347, 262] on link "Info" at bounding box center [341, 269] width 16 height 15
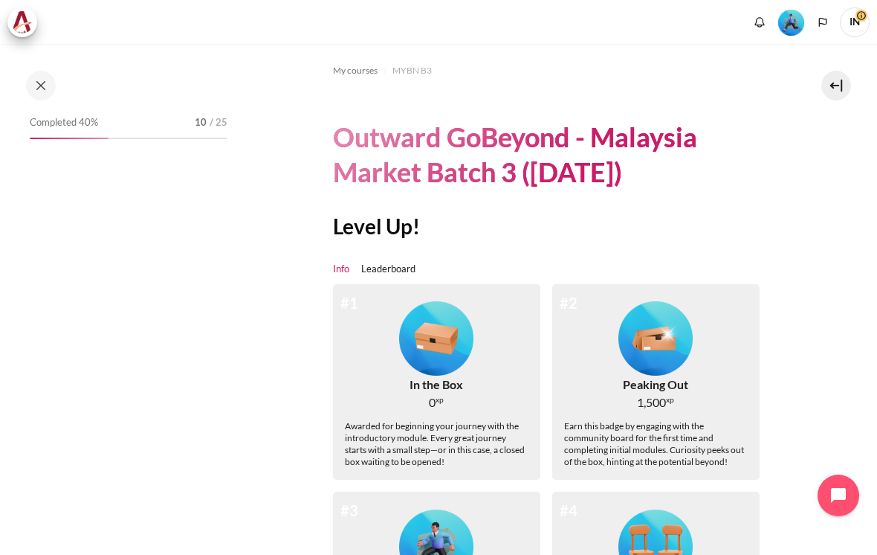
scroll to position [-2, 0]
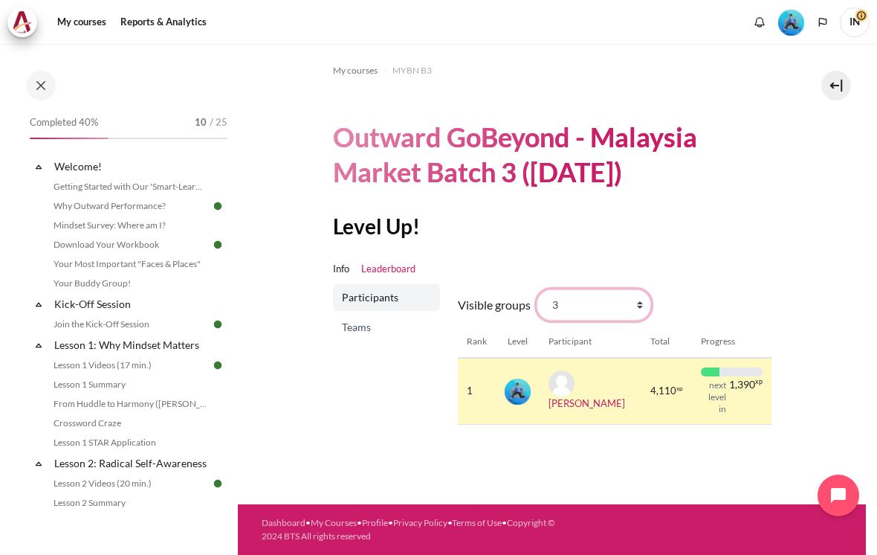
click at [640, 289] on select "All participants 3 1 2 3 4" at bounding box center [594, 304] width 114 height 31
select select "4963"
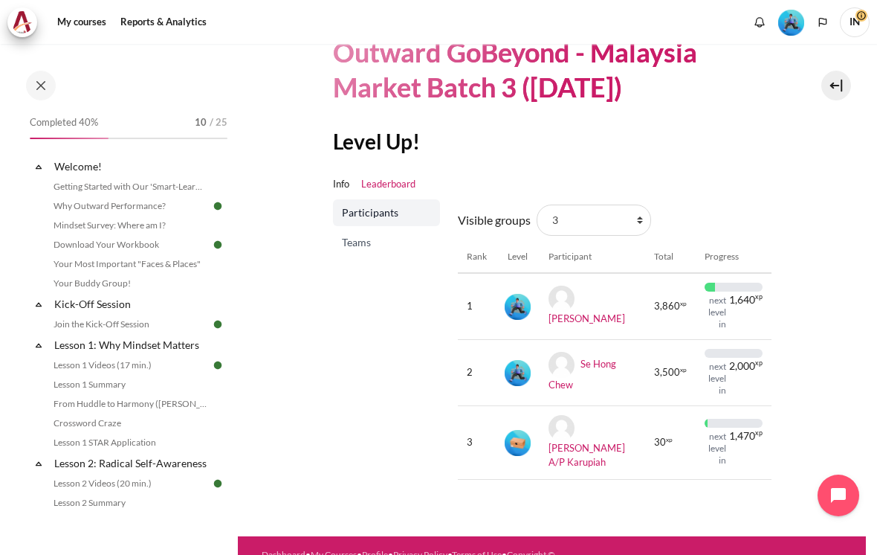
scroll to position [85, 0]
click at [640, 204] on select "All participants 3 1 2 3 4" at bounding box center [594, 219] width 114 height 31
select select "4979"
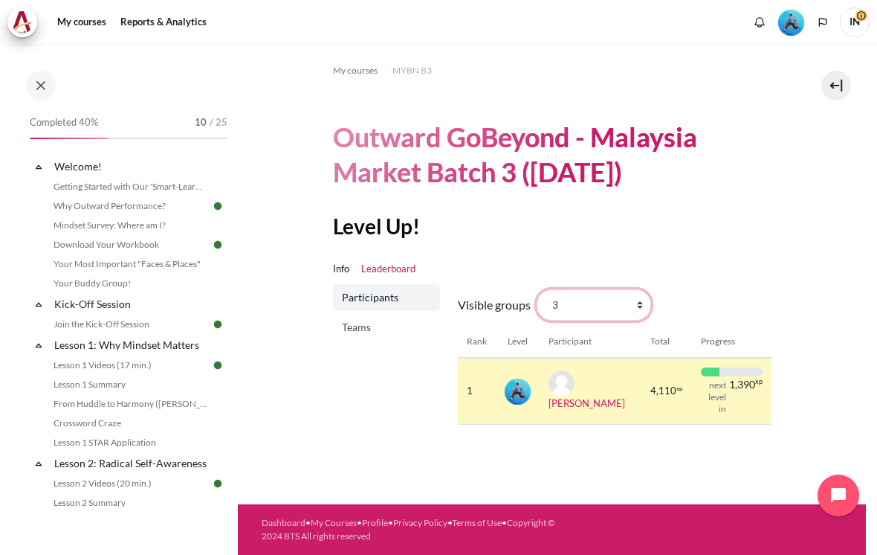
click at [631, 291] on select "All participants 3 1 2 3 4" at bounding box center [594, 304] width 114 height 31
select select "4964"
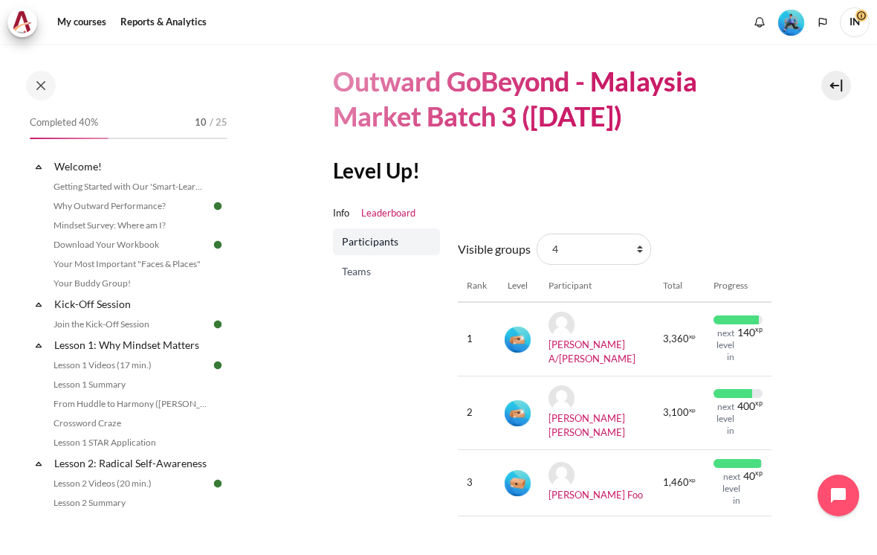
scroll to position [52, 0]
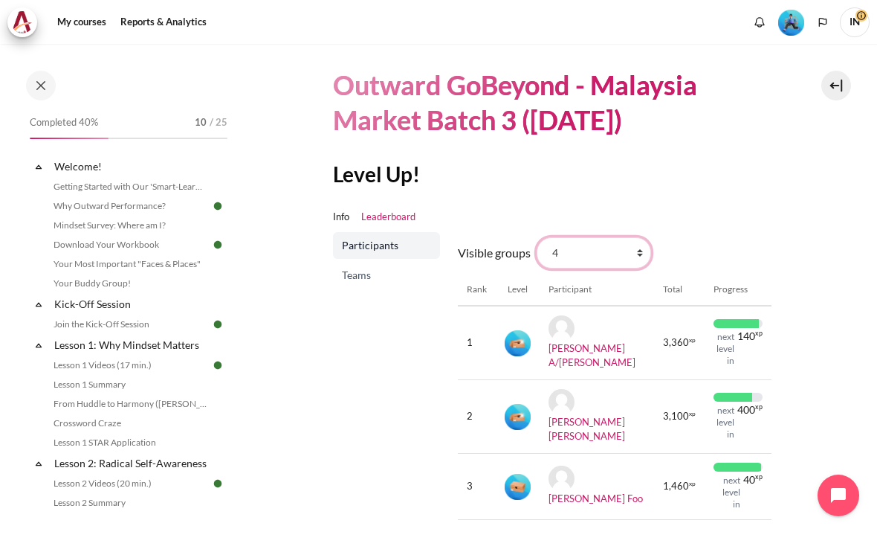
click at [641, 237] on select "All participants 3 1 2 3 4" at bounding box center [594, 252] width 114 height 31
select select "4963"
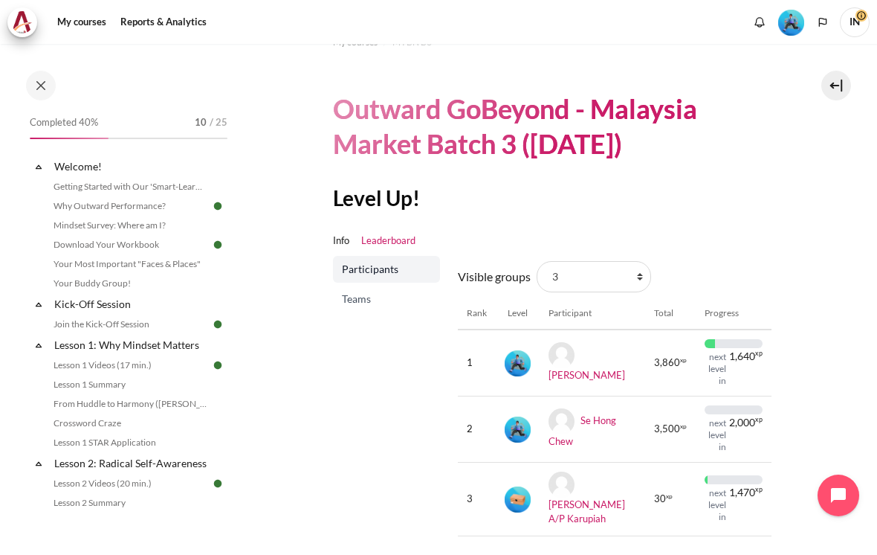
scroll to position [16, 0]
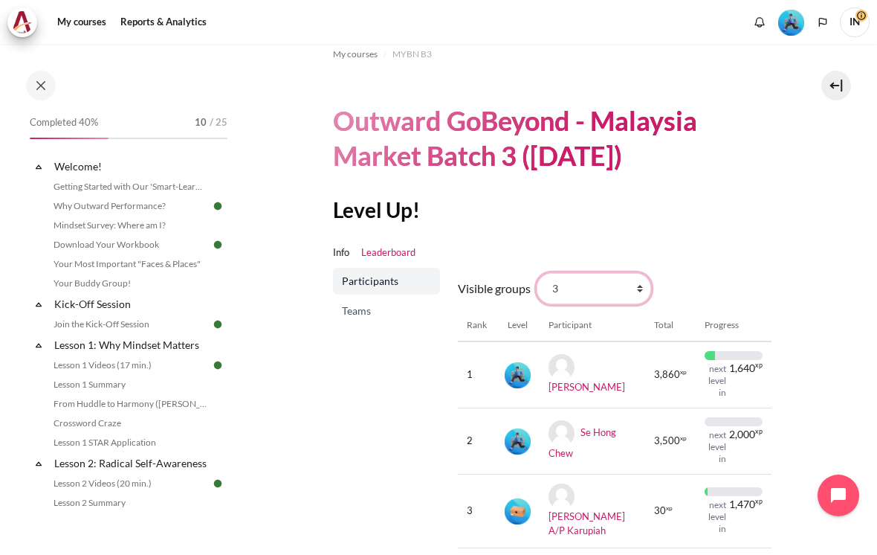
click at [635, 273] on select "All participants 3 1 2 3 4" at bounding box center [594, 288] width 114 height 31
select select "4962"
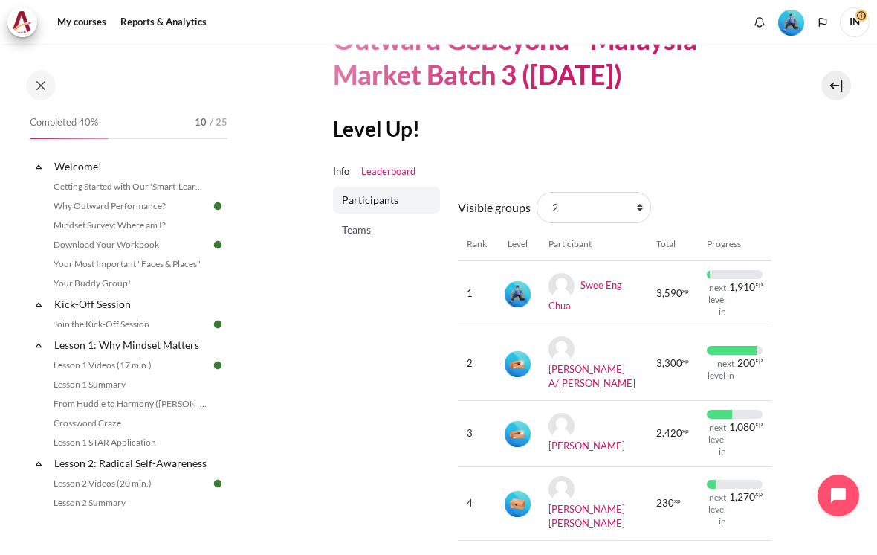
scroll to position [54, 0]
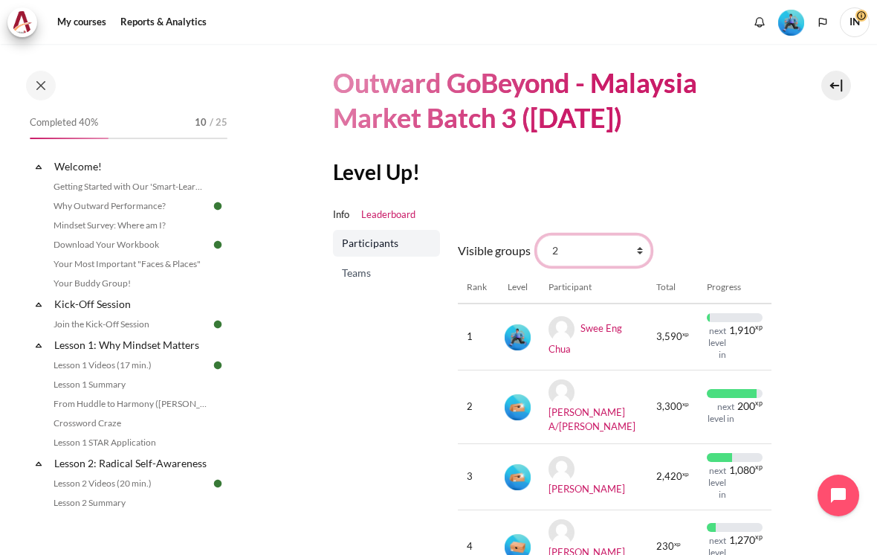
click at [642, 235] on select "All participants 3 1 2 3 4" at bounding box center [594, 250] width 114 height 31
select select "4961"
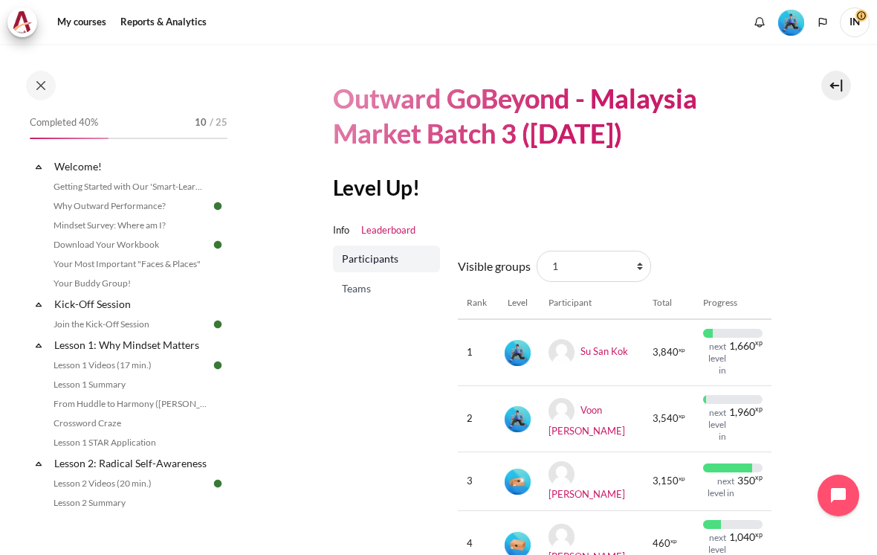
scroll to position [32, 0]
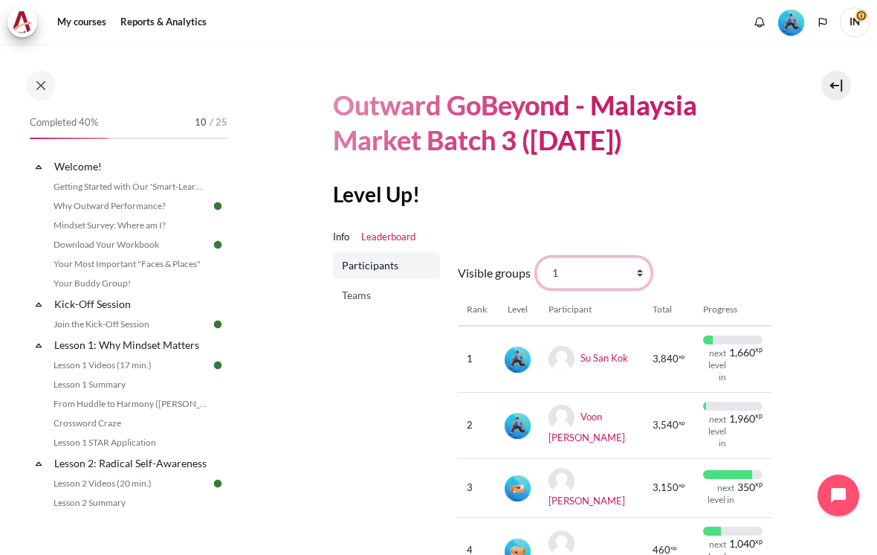
click at [643, 257] on select "All participants 3 1 2 3 4" at bounding box center [594, 272] width 114 height 31
select select "4979"
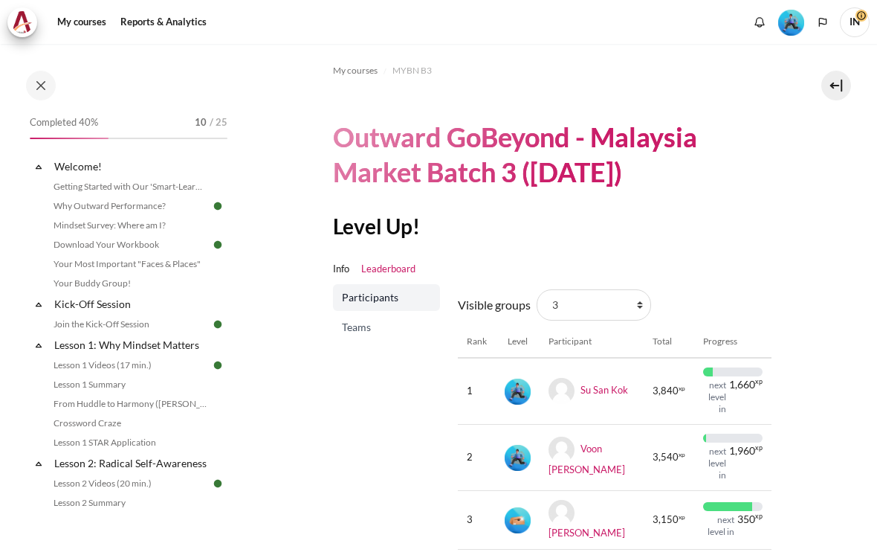
select select "4979"
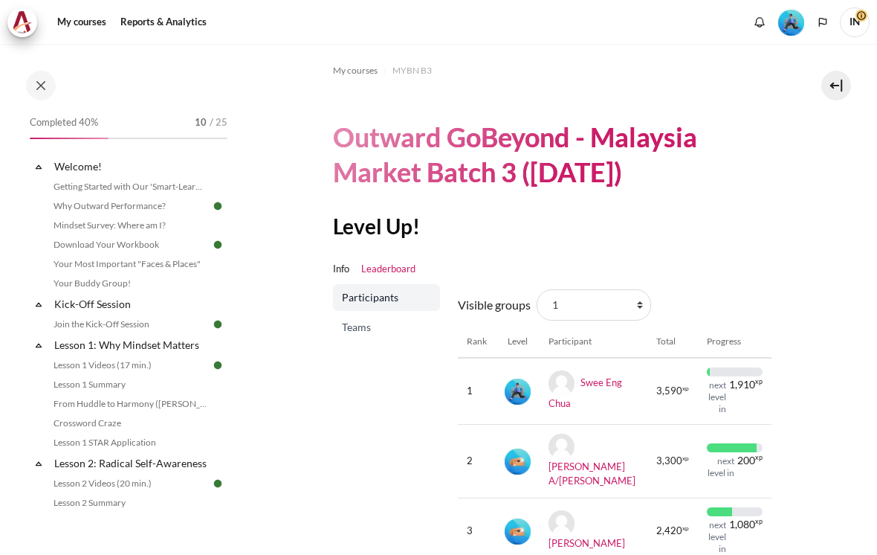
select select "4961"
click at [339, 262] on link "Info" at bounding box center [341, 269] width 16 height 15
